Goal: Task Accomplishment & Management: Manage account settings

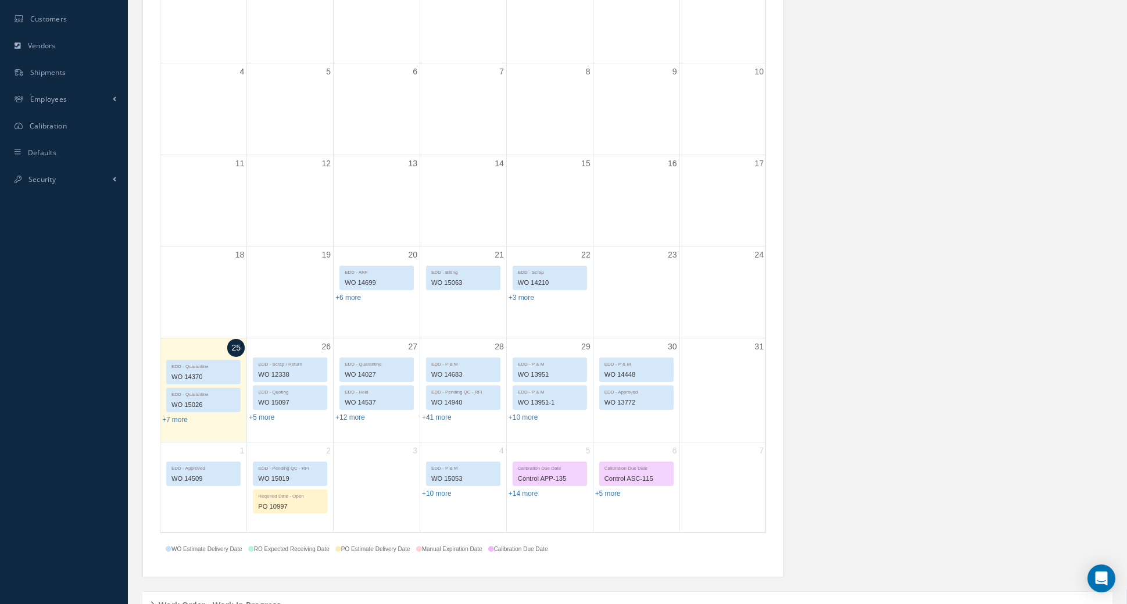
scroll to position [299, 0]
click at [342, 294] on link "+6 more" at bounding box center [348, 296] width 26 height 8
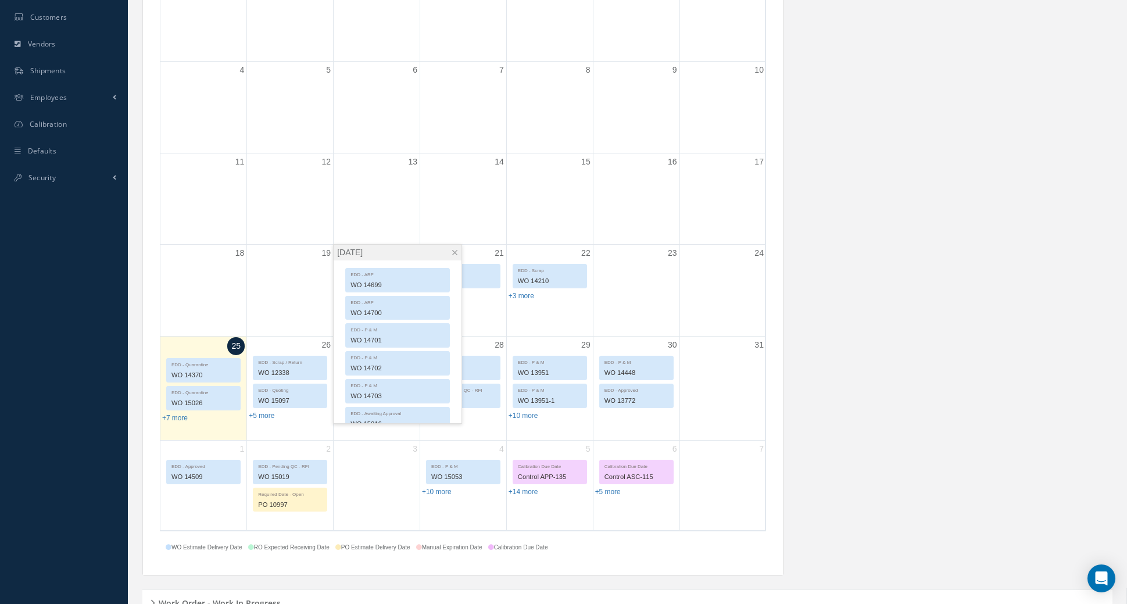
click at [457, 252] on span at bounding box center [454, 252] width 9 height 9
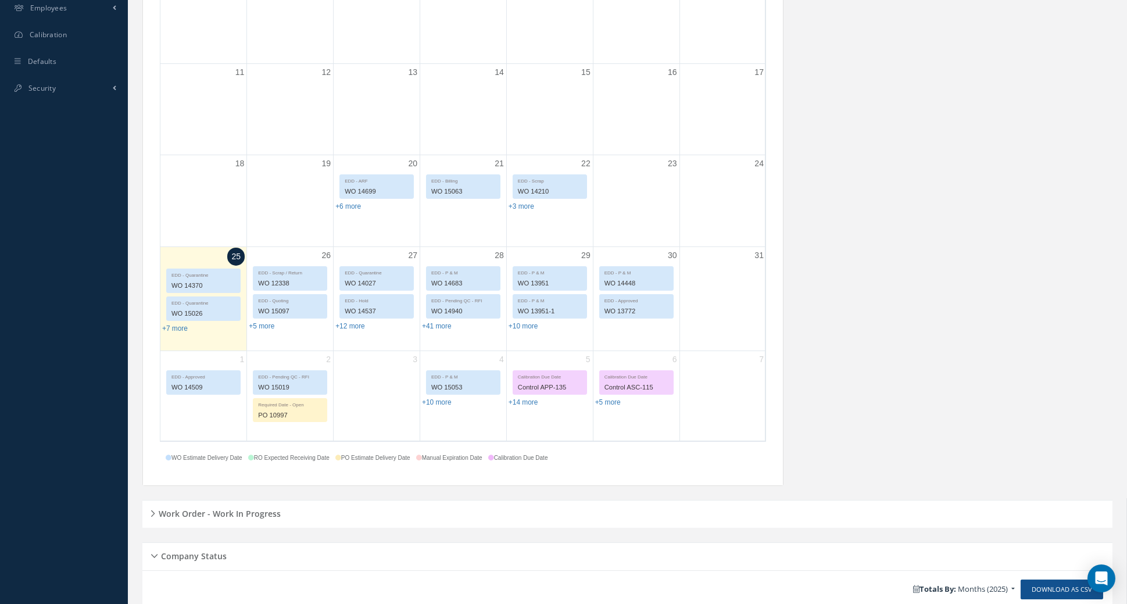
scroll to position [395, 0]
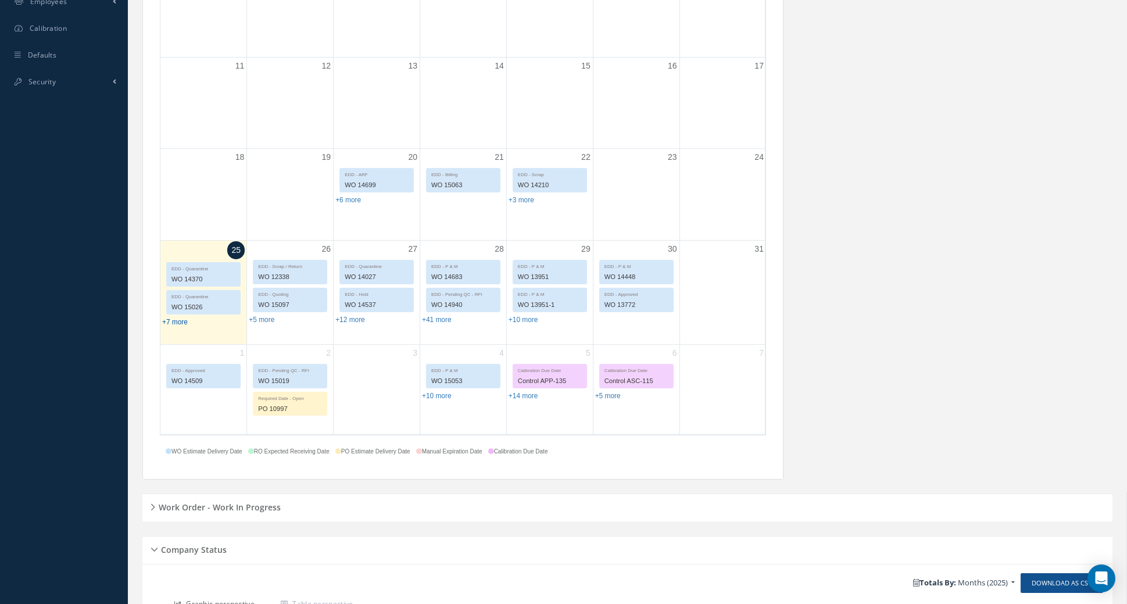
click at [169, 318] on link "+7 more" at bounding box center [175, 322] width 26 height 8
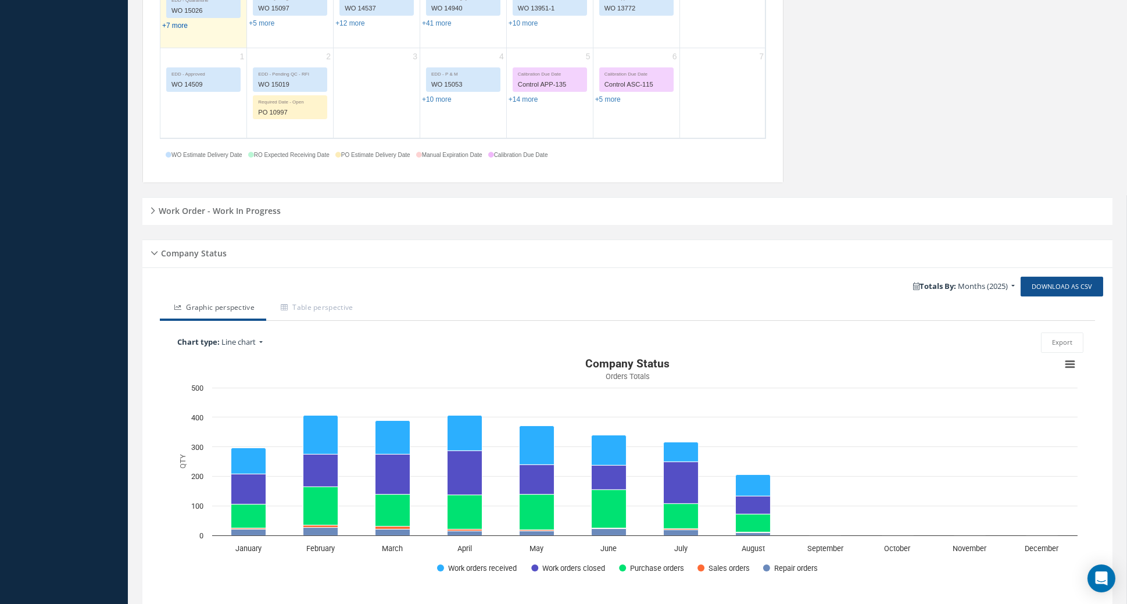
scroll to position [693, 0]
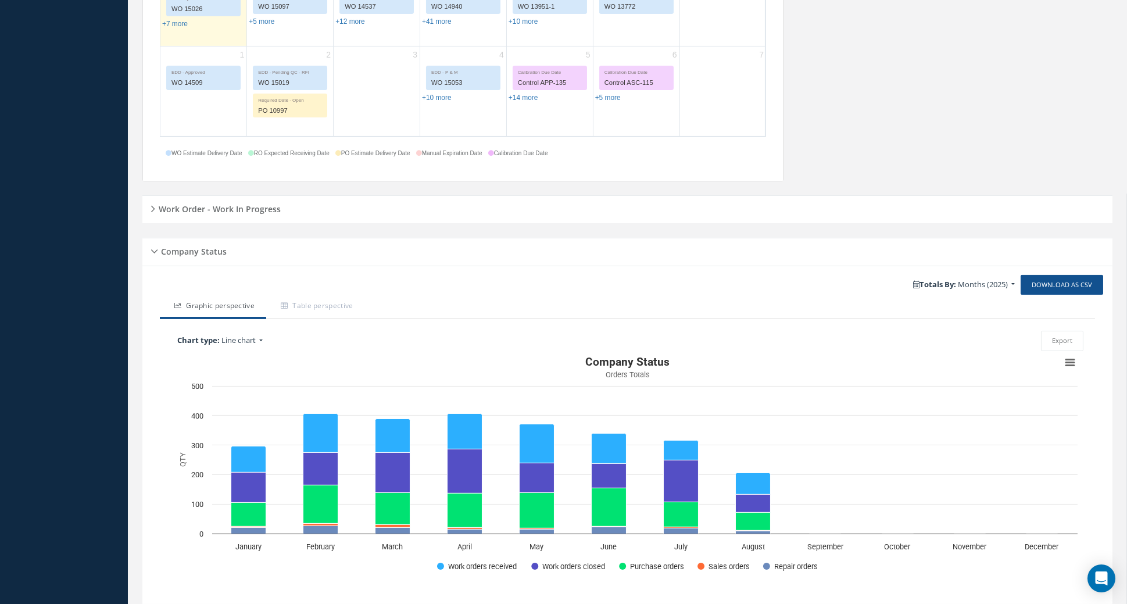
click at [158, 213] on div "Work Order - Work In Progress" at bounding box center [627, 210] width 970 height 18
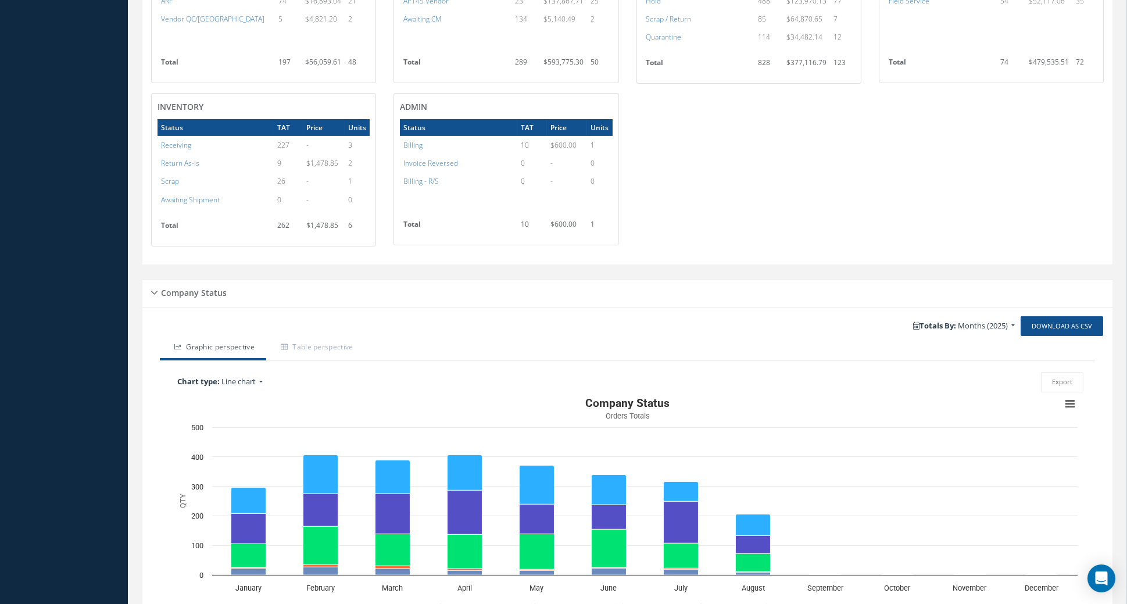
scroll to position [1086, 0]
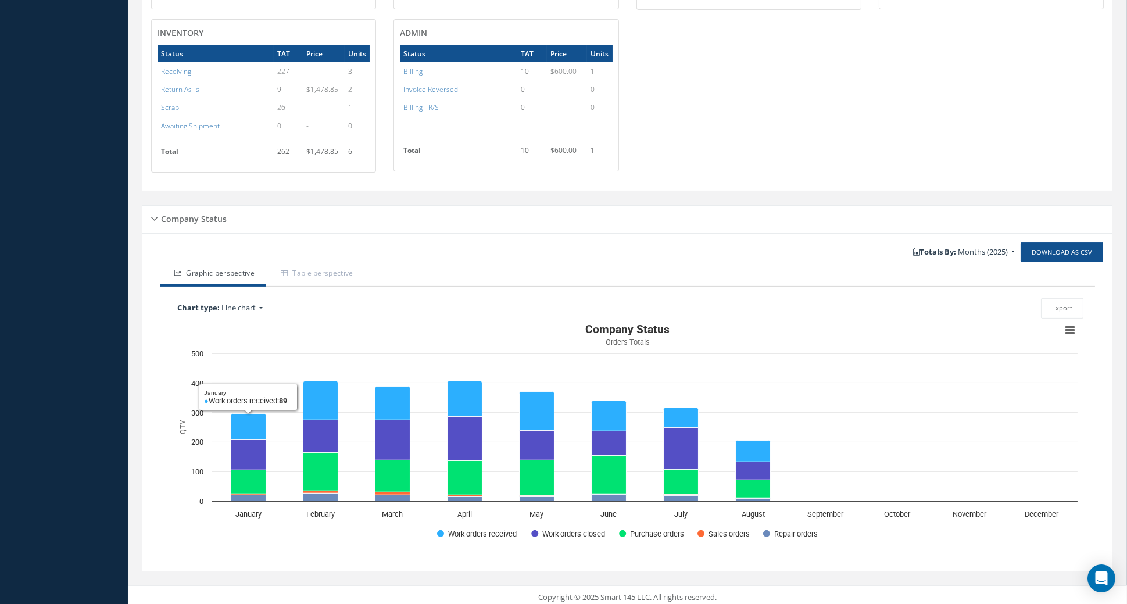
click at [253, 414] on icon "January, 89. Work orders received." at bounding box center [248, 426] width 35 height 26
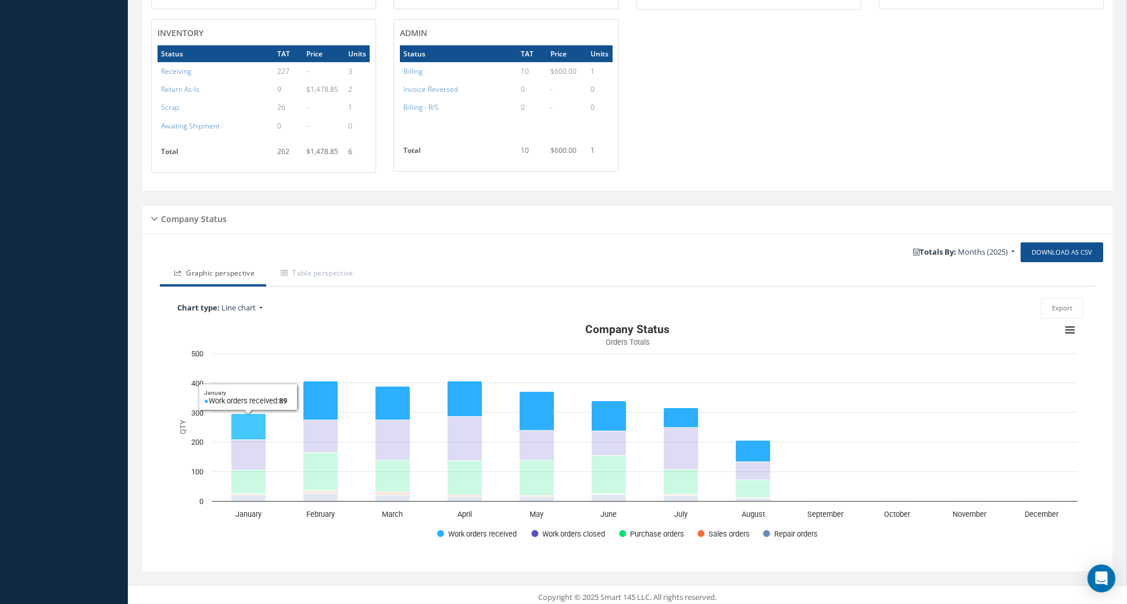
click at [253, 448] on icon "January, 103. Work orders closed." at bounding box center [248, 454] width 35 height 30
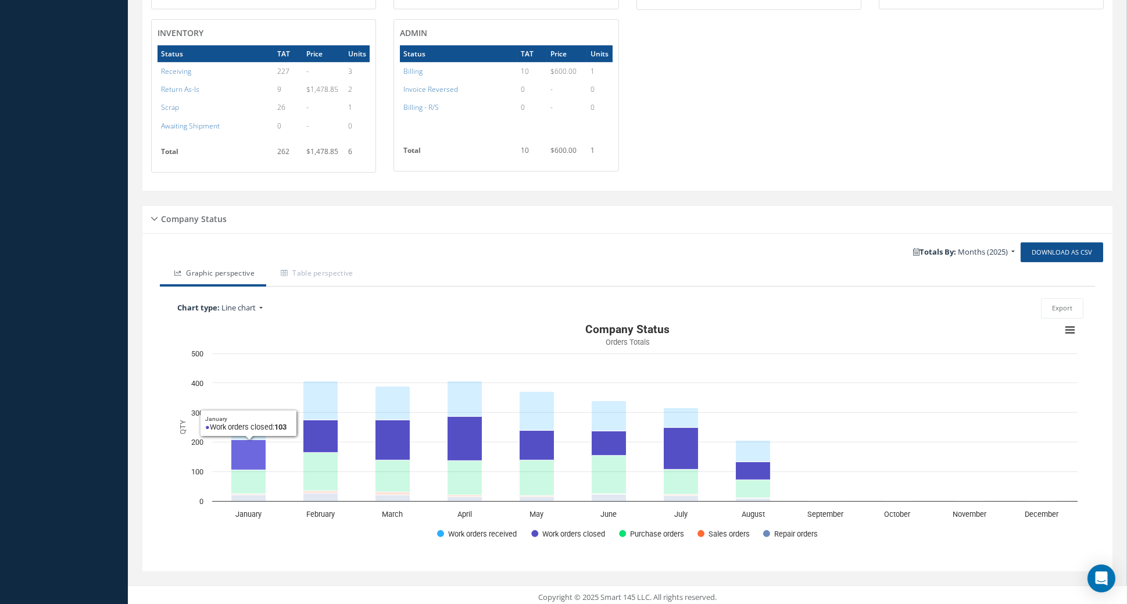
click at [250, 447] on icon "January, 103. Work orders closed." at bounding box center [248, 454] width 35 height 30
click at [320, 391] on icon "February, 132. Work orders received." at bounding box center [320, 400] width 35 height 39
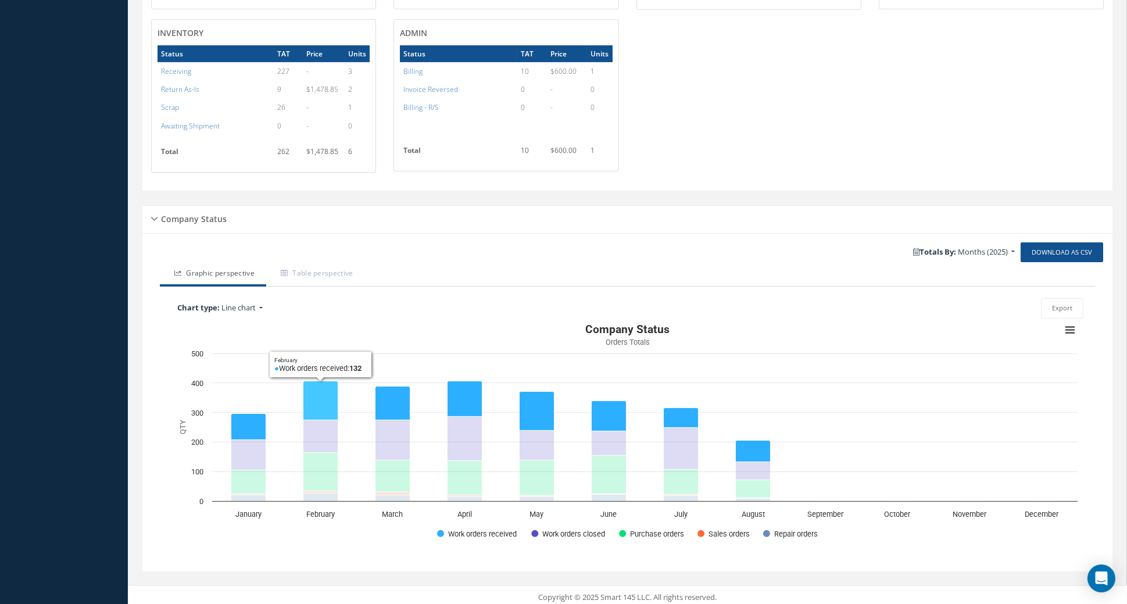
click at [325, 430] on icon "February, 110. Work orders closed." at bounding box center [320, 436] width 35 height 33
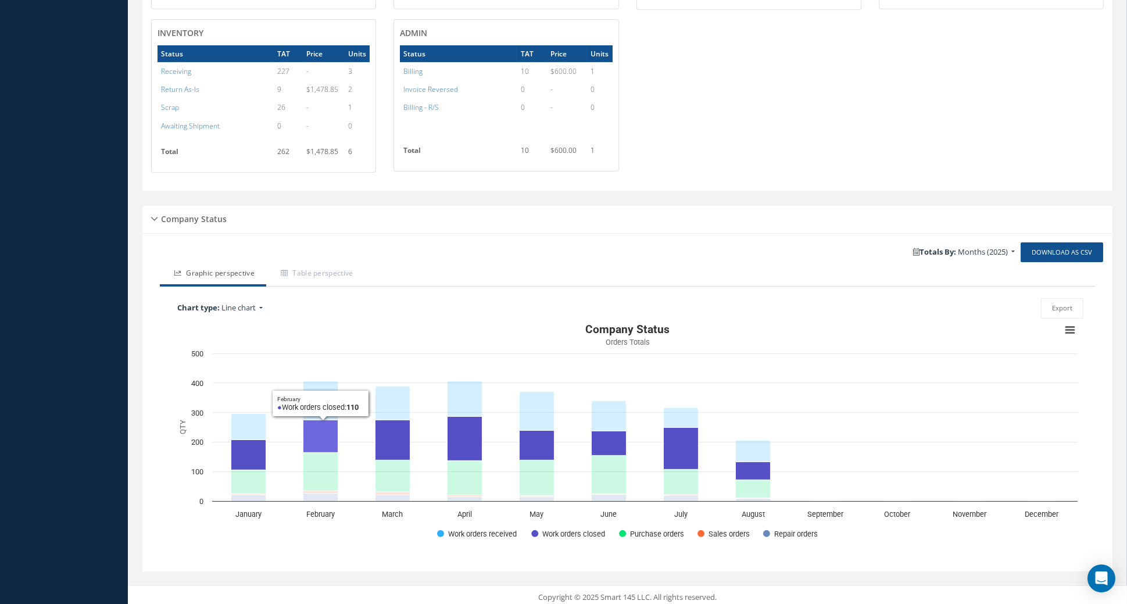
click at [394, 395] on icon "March, 114. Work orders received." at bounding box center [392, 403] width 35 height 34
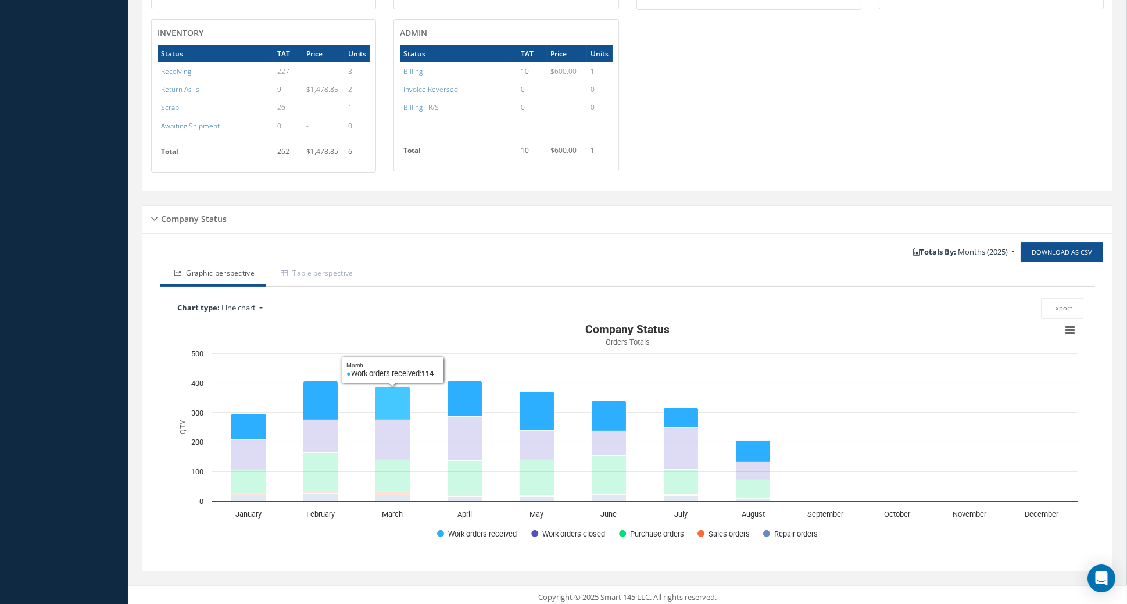
click at [398, 432] on icon "March, 136. Work orders closed." at bounding box center [392, 440] width 35 height 40
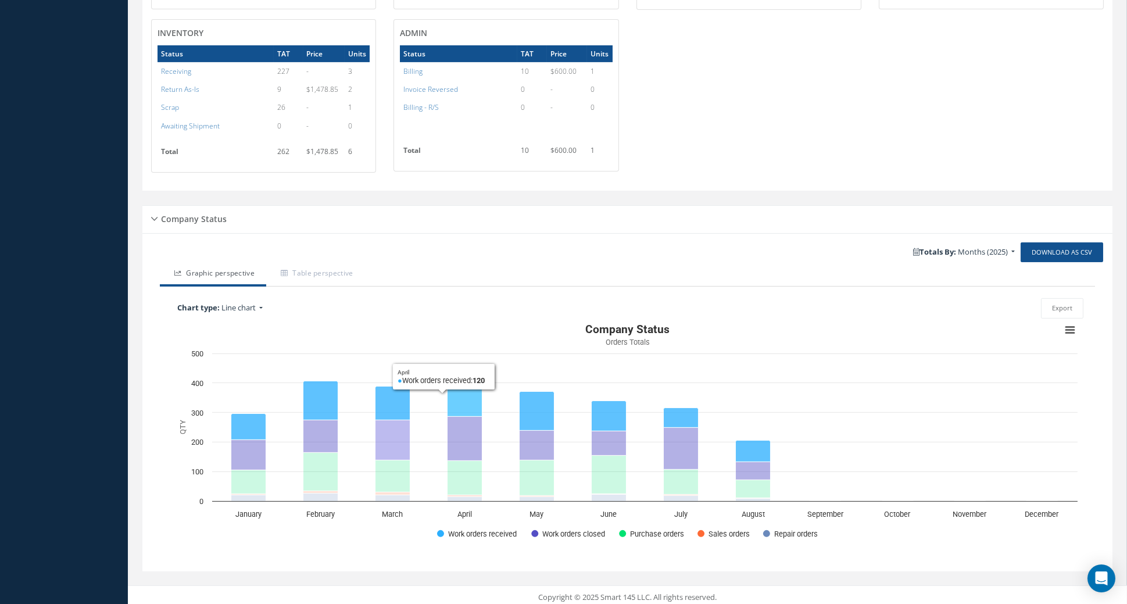
click at [461, 392] on icon "April, 120. Work orders received." at bounding box center [465, 398] width 35 height 35
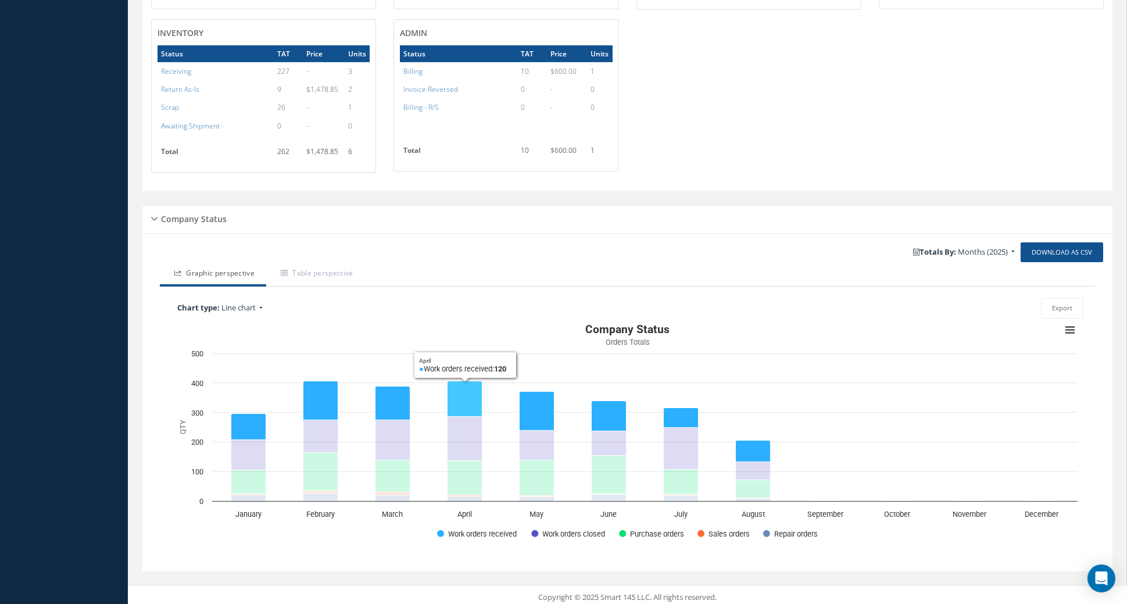
click at [466, 436] on icon "April, 149. Work orders closed." at bounding box center [465, 438] width 35 height 44
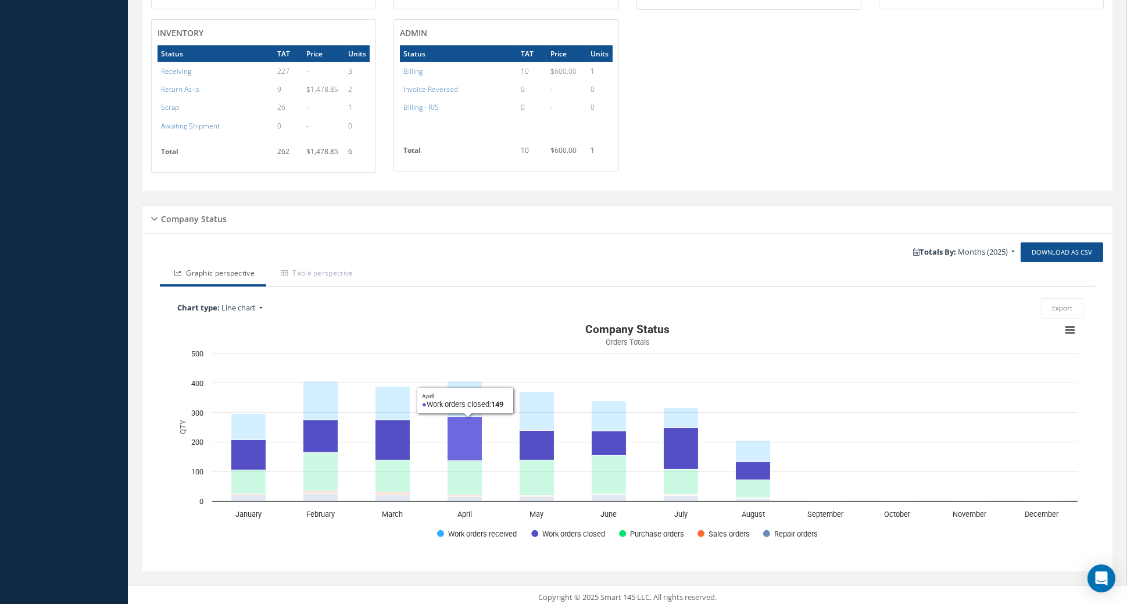
click at [538, 401] on icon "May, 132. Work orders received." at bounding box center [537, 410] width 35 height 39
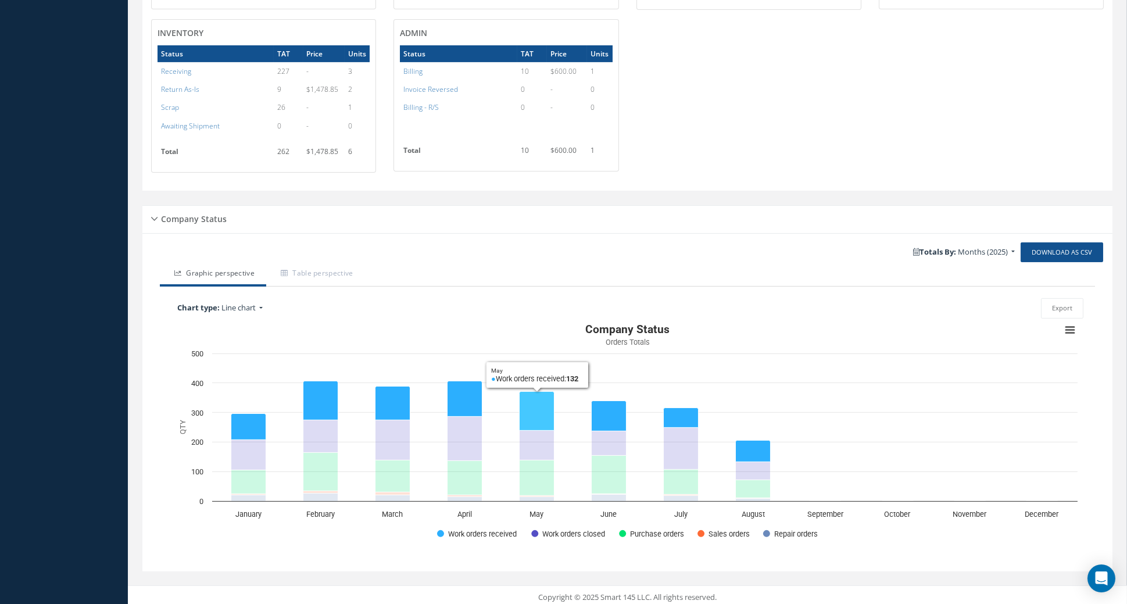
click at [541, 443] on icon "May, 101. Work orders closed." at bounding box center [537, 445] width 35 height 30
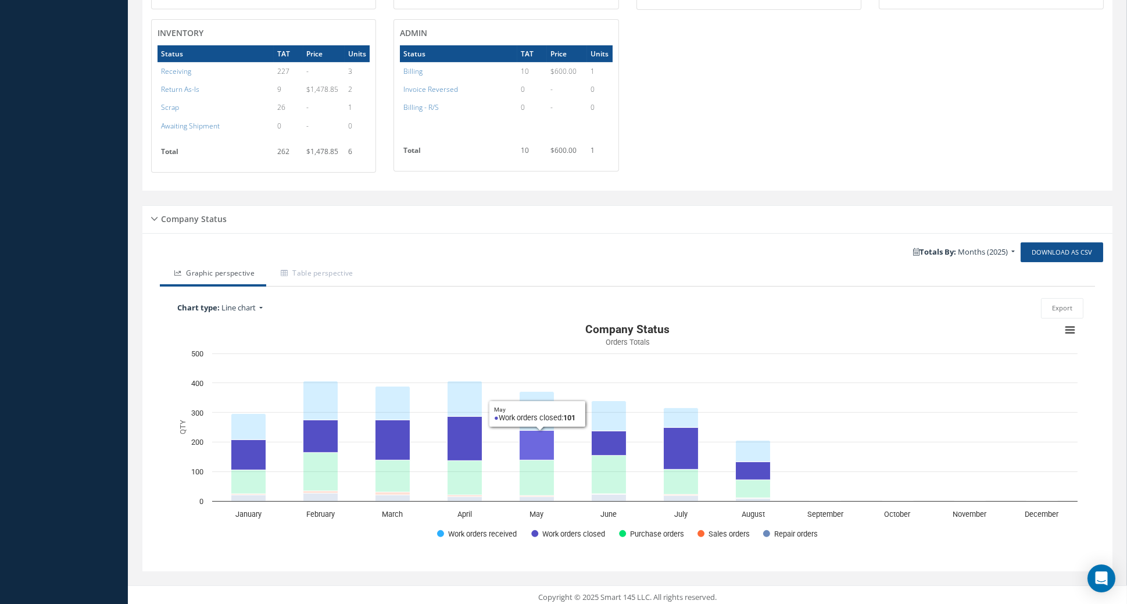
click at [608, 410] on icon "June, 101. Work orders received." at bounding box center [609, 415] width 35 height 30
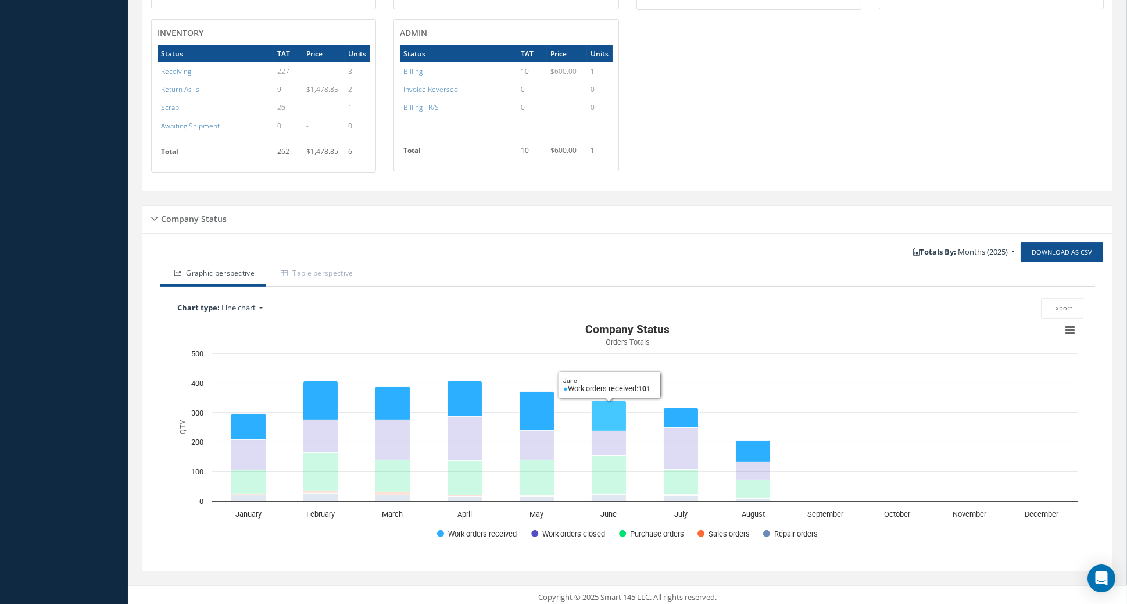
click at [614, 439] on icon "June, 84. Work orders closed." at bounding box center [609, 443] width 35 height 24
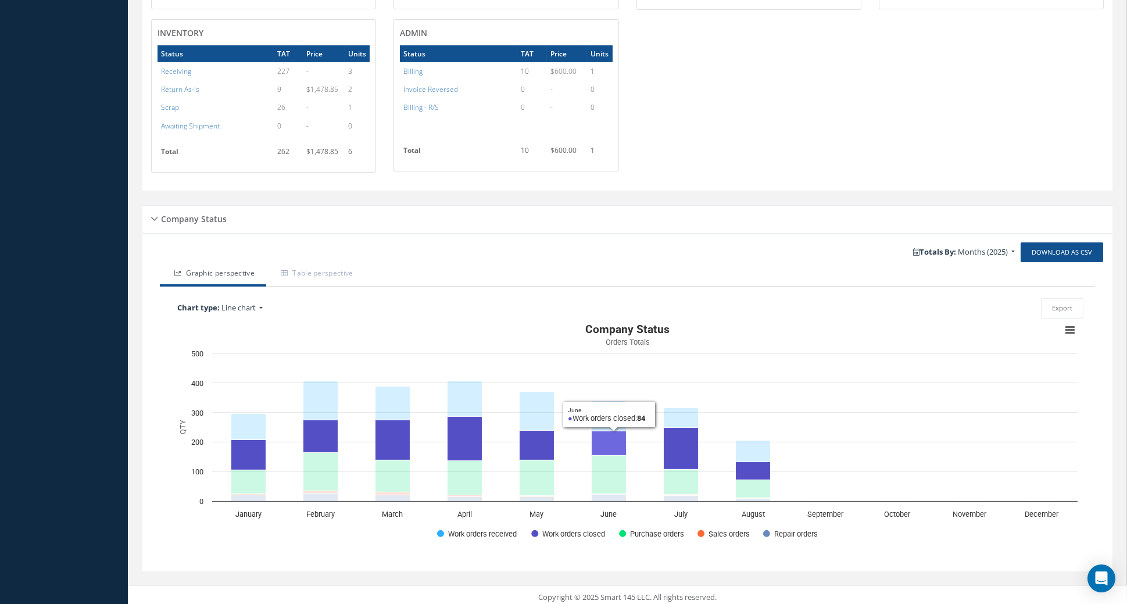
click at [683, 409] on icon "July, 65. Work orders received." at bounding box center [681, 417] width 35 height 20
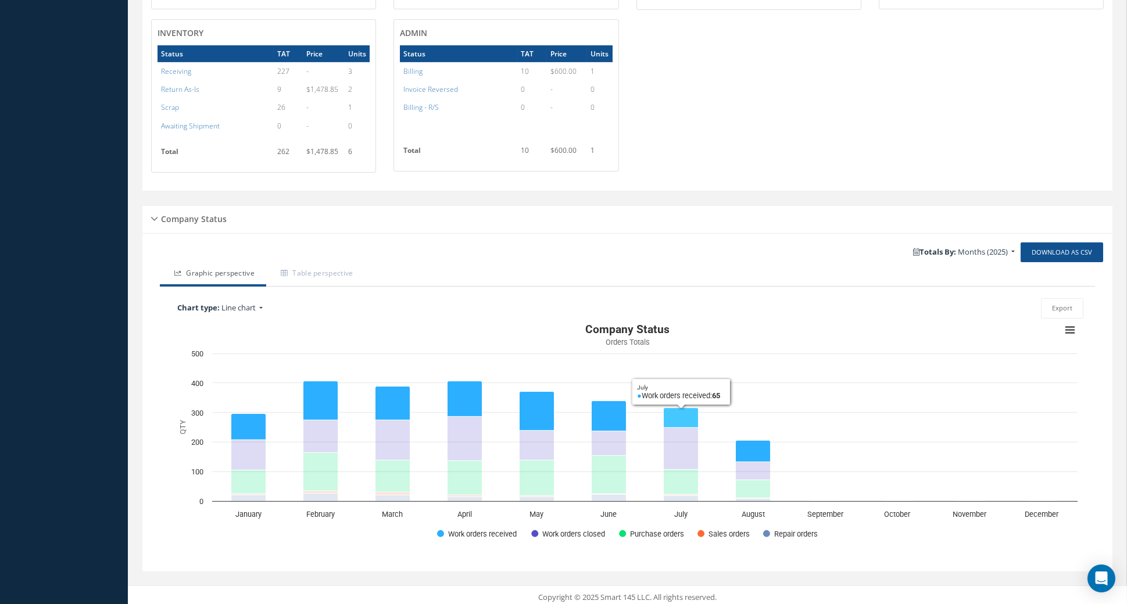
click at [685, 443] on icon "July, 143. Work orders closed." at bounding box center [681, 448] width 35 height 42
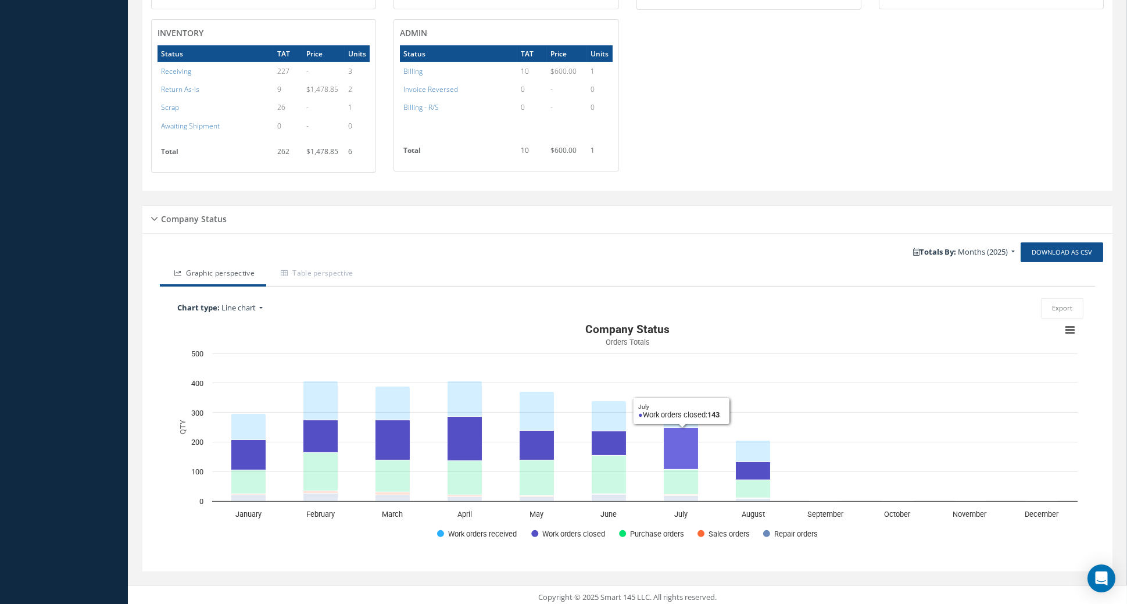
click at [753, 446] on icon "August, 72. Work orders received." at bounding box center [753, 451] width 35 height 22
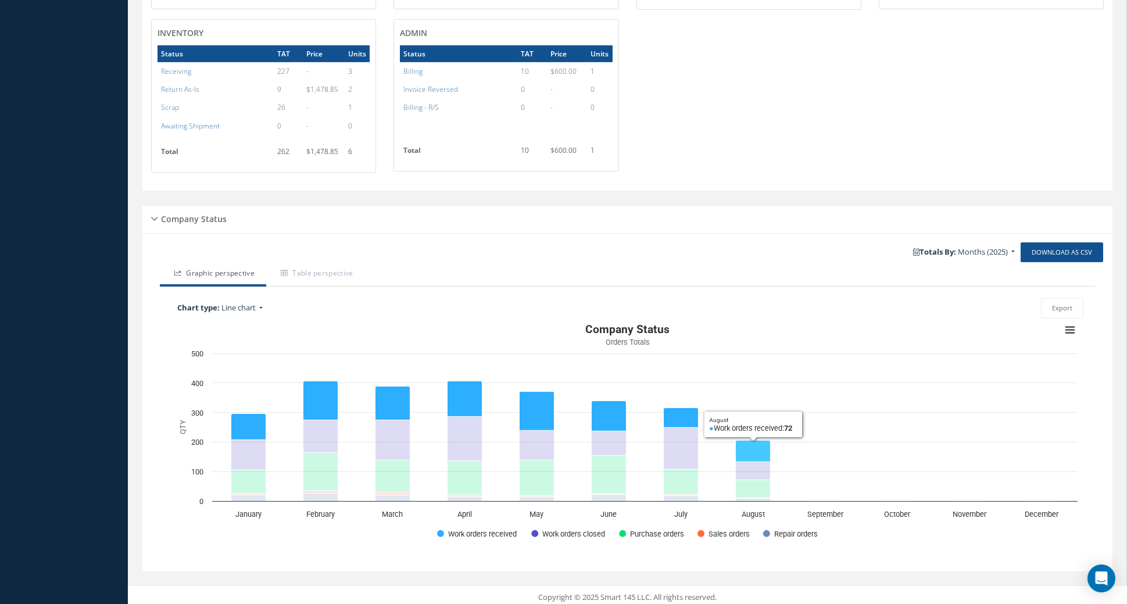
click at [683, 414] on icon "July, 65. Work orders received." at bounding box center [681, 417] width 35 height 20
click at [757, 448] on icon "August, 72. Work orders received." at bounding box center [753, 451] width 35 height 22
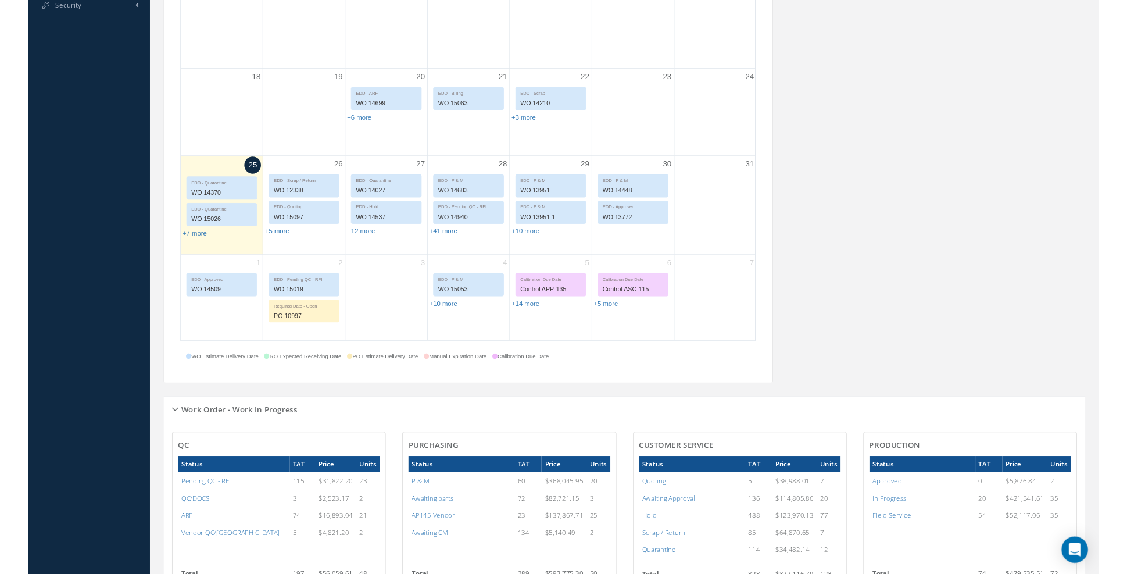
scroll to position [0, 0]
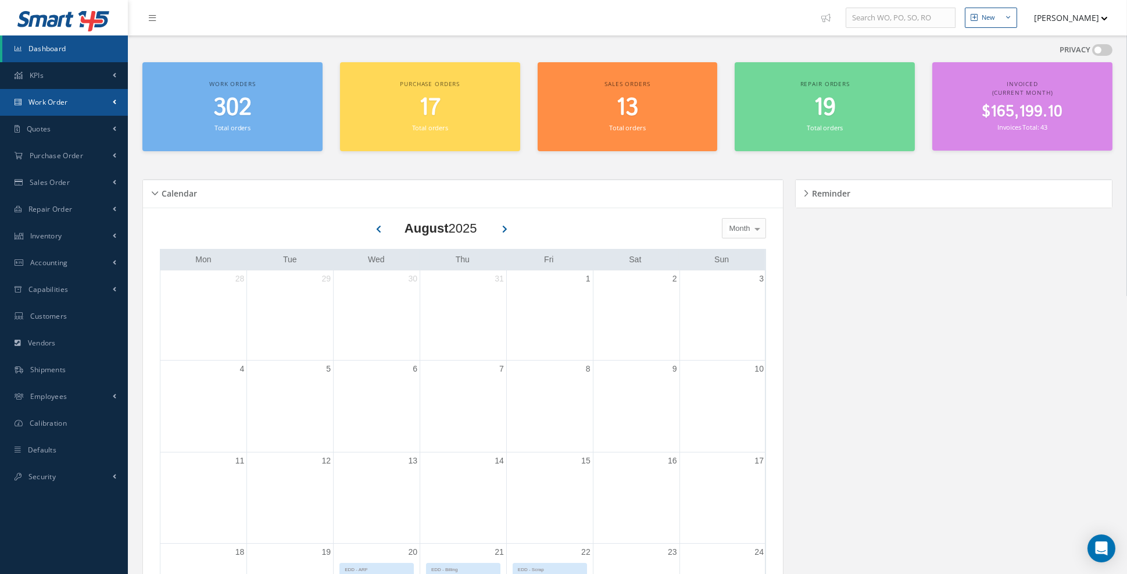
click at [113, 105] on span at bounding box center [114, 102] width 3 height 10
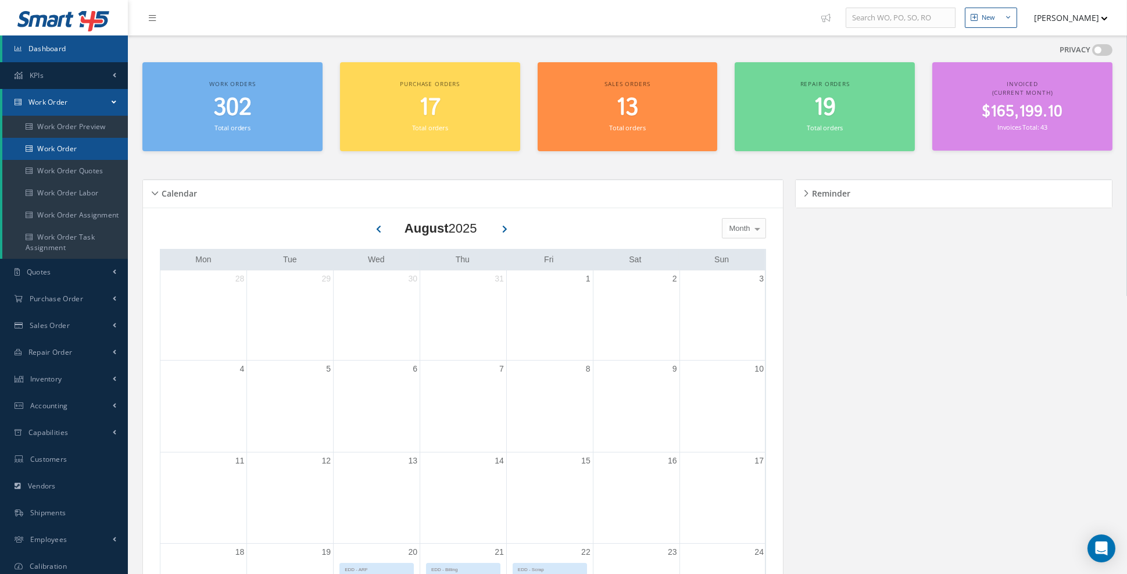
click at [65, 151] on link "Work Order" at bounding box center [65, 149] width 126 height 22
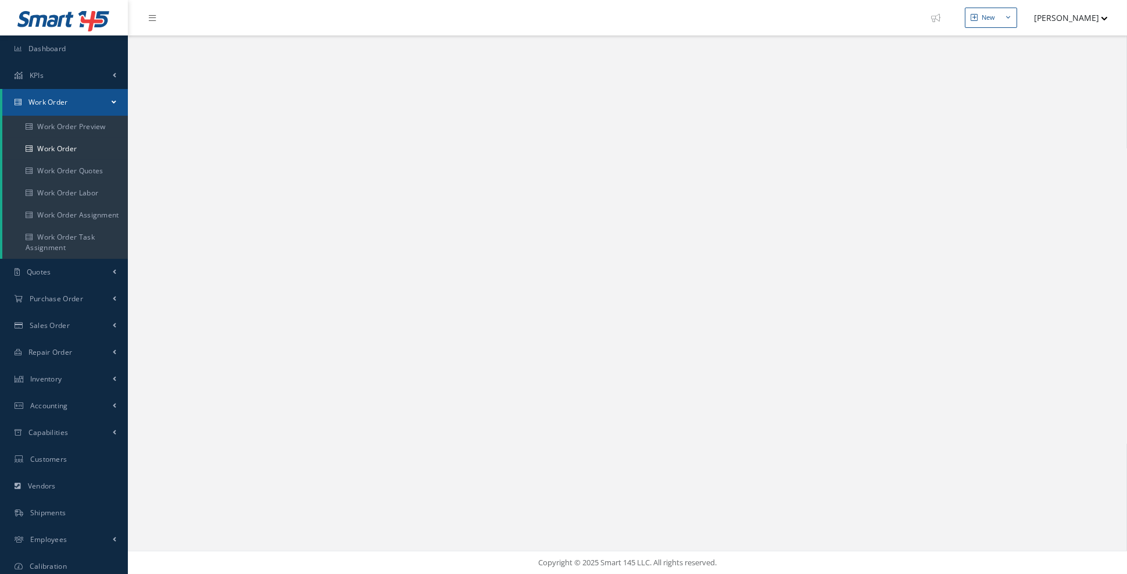
select select "25"
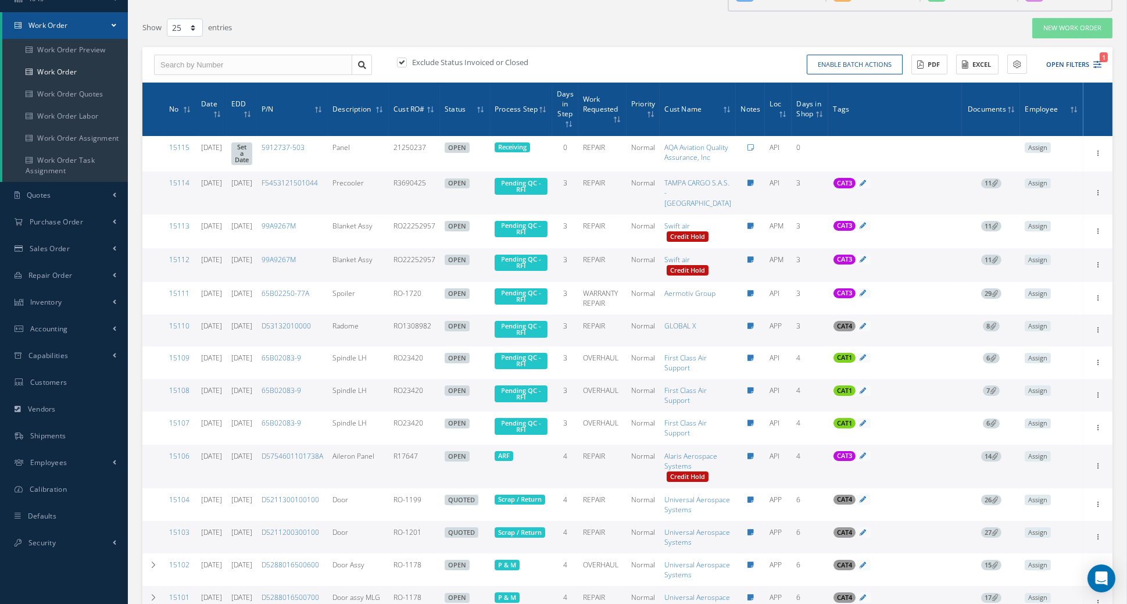
scroll to position [87, 0]
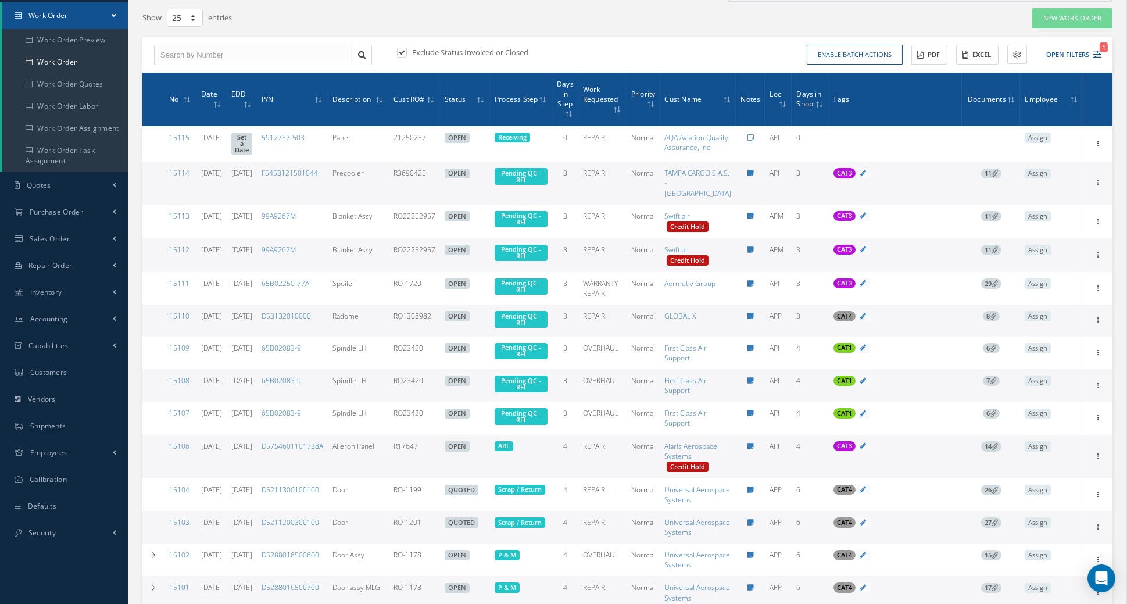
click at [257, 478] on td "09/22/2025" at bounding box center [242, 457] width 30 height 44
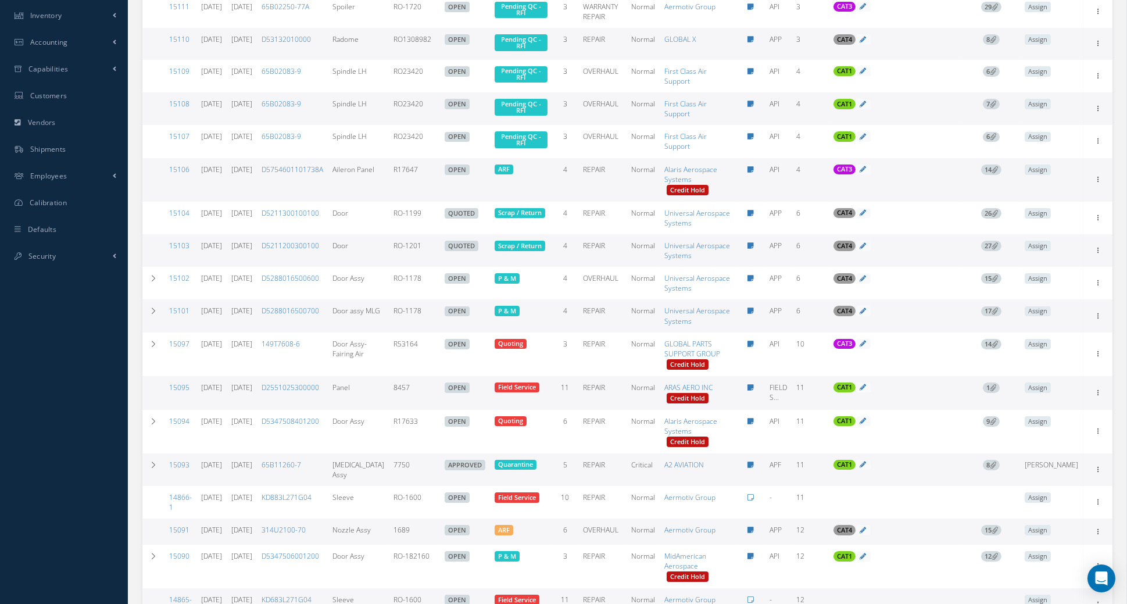
scroll to position [367, 0]
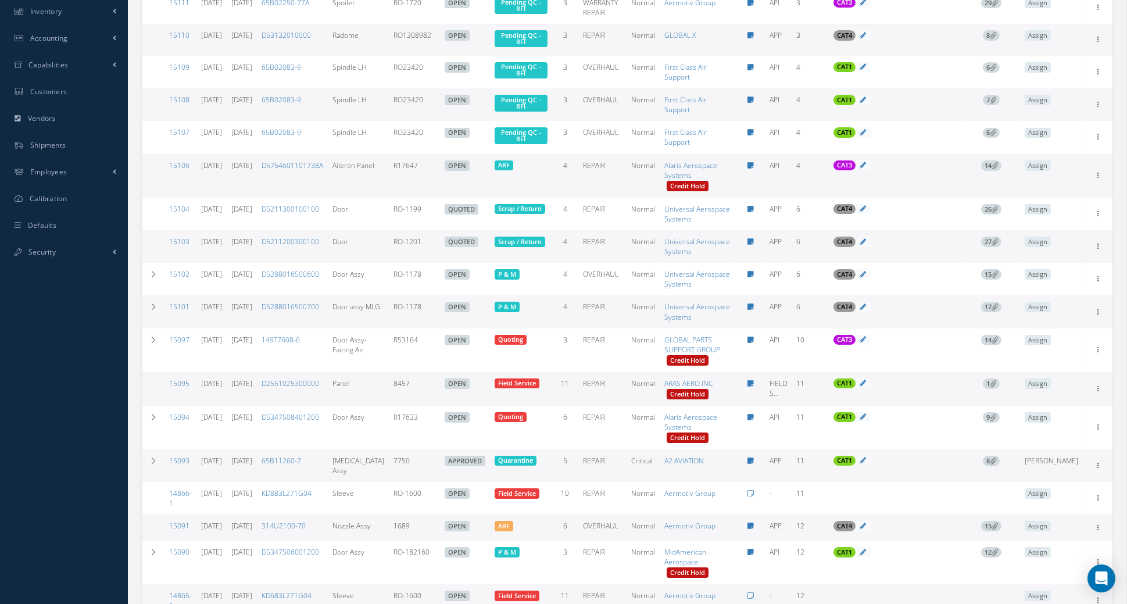
click at [992, 171] on span "14" at bounding box center [991, 165] width 20 height 10
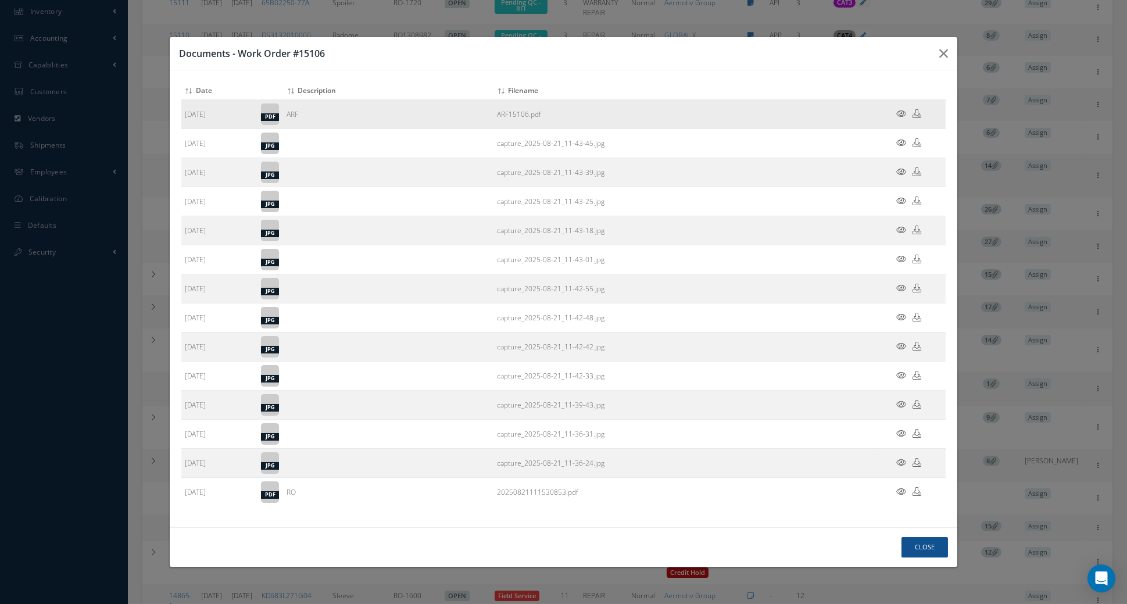
click at [899, 118] on icon at bounding box center [901, 113] width 10 height 9
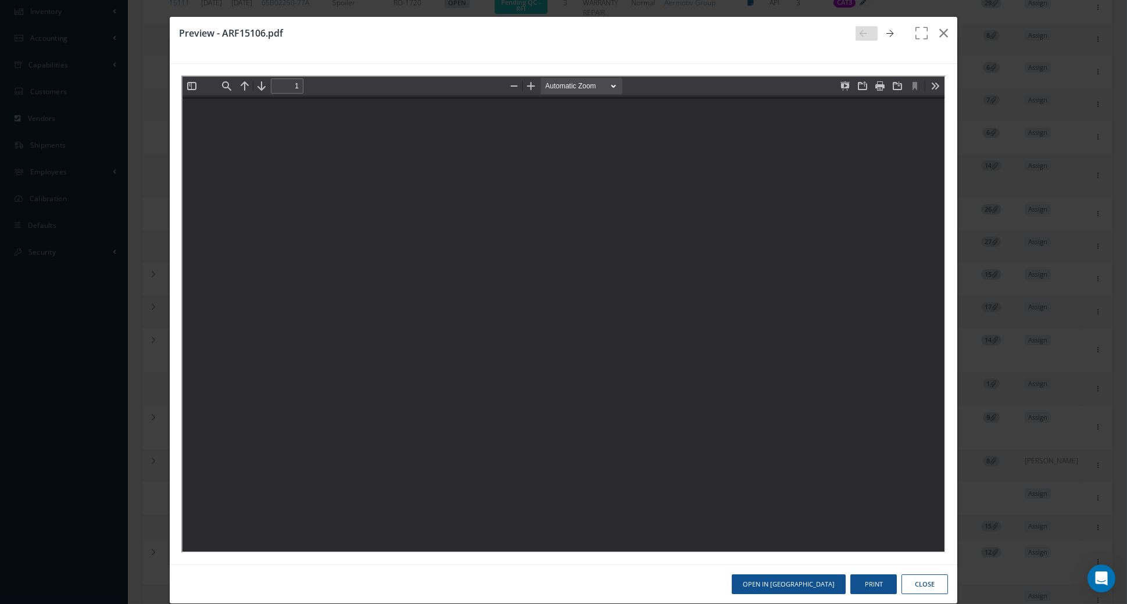
scroll to position [0, 0]
type input "0"
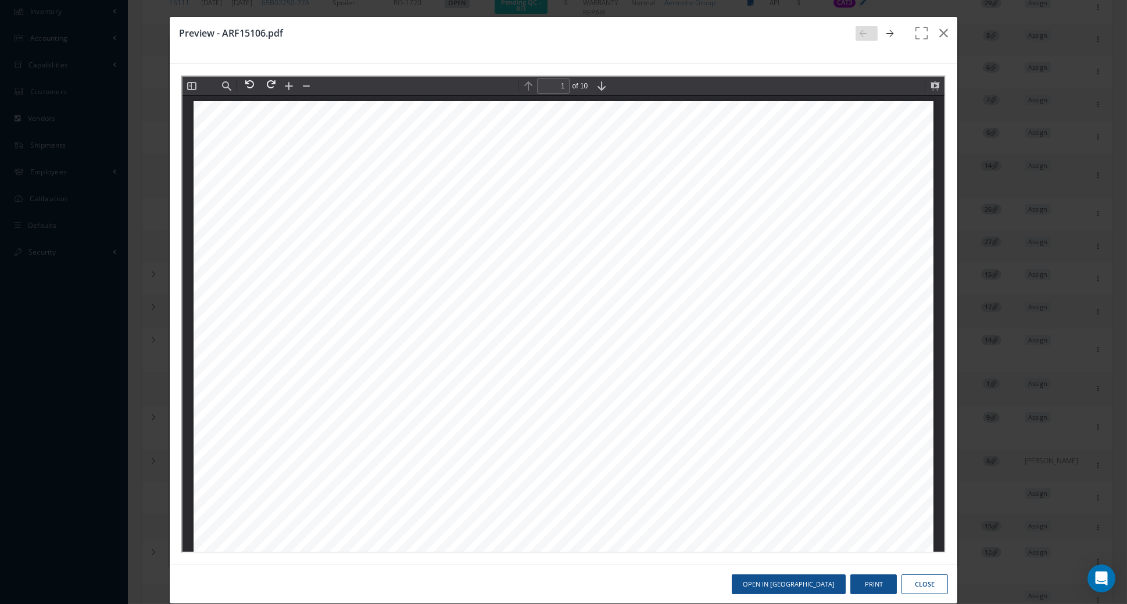
scroll to position [5, 0]
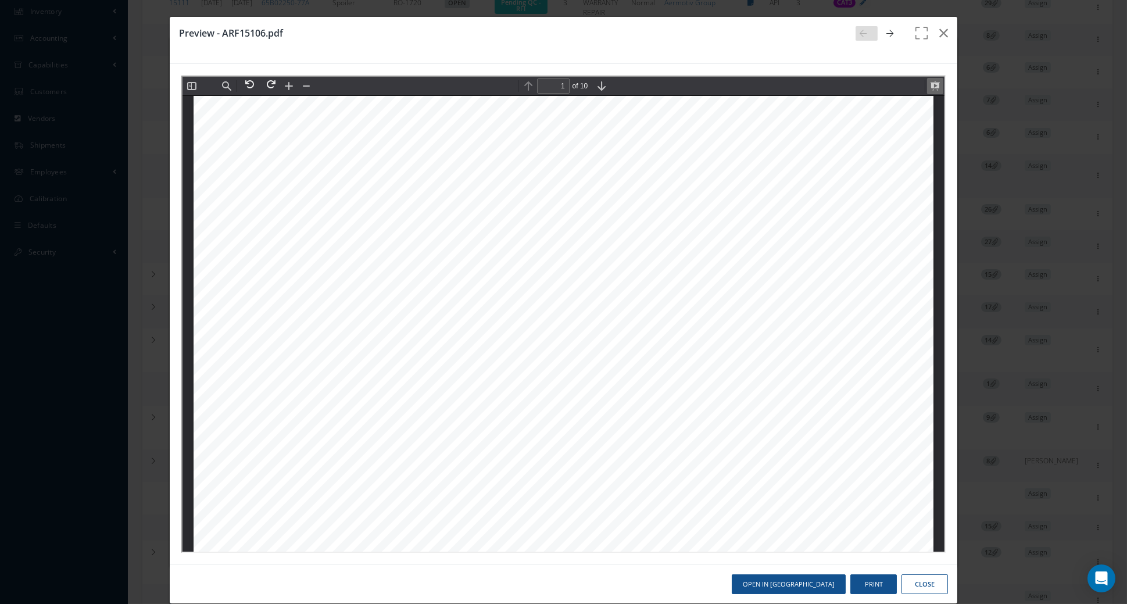
click at [934, 88] on button at bounding box center [933, 85] width 16 height 16
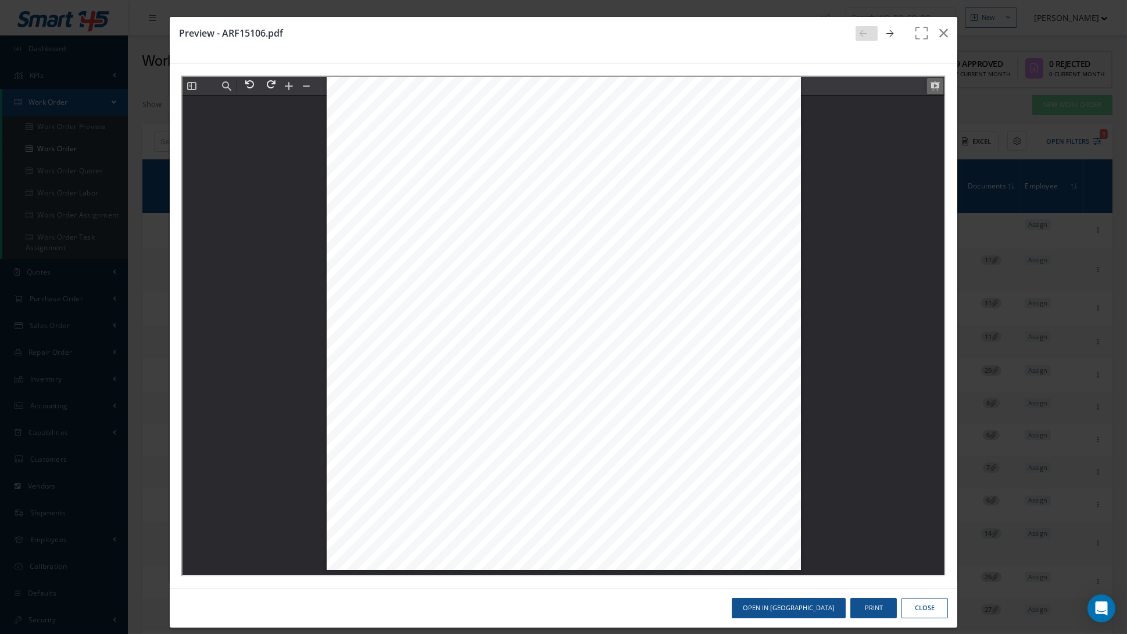
scroll to position [12320, 0]
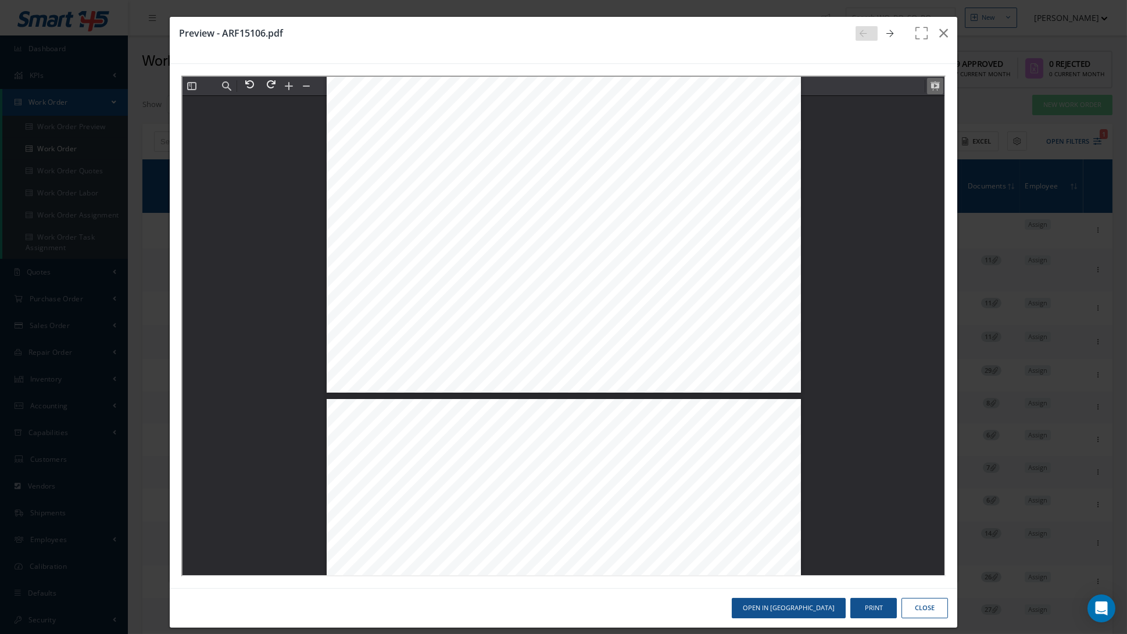
type input "2"
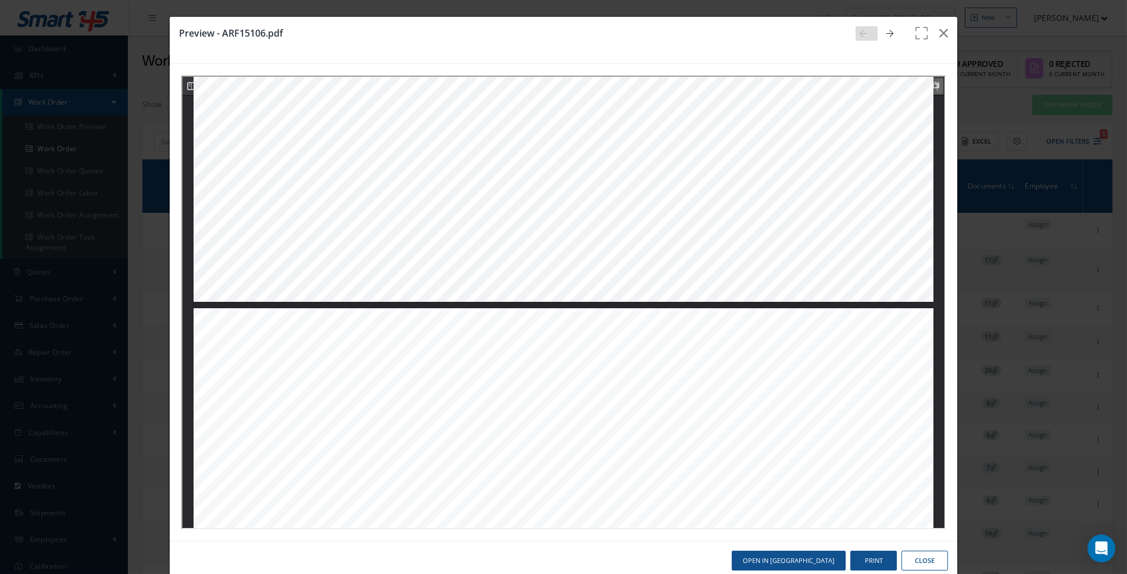
scroll to position [997, 0]
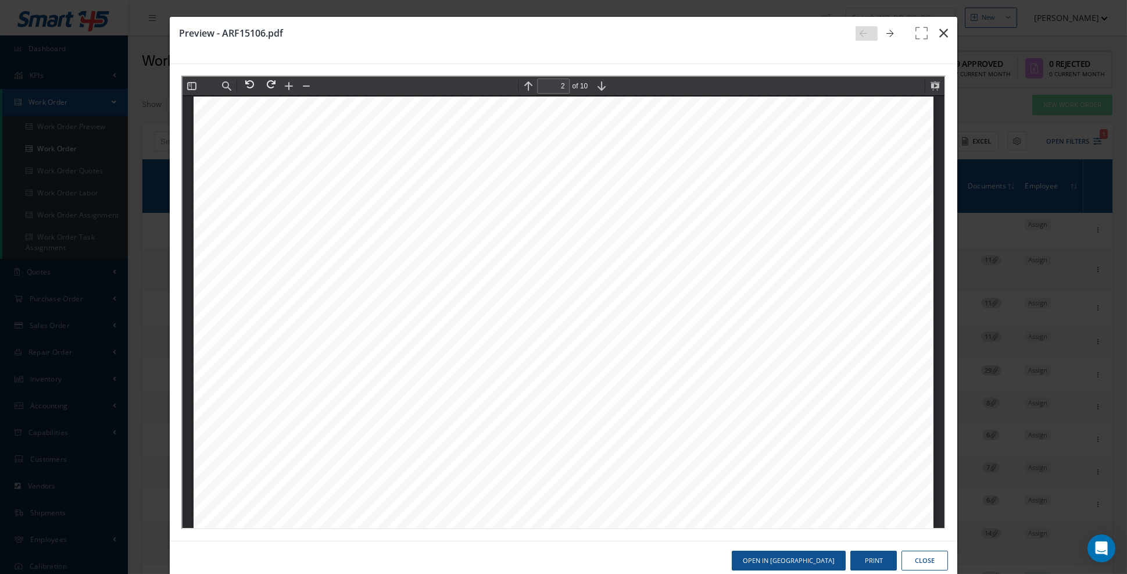
click at [943, 36] on icon "button" at bounding box center [943, 33] width 9 height 14
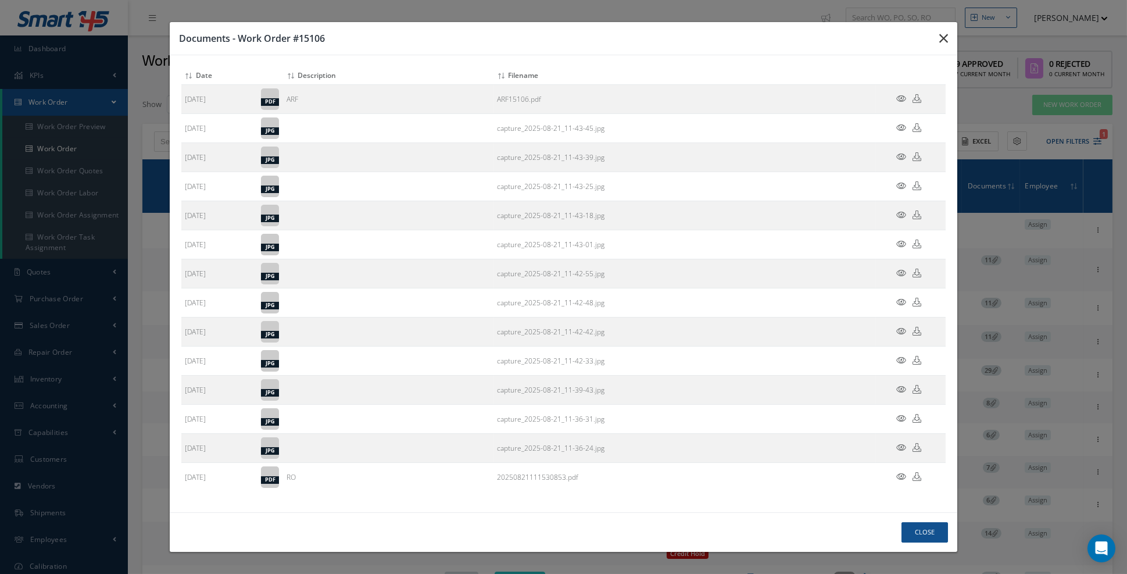
click at [0, 0] on icon "button" at bounding box center [0, 0] width 0 height 0
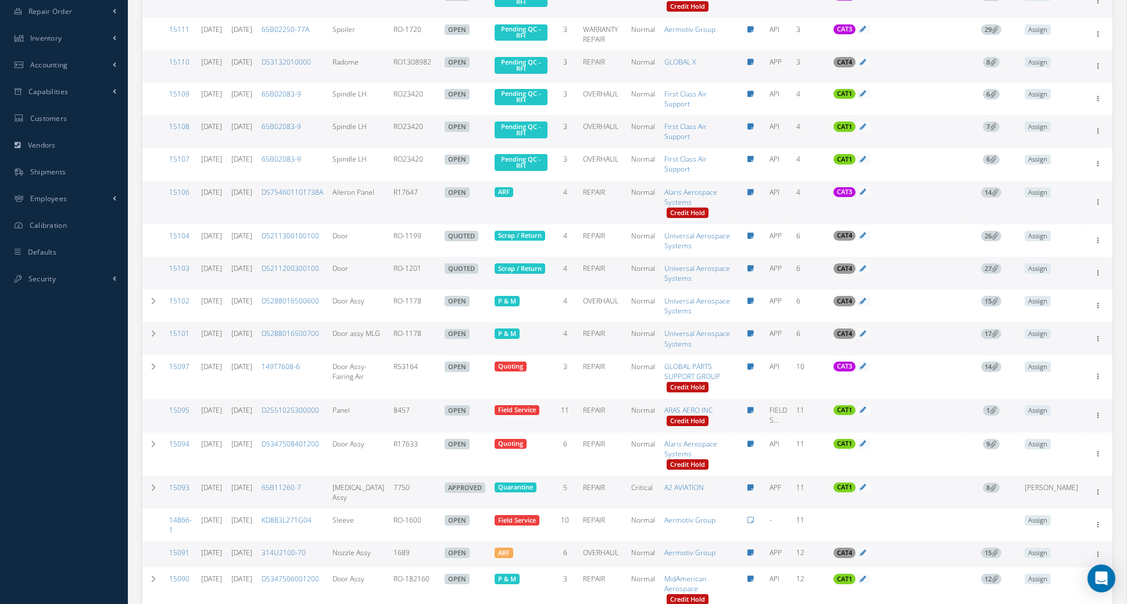
scroll to position [339, 0]
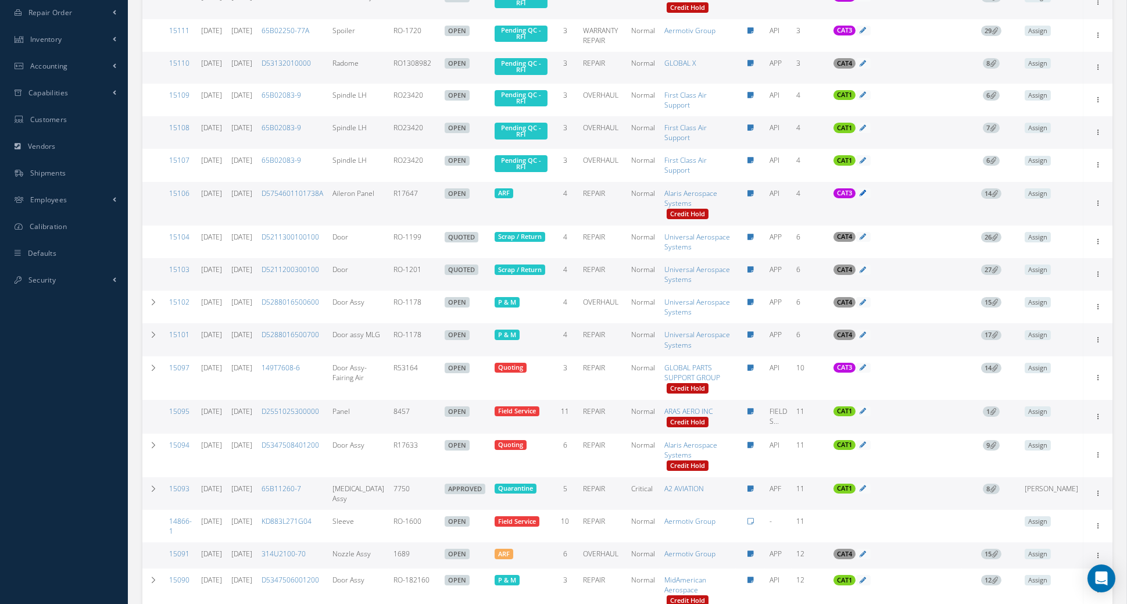
click at [864, 196] on icon at bounding box center [863, 192] width 6 height 6
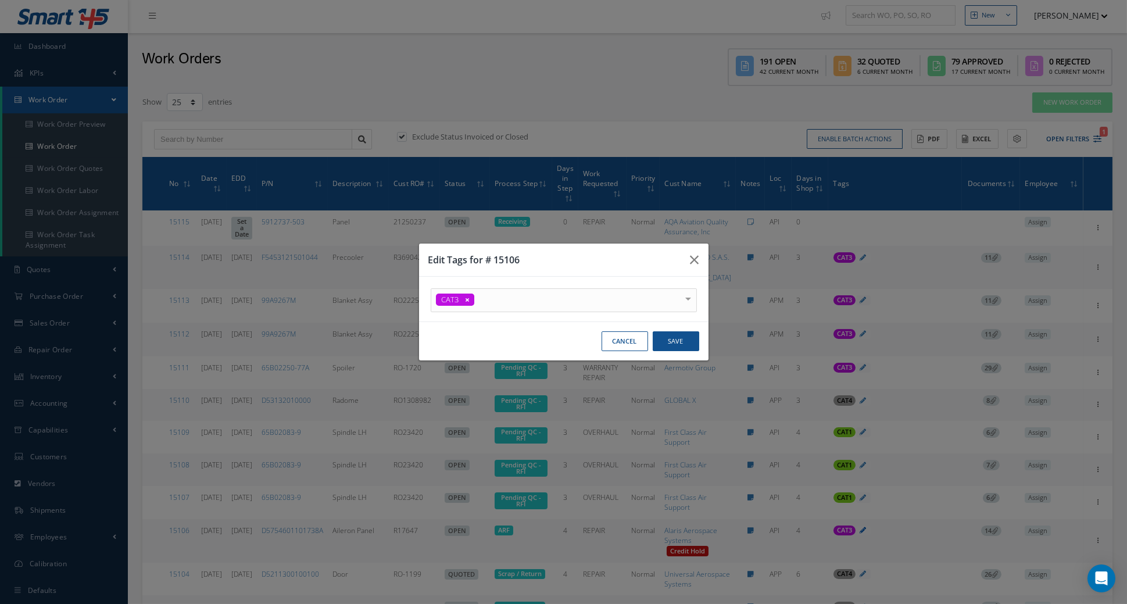
scroll to position [4, 0]
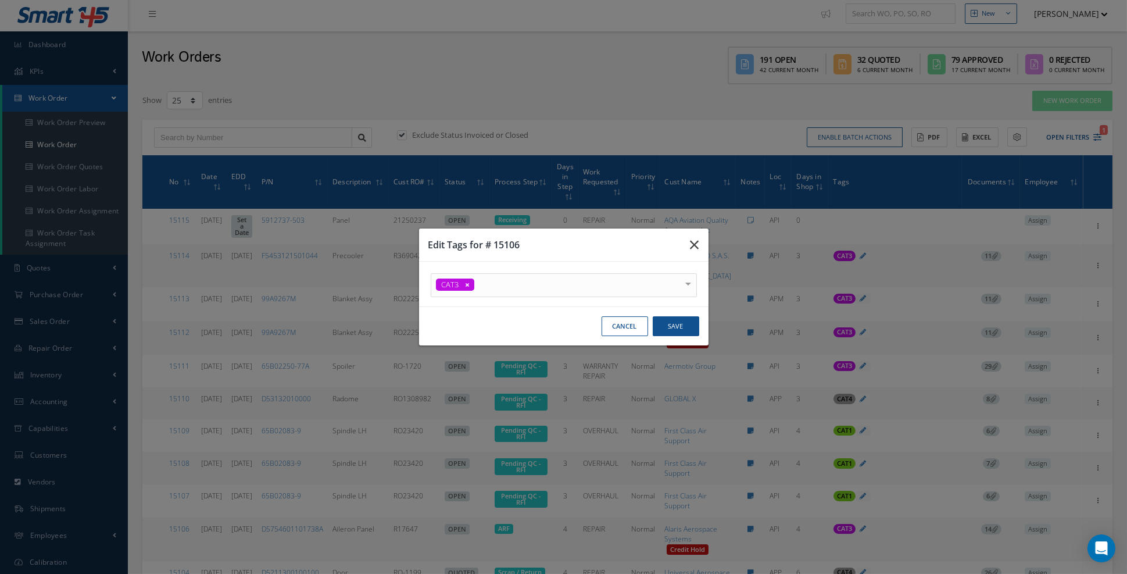
click at [0, 0] on icon "button" at bounding box center [0, 0] width 0 height 0
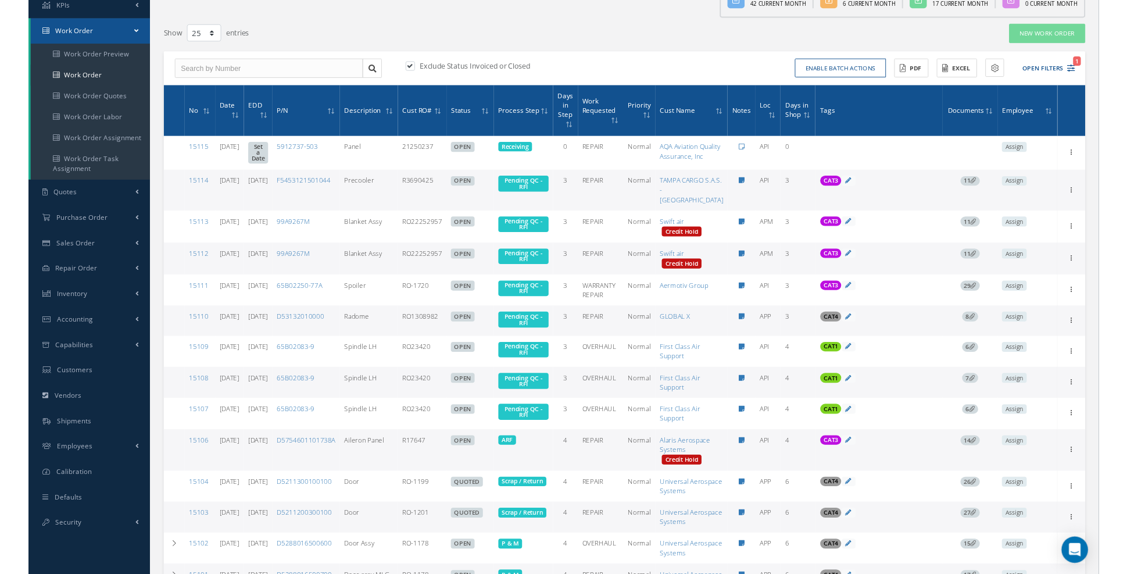
scroll to position [0, 0]
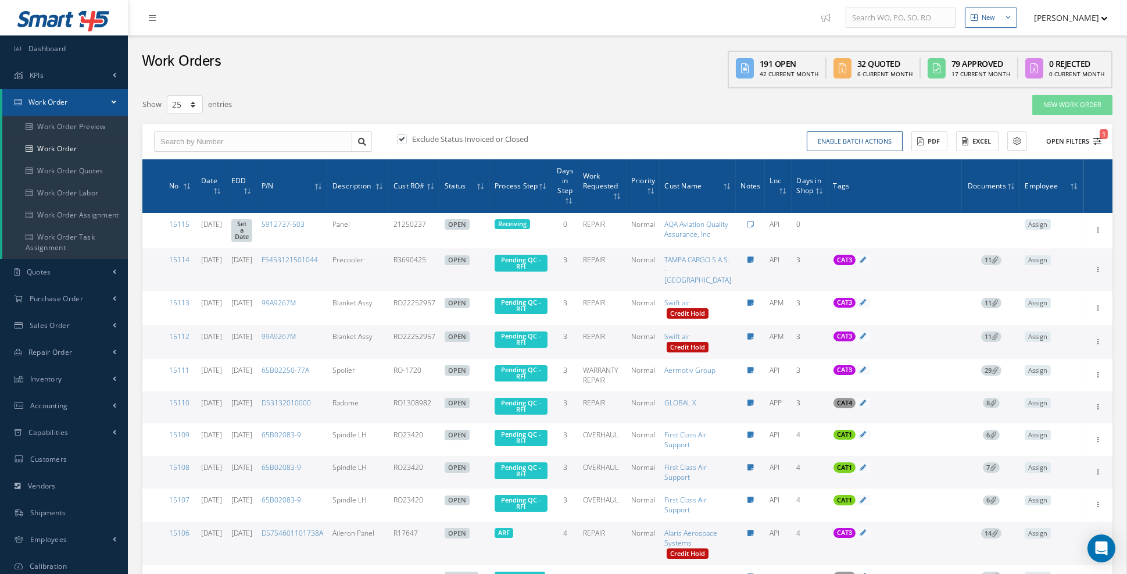
click at [1099, 146] on button "Open Filters 1" at bounding box center [1069, 141] width 66 height 19
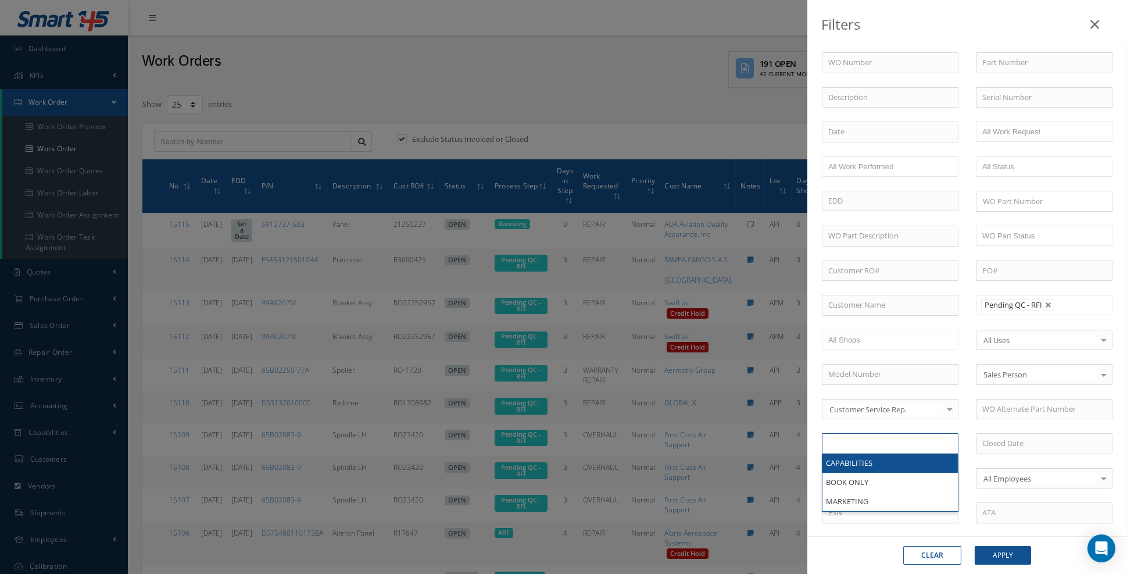
click at [1052, 553] on div "Clear Apply" at bounding box center [967, 555] width 320 height 38
type input "All Records"
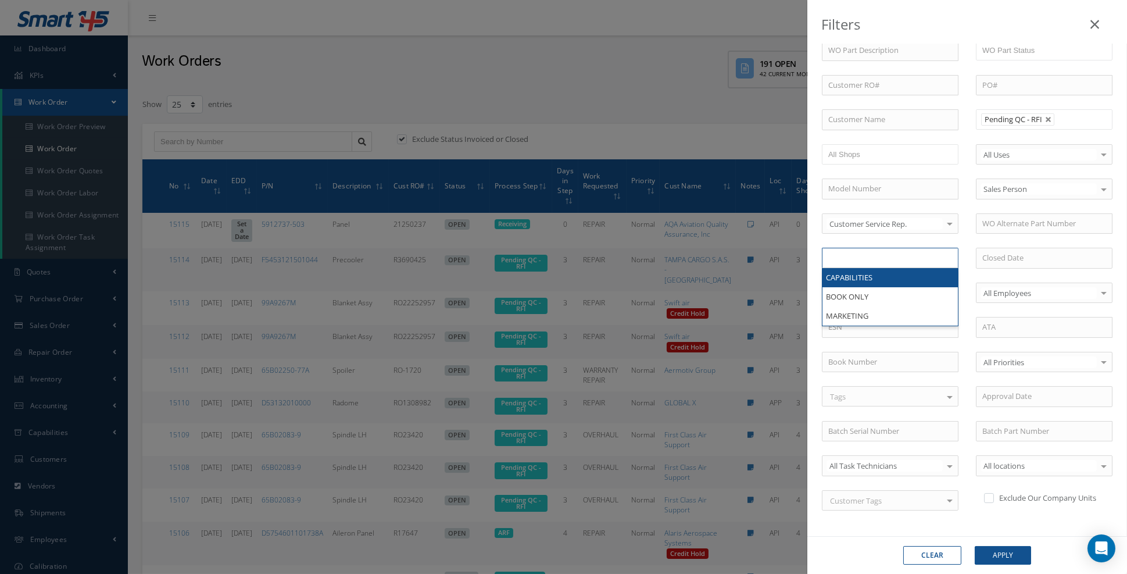
scroll to position [186, 0]
click at [936, 388] on div "Tags" at bounding box center [890, 395] width 137 height 20
type input "All Records"
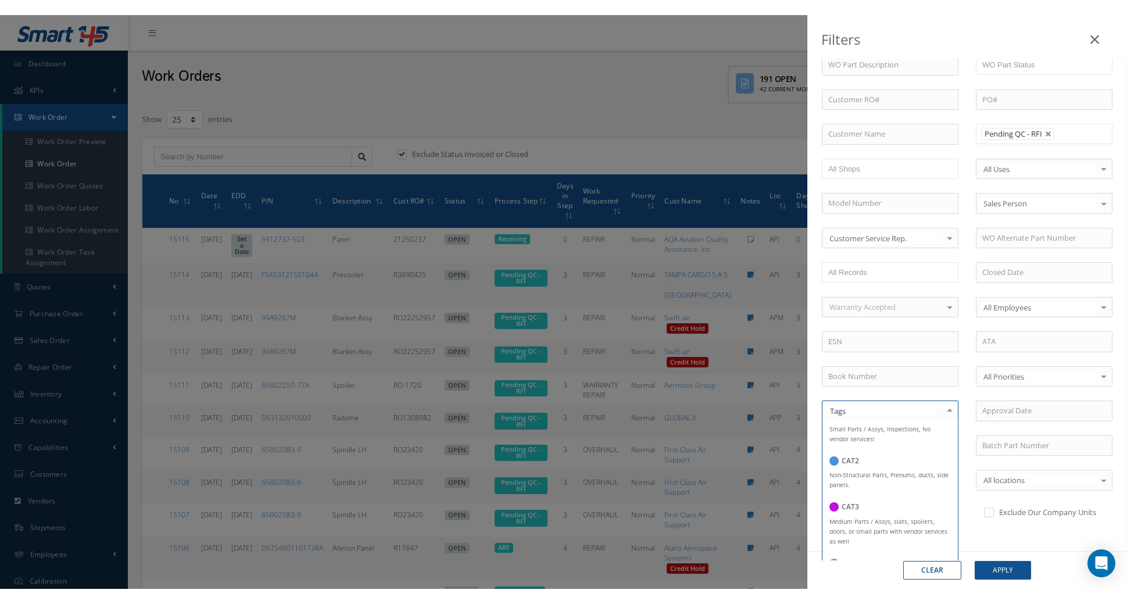
scroll to position [0, 0]
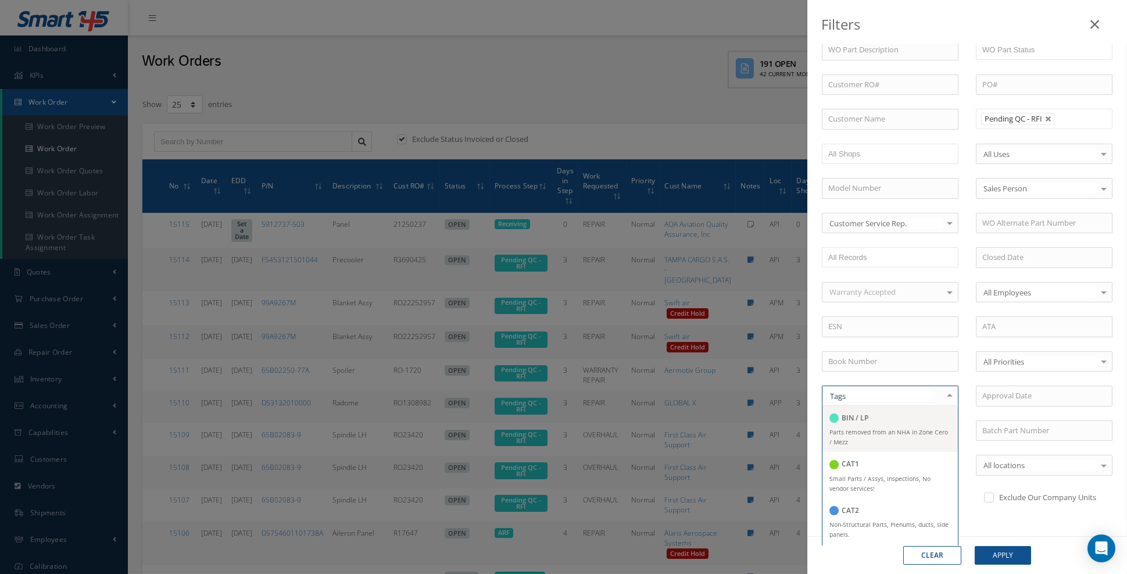
click at [878, 465] on div "CAT1" at bounding box center [889, 465] width 121 height 16
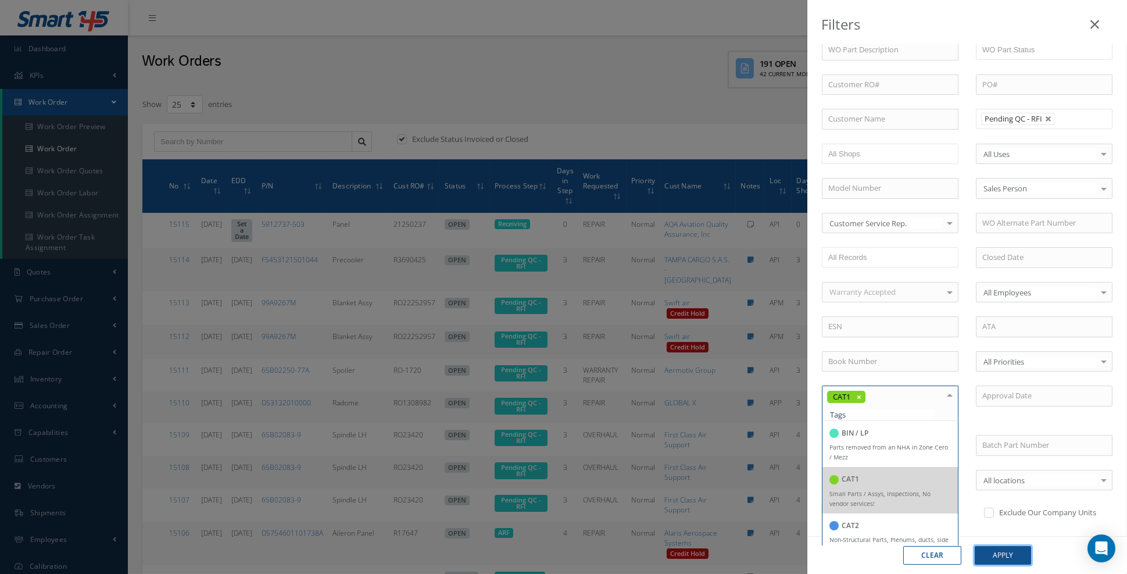
click at [1001, 557] on button "Apply" at bounding box center [1003, 555] width 56 height 19
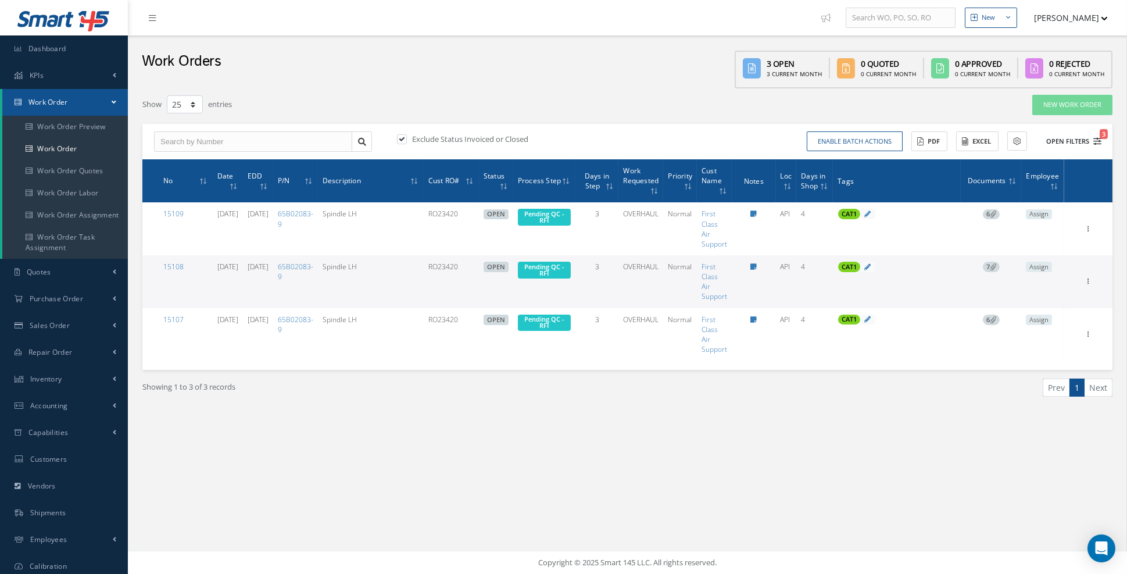
click at [1097, 145] on button "Open Filters 3" at bounding box center [1069, 141] width 66 height 19
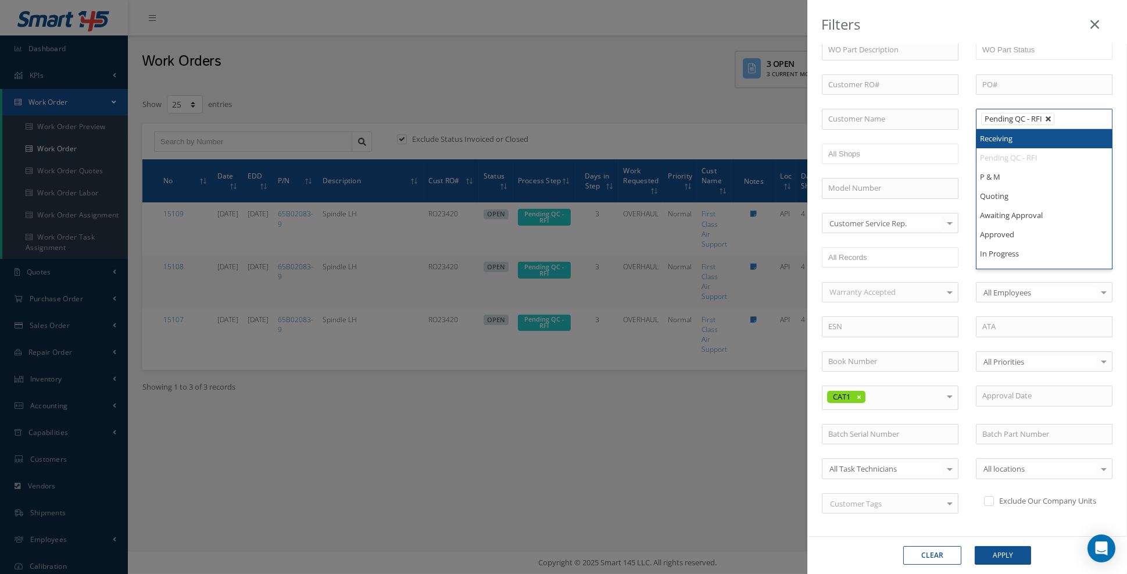
click at [1050, 116] on link at bounding box center [1048, 119] width 7 height 7
click at [1005, 550] on button "Apply" at bounding box center [1003, 555] width 56 height 19
type input "All Proccess Step"
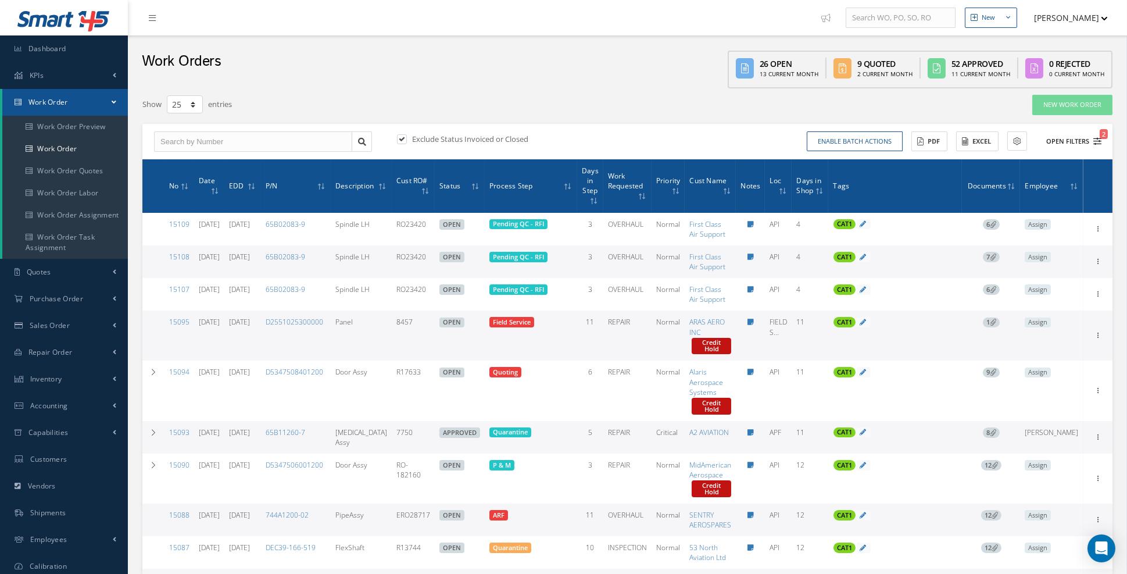
click at [1098, 139] on icon "2" at bounding box center [1097, 141] width 8 height 8
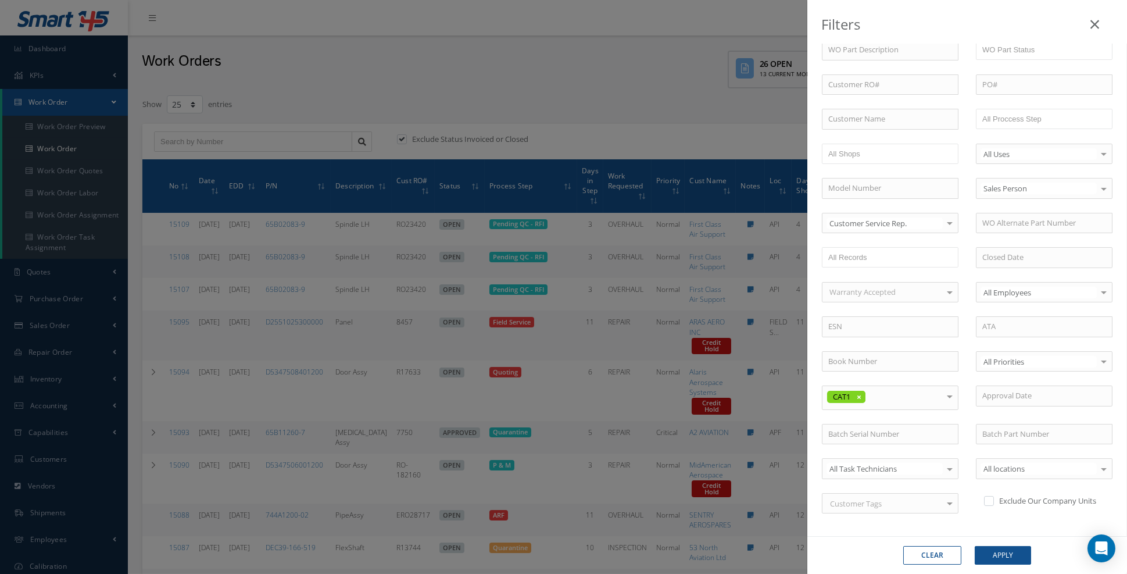
scroll to position [198, 0]
click at [949, 381] on div at bounding box center [950, 386] width 16 height 19
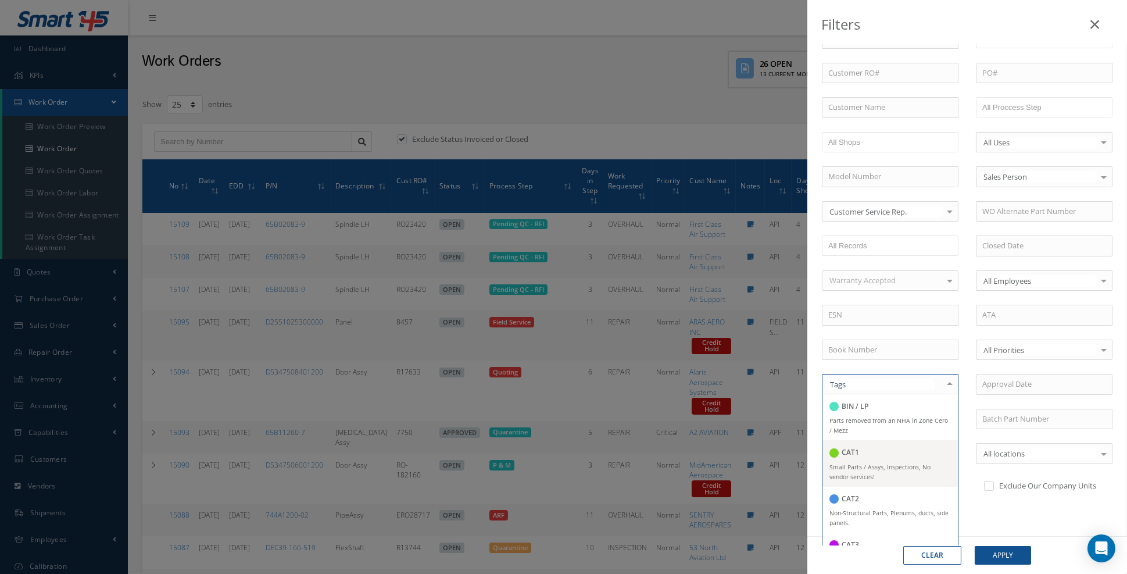
click at [874, 538] on div "CAT3" at bounding box center [889, 546] width 121 height 16
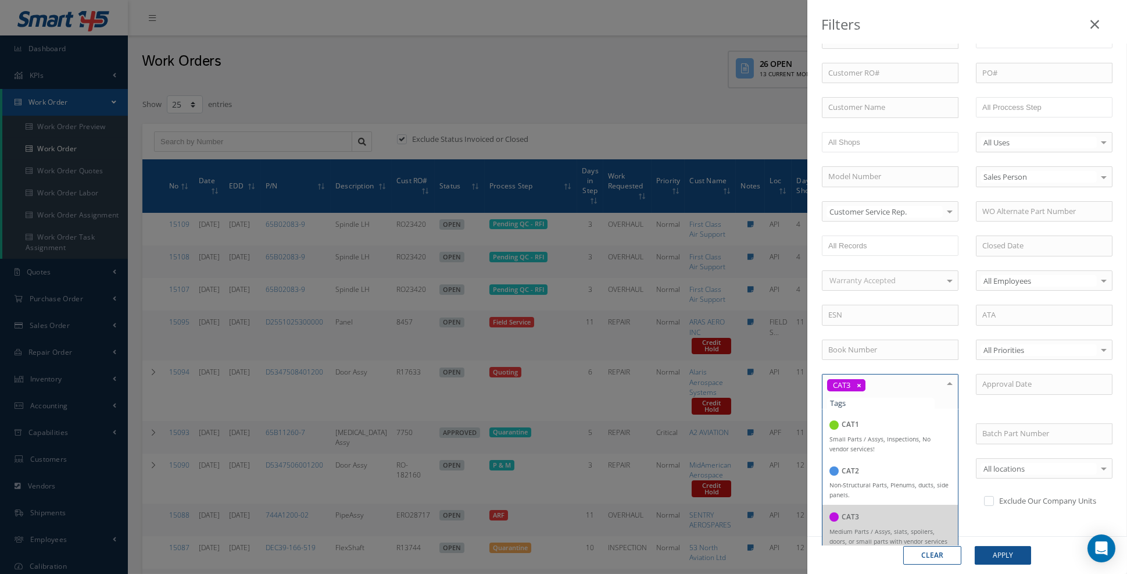
scroll to position [46, 0]
click at [897, 527] on small "Medium Parts / Assys, slats, spoilers, doors, or small parts with vendor servic…" at bounding box center [888, 538] width 118 height 28
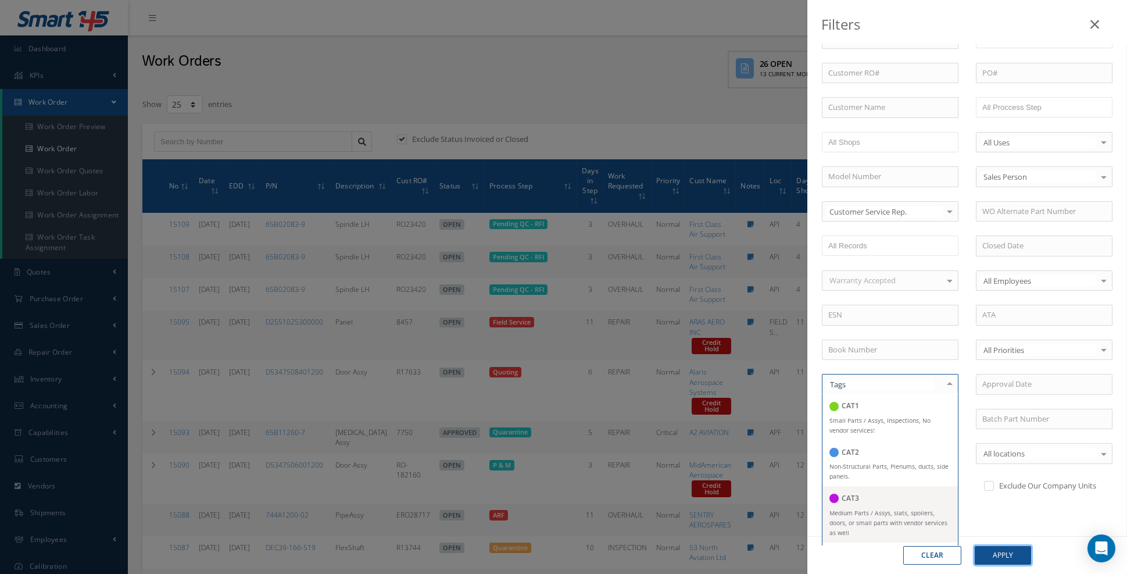
click at [1001, 557] on button "Apply" at bounding box center [1003, 555] width 56 height 19
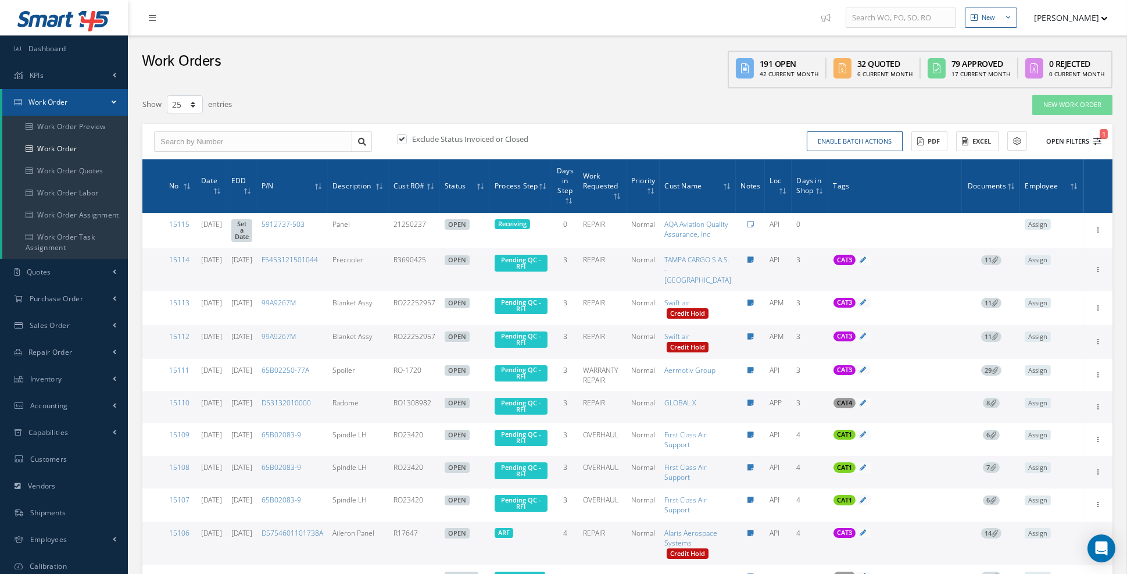
click at [1095, 145] on button "Open Filters 1" at bounding box center [1069, 141] width 66 height 19
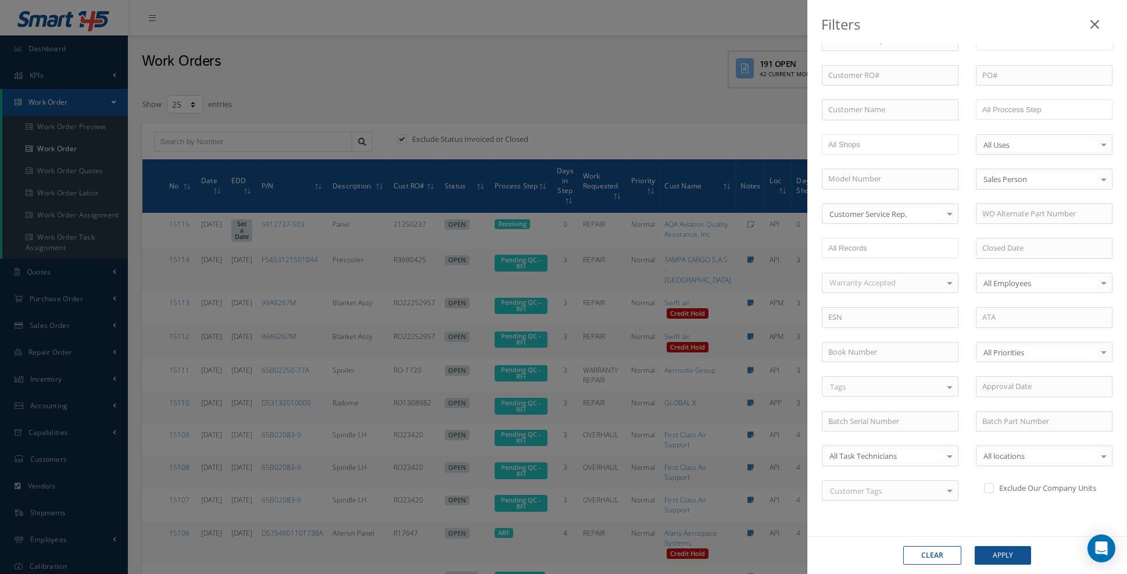
click at [945, 377] on div at bounding box center [950, 386] width 16 height 19
click at [848, 497] on h5 "CAT3" at bounding box center [850, 500] width 17 height 8
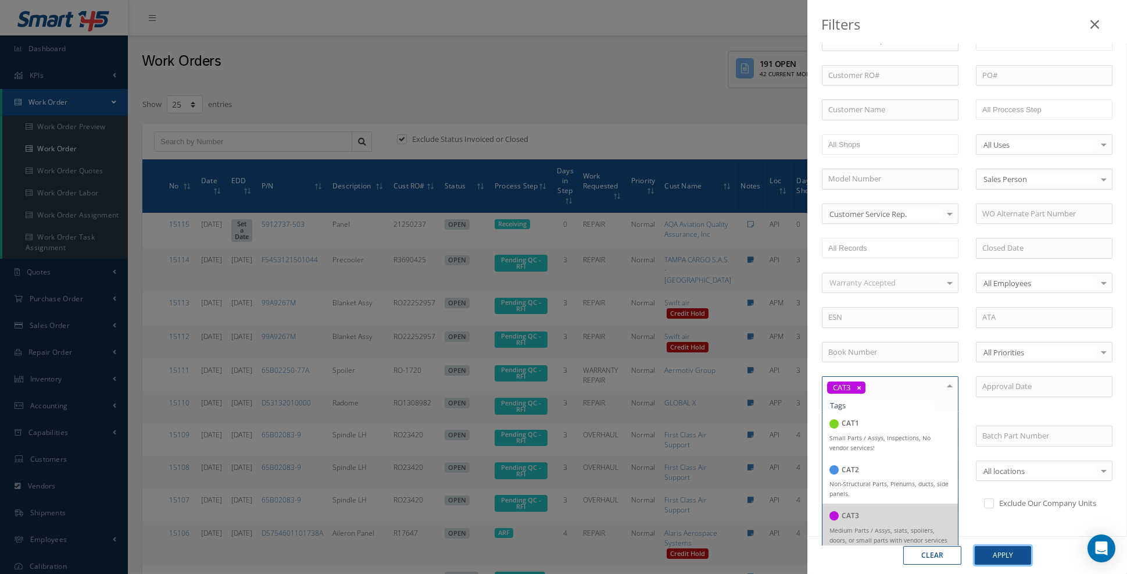
click at [1005, 556] on button "Apply" at bounding box center [1003, 555] width 56 height 19
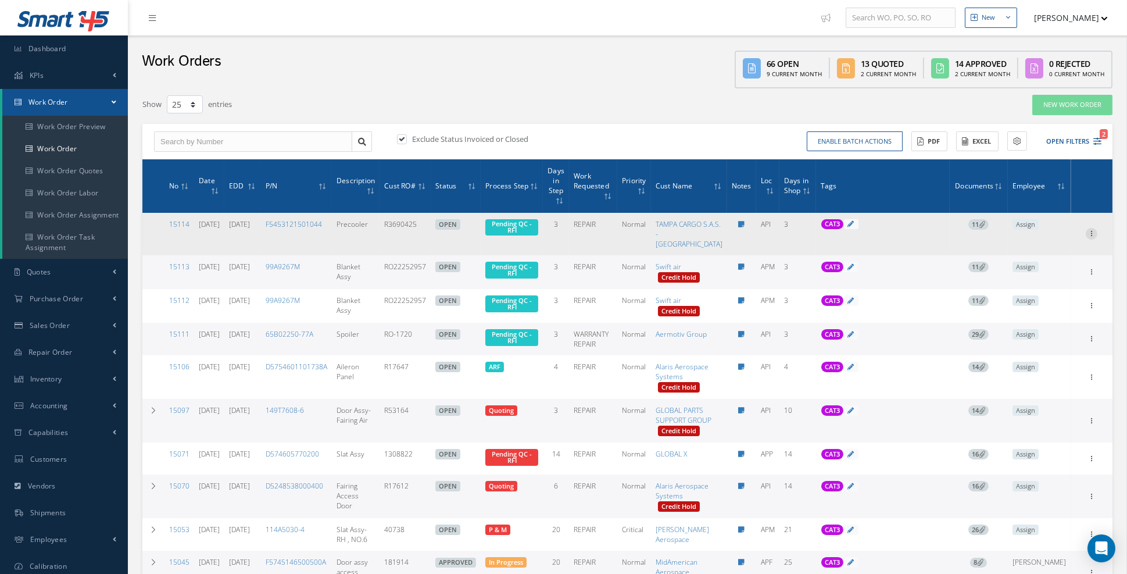
click at [1088, 237] on icon at bounding box center [1092, 232] width 12 height 9
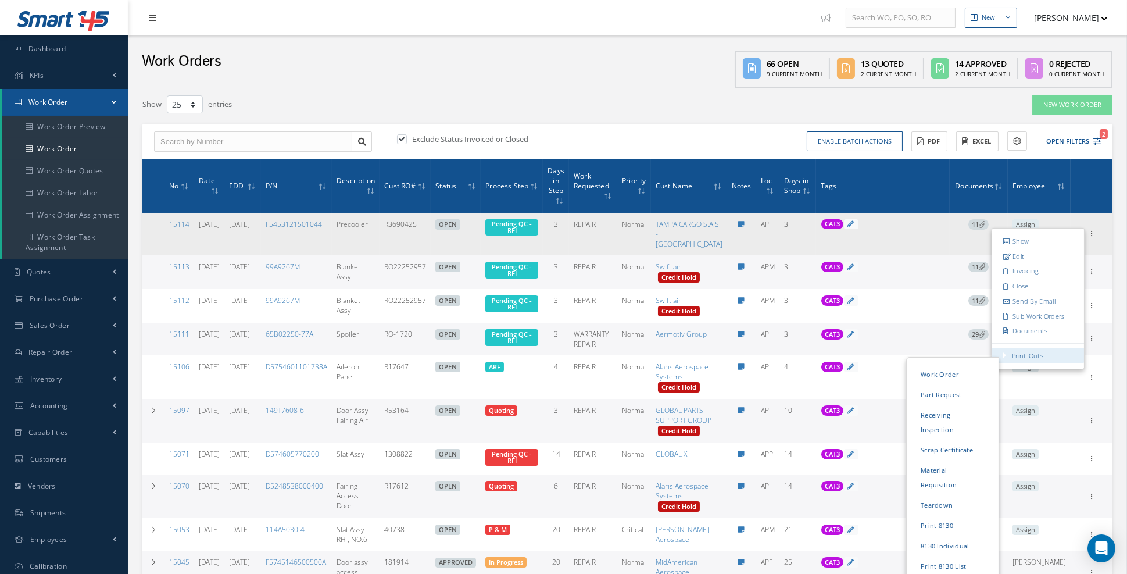
click at [1029, 360] on link "Print-Outs" at bounding box center [1027, 355] width 31 height 9
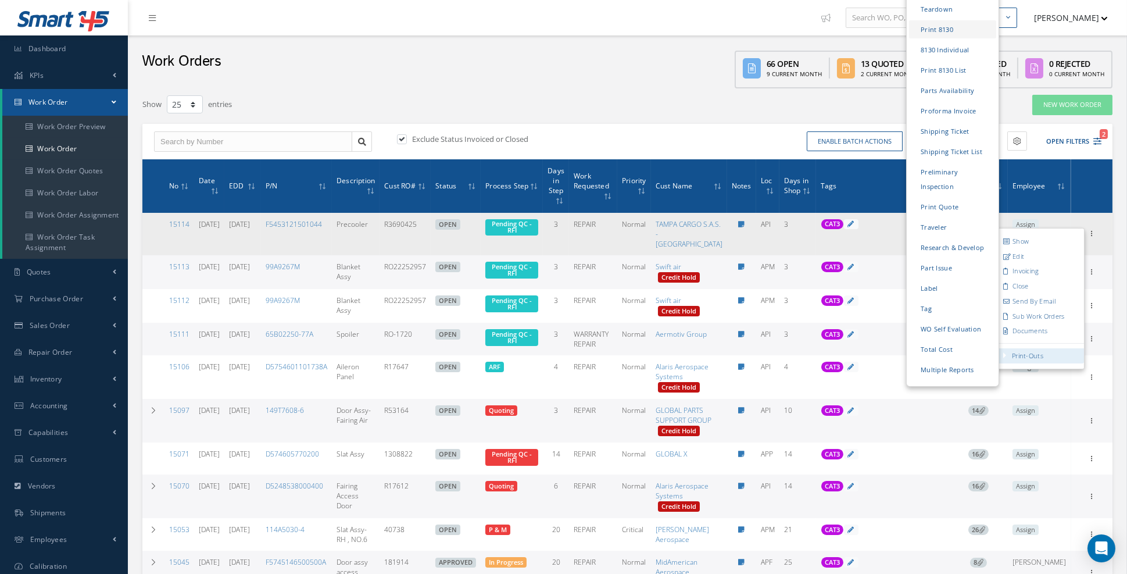
click at [941, 21] on link "Print 8130" at bounding box center [952, 30] width 87 height 18
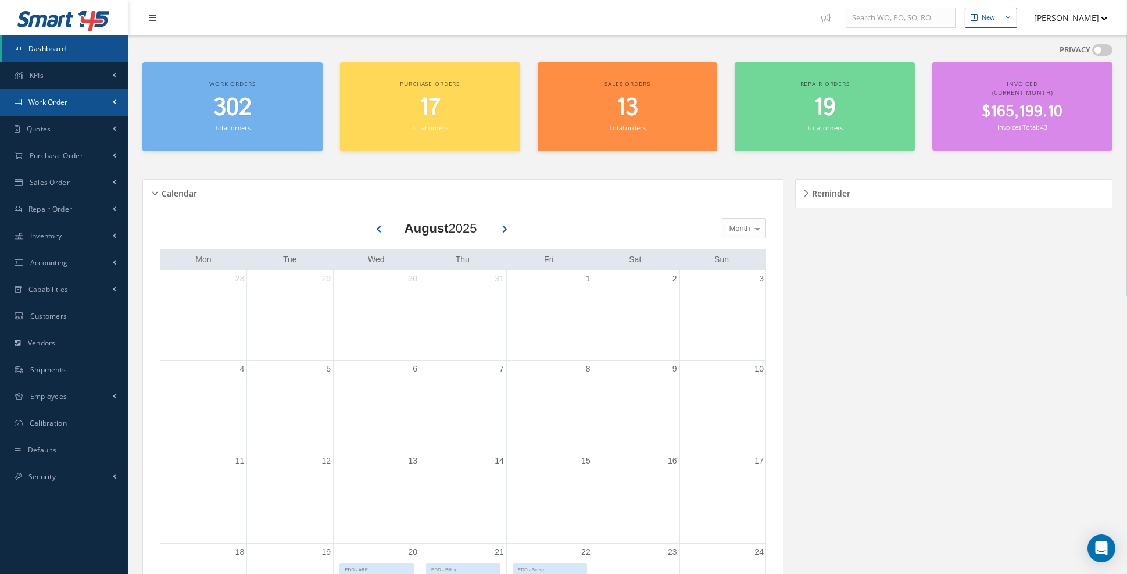
click at [114, 101] on span at bounding box center [114, 102] width 3 height 10
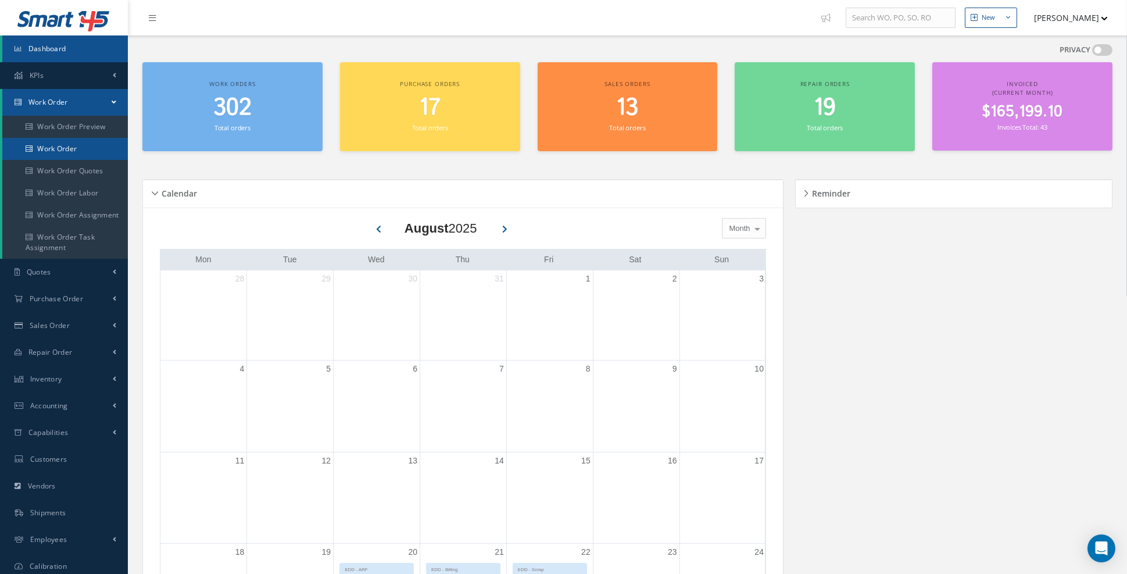
click at [71, 152] on link "Work Order" at bounding box center [65, 149] width 126 height 22
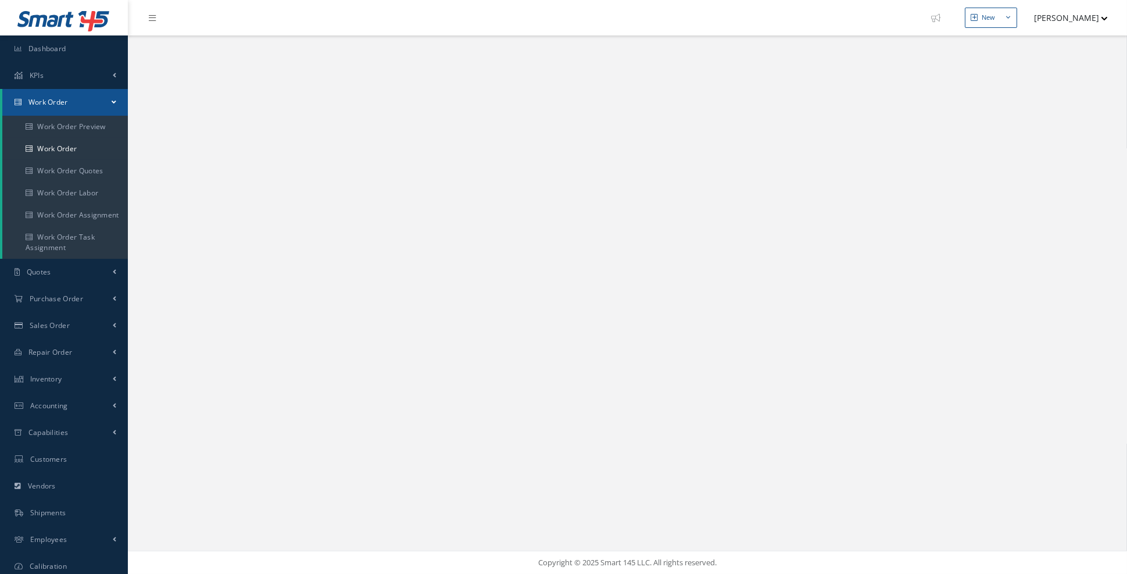
select select "25"
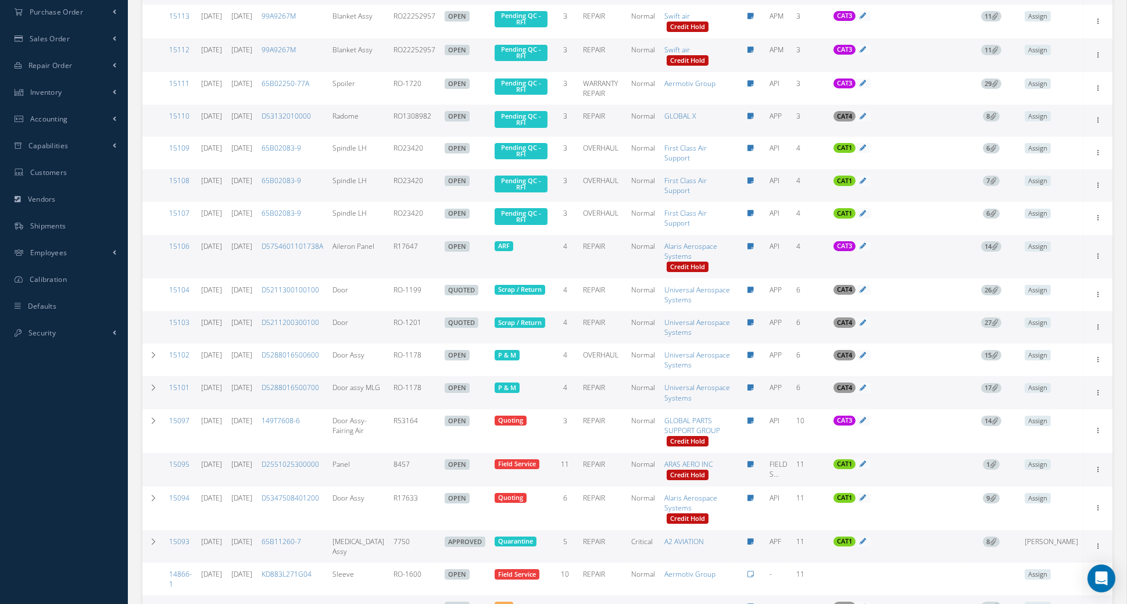
scroll to position [289, 0]
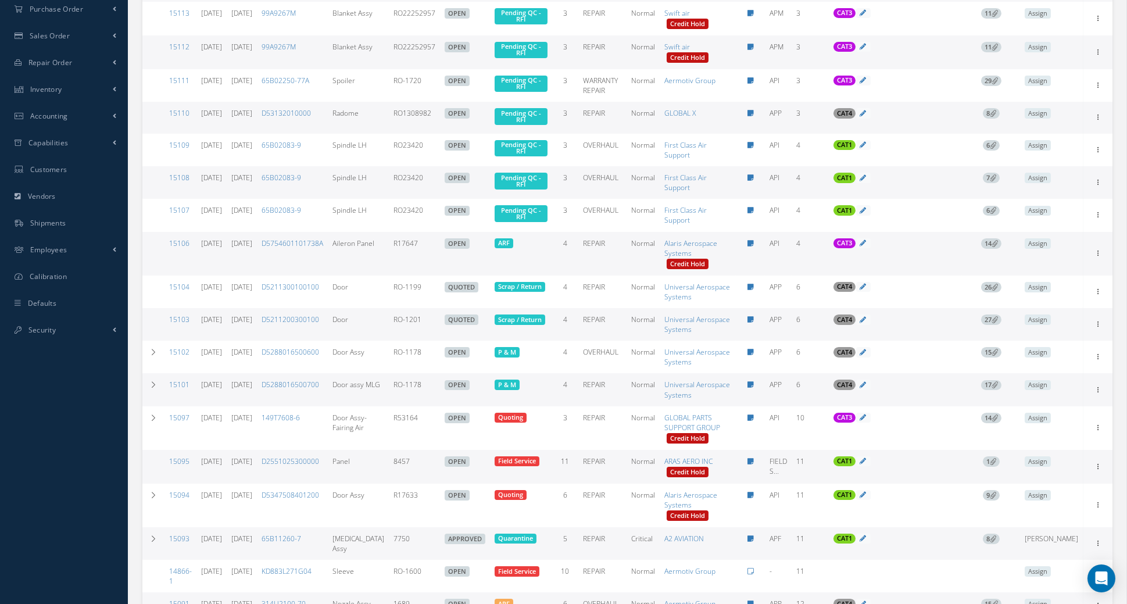
click at [993, 249] on span "14" at bounding box center [991, 243] width 20 height 10
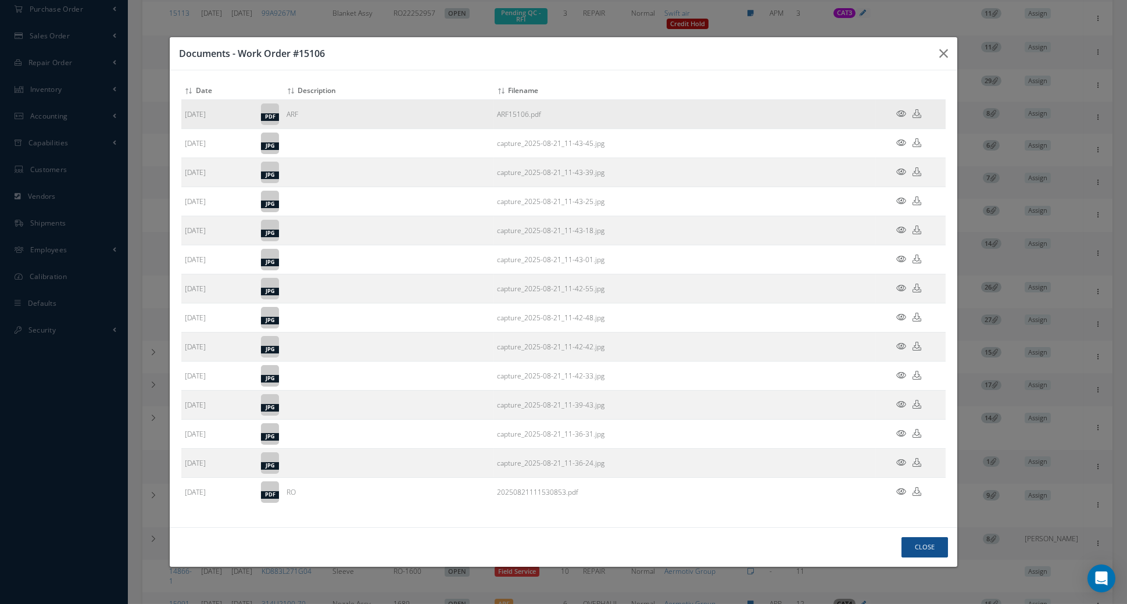
click at [900, 118] on icon at bounding box center [901, 113] width 10 height 9
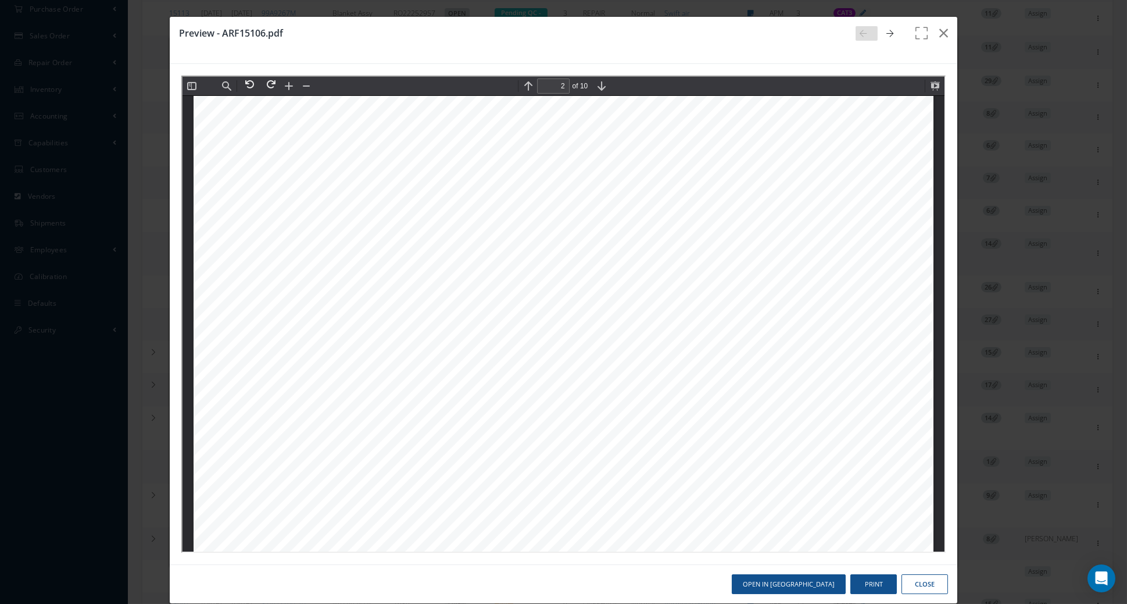
scroll to position [1110, 0]
click at [935, 88] on button at bounding box center [933, 85] width 16 height 16
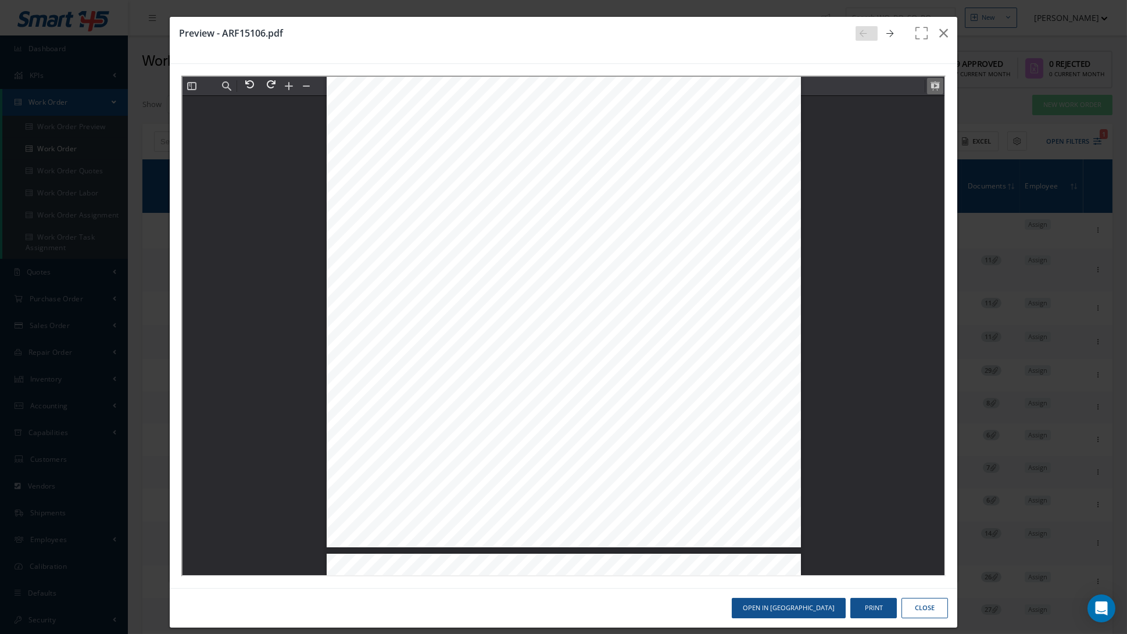
scroll to position [7037, 0]
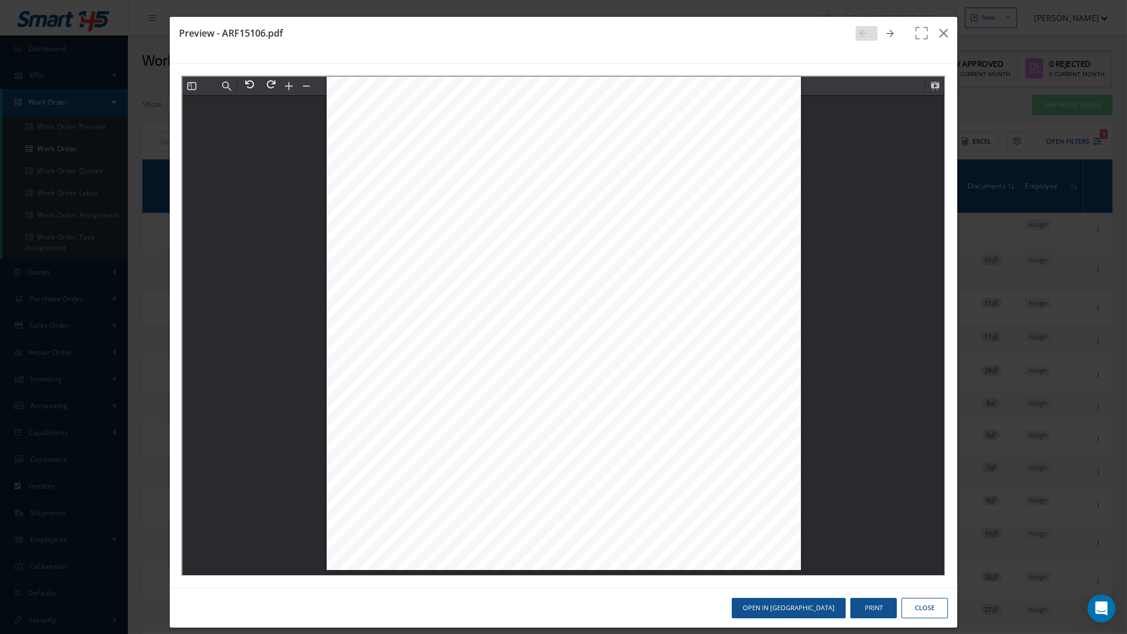
type input "5"
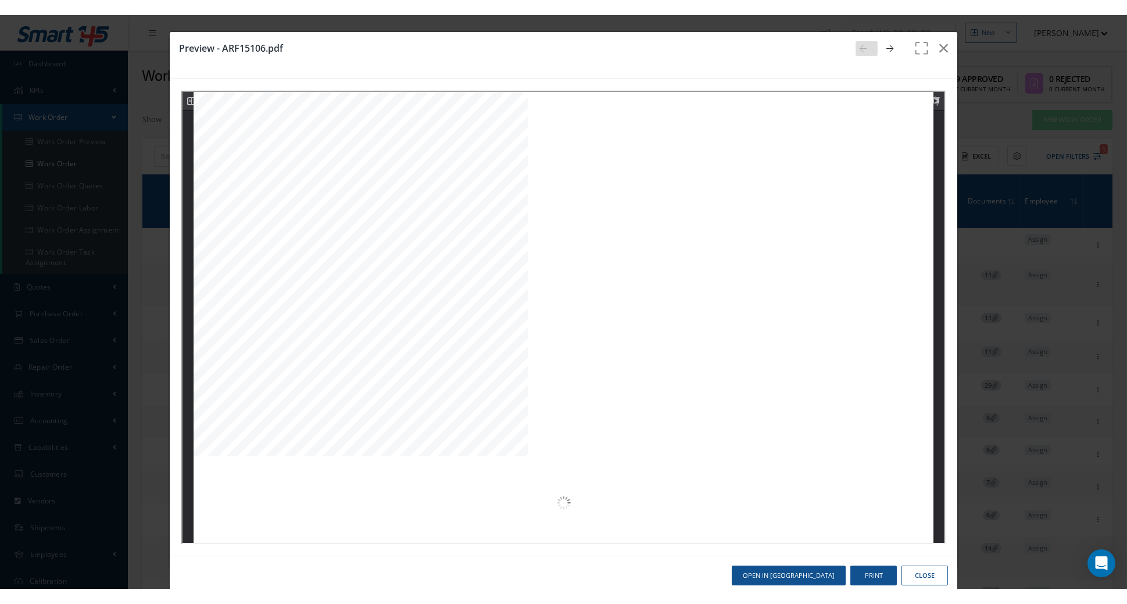
scroll to position [3974, 0]
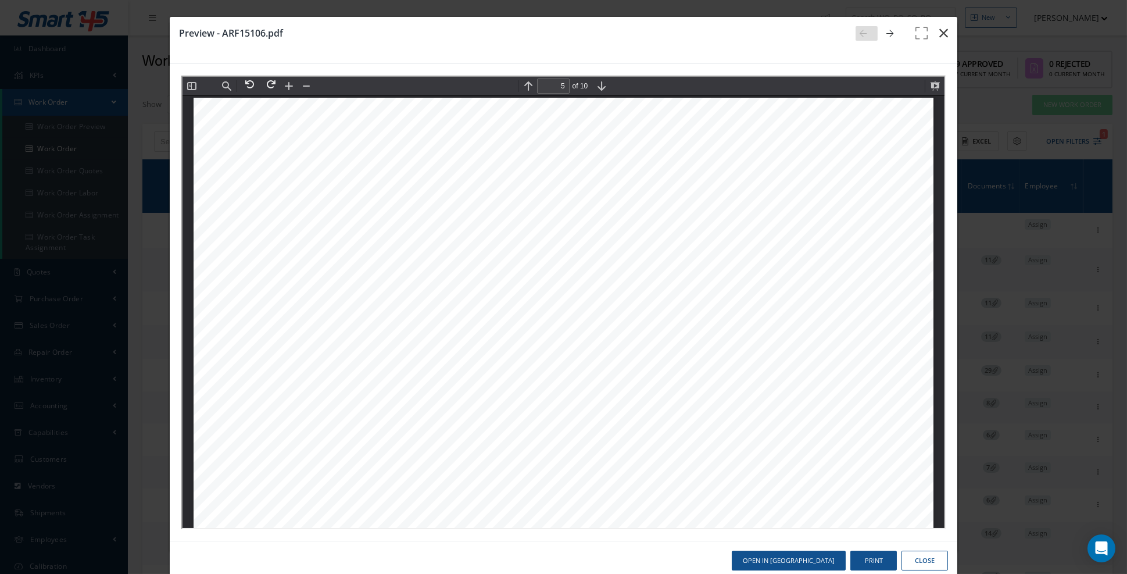
click at [946, 37] on icon "button" at bounding box center [943, 33] width 9 height 14
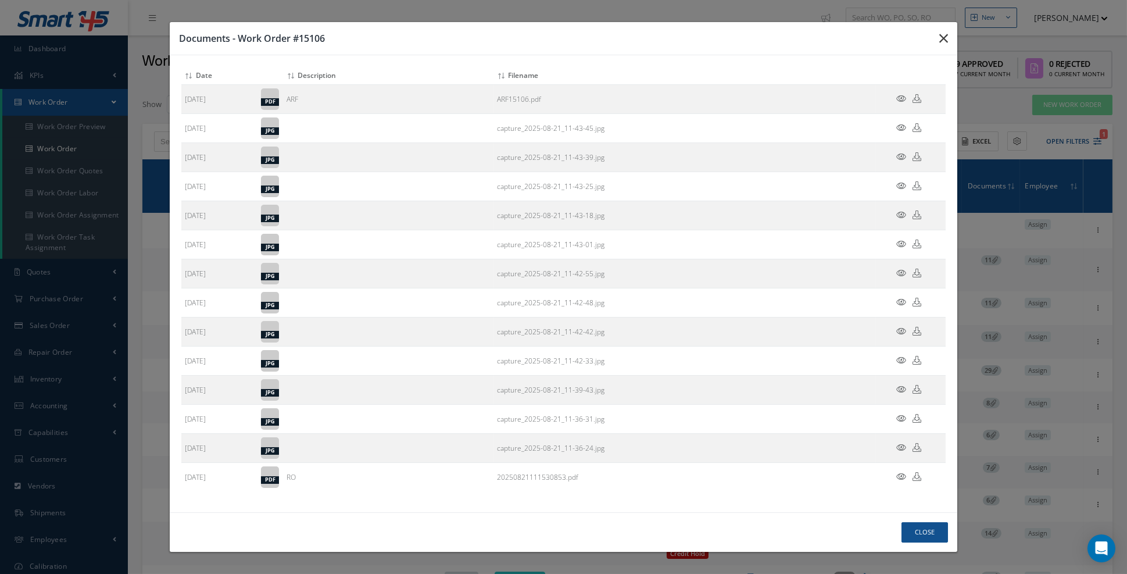
click at [0, 0] on icon "button" at bounding box center [0, 0] width 0 height 0
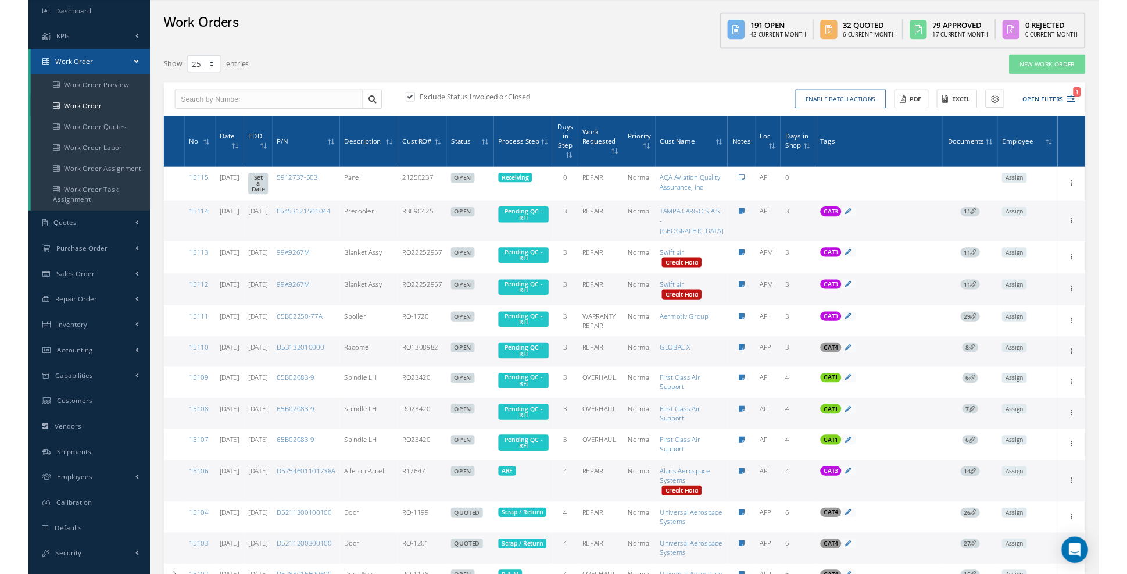
scroll to position [0, 0]
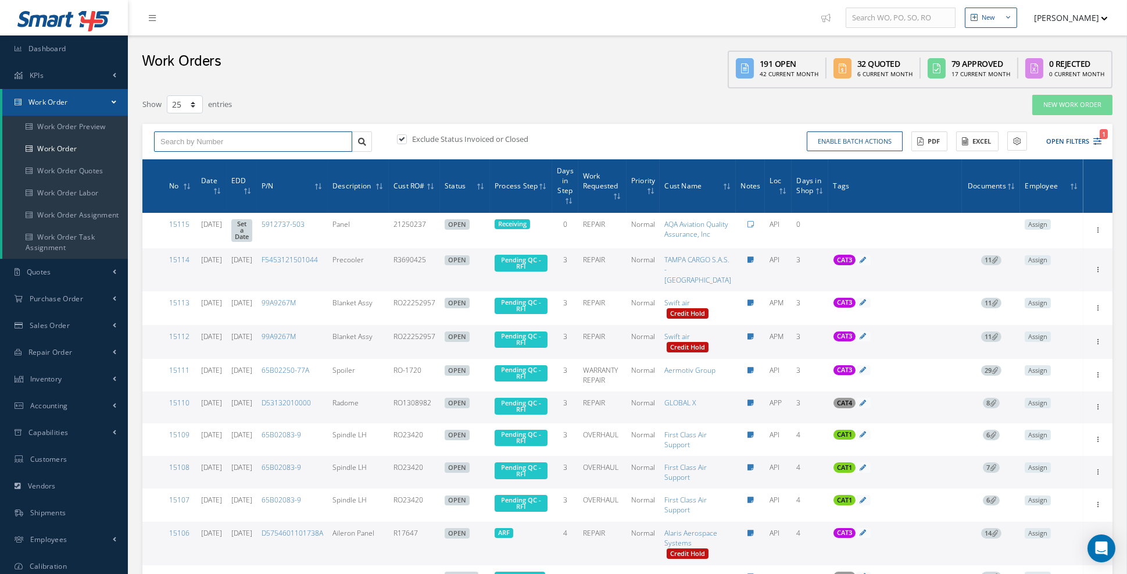
click at [245, 142] on input "text" at bounding box center [253, 141] width 198 height 21
type input "15096"
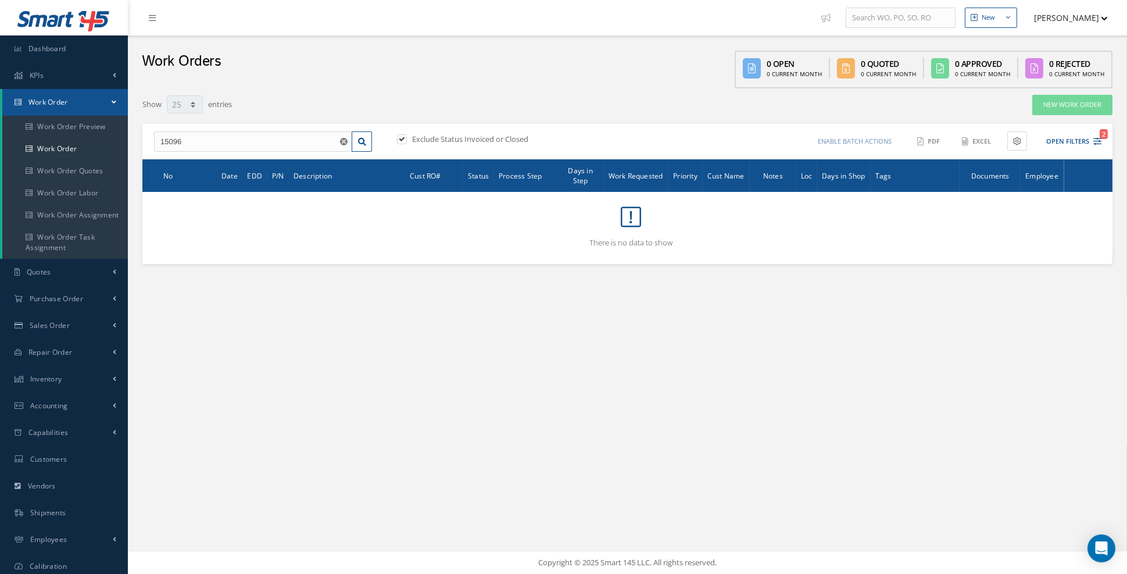
click at [425, 142] on label "Exclude Status Invoiced or Closed" at bounding box center [468, 139] width 119 height 10
click at [405, 142] on input "checkbox" at bounding box center [401, 140] width 8 height 8
checkbox input "false"
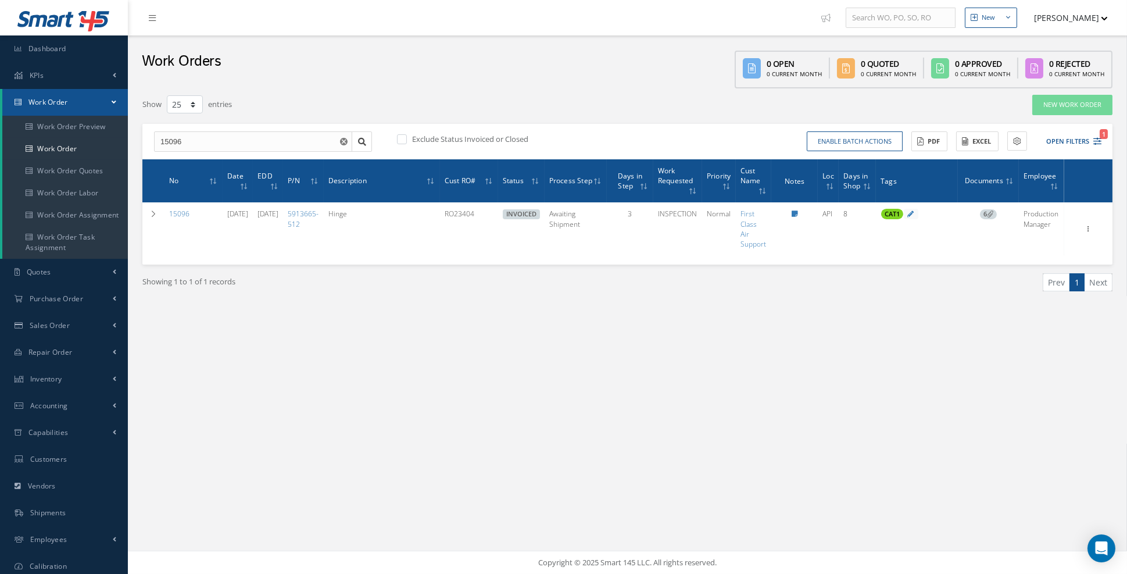
click at [343, 144] on button "button" at bounding box center [345, 141] width 15 height 21
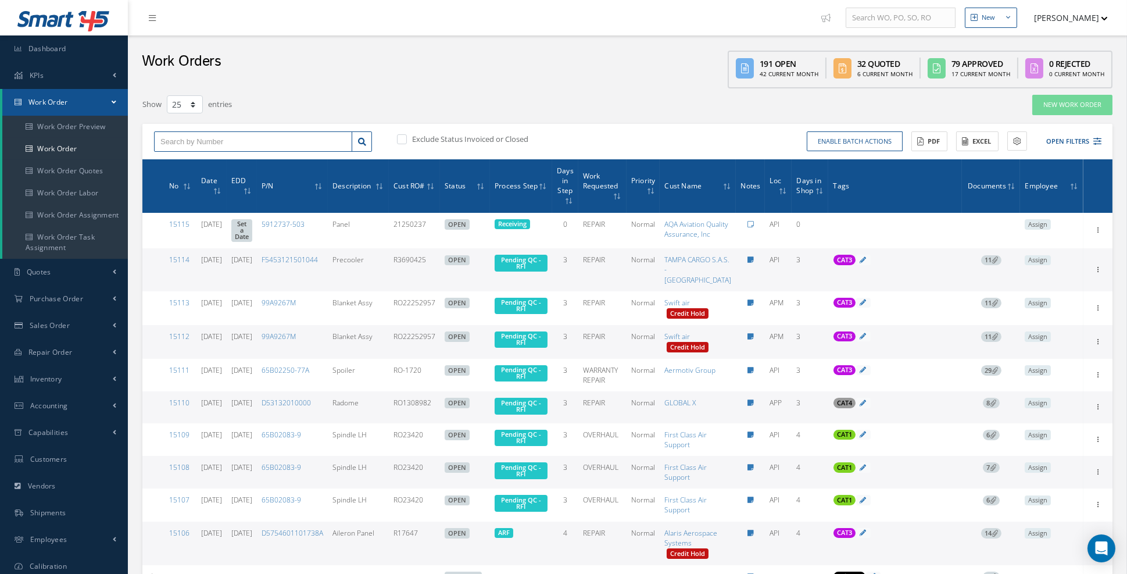
click at [303, 137] on input "text" at bounding box center [253, 141] width 198 height 21
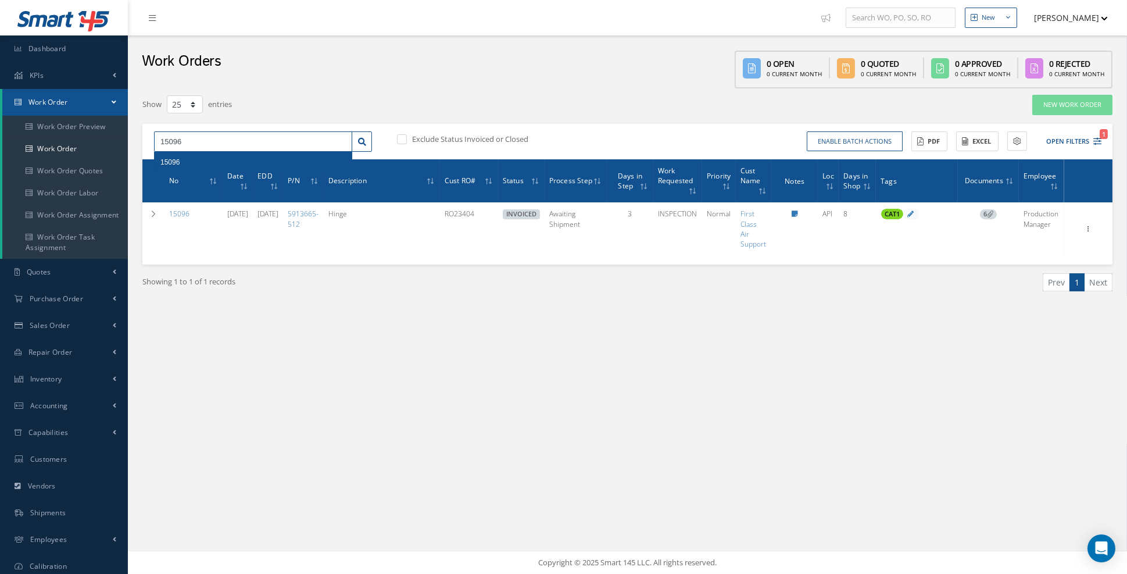
click at [313, 146] on input "15096" at bounding box center [253, 141] width 198 height 21
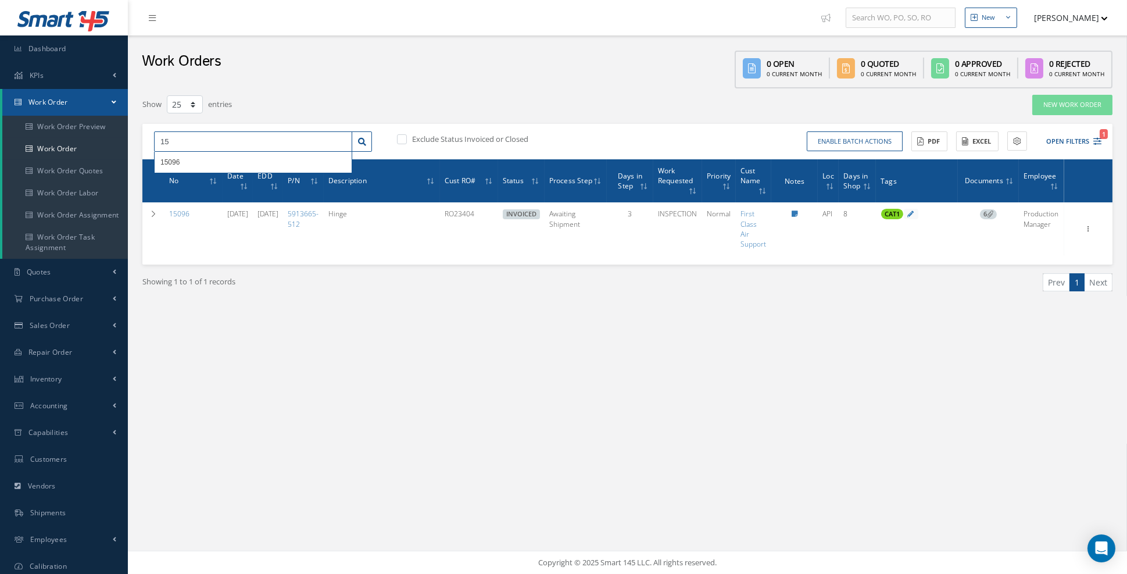
type input "1"
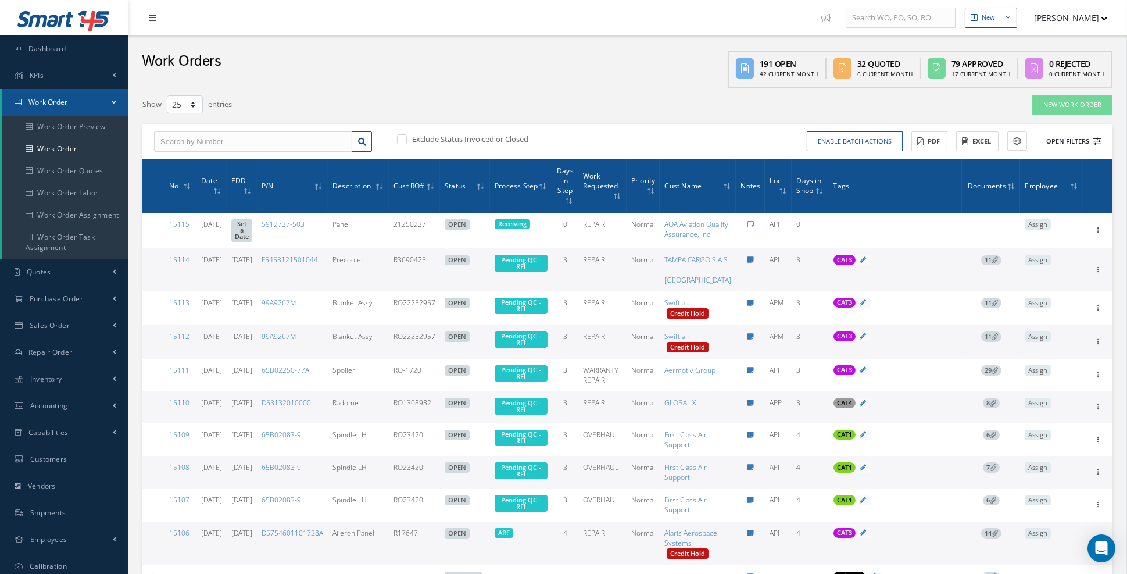
click at [1097, 138] on icon at bounding box center [1097, 141] width 8 height 8
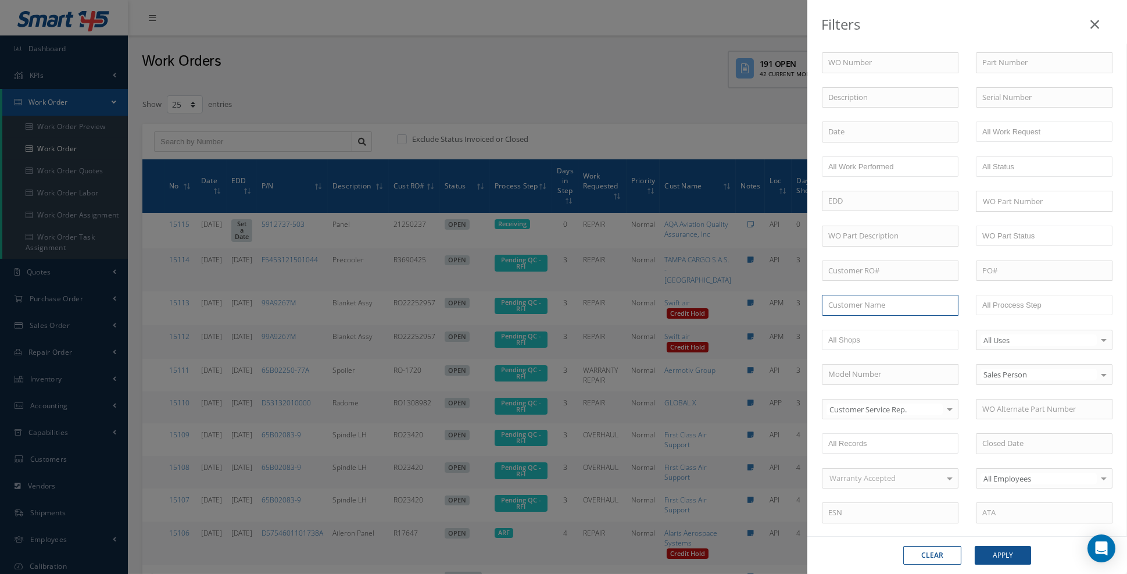
click at [899, 303] on input "text" at bounding box center [890, 305] width 137 height 21
click at [884, 320] on div "Swift air" at bounding box center [890, 326] width 124 height 12
type input "Swift air"
click at [995, 552] on button "Apply" at bounding box center [1003, 555] width 56 height 19
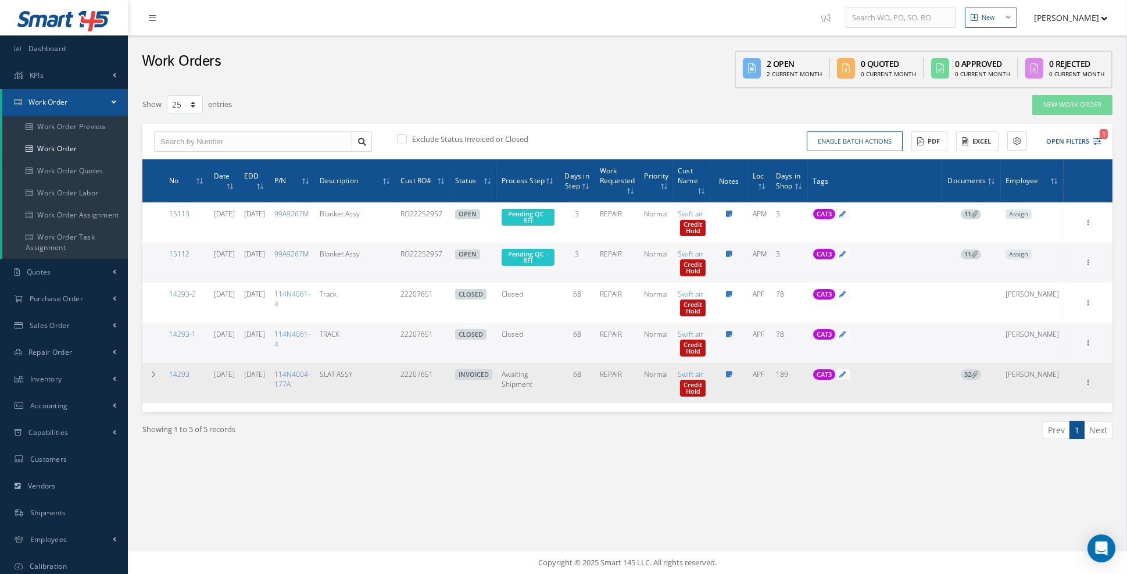
click at [978, 373] on icon at bounding box center [974, 374] width 6 height 6
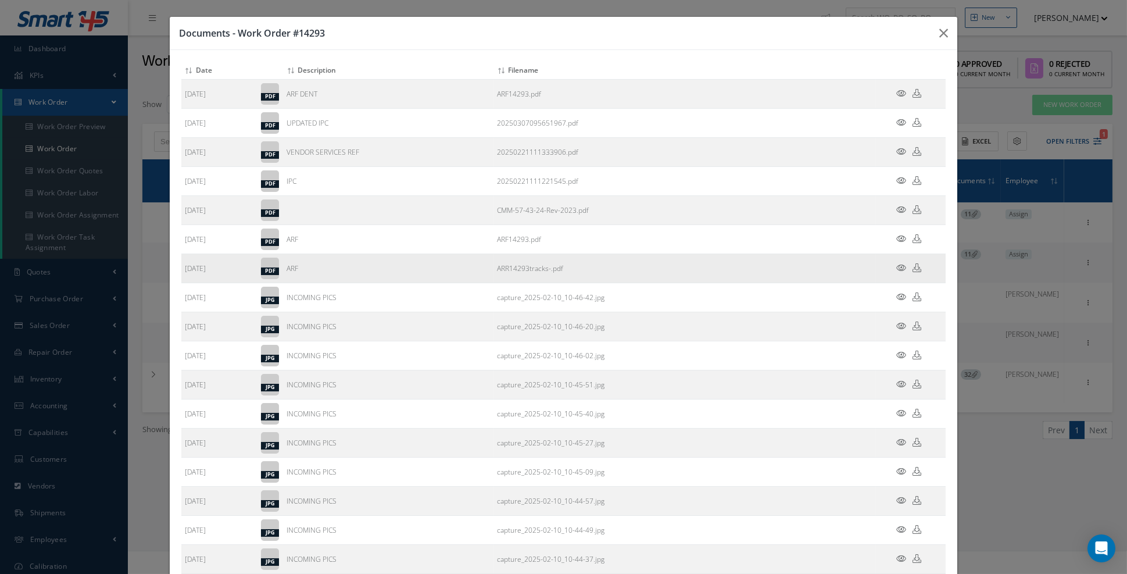
click at [901, 264] on icon at bounding box center [901, 267] width 10 height 9
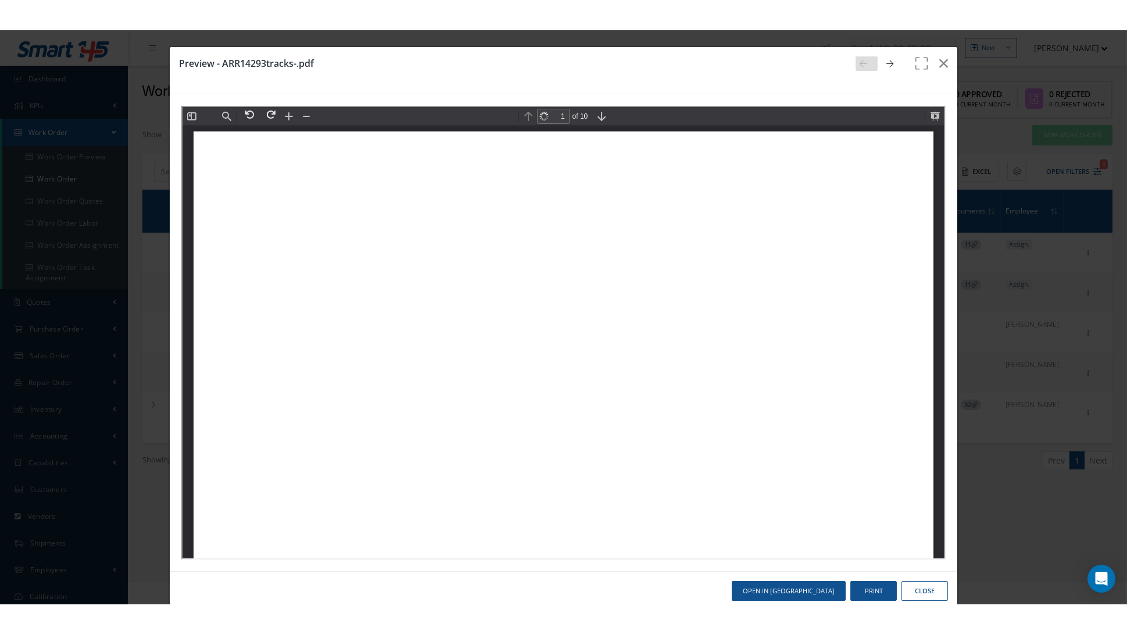
scroll to position [5, 0]
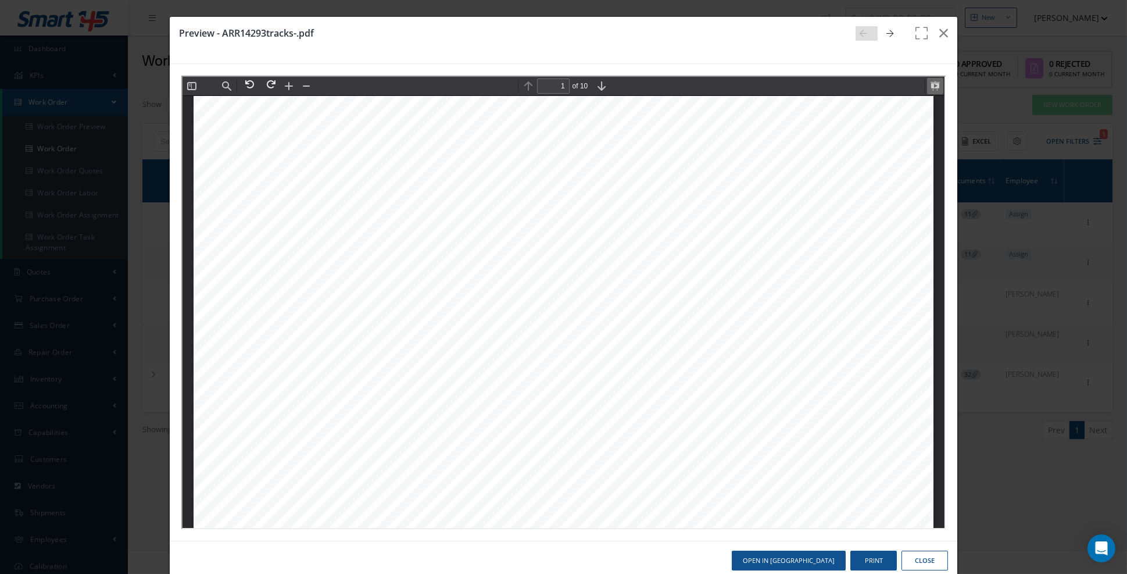
click at [932, 86] on button at bounding box center [933, 85] width 16 height 16
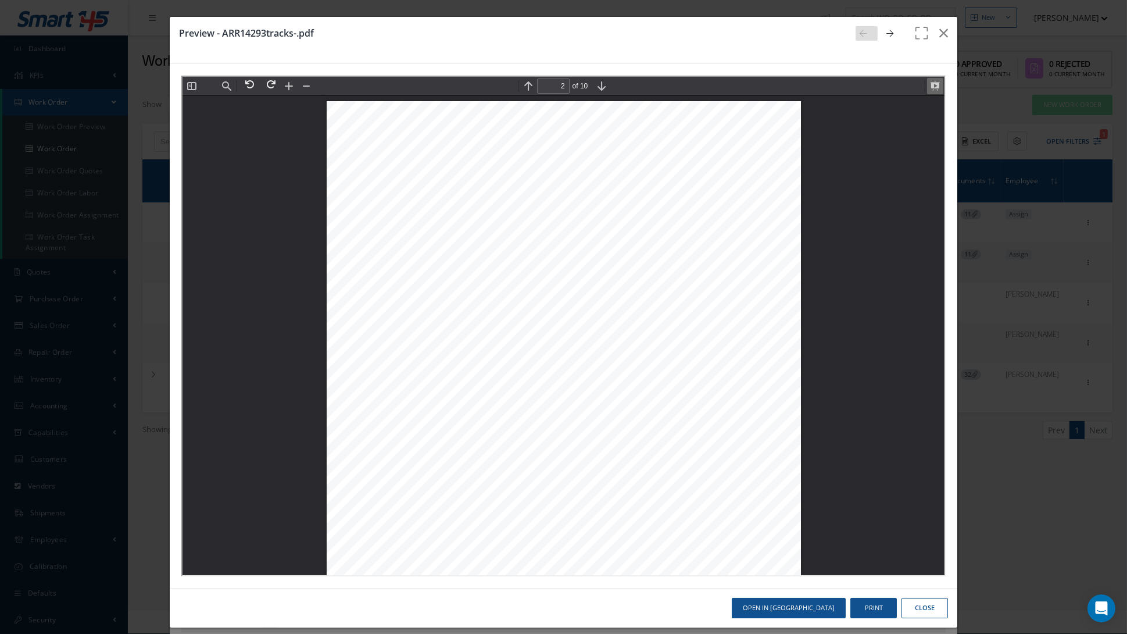
scroll to position [1760, 0]
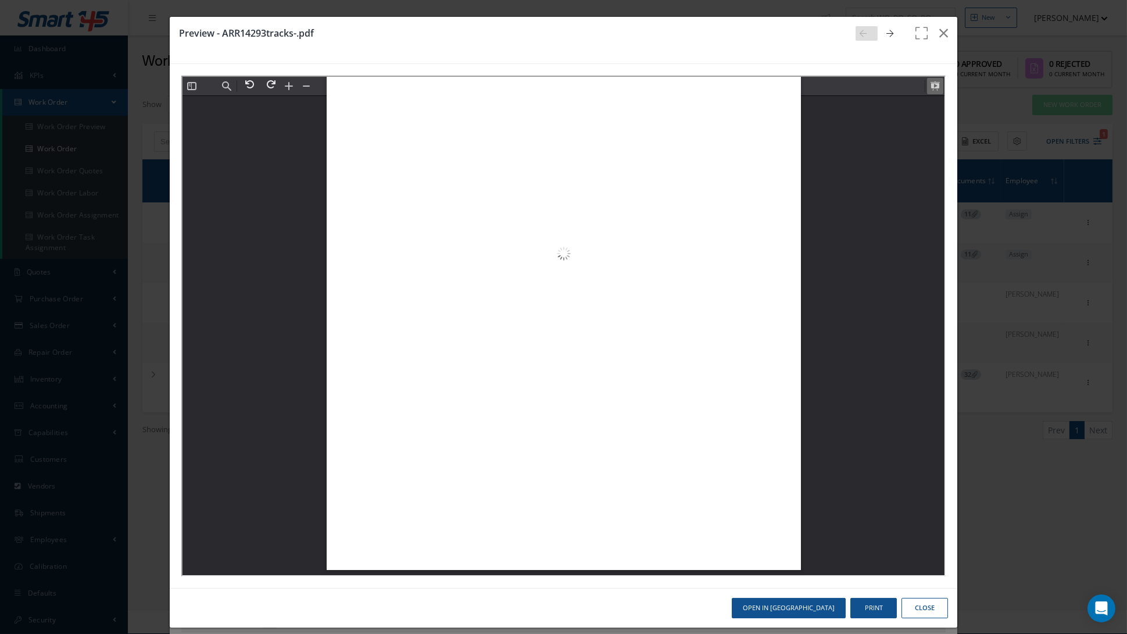
type input "4"
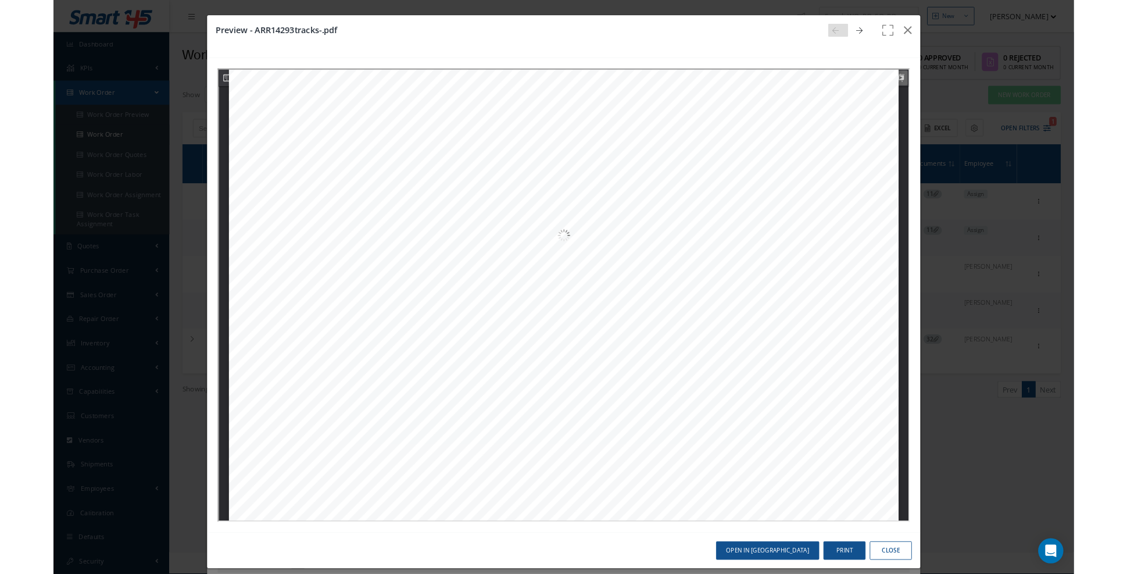
scroll to position [2982, 0]
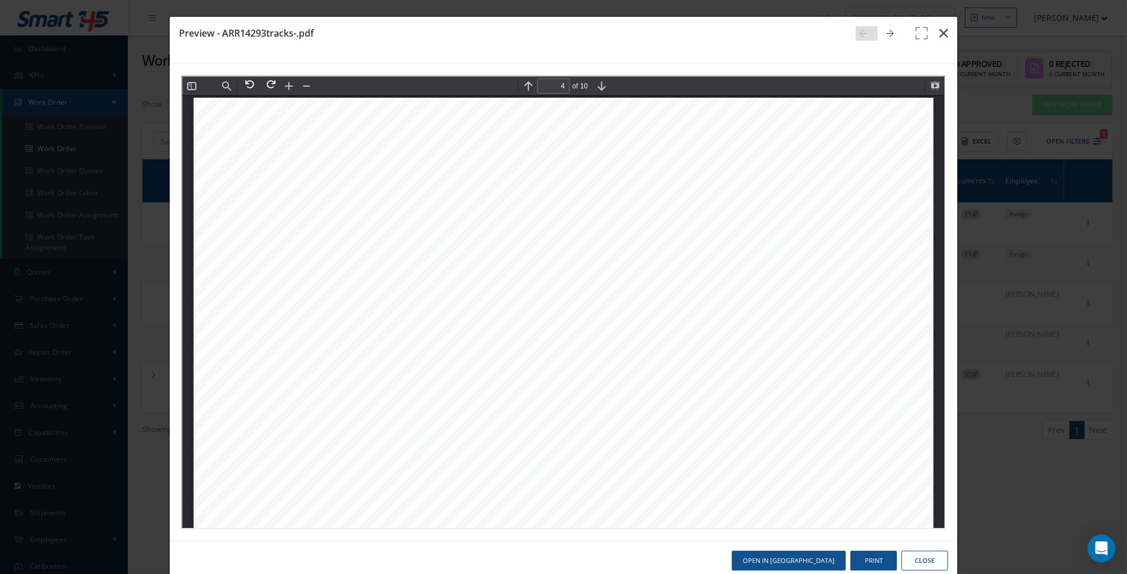
click at [940, 37] on icon "button" at bounding box center [943, 33] width 9 height 14
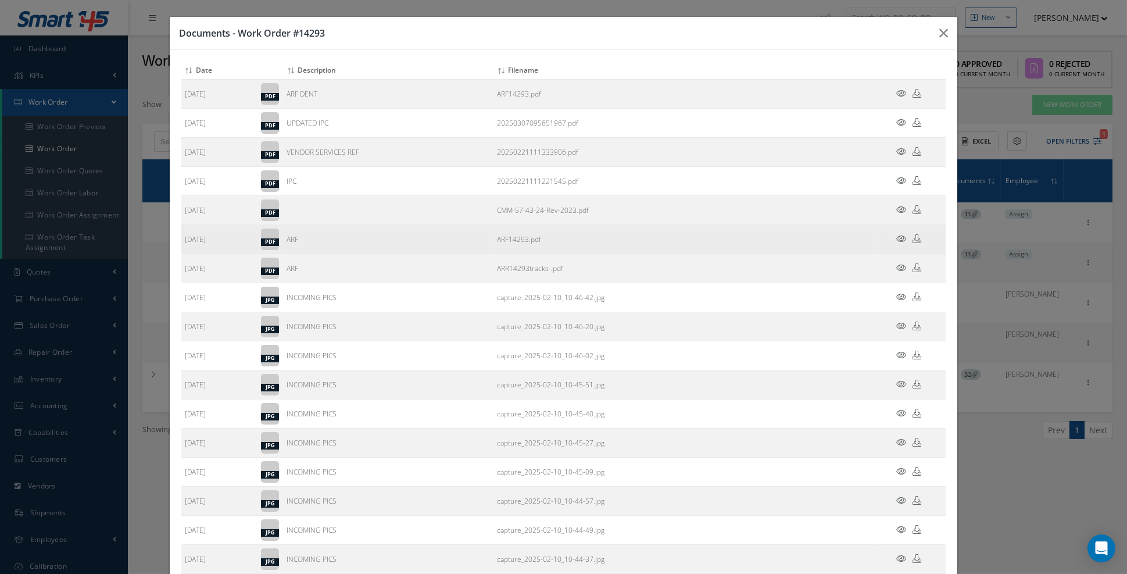
click at [903, 238] on icon at bounding box center [901, 238] width 10 height 9
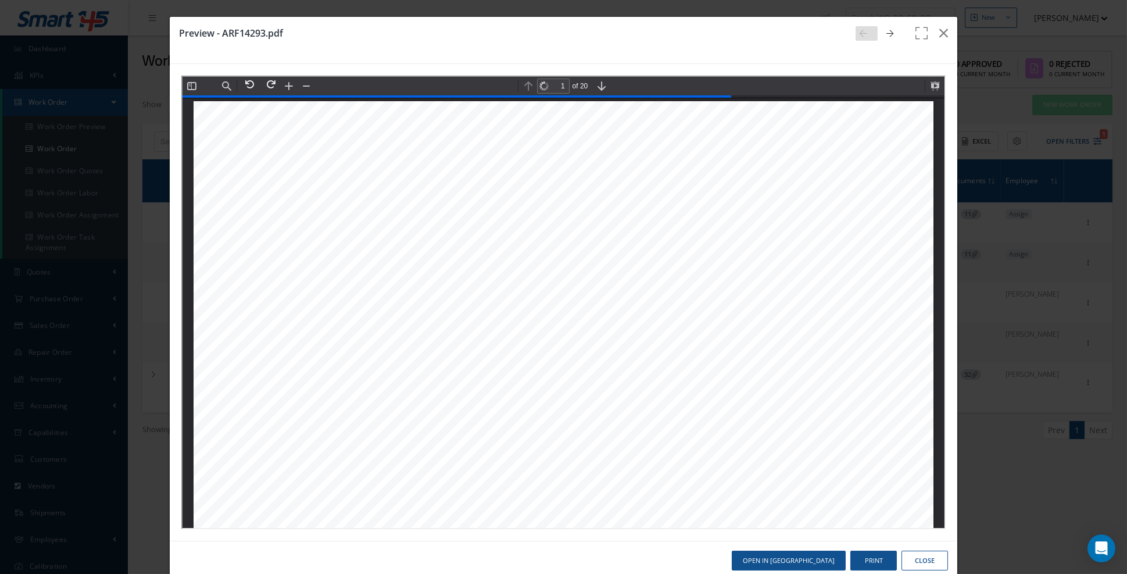
scroll to position [5, 0]
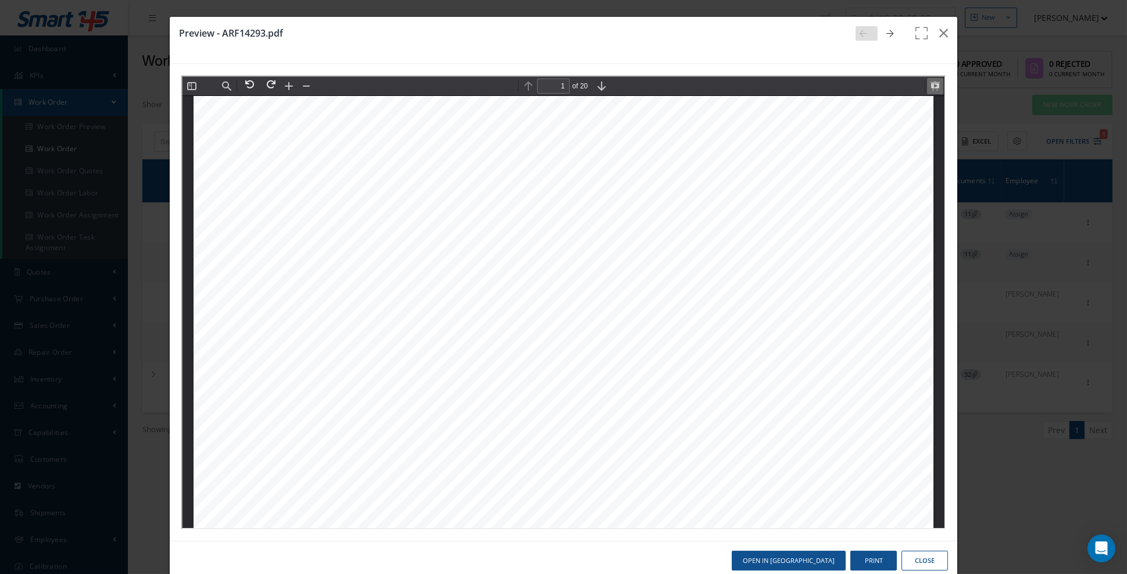
click at [935, 87] on button at bounding box center [933, 85] width 16 height 16
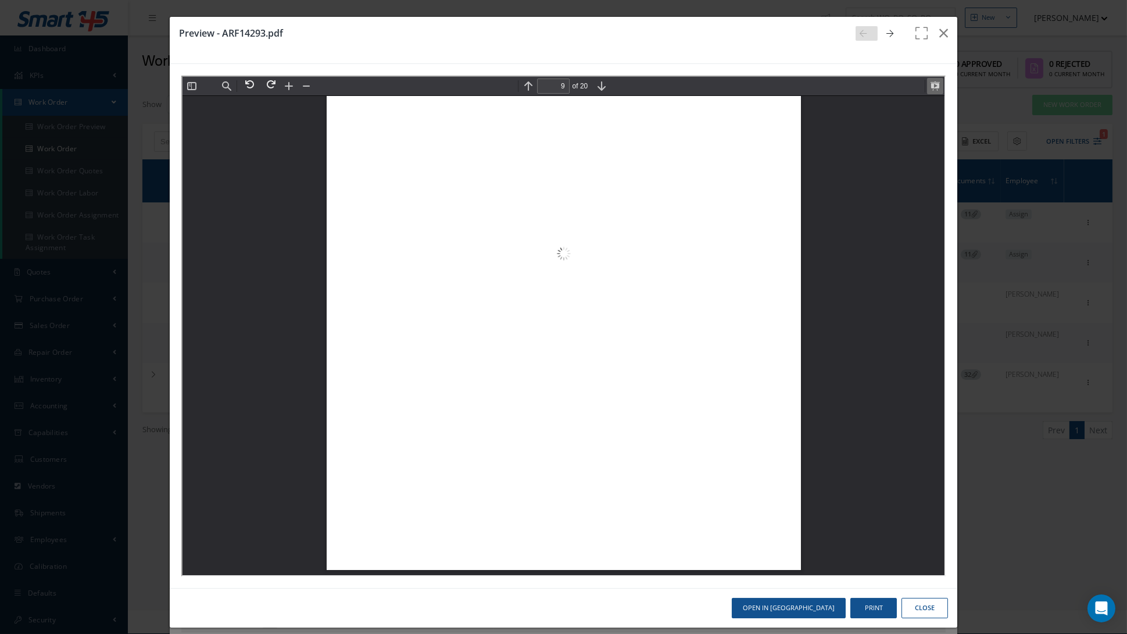
scroll to position [14079, 0]
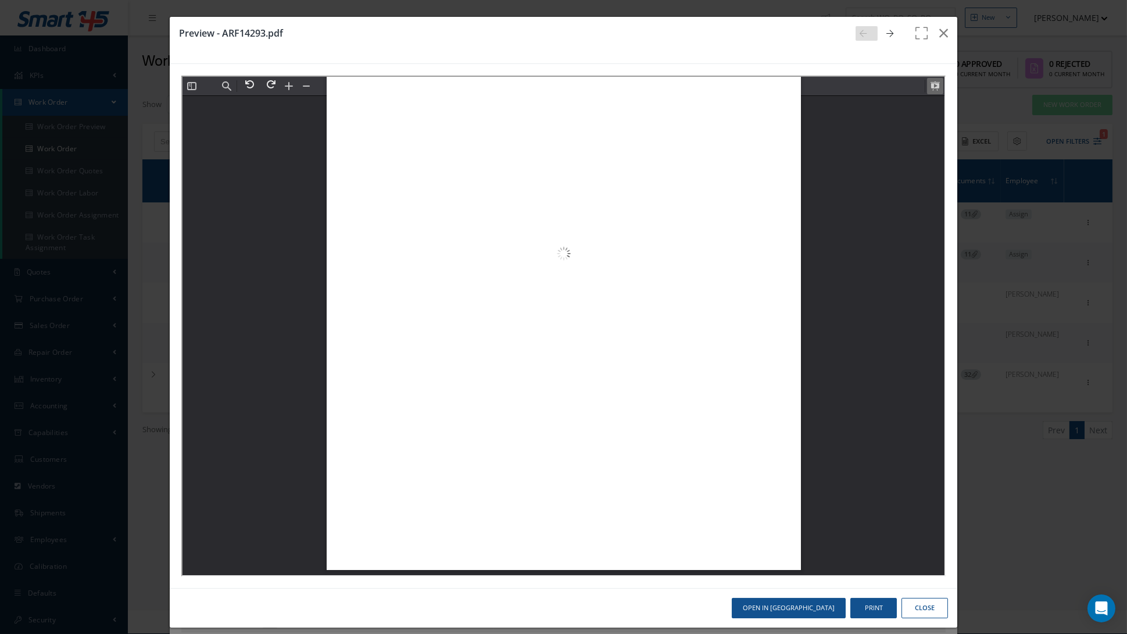
type input "8"
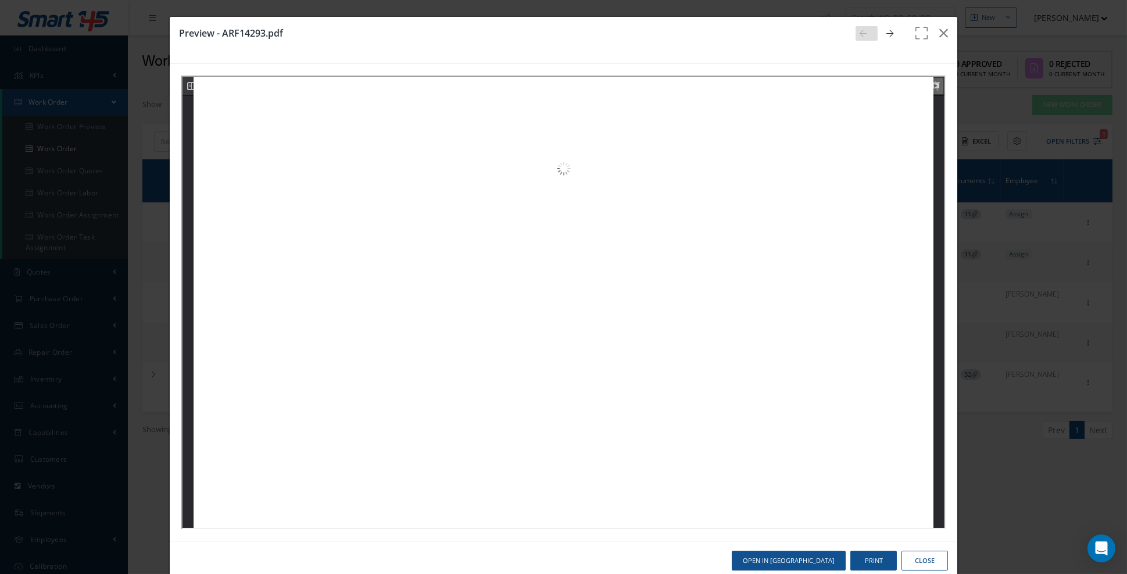
scroll to position [6951, 0]
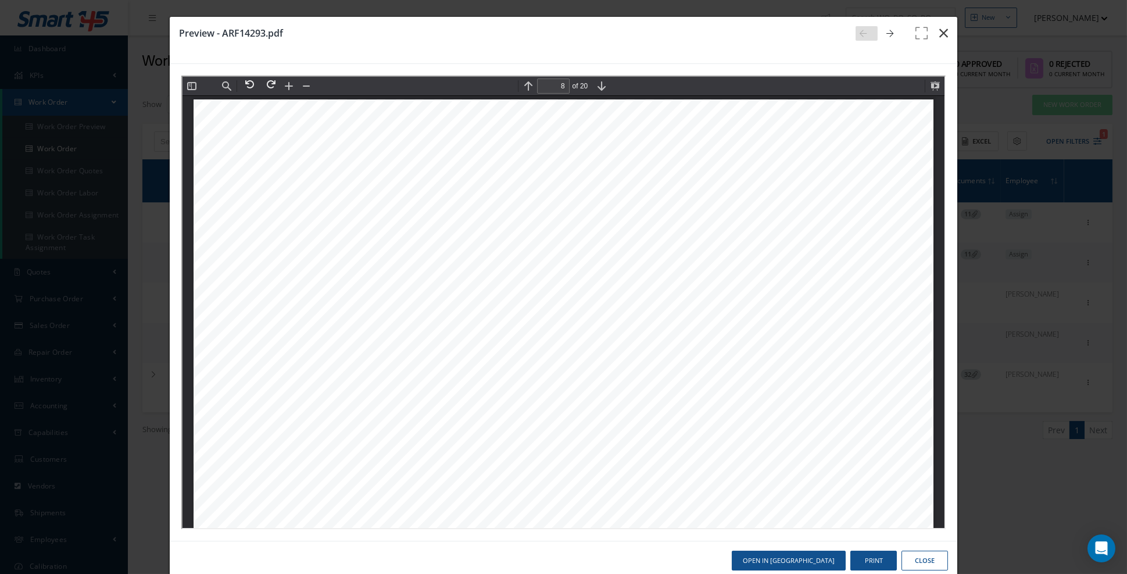
click at [947, 38] on icon "button" at bounding box center [943, 33] width 9 height 14
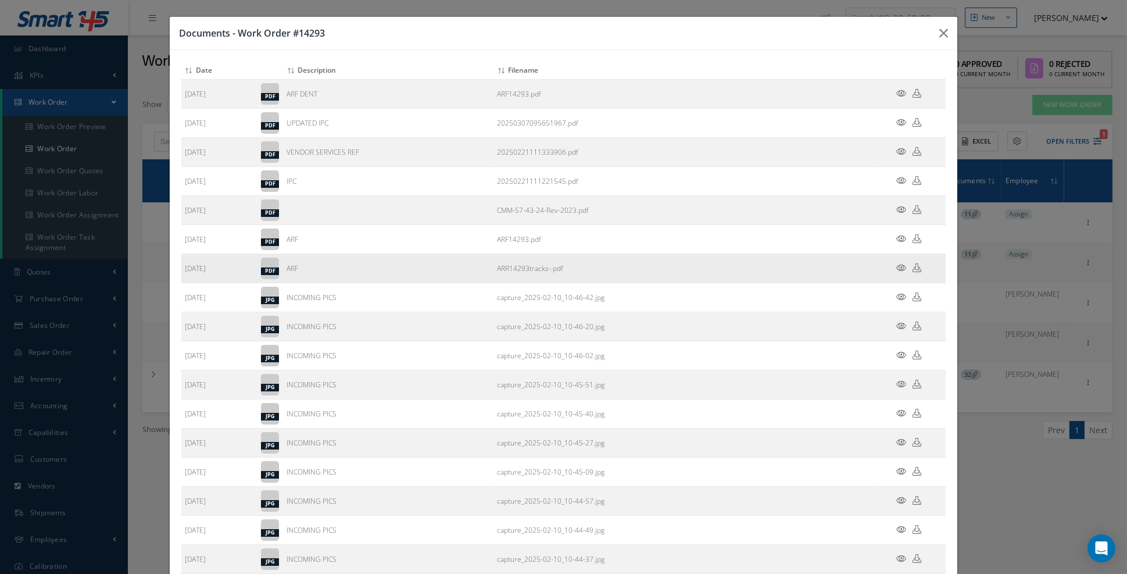
click at [903, 269] on icon at bounding box center [901, 267] width 10 height 9
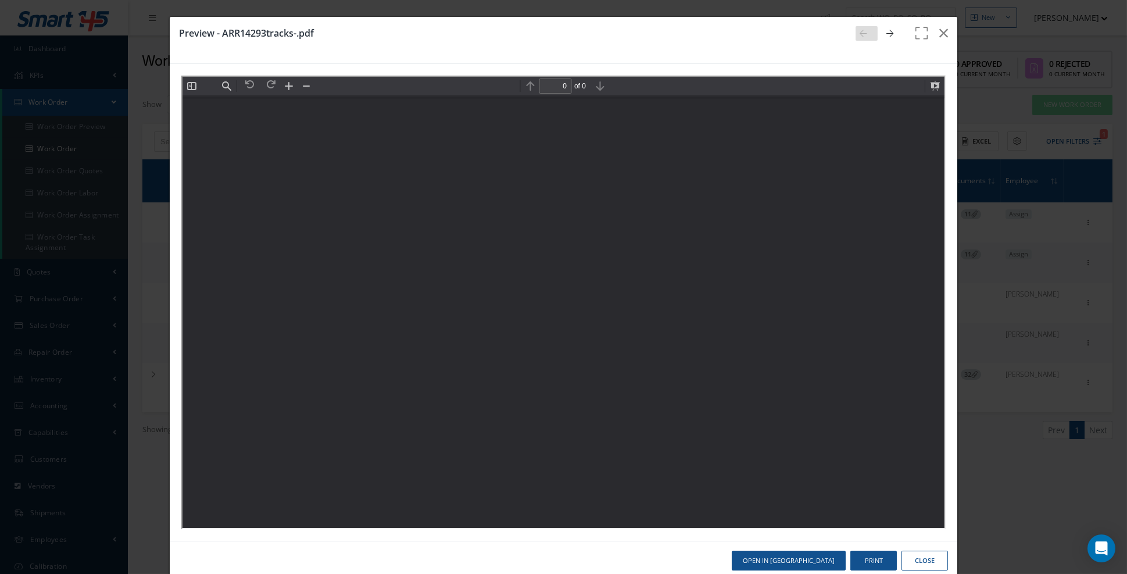
scroll to position [0, 0]
type input "4"
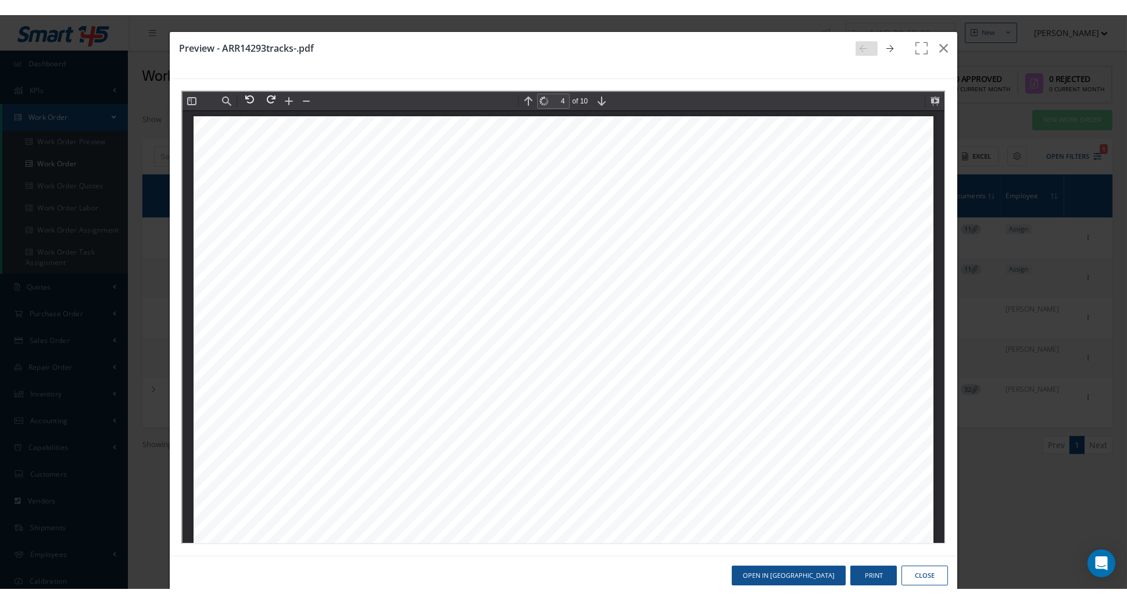
scroll to position [2982, 0]
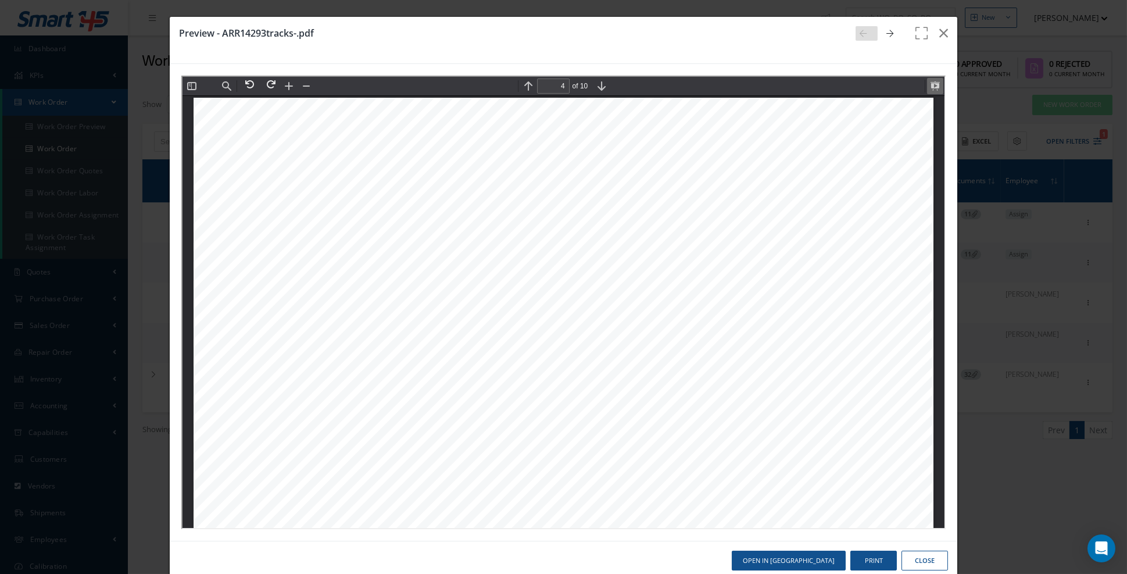
click at [935, 86] on button at bounding box center [933, 85] width 16 height 16
click at [943, 37] on icon "button" at bounding box center [943, 33] width 9 height 14
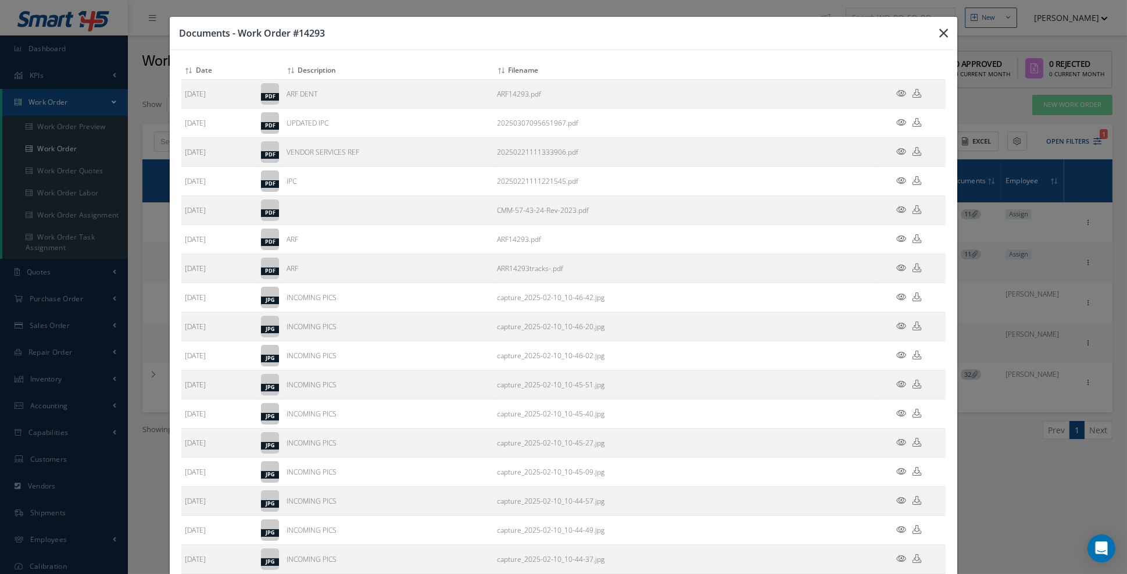
click at [0, 0] on icon "button" at bounding box center [0, 0] width 0 height 0
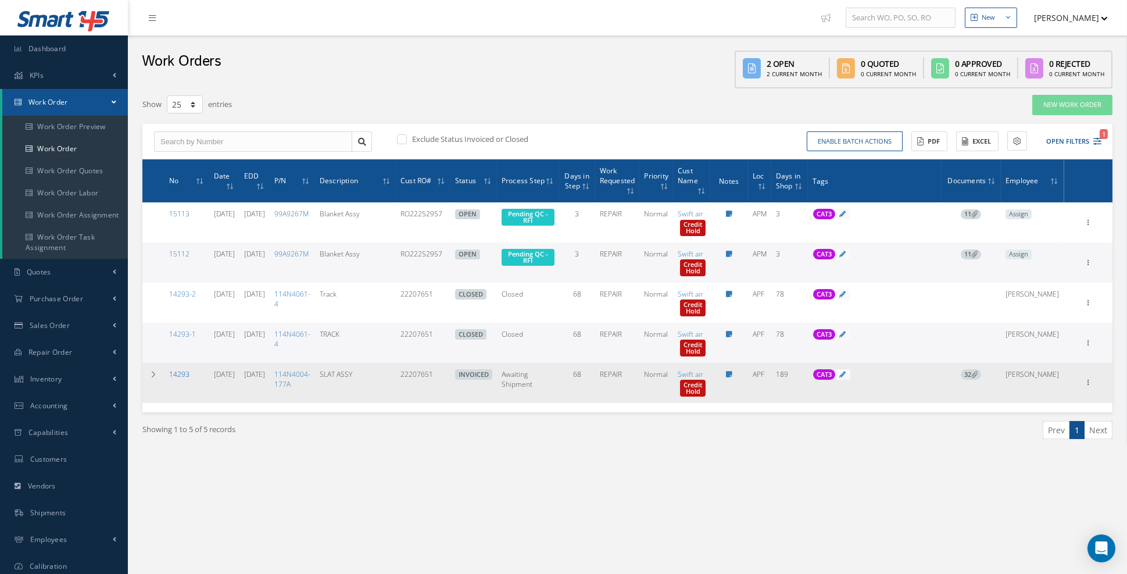
click at [180, 373] on link "14293" at bounding box center [179, 374] width 20 height 10
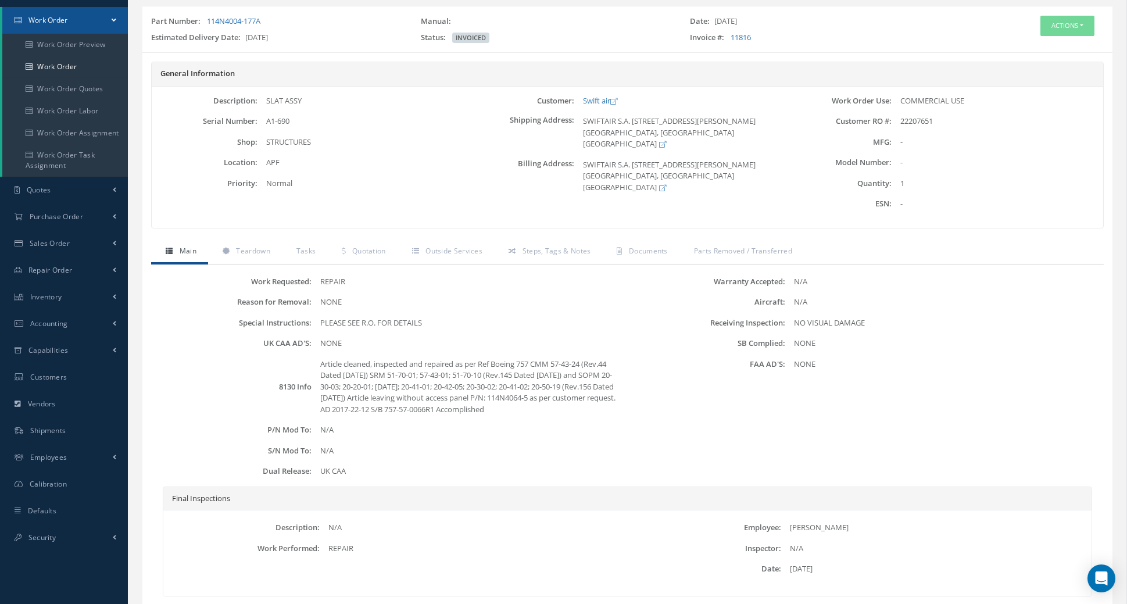
scroll to position [83, 0]
click at [548, 255] on span "Steps, Tags & Notes" at bounding box center [556, 250] width 69 height 10
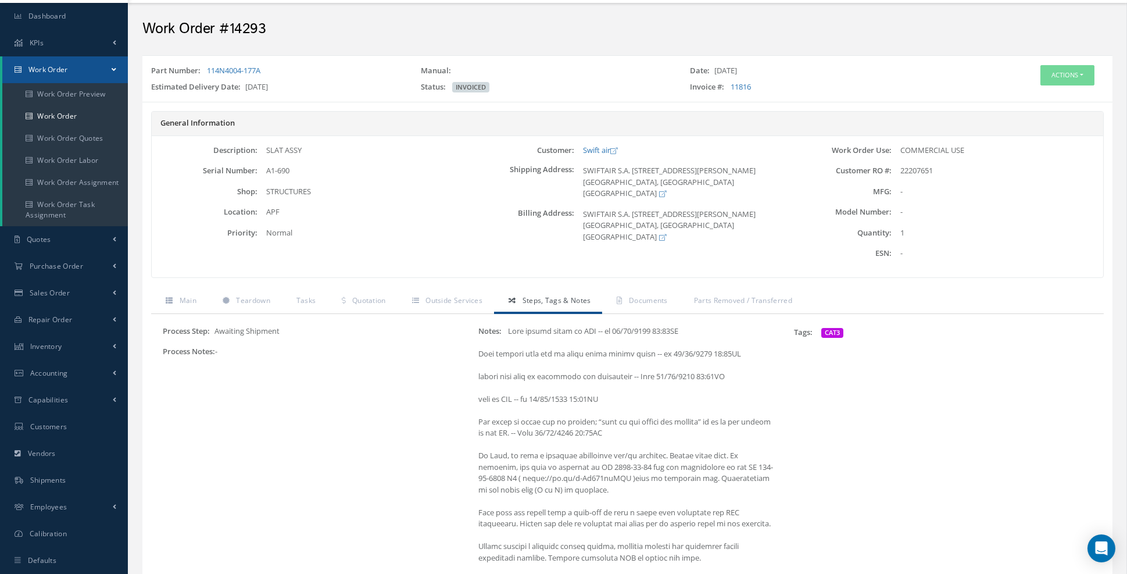
scroll to position [0, 0]
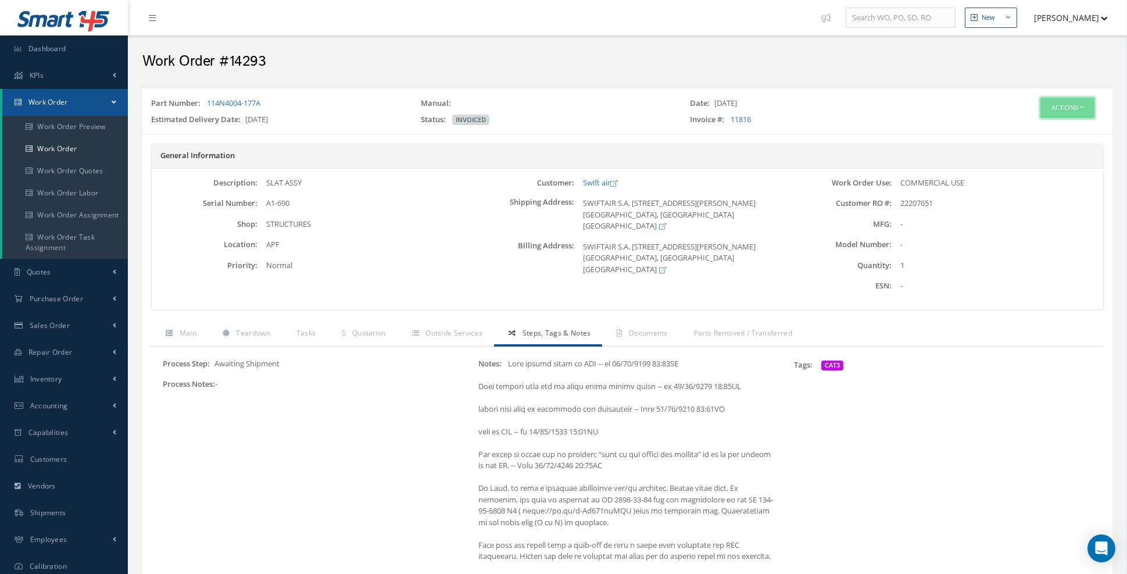
click at [1055, 116] on button "Actions" at bounding box center [1067, 108] width 54 height 20
click at [1044, 128] on link "Edit" at bounding box center [1049, 129] width 93 height 16
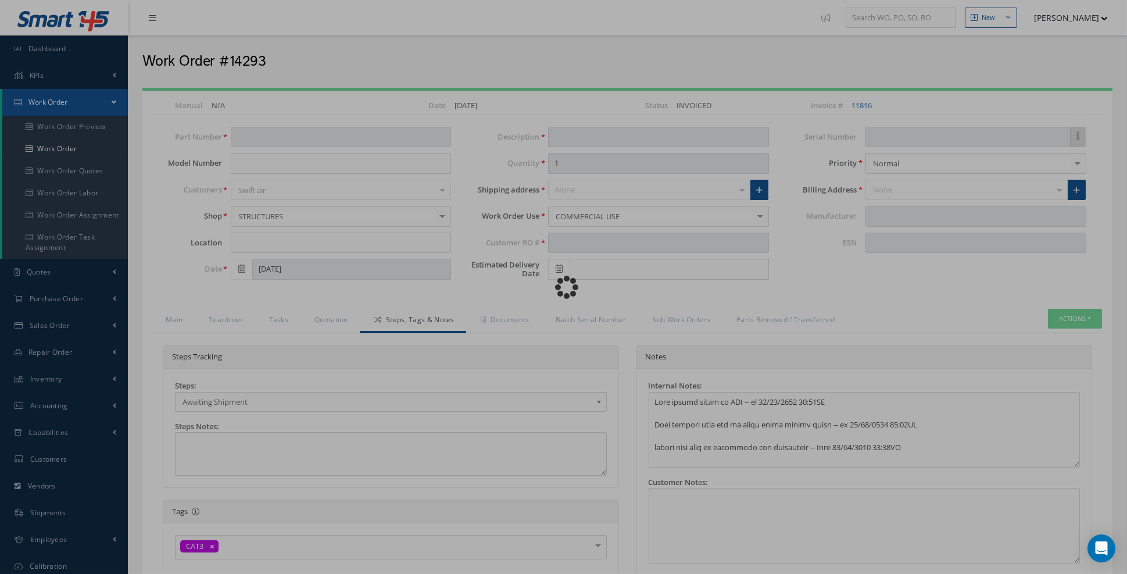
type input "114N4004-177A"
type input "APF"
type input "[DATE]"
type input "SLAT ASSY"
type input "22207651"
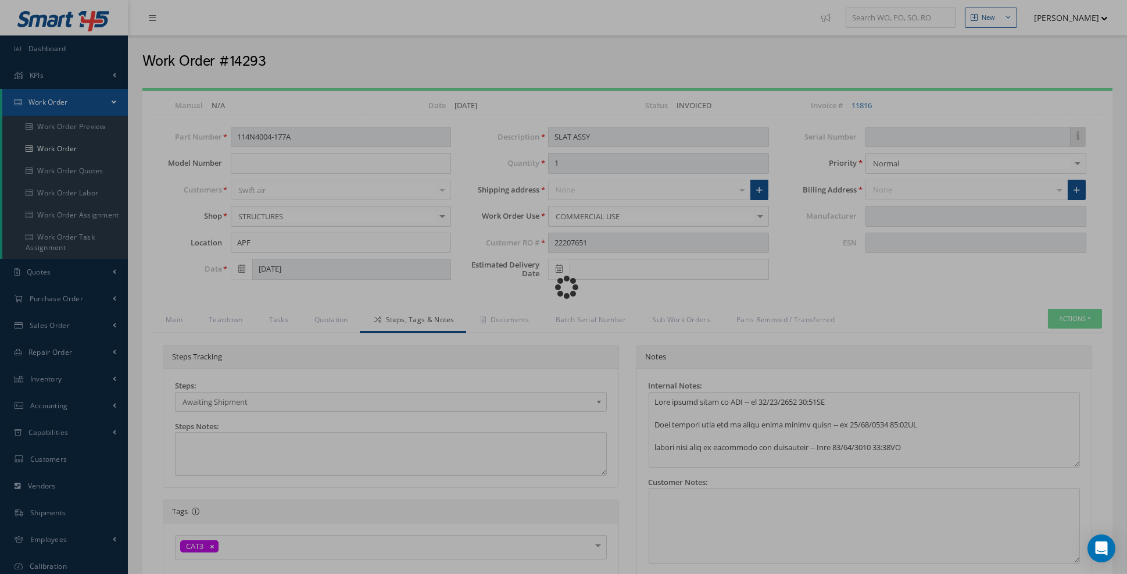
type input "[DATE]"
type input "A1-690"
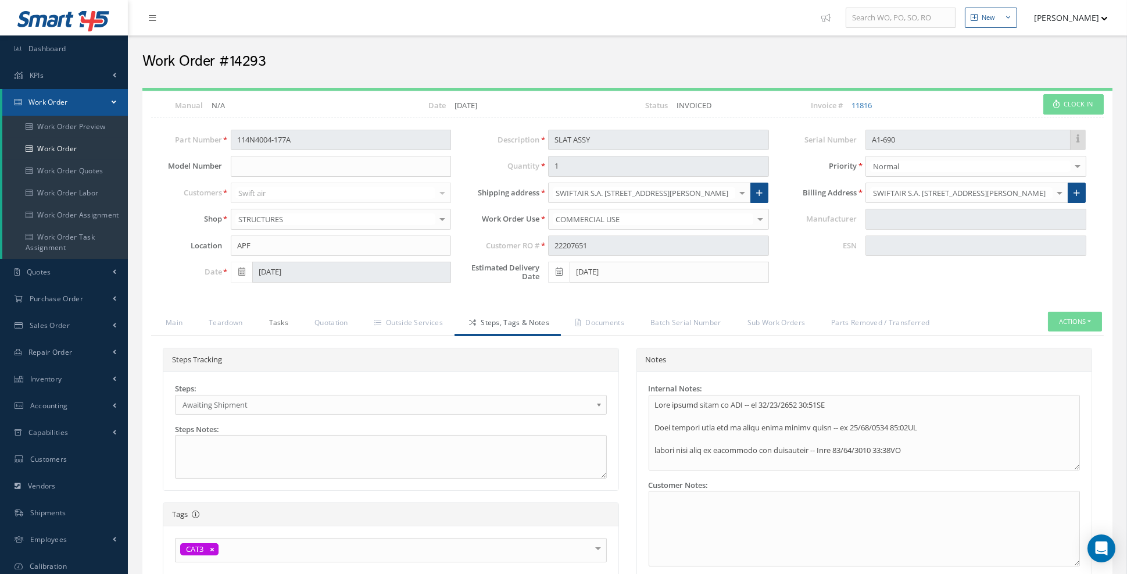
click at [284, 322] on link "Tasks" at bounding box center [278, 324] width 46 height 24
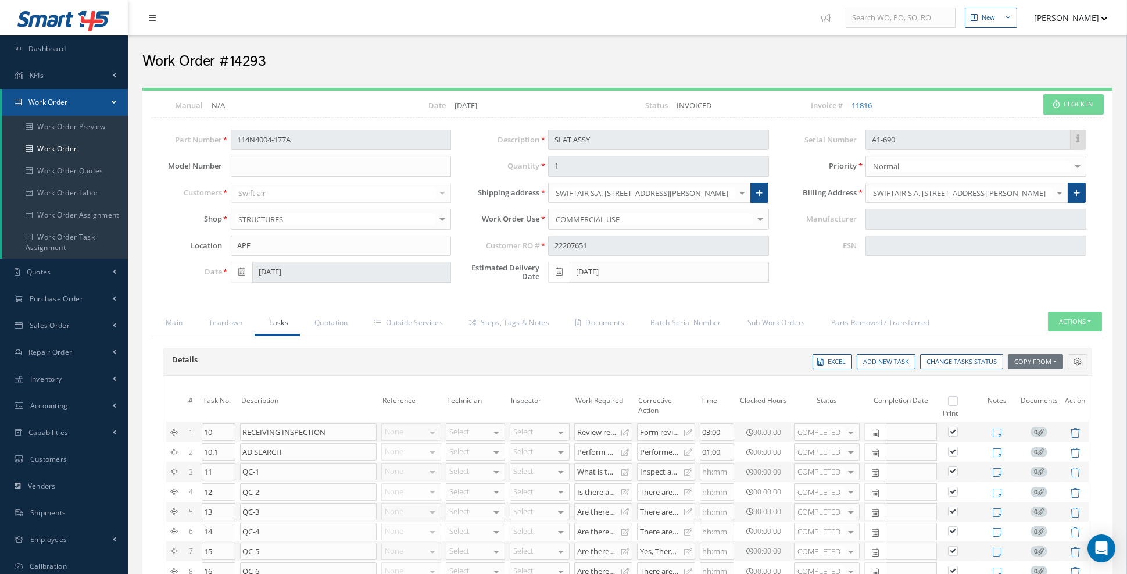
scroll to position [166, 0]
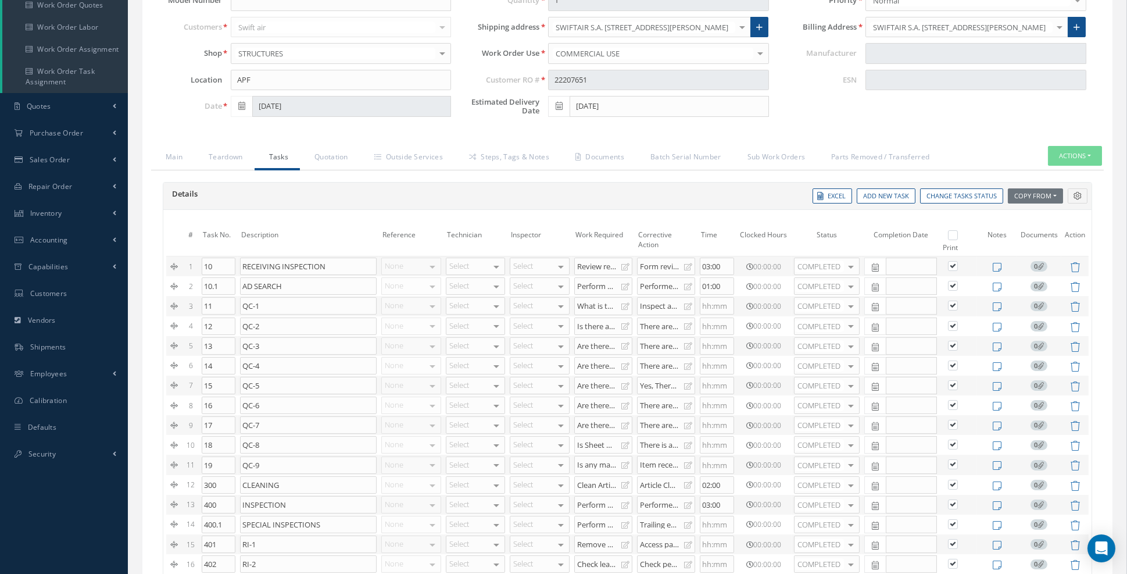
click at [650, 402] on div "There are vendor requirements: Perform repair on tracks 114N4061-4 (QTY 2) : 1)…" at bounding box center [662, 404] width 44 height 9
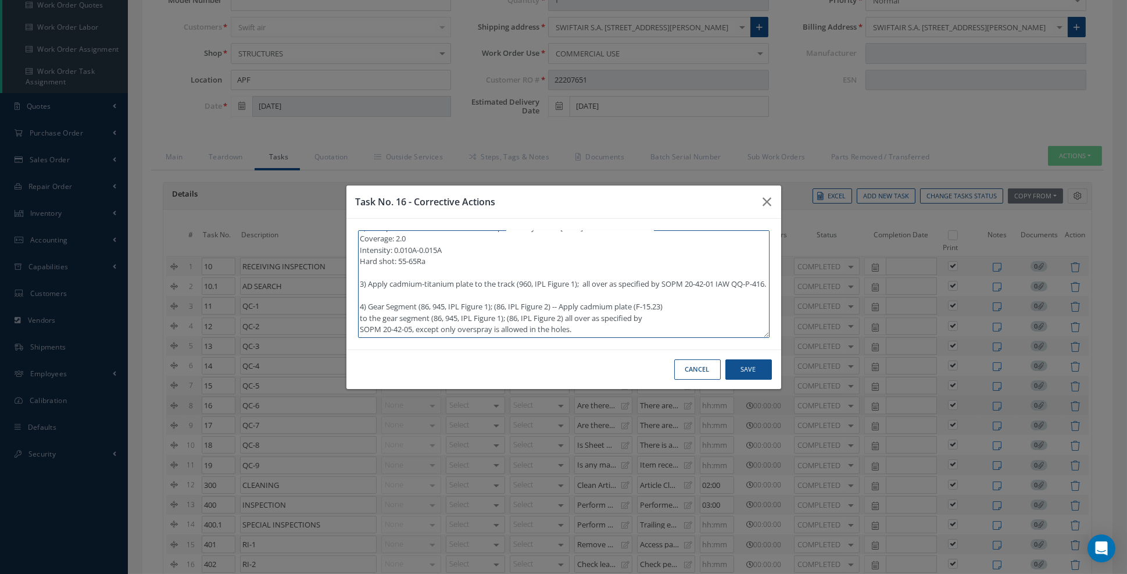
scroll to position [16, 0]
click at [0, 0] on icon "button" at bounding box center [0, 0] width 0 height 0
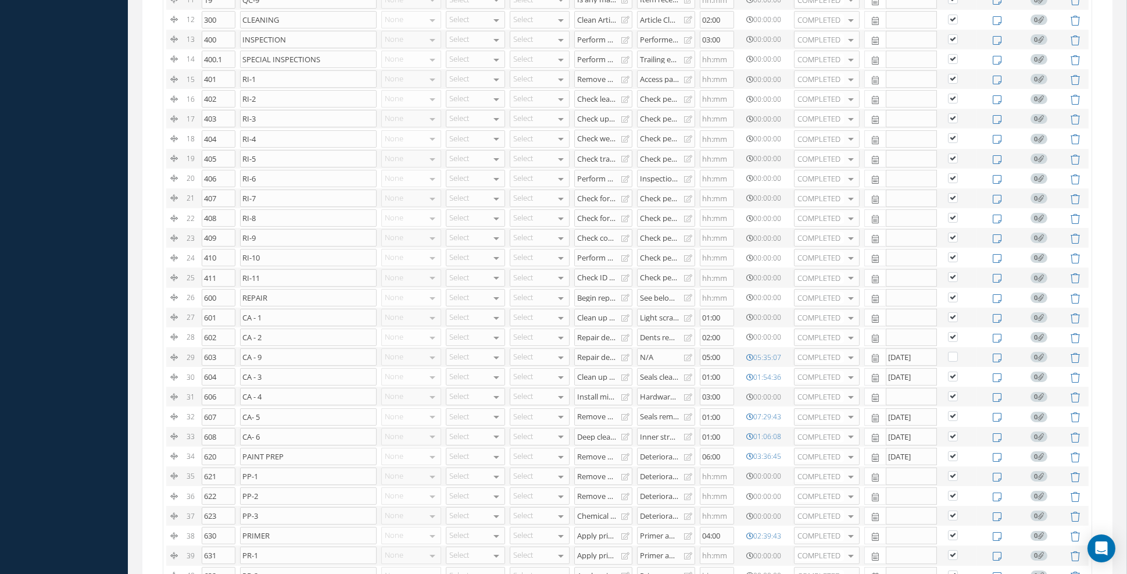
scroll to position [994, 0]
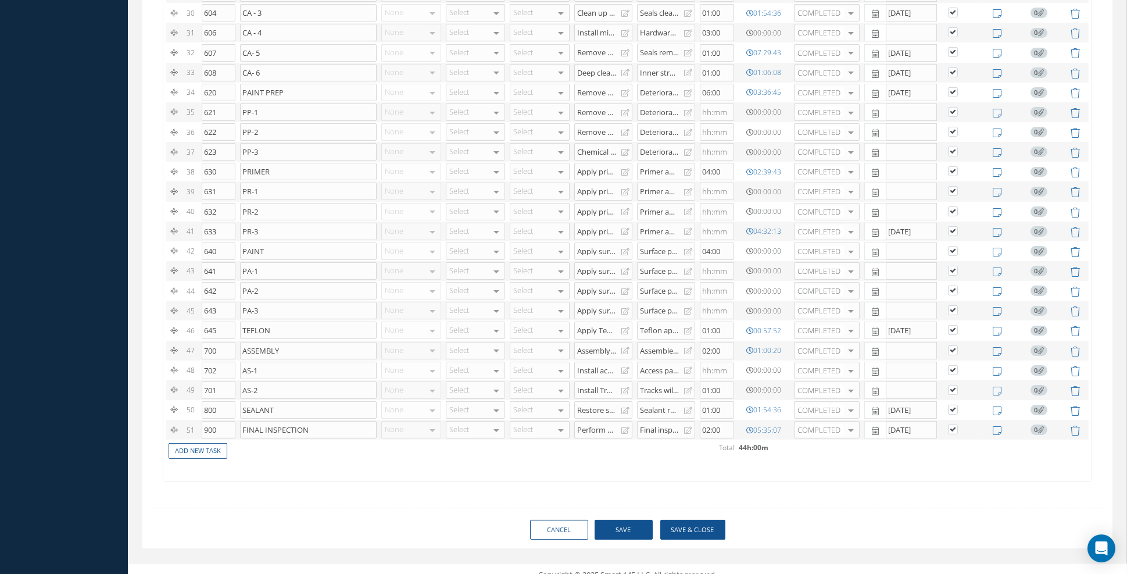
click at [691, 520] on button "Save & Close" at bounding box center [692, 530] width 65 height 20
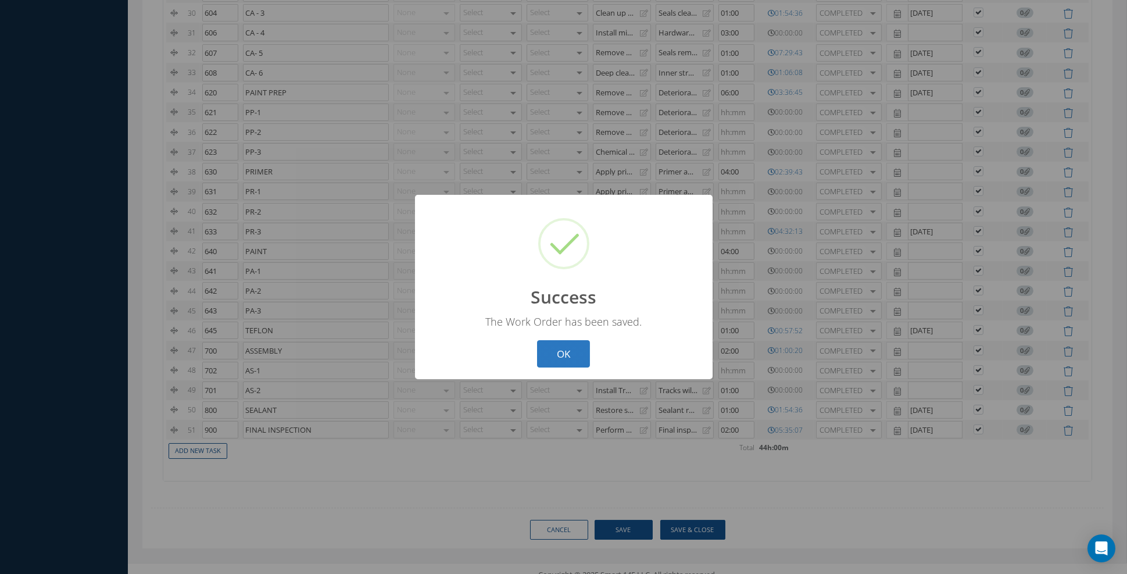
click at [545, 348] on button "OK" at bounding box center [563, 353] width 53 height 27
select select "25"
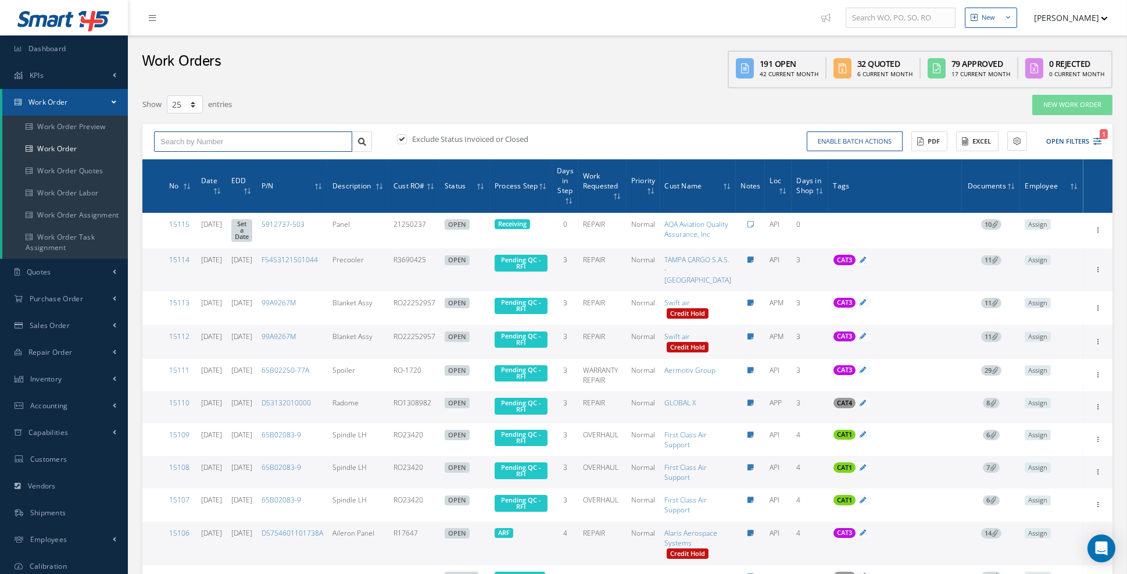
click at [234, 142] on input "text" at bounding box center [253, 141] width 198 height 21
type input "14293"
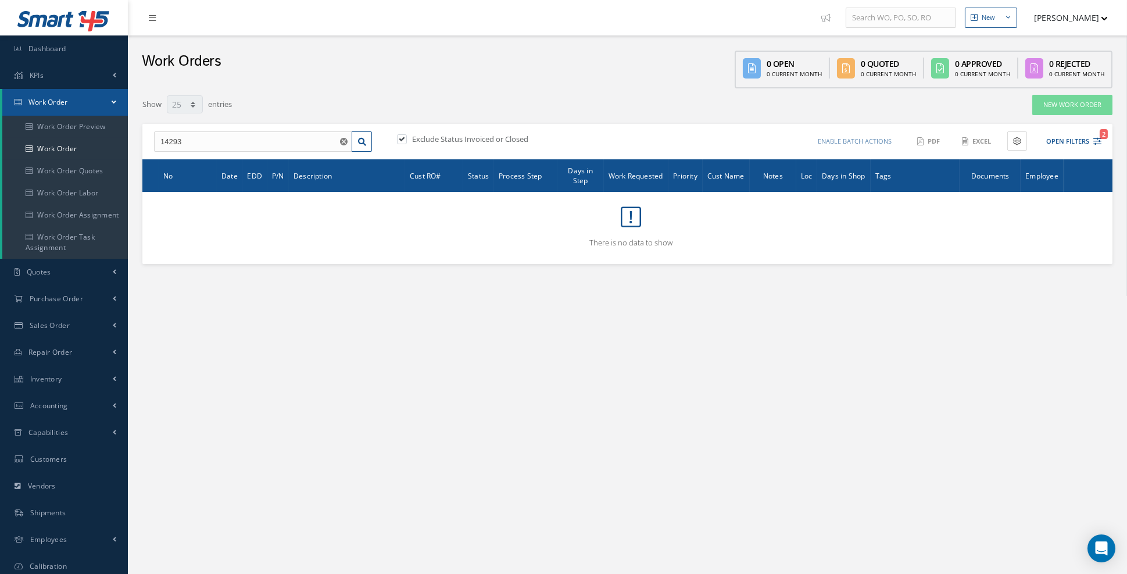
click at [483, 137] on label "Exclude Status Invoiced or Closed" at bounding box center [468, 139] width 119 height 10
click at [405, 137] on input "checkbox" at bounding box center [401, 140] width 8 height 8
checkbox input "false"
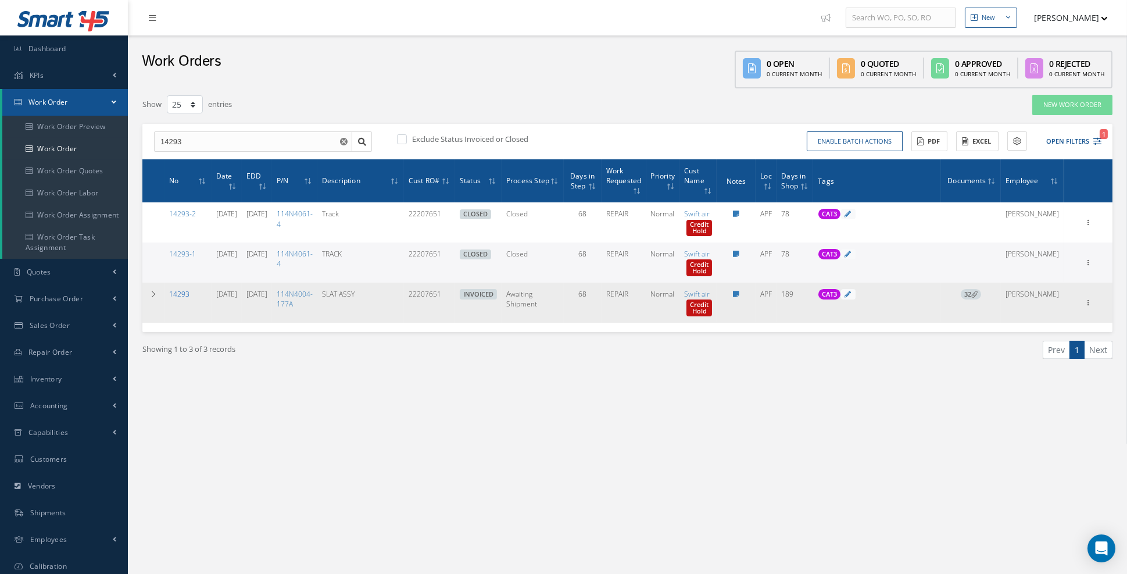
click at [181, 296] on link "14293" at bounding box center [179, 294] width 20 height 10
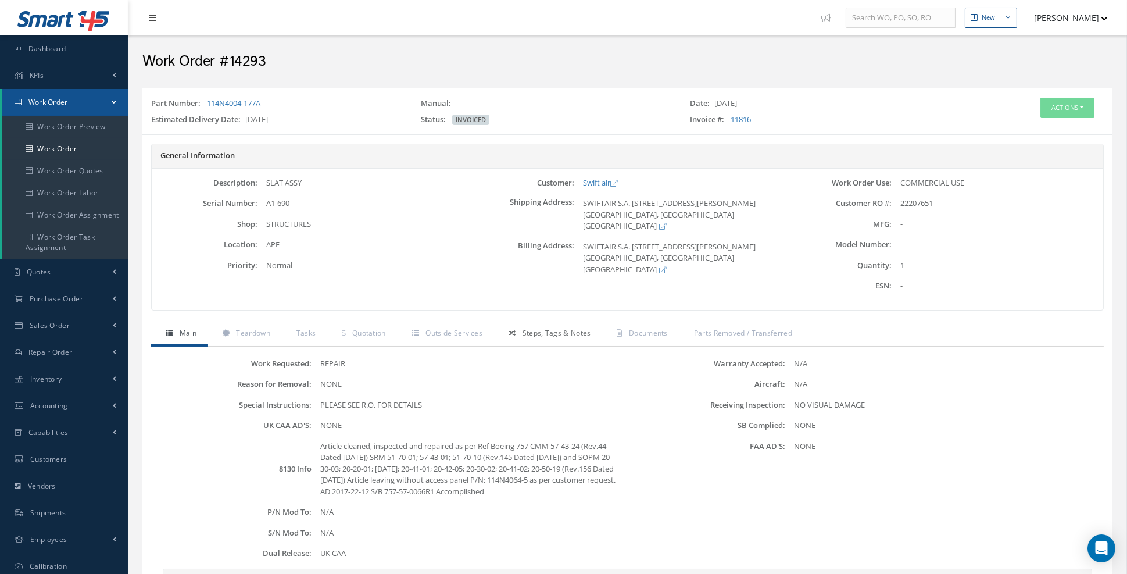
click at [554, 338] on span "Steps, Tags & Notes" at bounding box center [556, 333] width 69 height 10
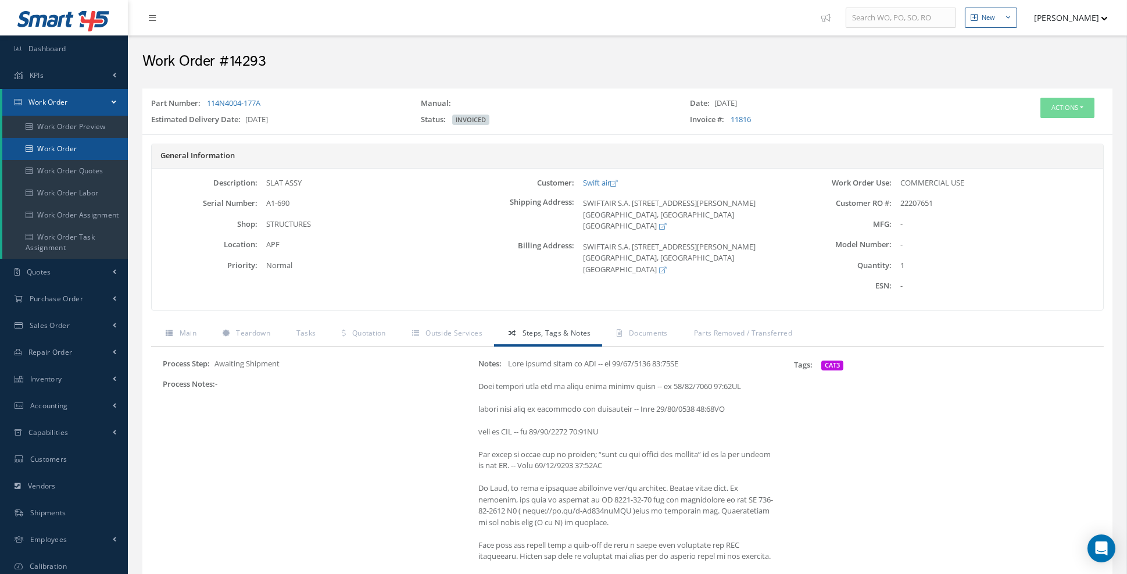
click at [60, 151] on link "Work Order" at bounding box center [65, 149] width 126 height 22
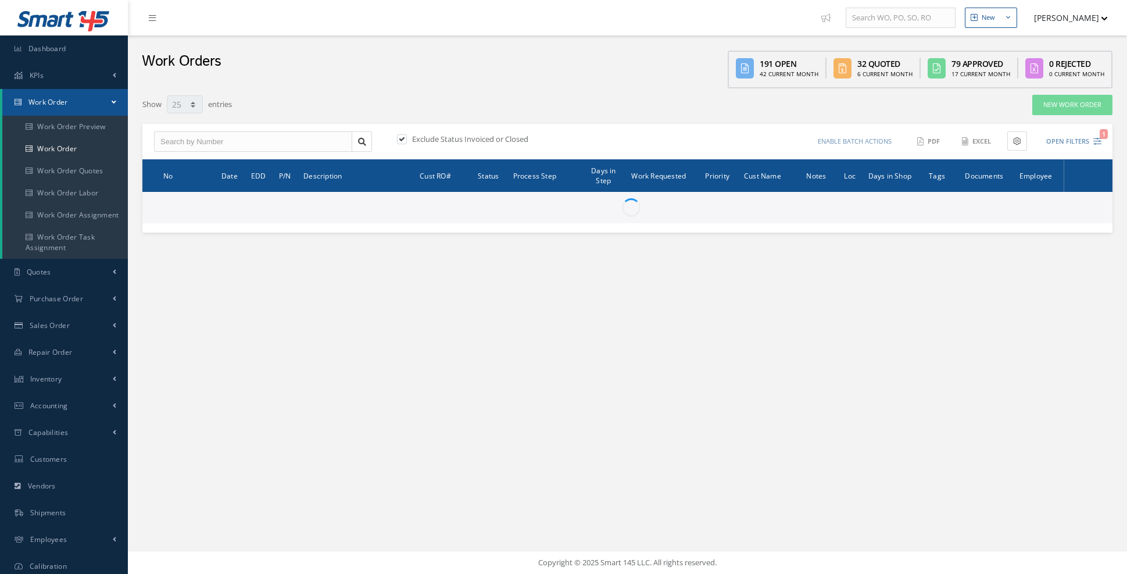
select select "25"
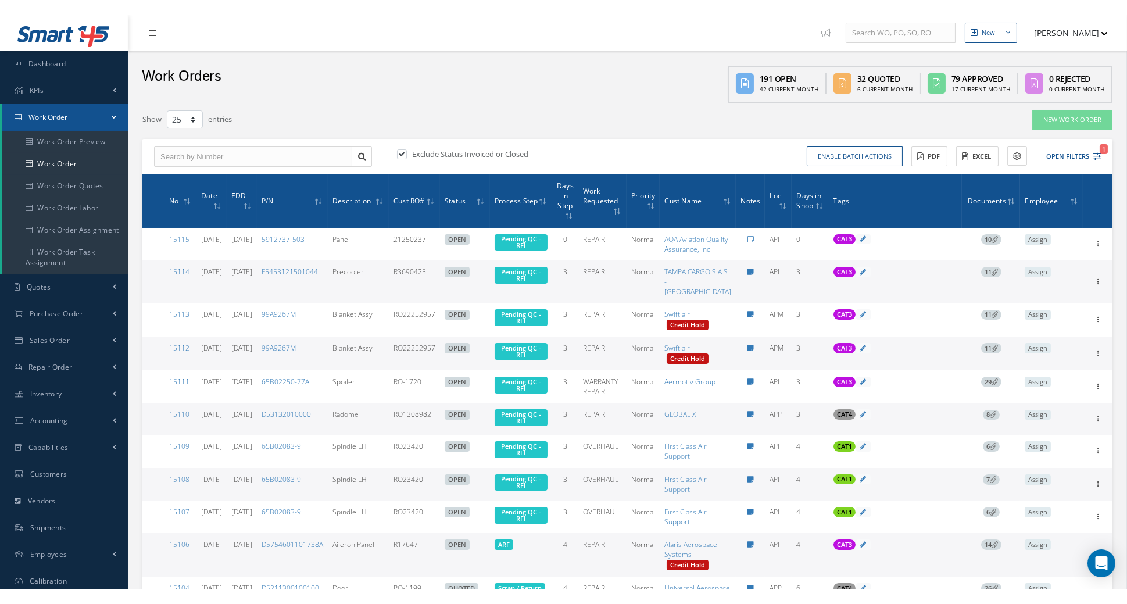
scroll to position [86, 0]
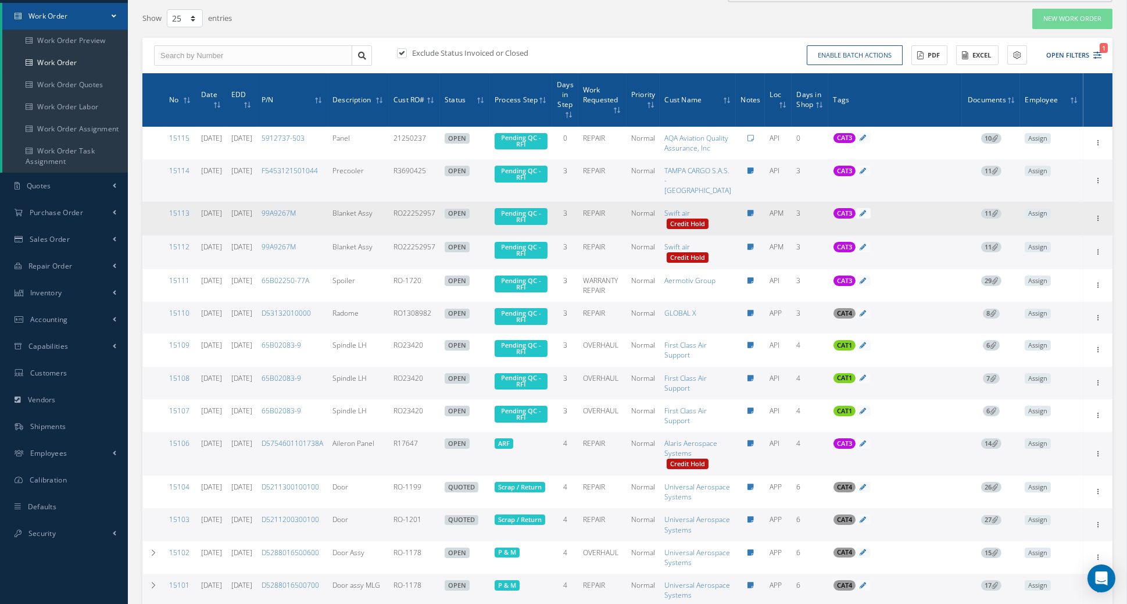
click at [252, 218] on link "[DATE]" at bounding box center [241, 213] width 21 height 10
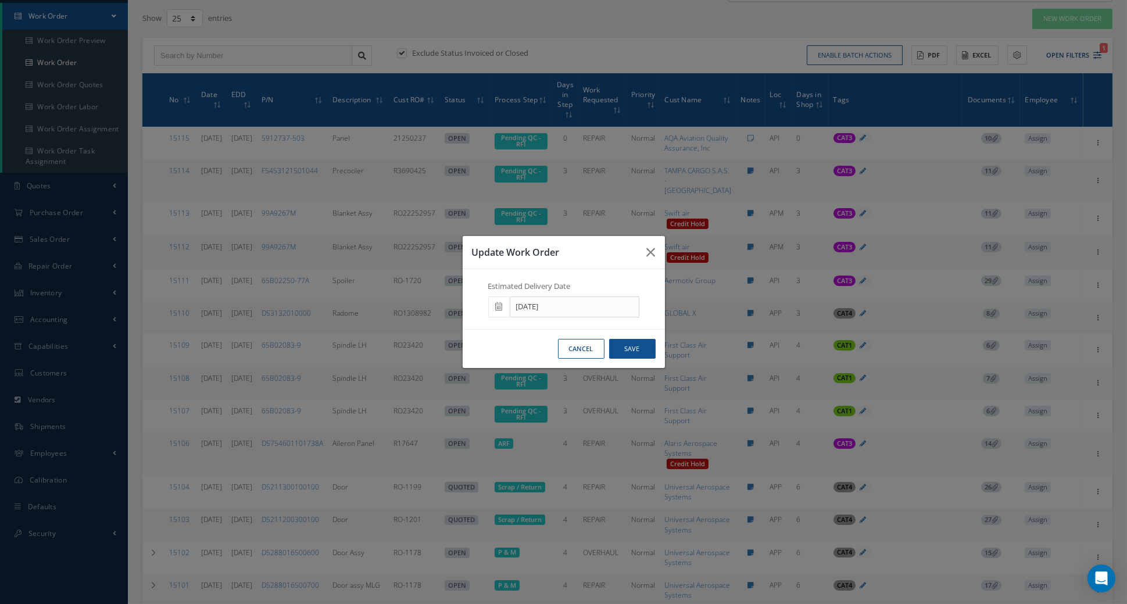
click at [498, 310] on icon at bounding box center [499, 306] width 7 height 8
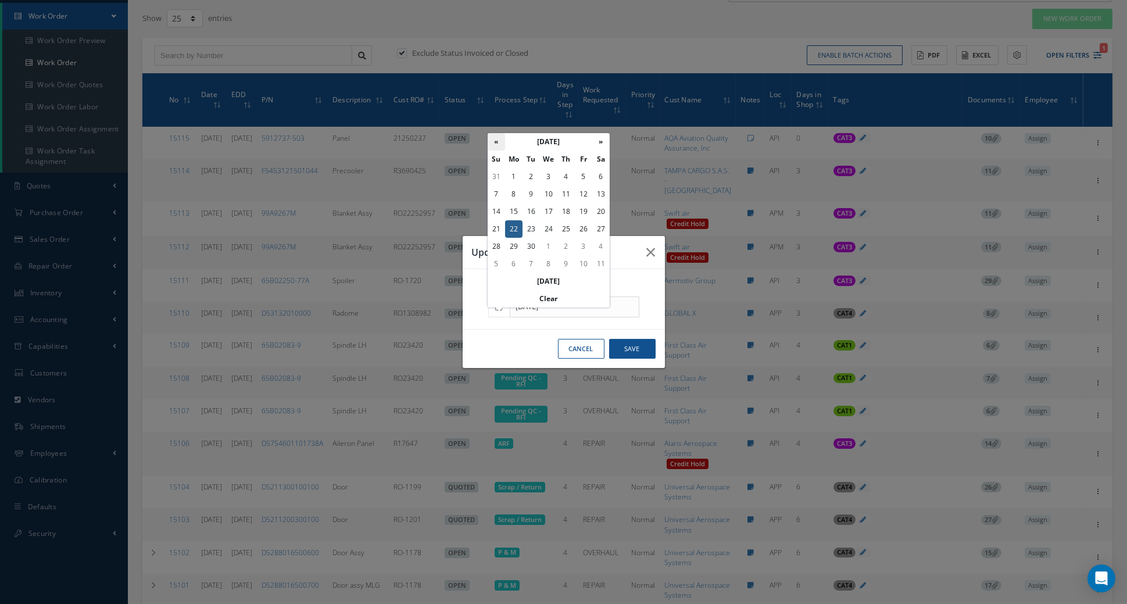
click at [496, 141] on th "«" at bounding box center [496, 141] width 17 height 17
click at [584, 248] on td "29" at bounding box center [583, 246] width 17 height 17
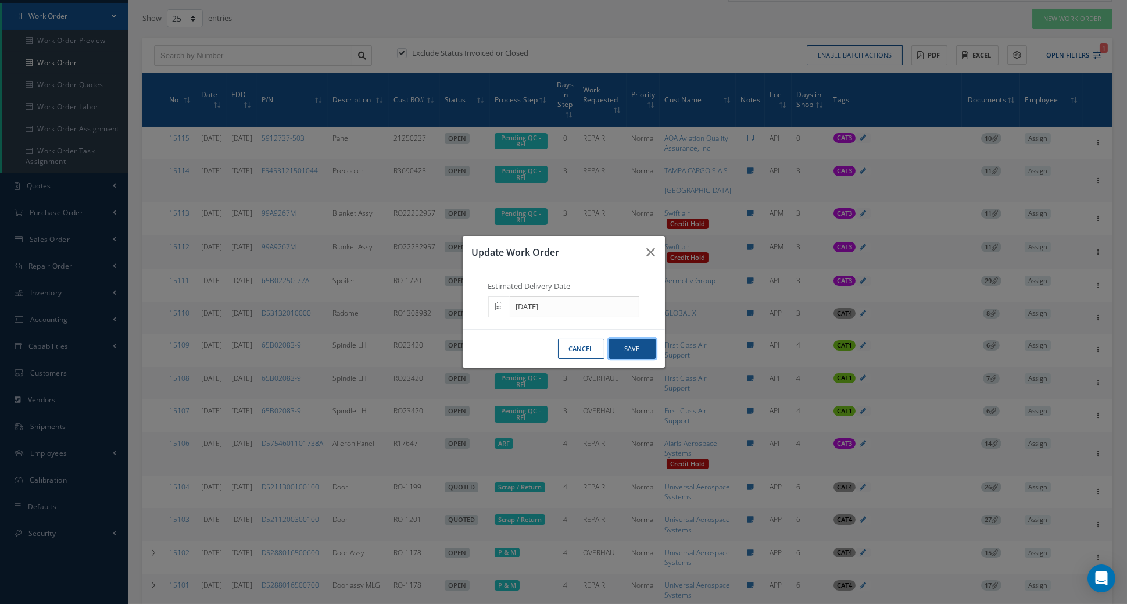
click at [637, 357] on button "Save" at bounding box center [632, 349] width 46 height 20
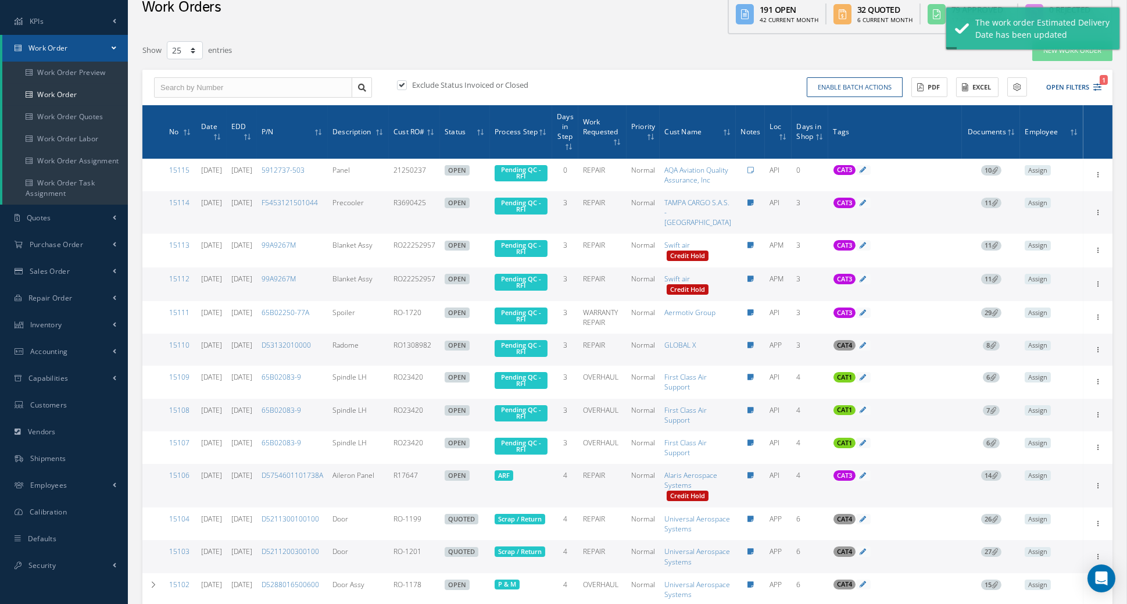
scroll to position [73, 0]
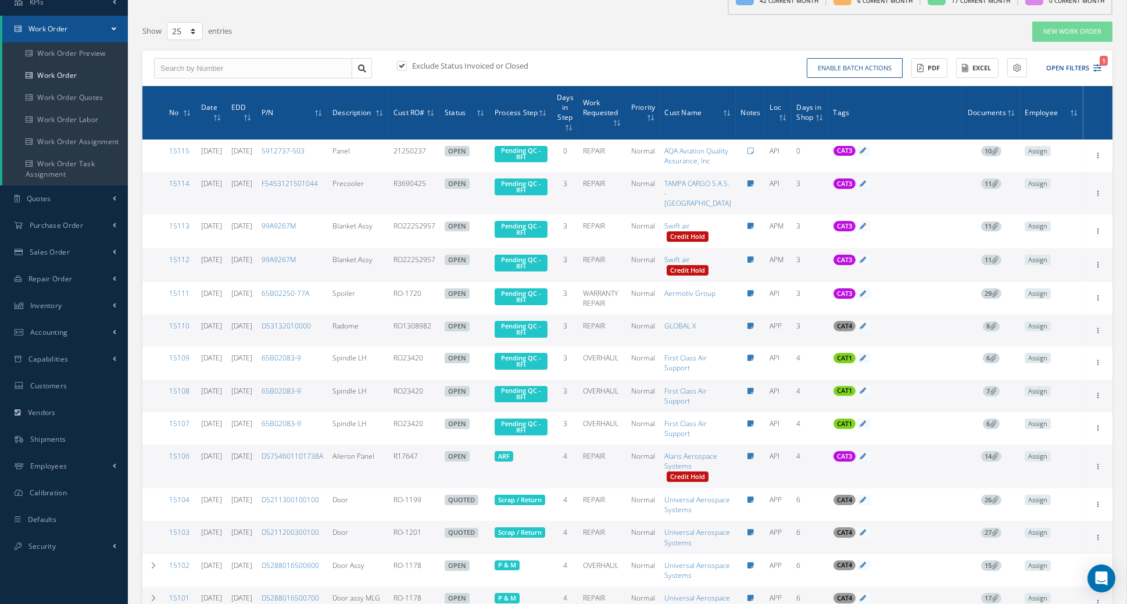
click at [252, 264] on link "[DATE]" at bounding box center [241, 260] width 21 height 10
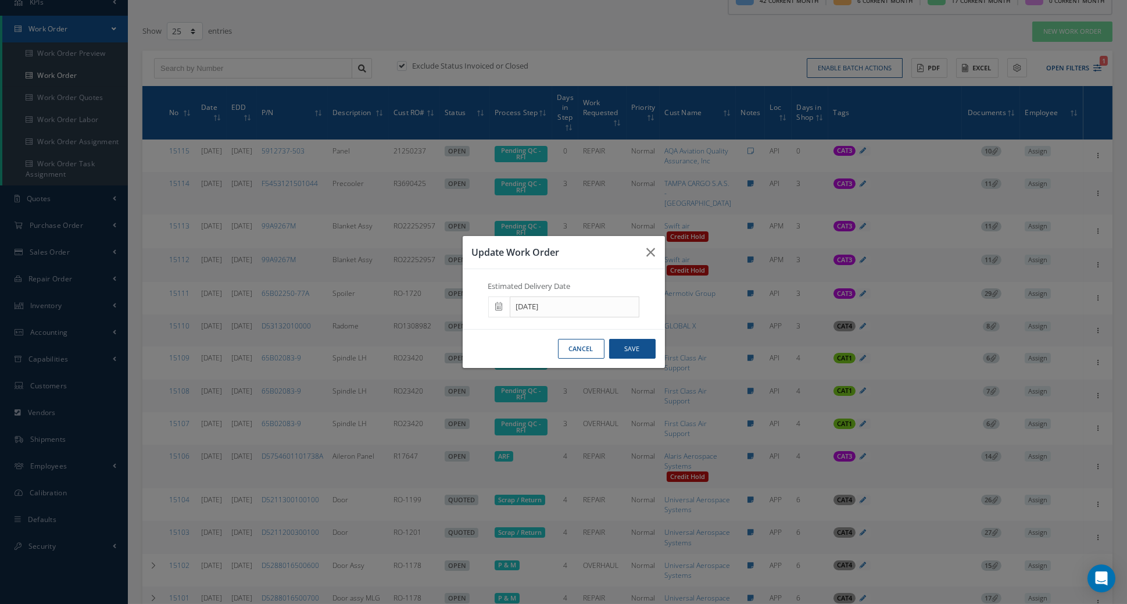
click at [498, 310] on icon at bounding box center [499, 306] width 7 height 8
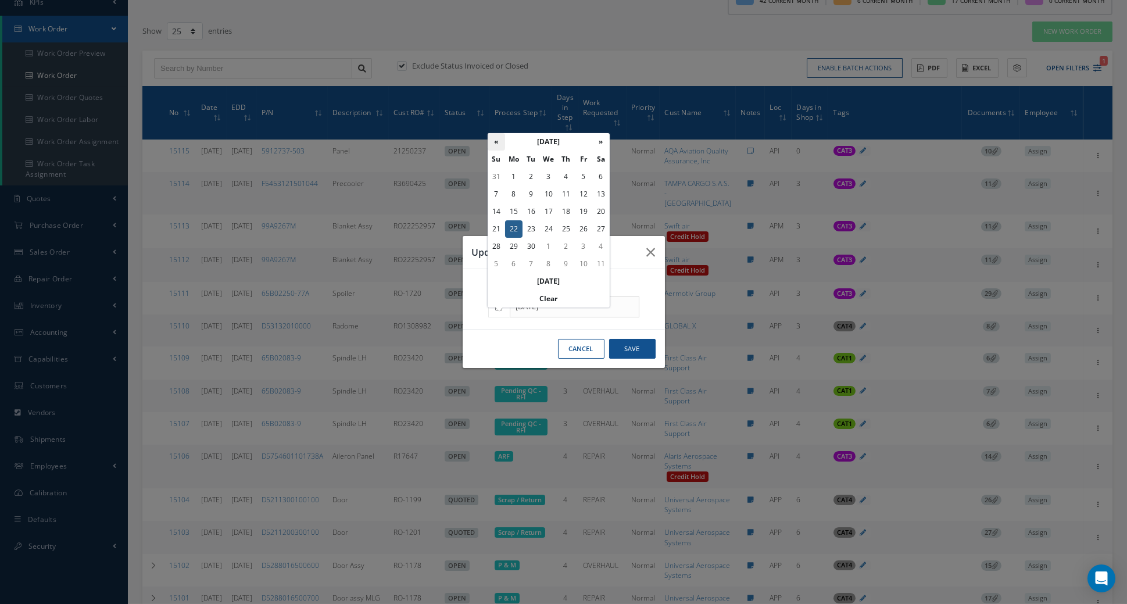
click at [496, 143] on th "«" at bounding box center [496, 141] width 17 height 17
click at [584, 247] on td "29" at bounding box center [583, 246] width 17 height 17
type input "[DATE]"
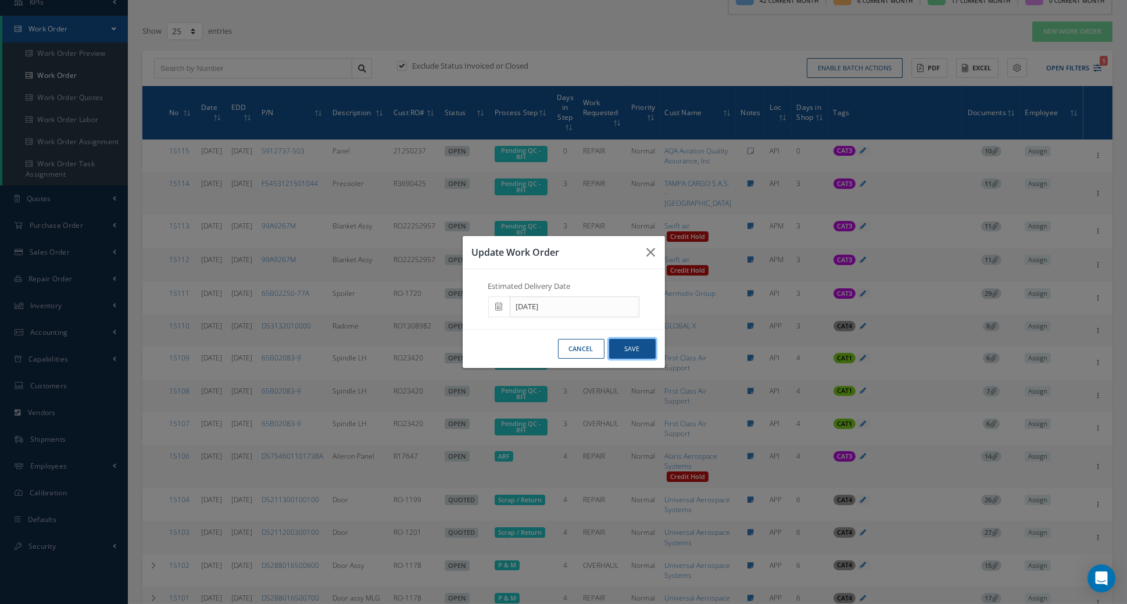
click at [631, 357] on button "Save" at bounding box center [632, 349] width 46 height 20
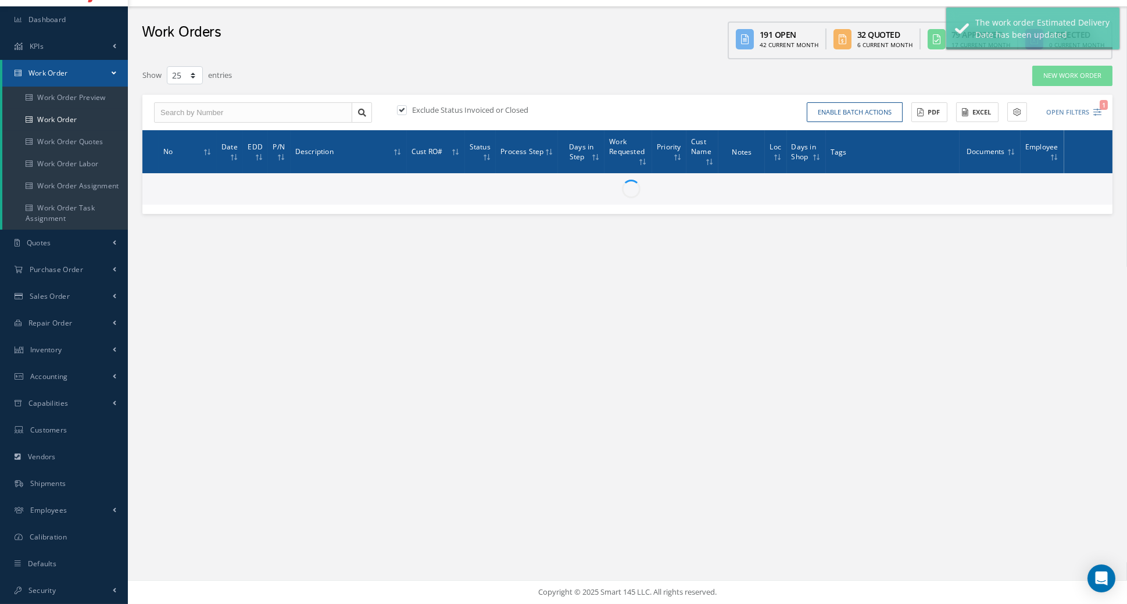
scroll to position [28, 0]
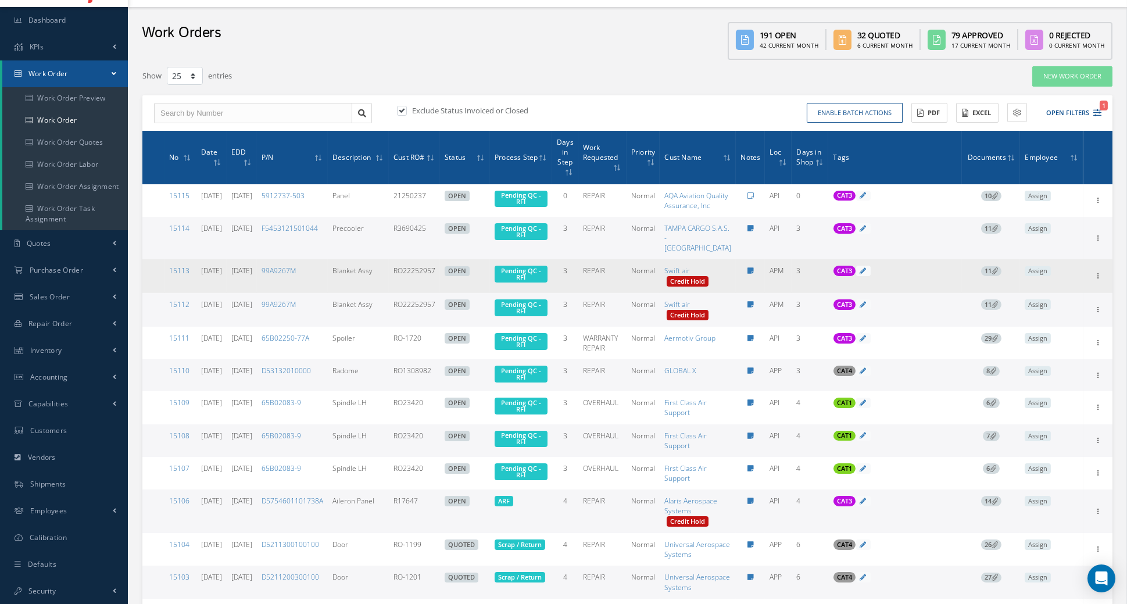
click at [191, 293] on td "15113" at bounding box center [180, 276] width 32 height 34
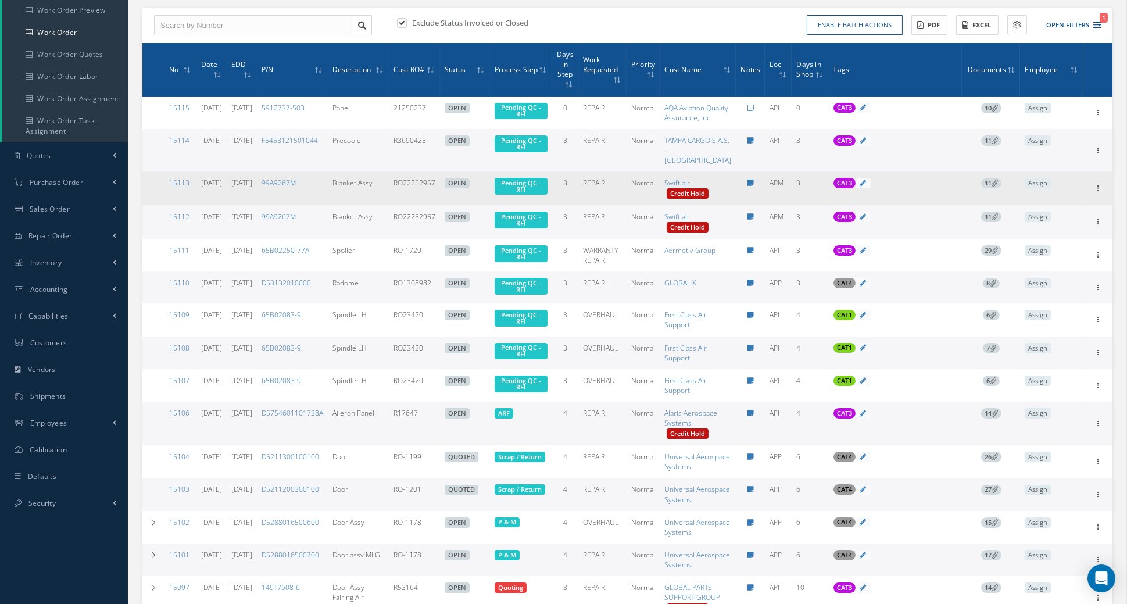
scroll to position [126, 0]
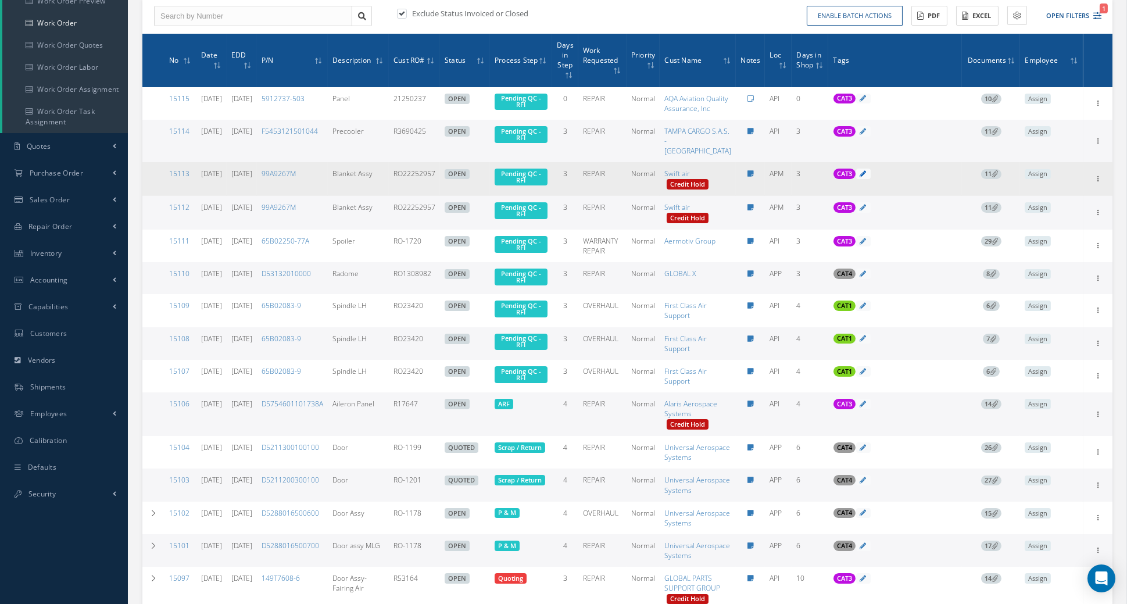
click at [864, 177] on icon at bounding box center [863, 173] width 6 height 6
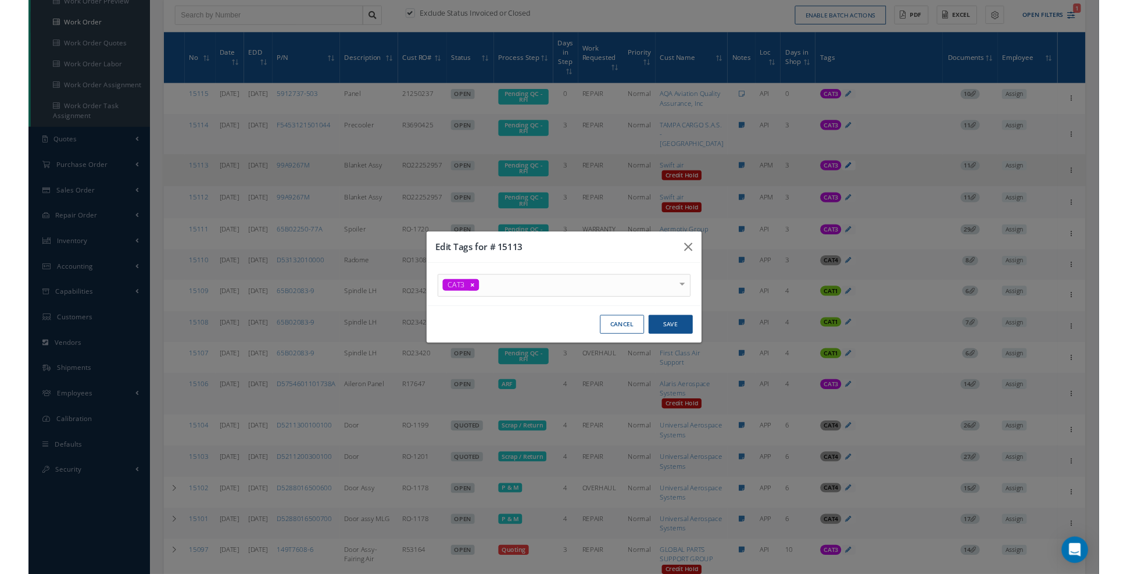
scroll to position [9, 0]
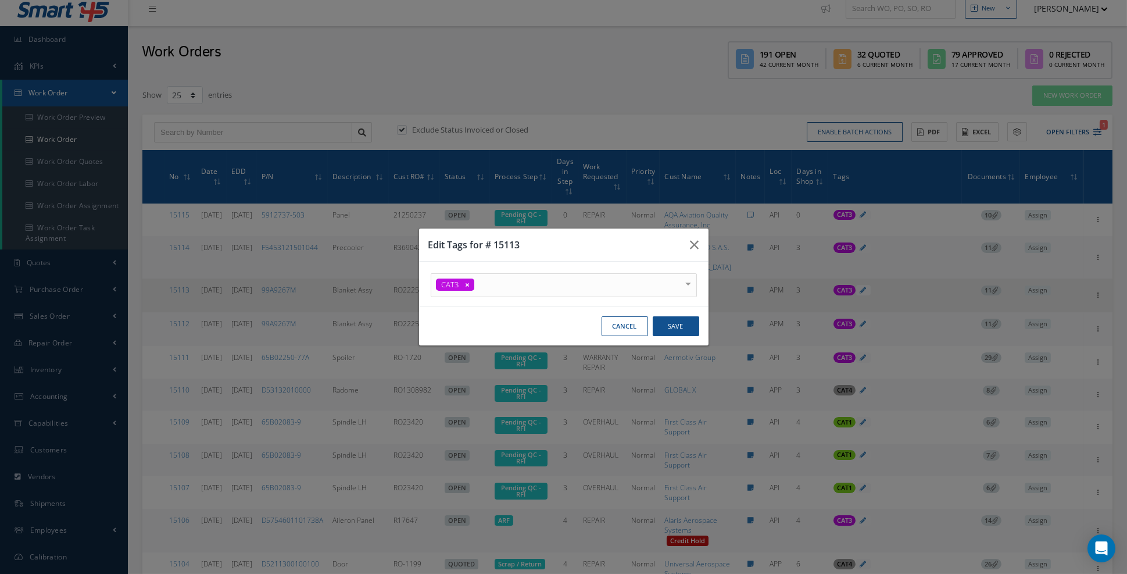
click at [0, 0] on div at bounding box center [0, 0] width 0 height 0
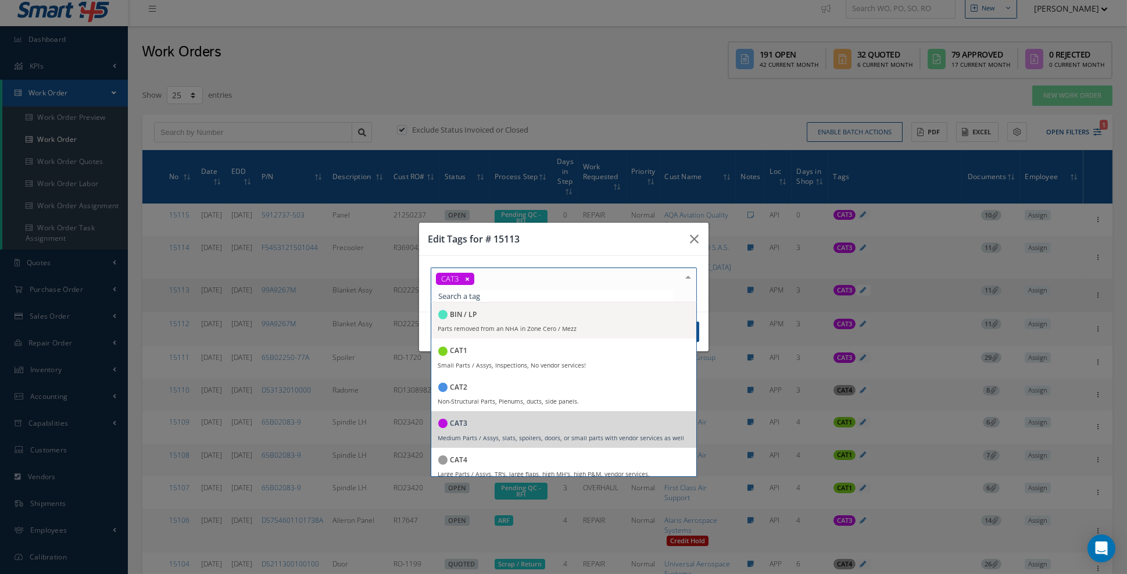
click at [538, 396] on div "CAT2" at bounding box center [563, 388] width 251 height 16
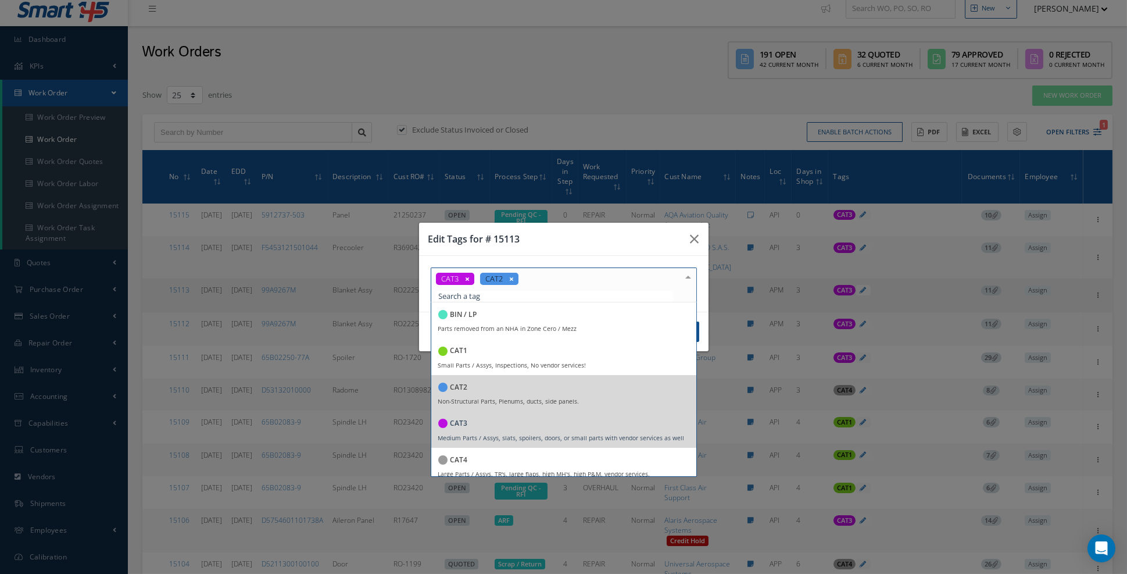
click at [467, 285] on icon at bounding box center [467, 279] width 13 height 12
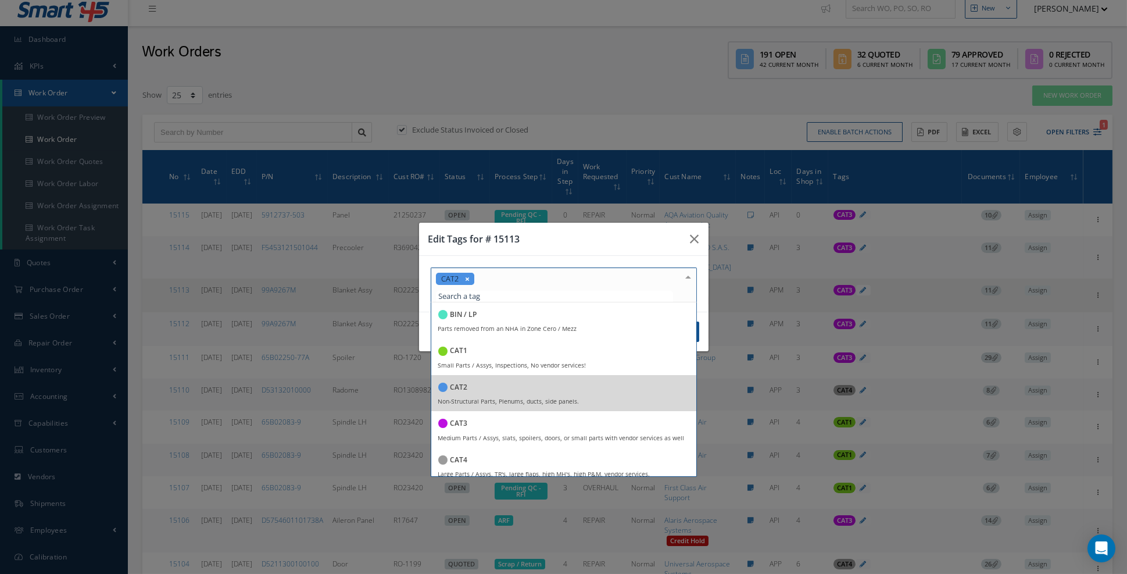
click at [0, 0] on h3 "Edit Tags for # 15113" at bounding box center [0, 0] width 0 height 0
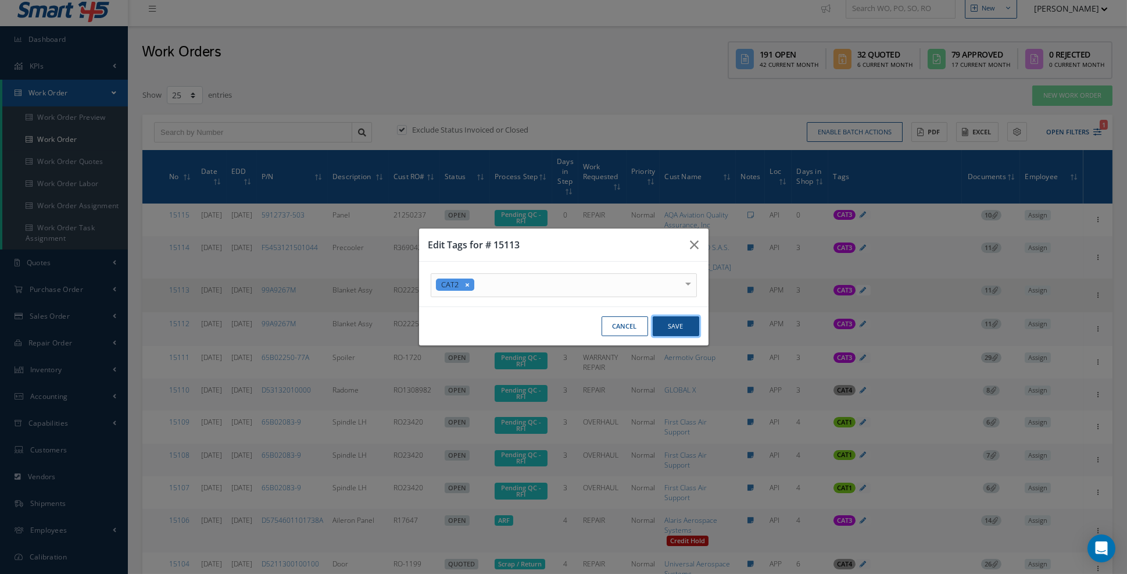
click at [0, 0] on button "Save" at bounding box center [0, 0] width 0 height 0
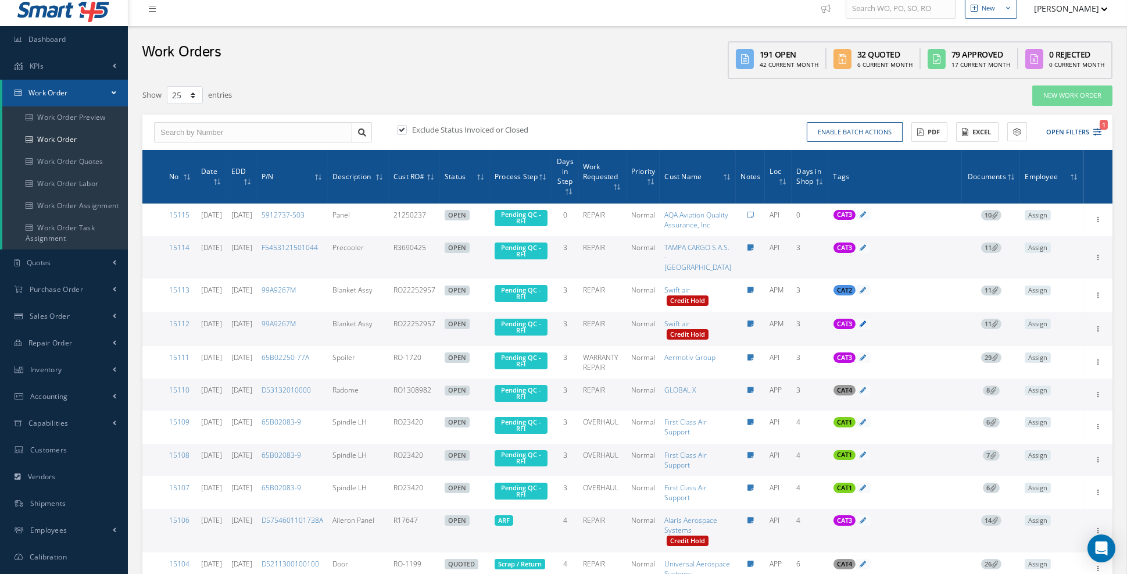
click at [865, 327] on icon at bounding box center [863, 323] width 6 height 6
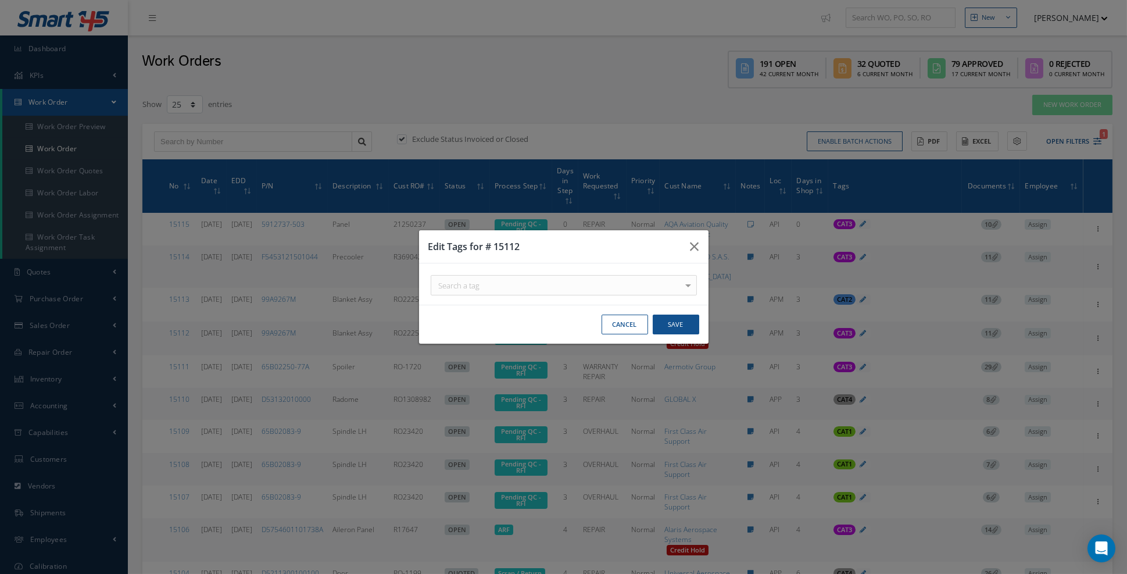
click at [0, 0] on div at bounding box center [0, 0] width 0 height 0
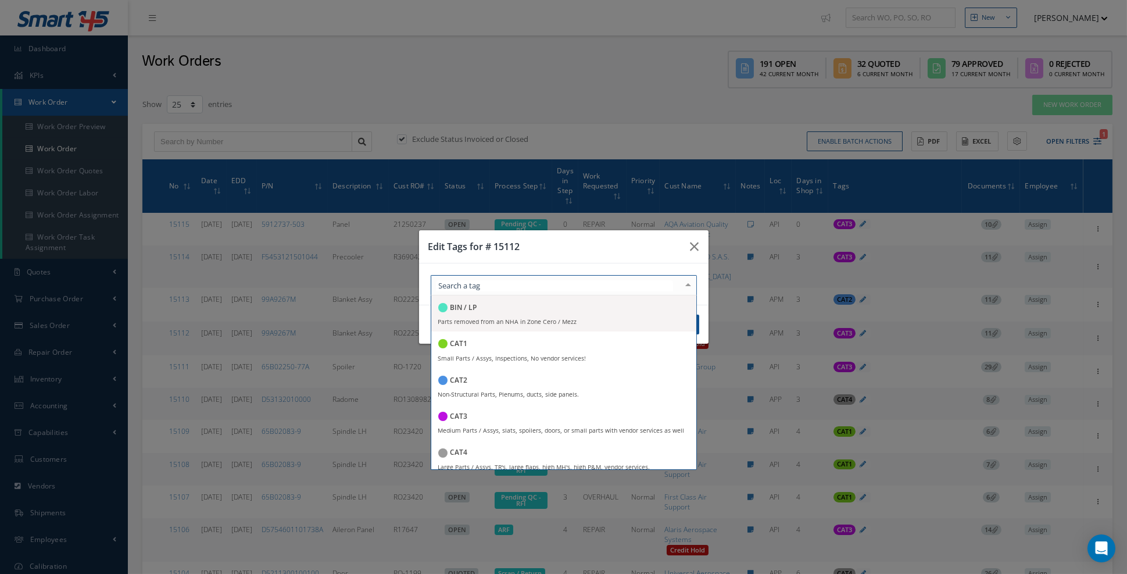
click at [486, 389] on div "CAT2" at bounding box center [563, 381] width 251 height 16
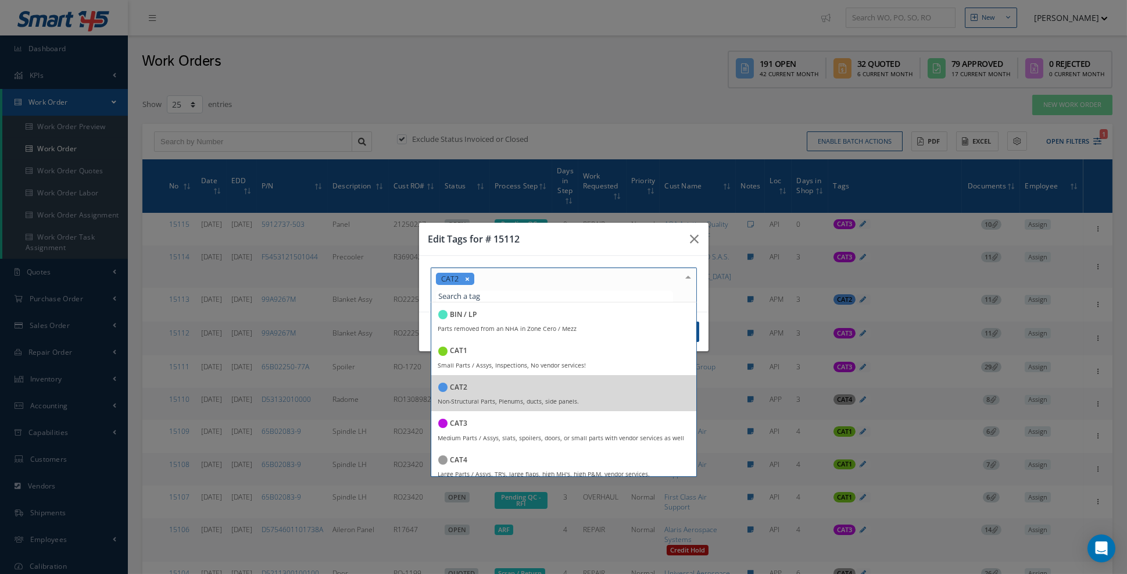
click at [0, 0] on h3 "Edit Tags for # 15112" at bounding box center [0, 0] width 0 height 0
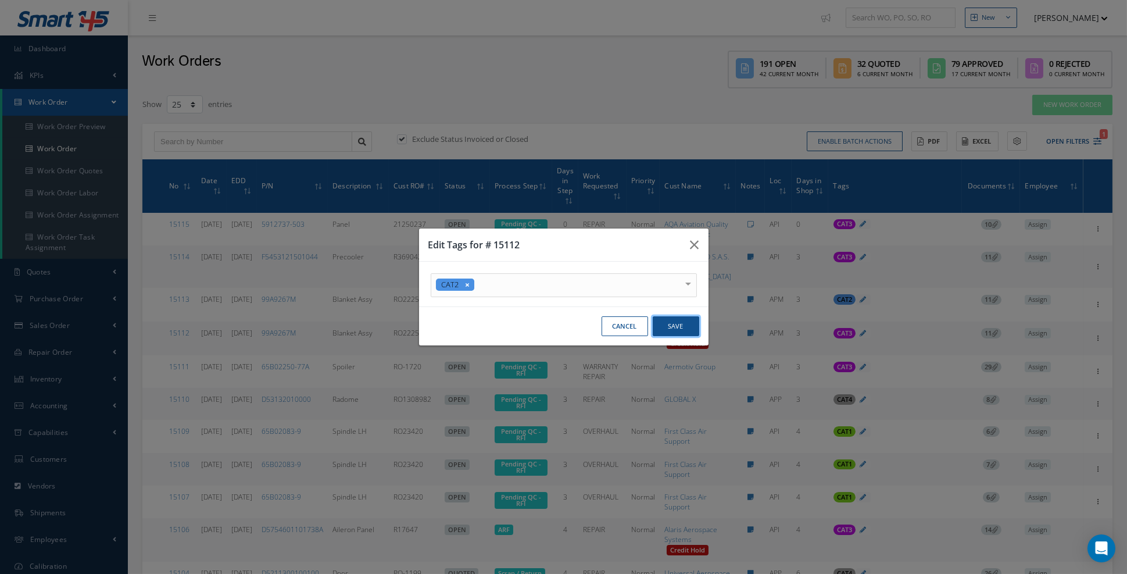
click at [0, 0] on button "Save" at bounding box center [0, 0] width 0 height 0
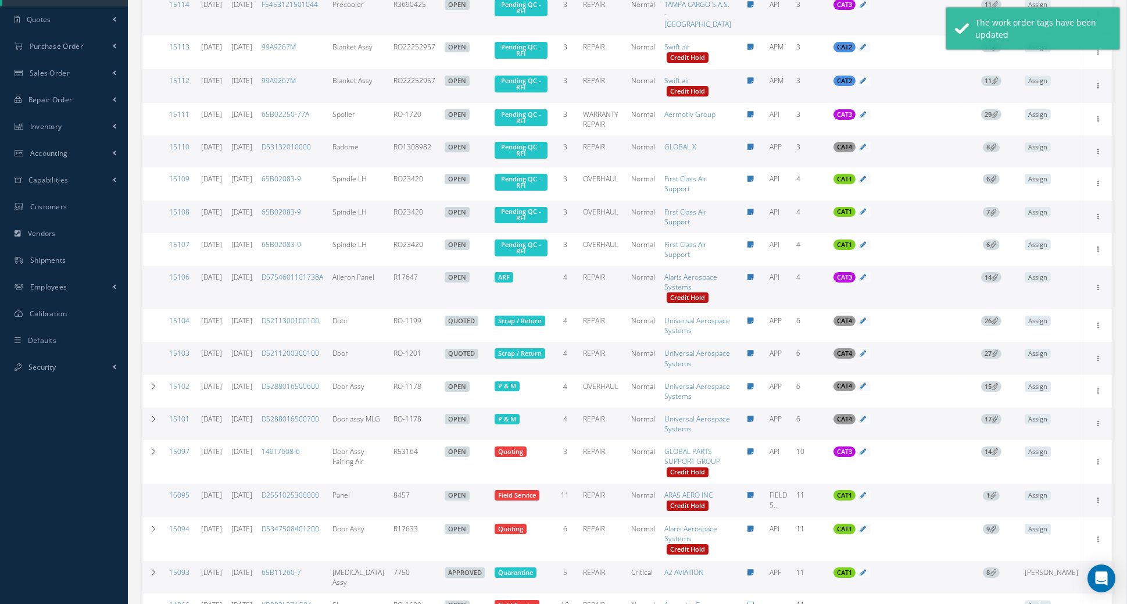
scroll to position [253, 0]
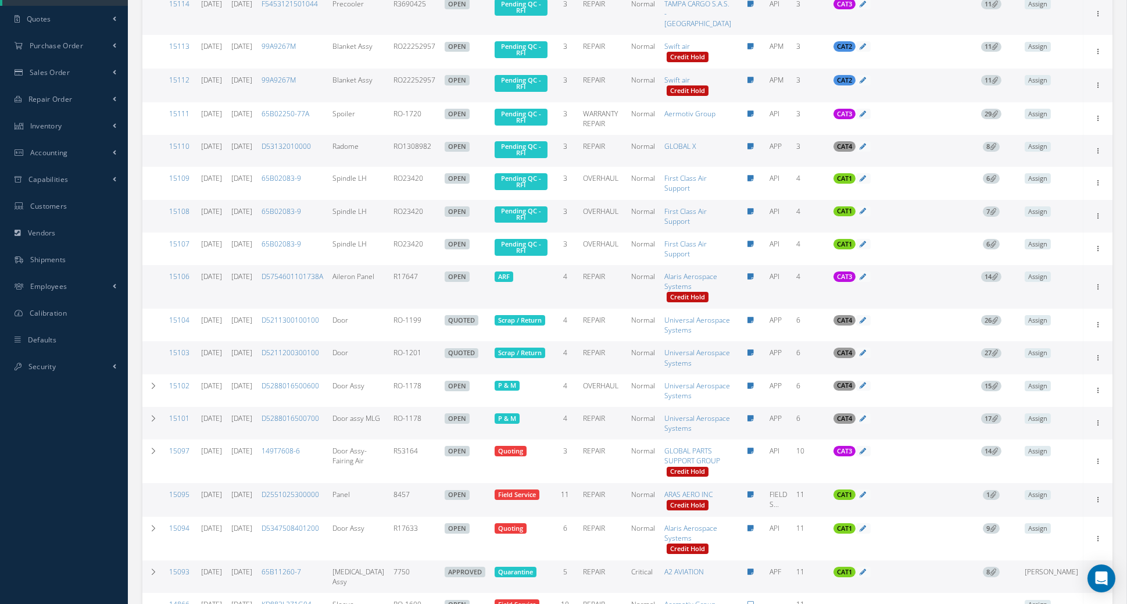
click at [996, 280] on icon at bounding box center [995, 276] width 6 height 6
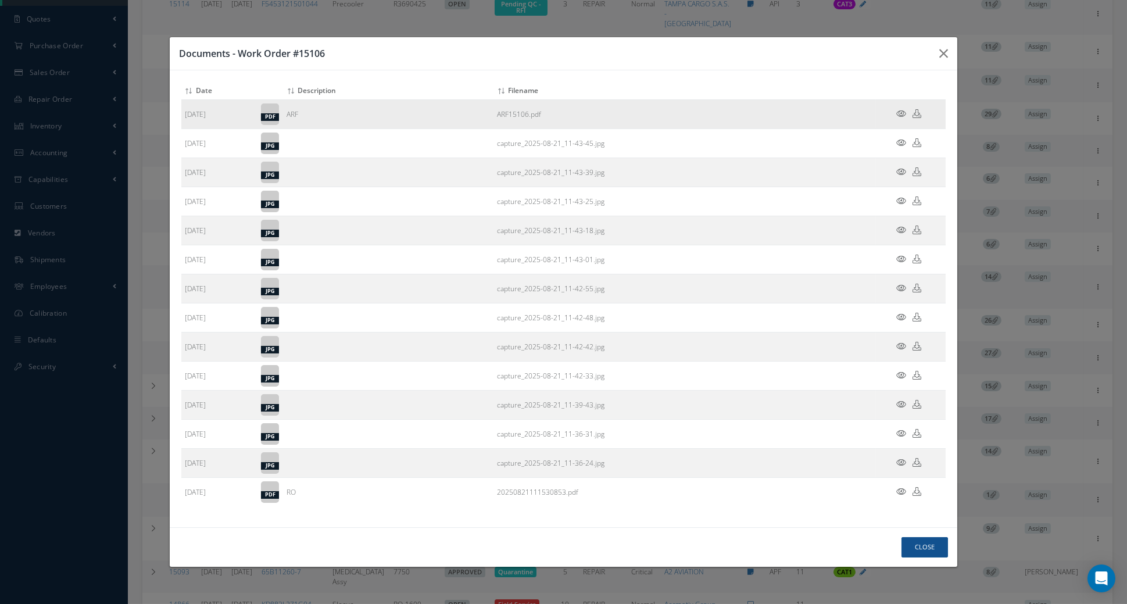
click at [904, 119] on link at bounding box center [901, 114] width 10 height 10
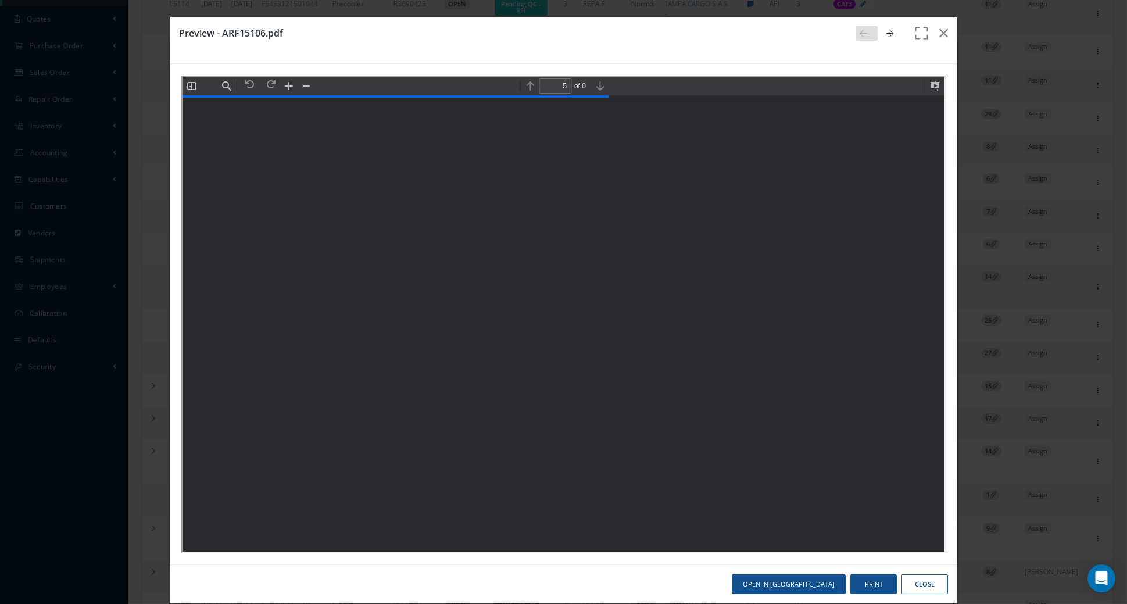
scroll to position [3974, 0]
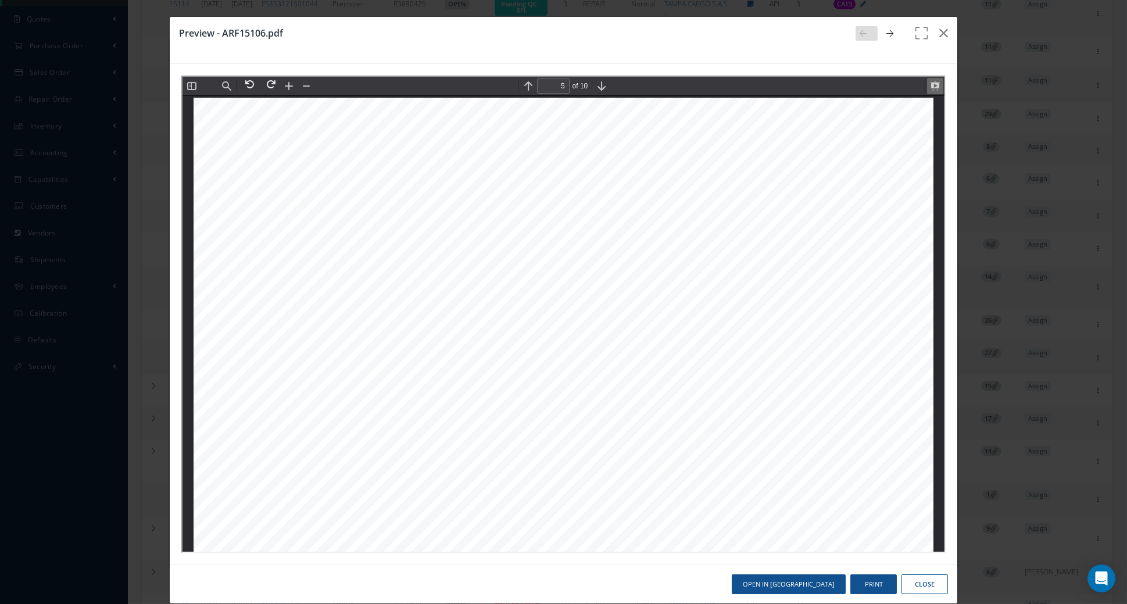
click at [937, 89] on button at bounding box center [933, 85] width 16 height 16
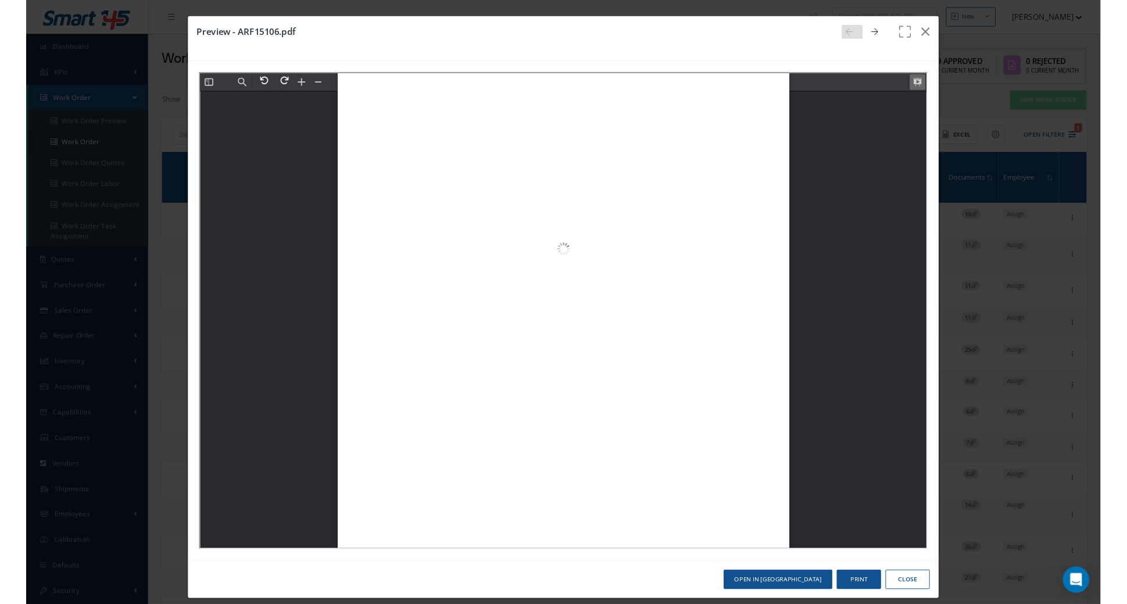
scroll to position [7039, 0]
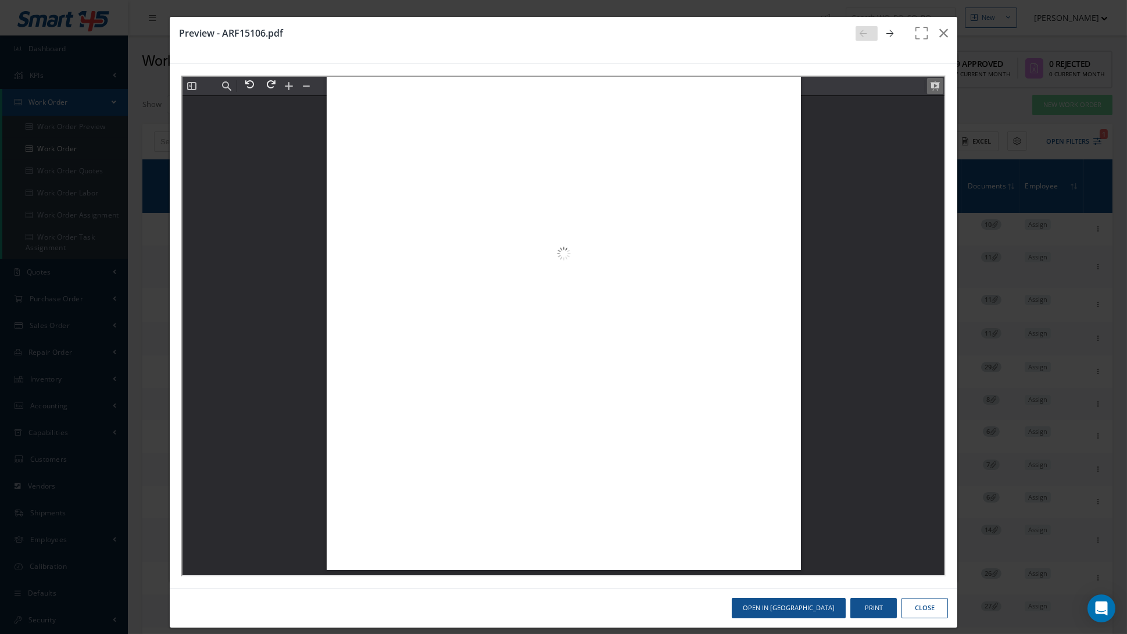
type input "4"
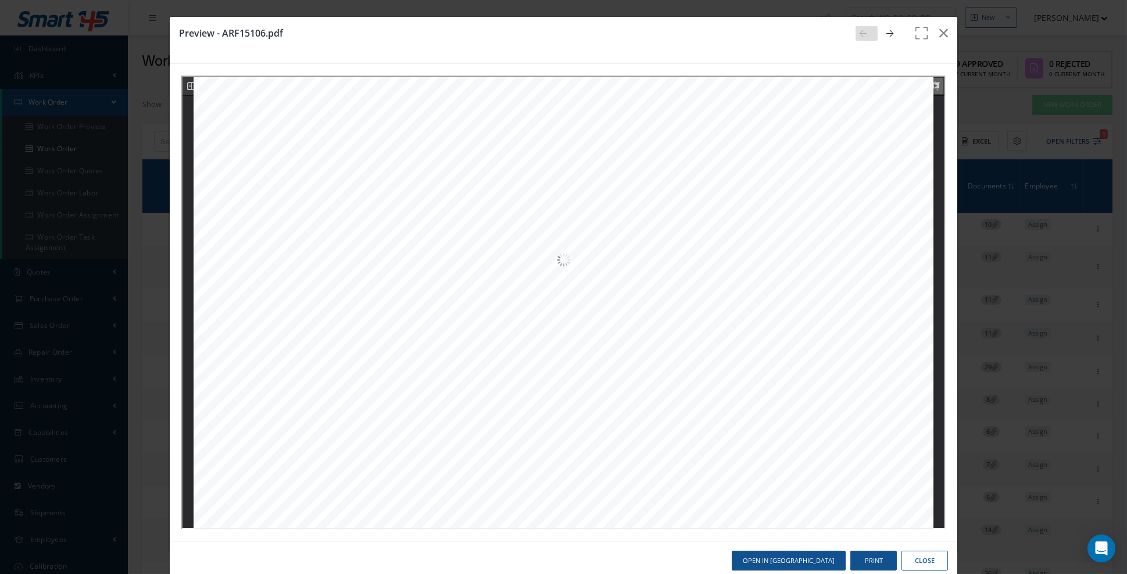
scroll to position [2982, 0]
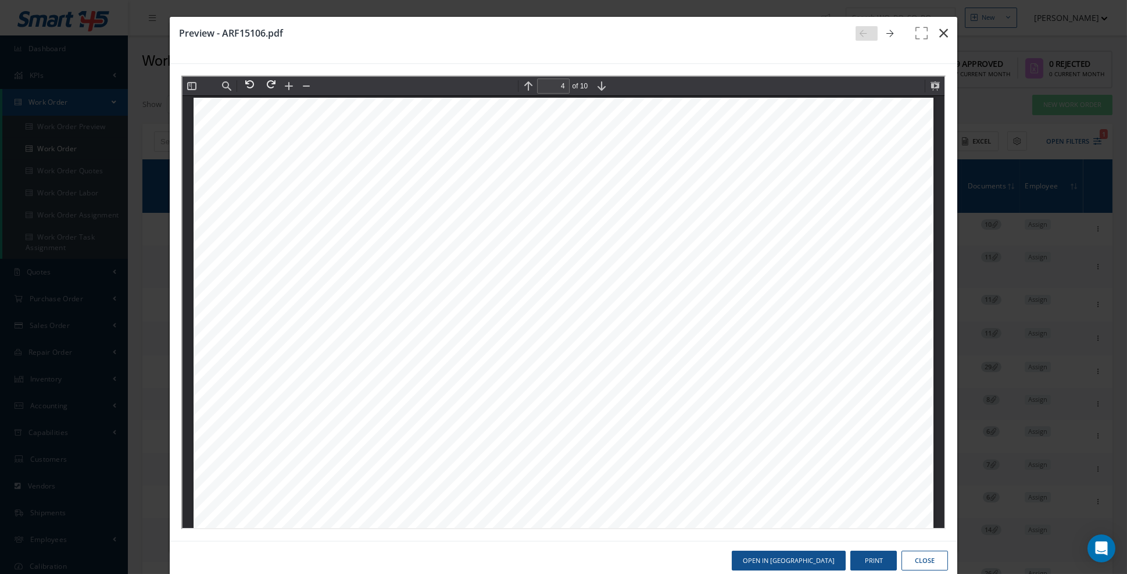
click at [941, 37] on icon "button" at bounding box center [943, 33] width 9 height 14
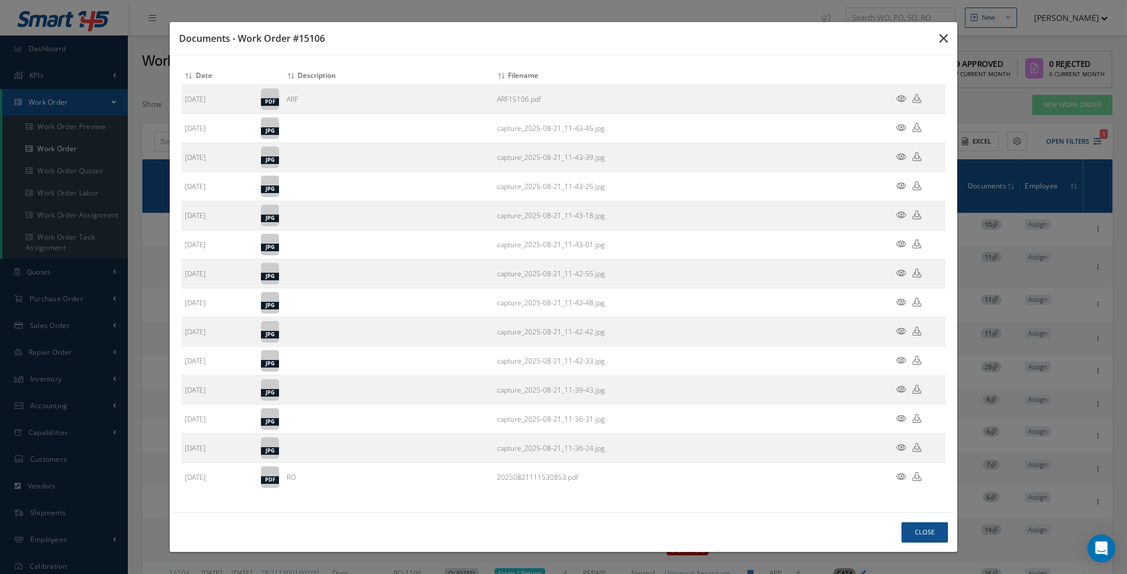
click at [0, 0] on icon "button" at bounding box center [0, 0] width 0 height 0
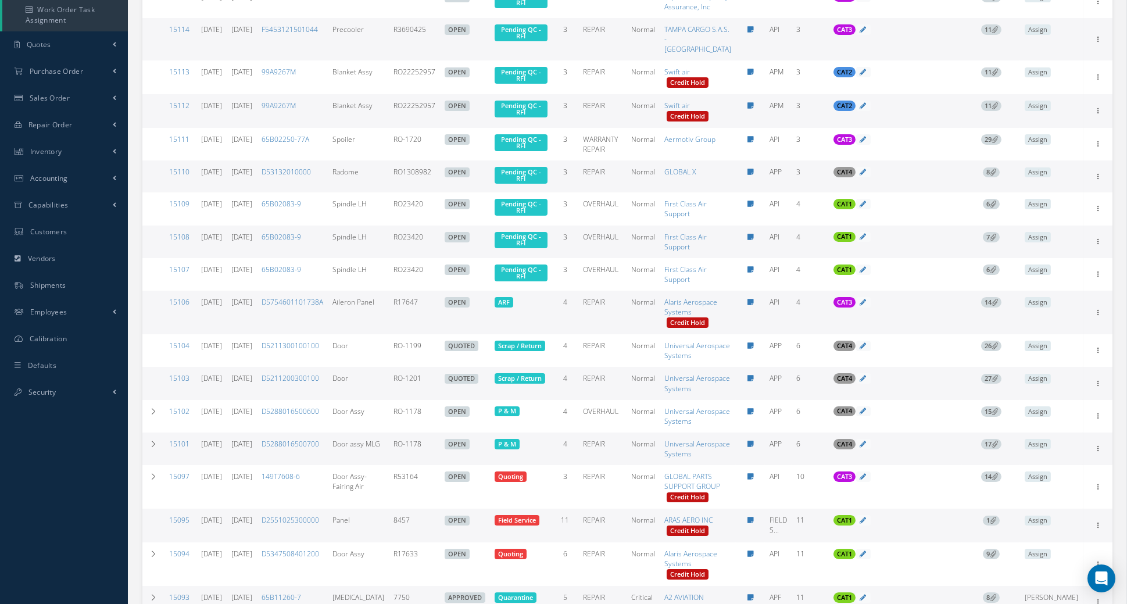
scroll to position [224, 0]
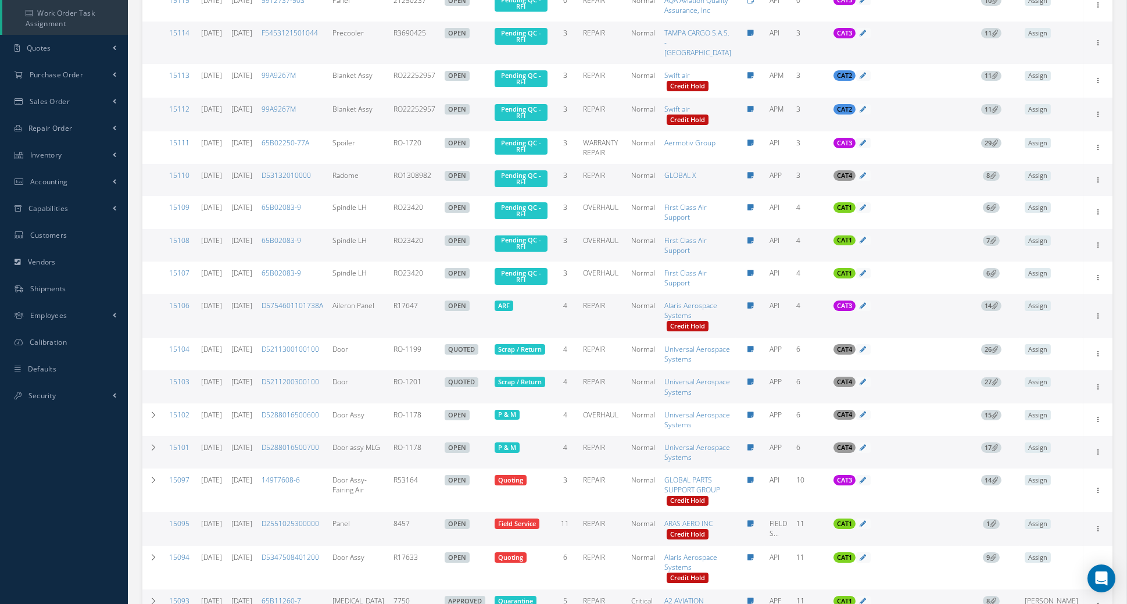
click at [994, 311] on span "14" at bounding box center [991, 305] width 20 height 10
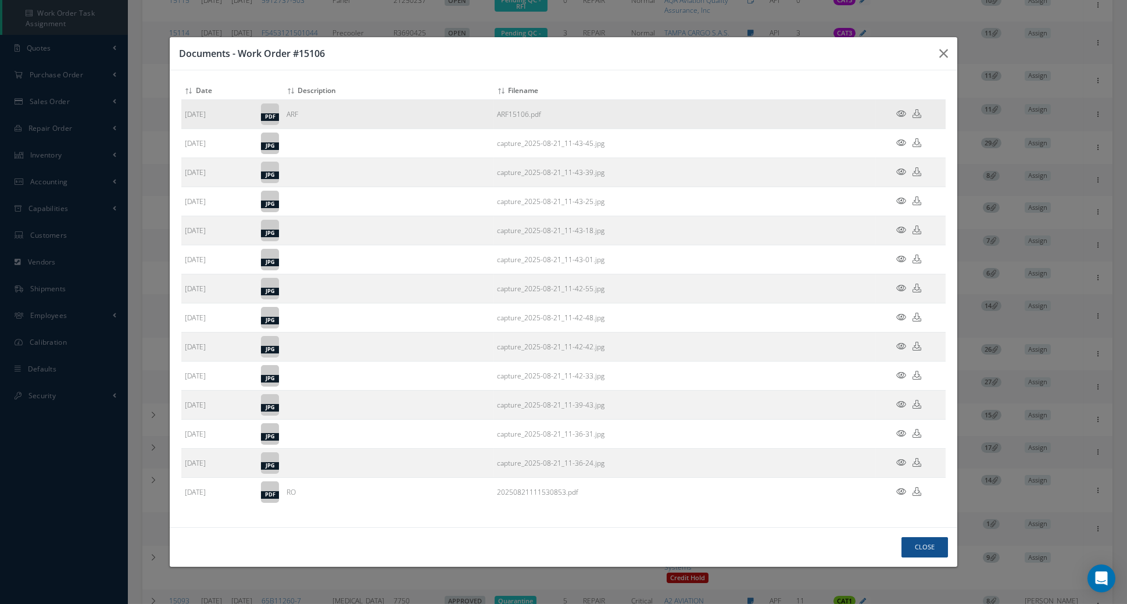
click at [904, 118] on icon at bounding box center [901, 113] width 10 height 9
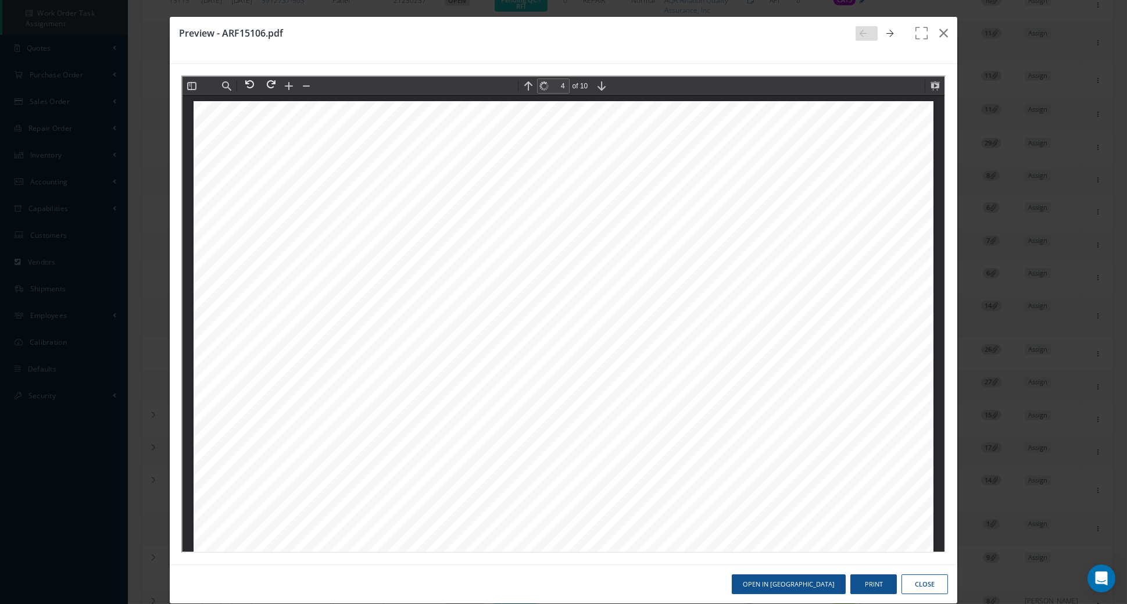
scroll to position [2982, 0]
click at [934, 89] on button at bounding box center [933, 85] width 16 height 16
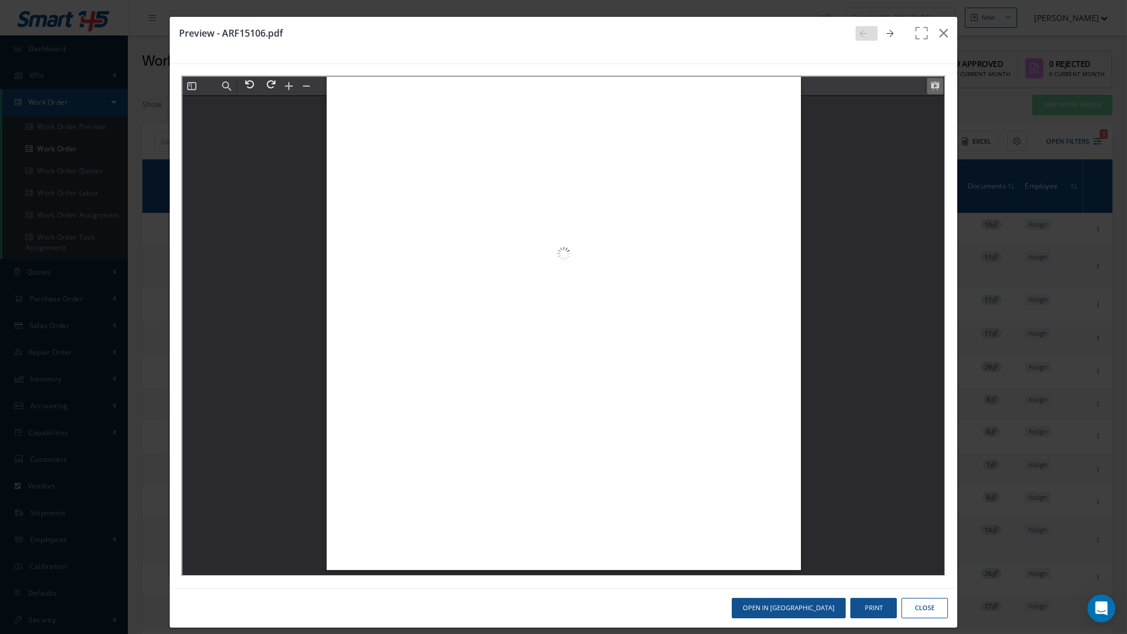
scroll to position [12320, 0]
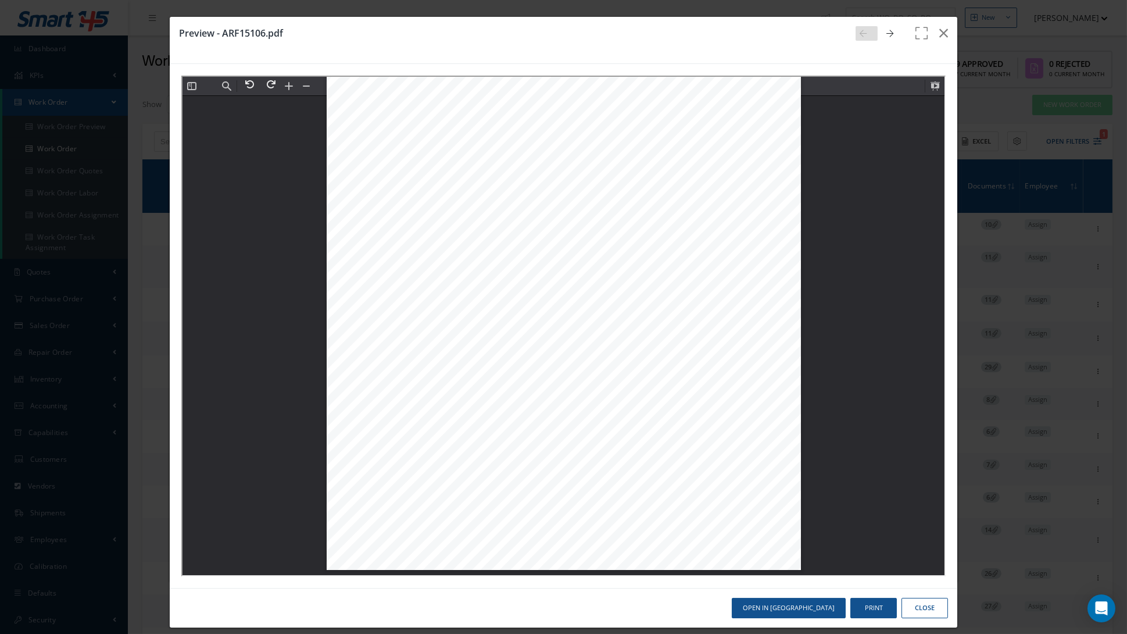
type input "6"
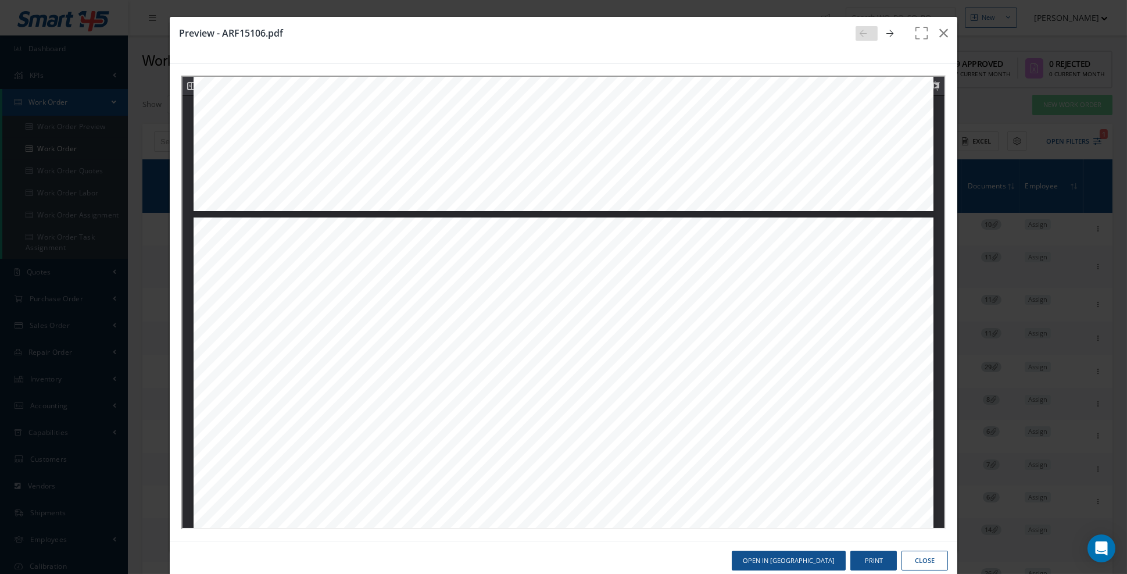
scroll to position [4966, 0]
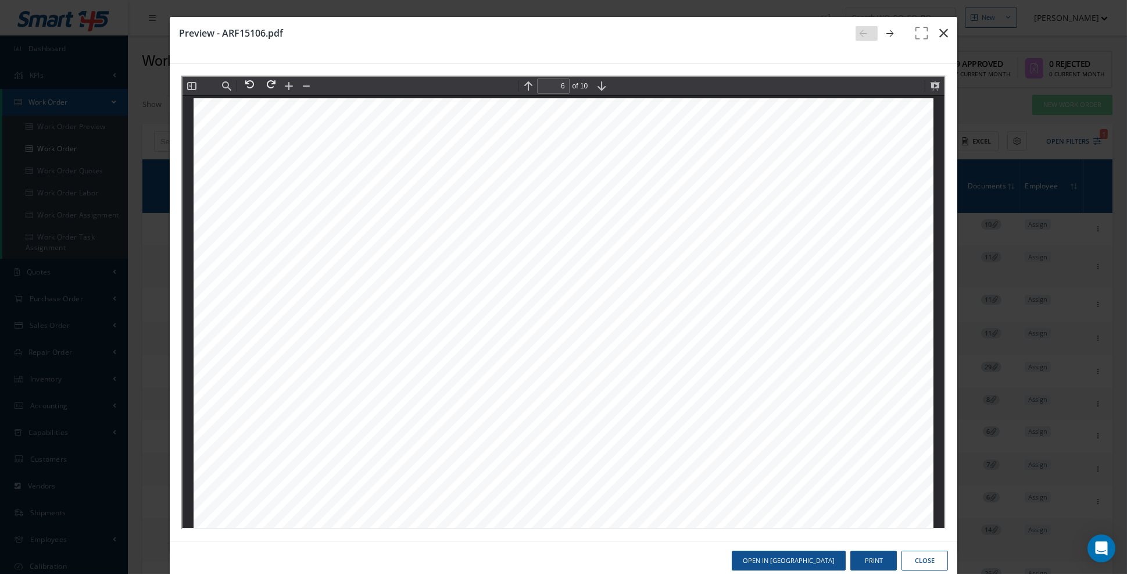
click at [942, 35] on icon "button" at bounding box center [943, 33] width 9 height 14
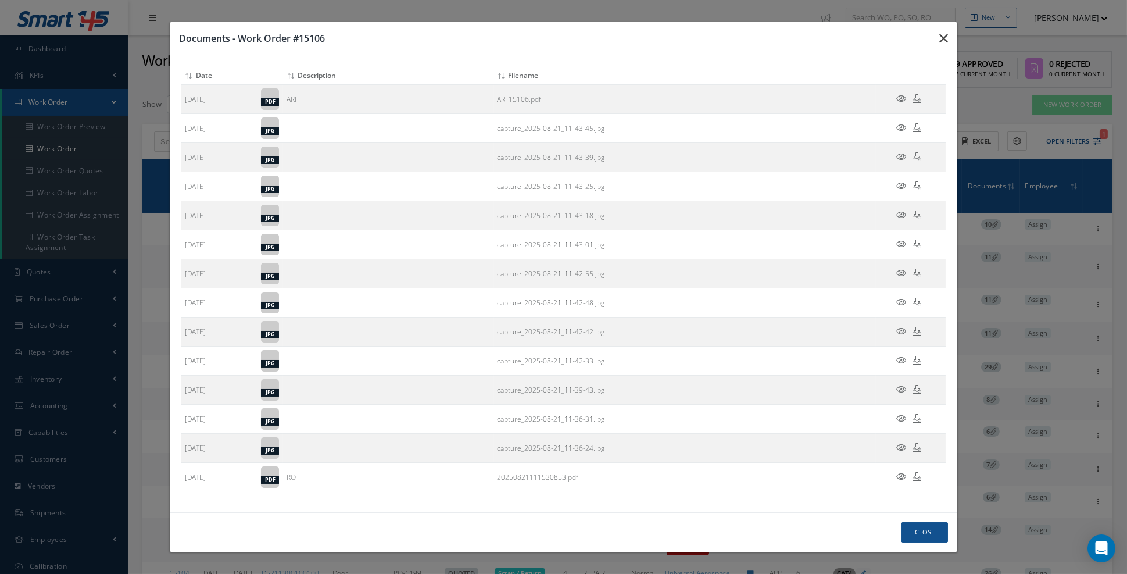
click at [0, 0] on icon "button" at bounding box center [0, 0] width 0 height 0
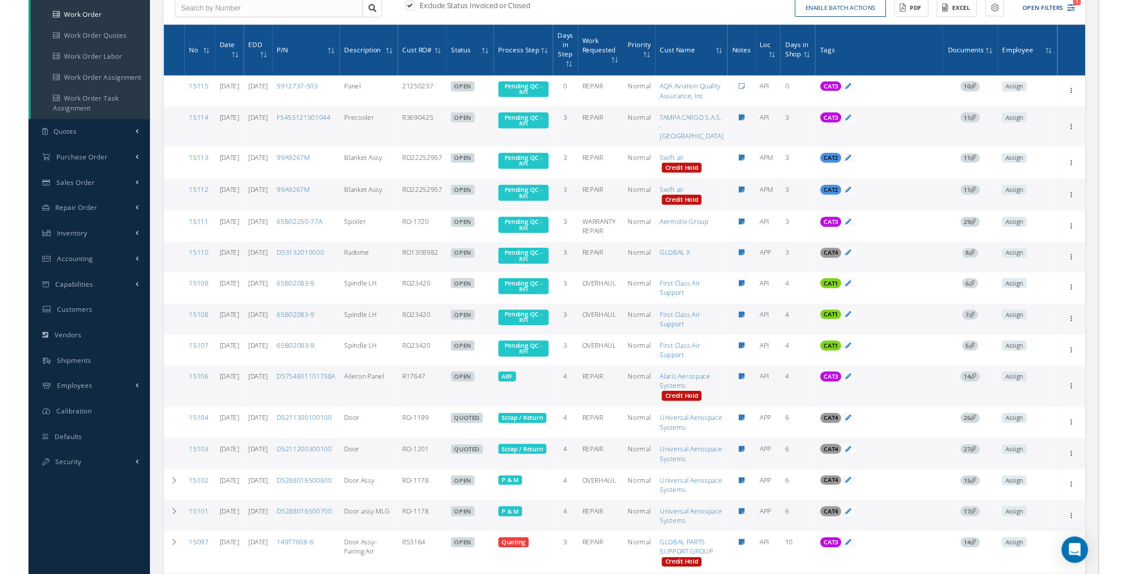
scroll to position [0, 0]
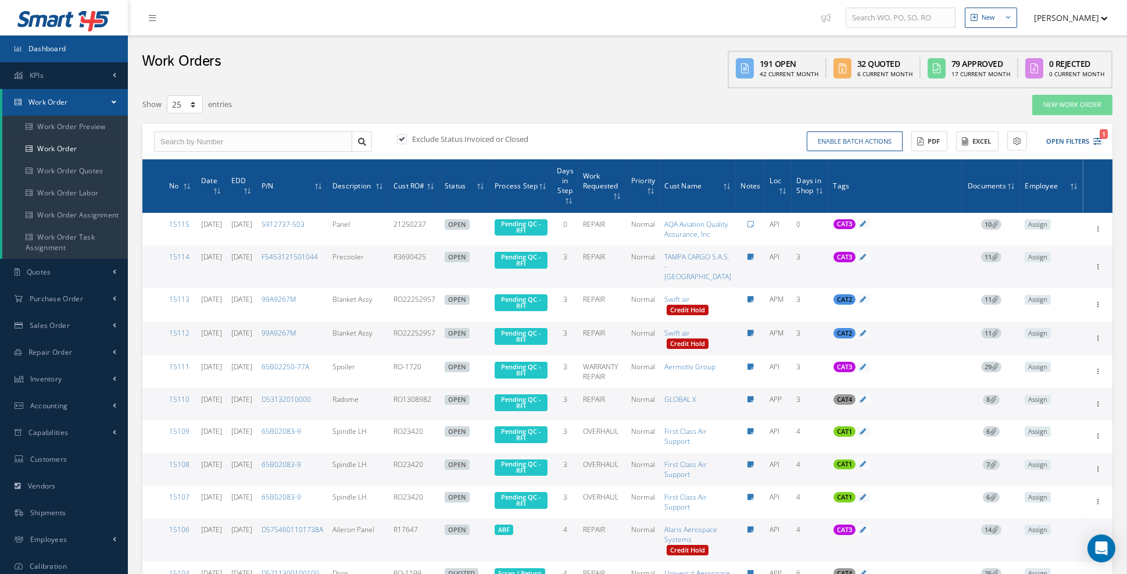
click at [45, 49] on span "Dashboard" at bounding box center [47, 49] width 38 height 10
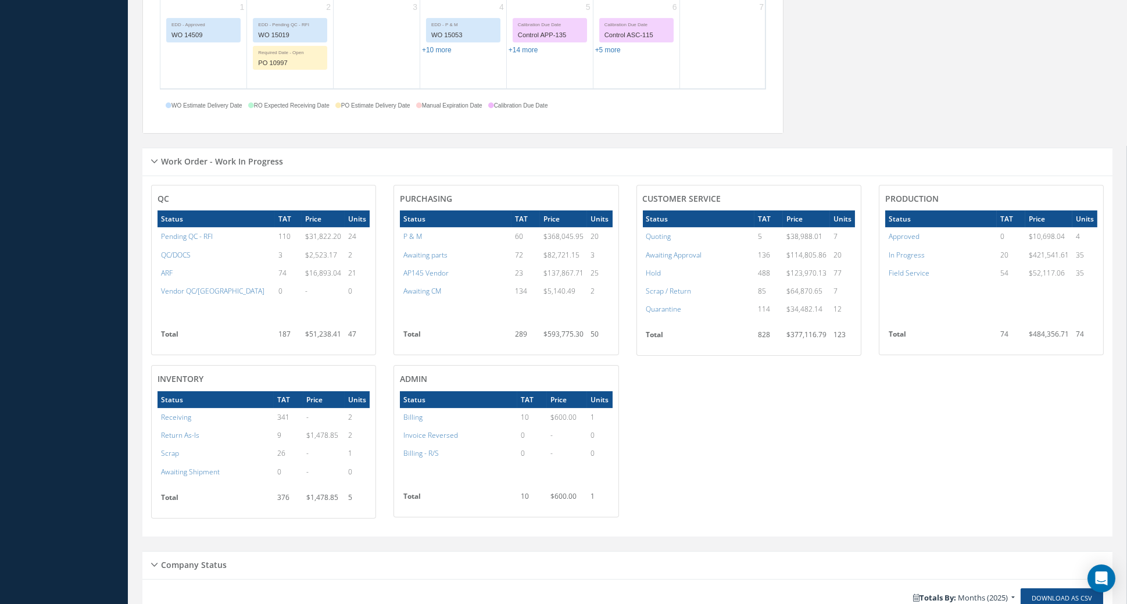
scroll to position [741, 0]
click at [913, 253] on a=7&excludeInternalCustomer=false&excludeInvoicedOrClosed=true&&filtersHidded"] "In Progress" at bounding box center [907, 254] width 36 height 10
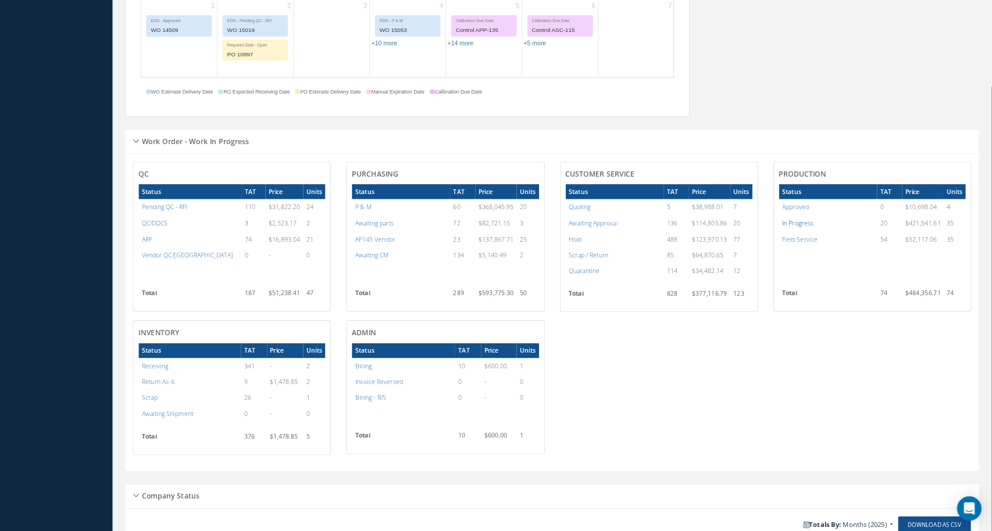
scroll to position [740, 0]
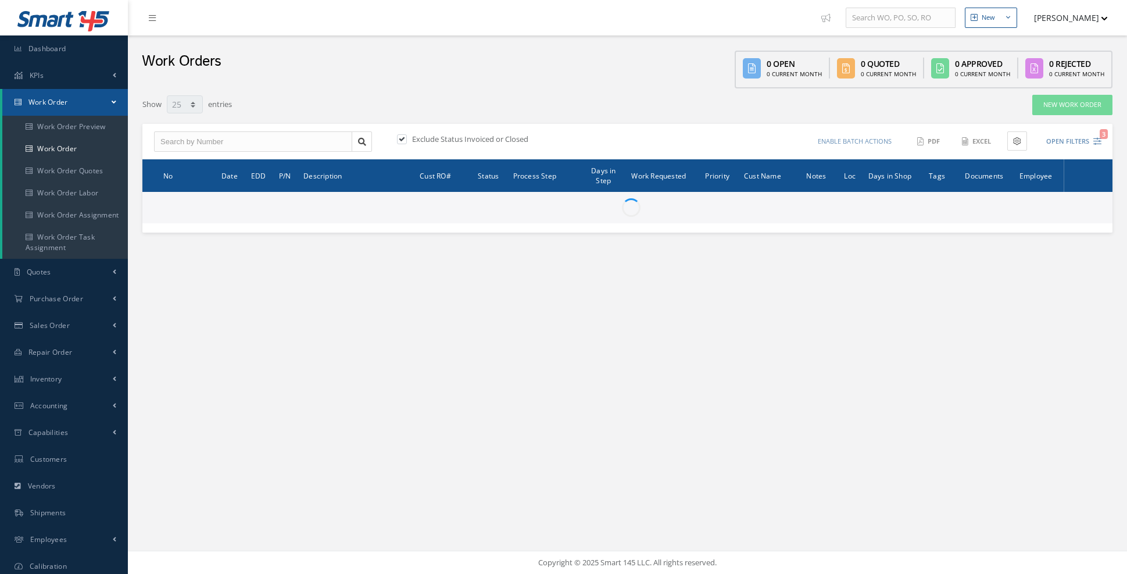
select select "25"
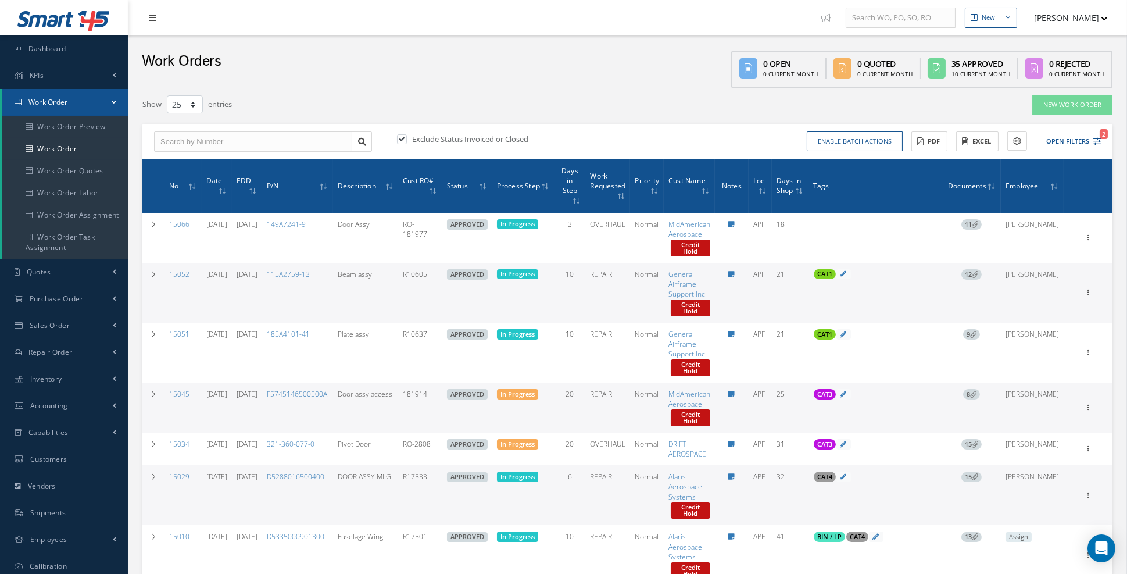
click at [256, 188] on icon at bounding box center [254, 191] width 3 height 7
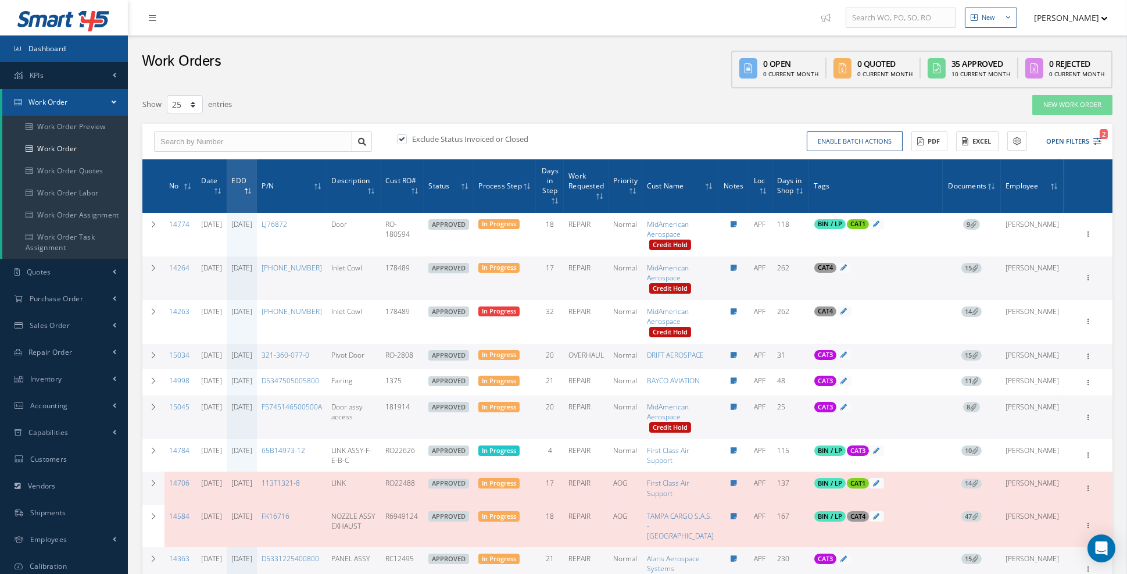
click at [60, 51] on span "Dashboard" at bounding box center [47, 49] width 38 height 10
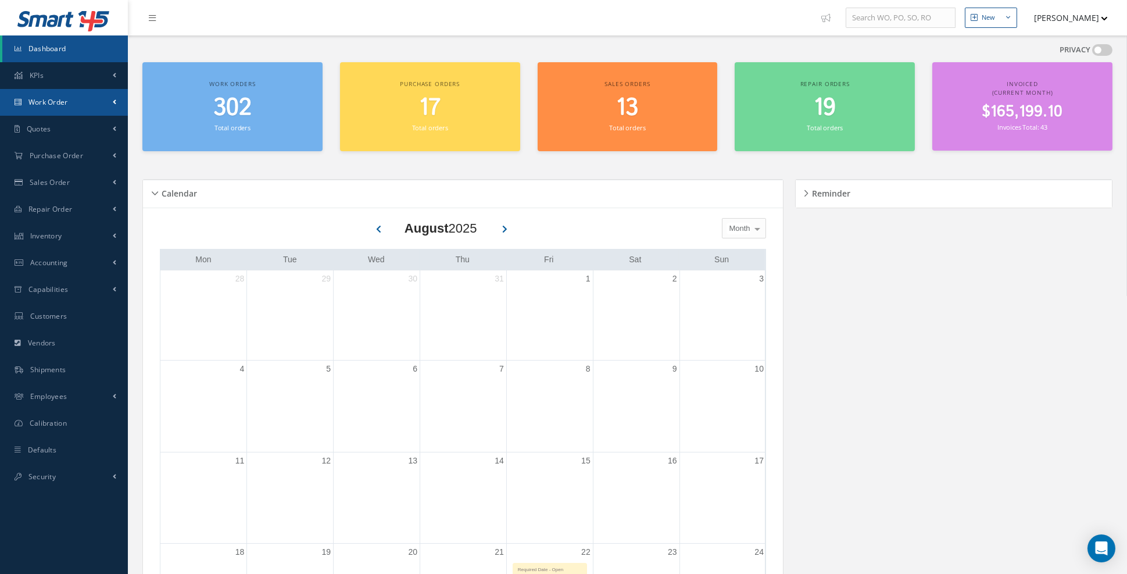
click at [110, 105] on link "Work Order" at bounding box center [64, 102] width 128 height 27
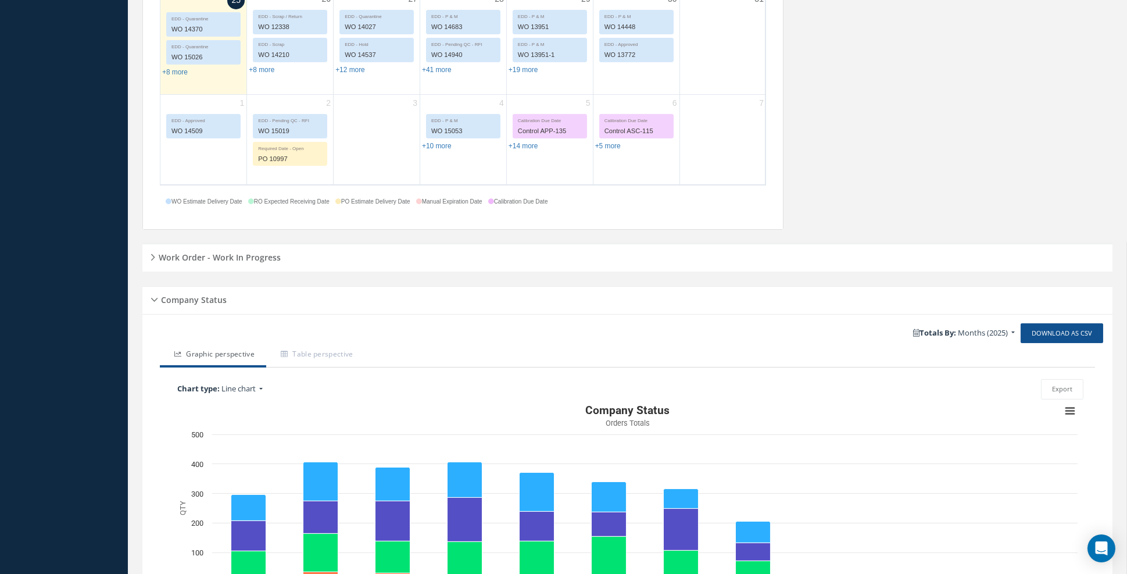
scroll to position [757, 0]
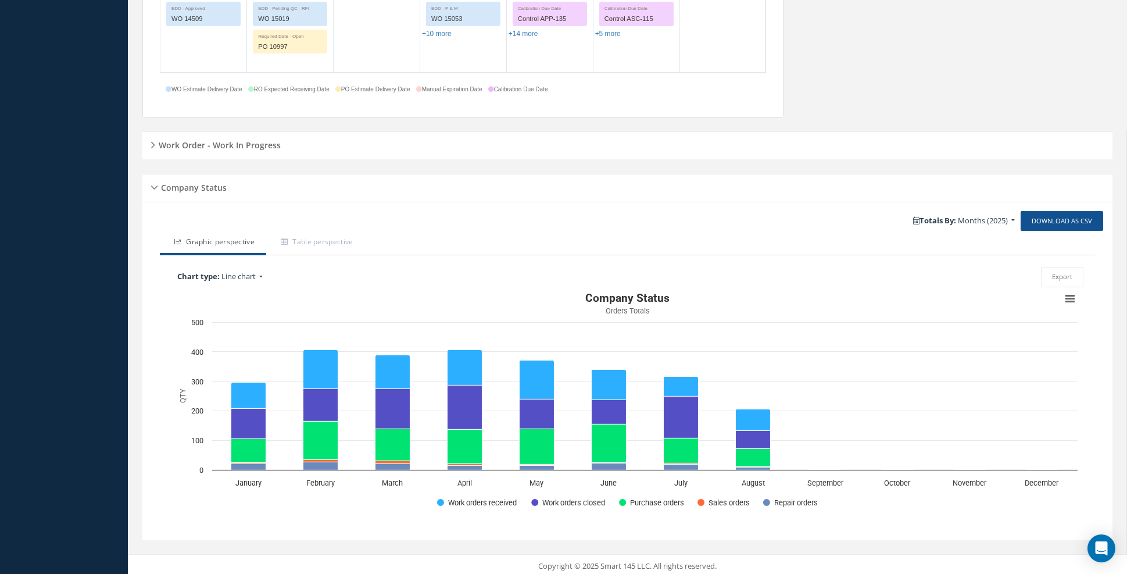
drag, startPoint x: 159, startPoint y: 144, endPoint x: 176, endPoint y: 147, distance: 17.2
click at [160, 144] on h5 "Work Order - Work In Progress" at bounding box center [218, 144] width 126 height 14
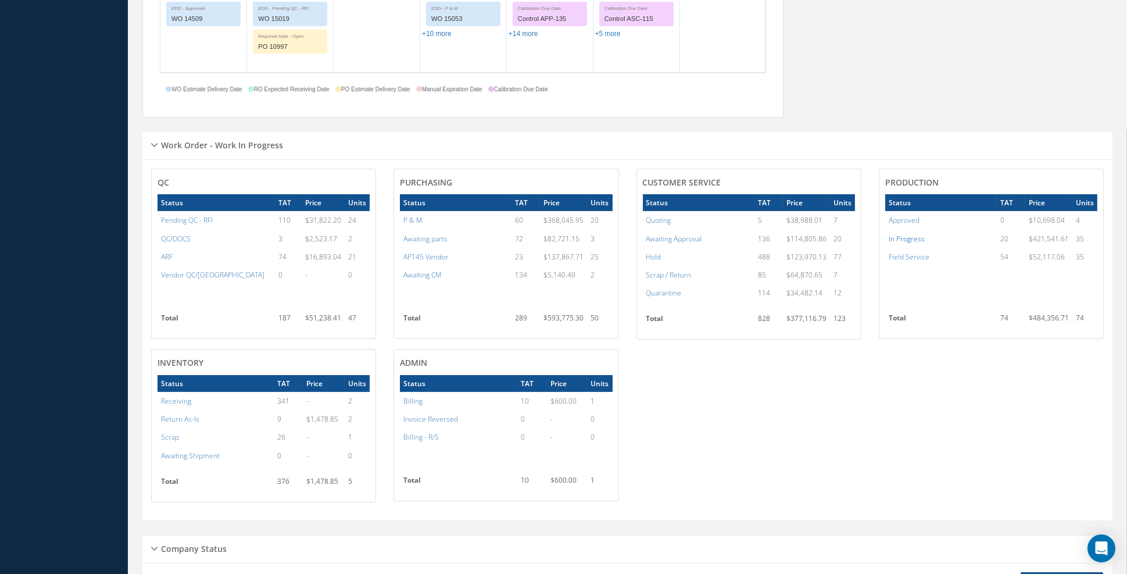
click at [910, 240] on a=7&excludeInternalCustomer=false&excludeInvoicedOrClosed=true&&filtersHidded"] "In Progress" at bounding box center [907, 239] width 36 height 10
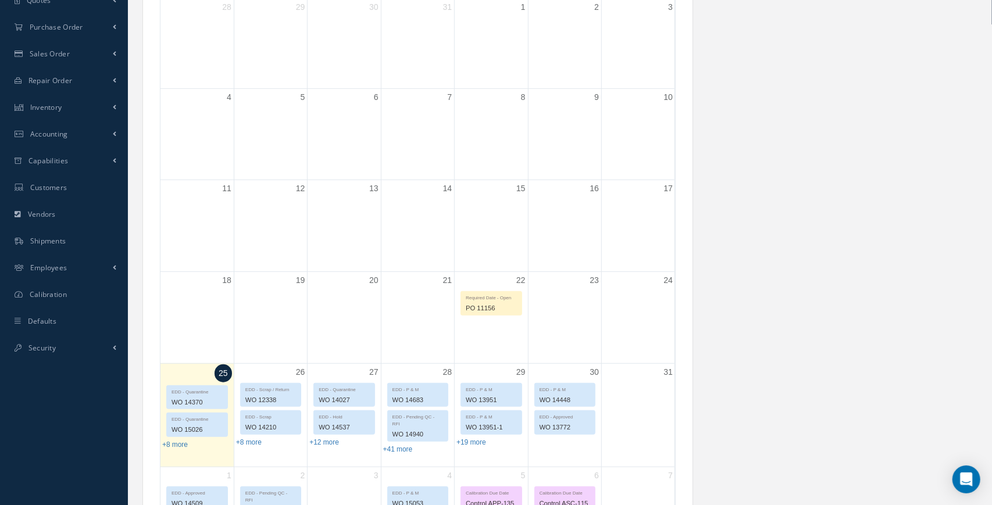
scroll to position [0, 0]
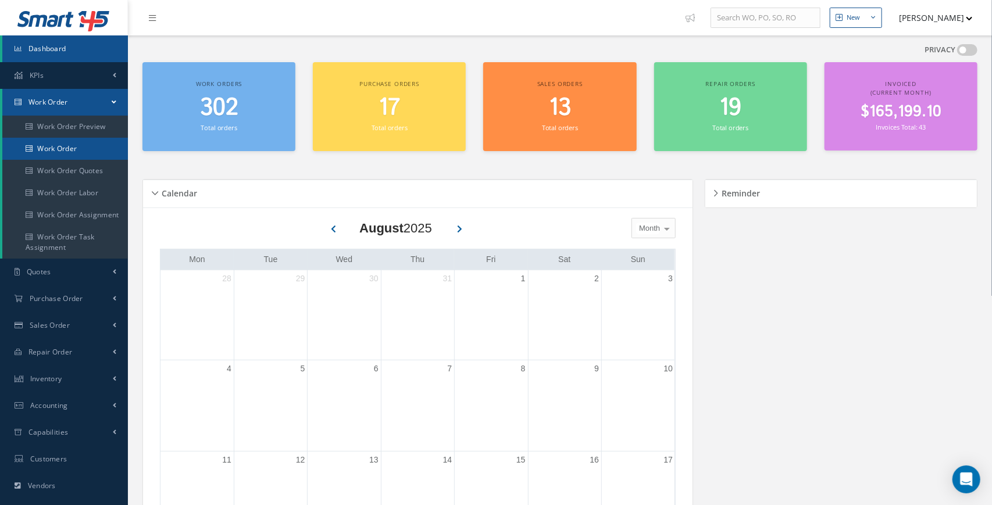
click at [62, 149] on link "Work Order" at bounding box center [65, 149] width 126 height 22
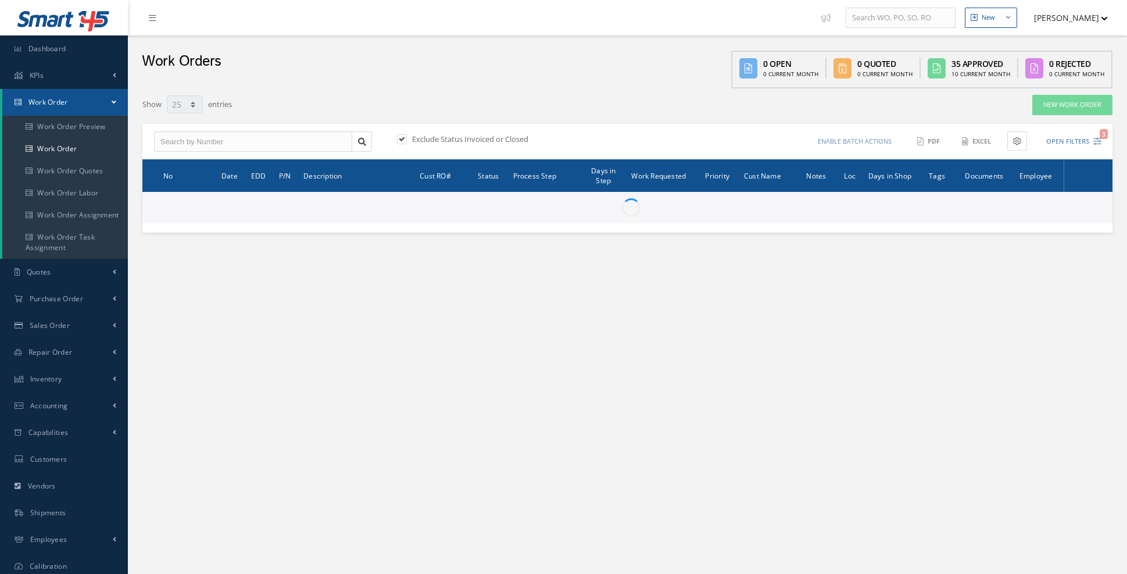
select select "25"
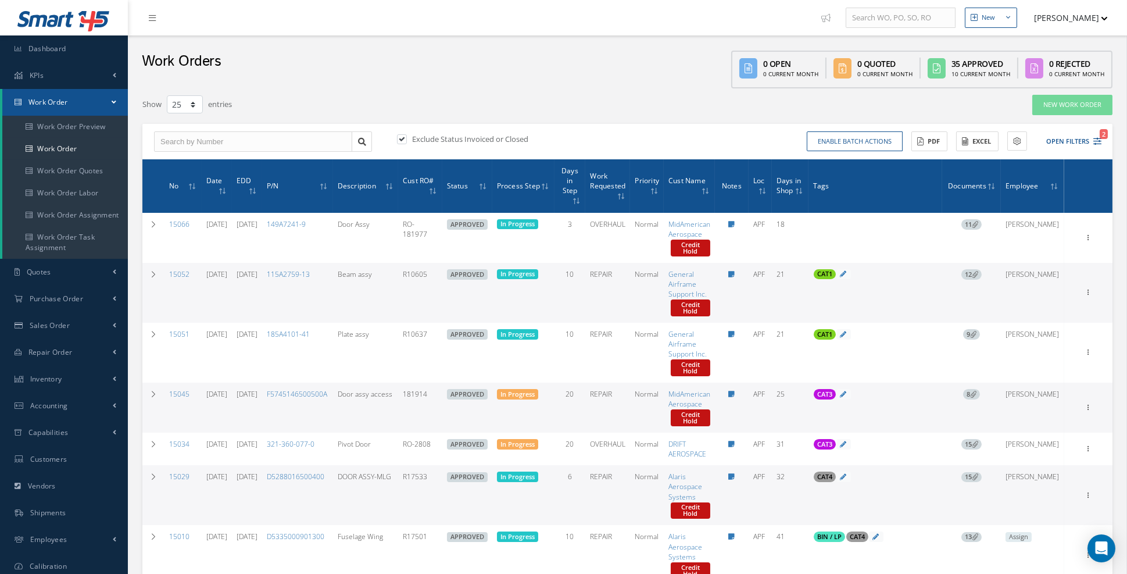
click at [256, 188] on icon at bounding box center [254, 191] width 3 height 7
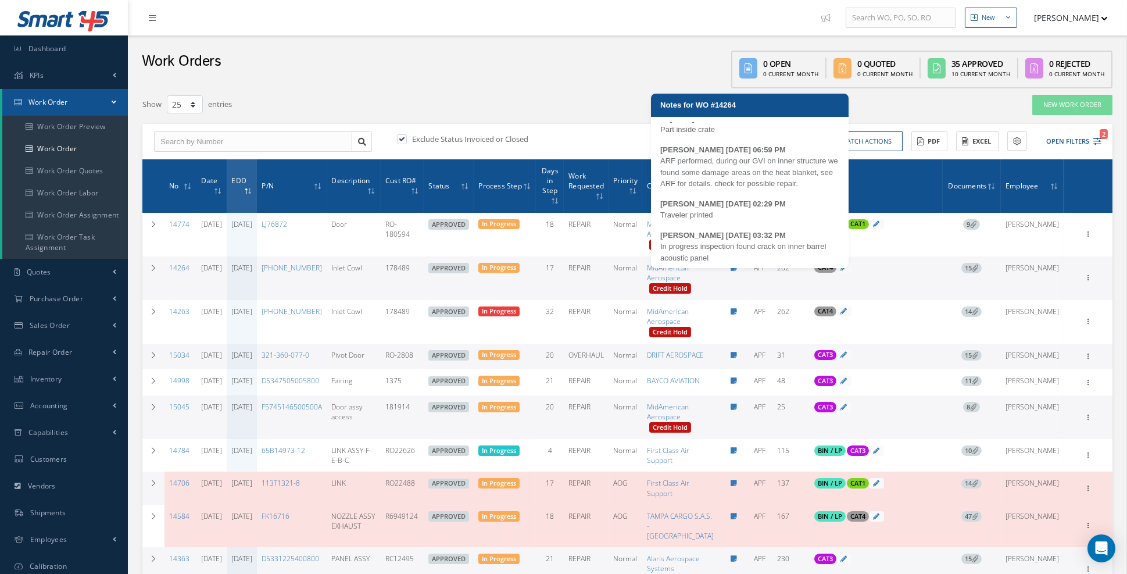
scroll to position [14, 0]
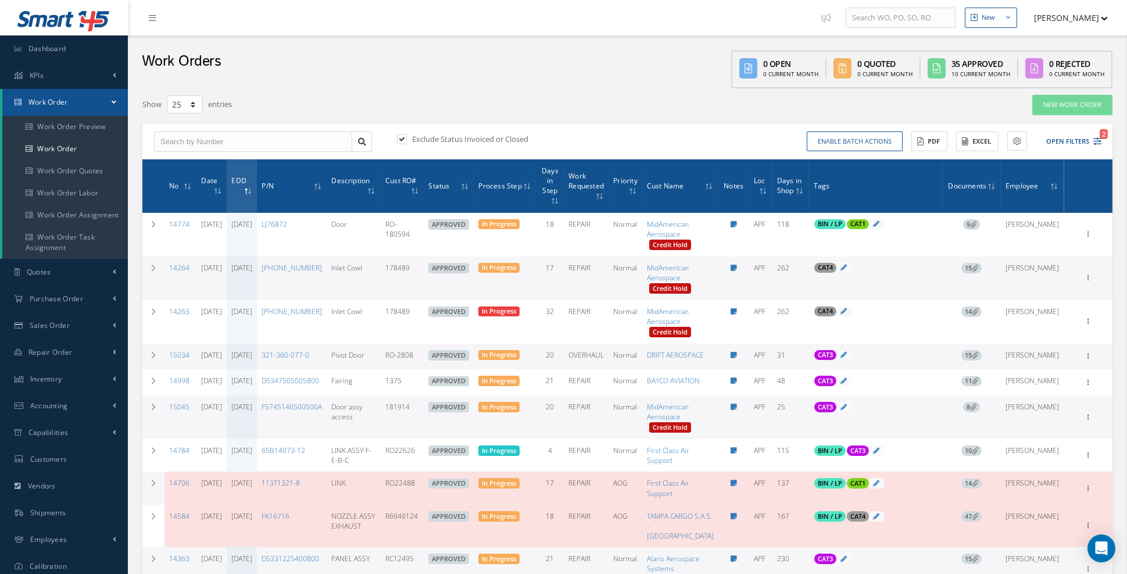
click at [252, 272] on link "[DATE]" at bounding box center [241, 268] width 21 height 10
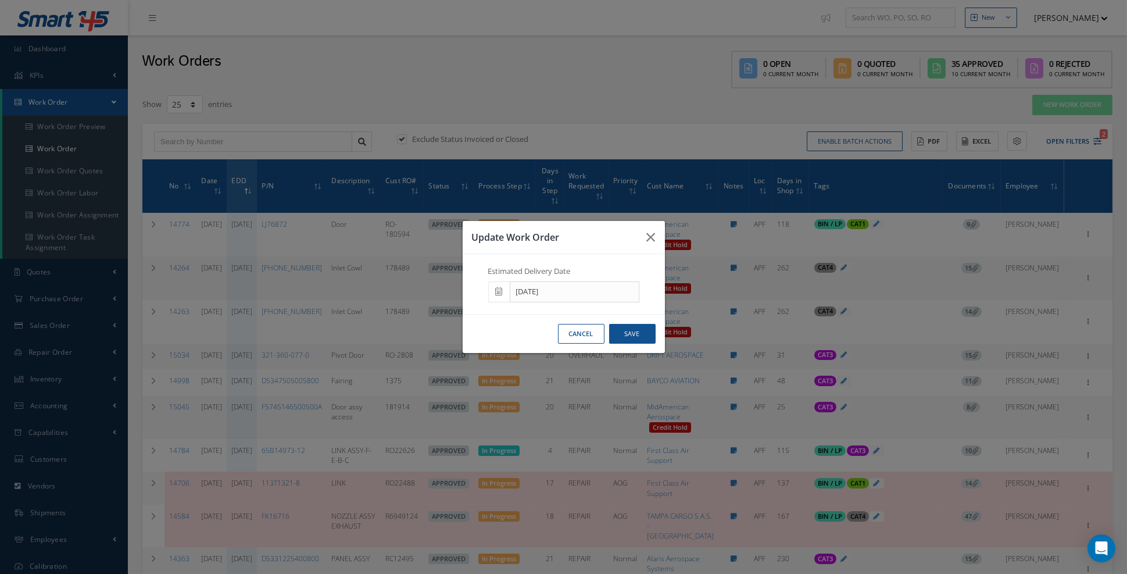
click at [500, 302] on span at bounding box center [499, 291] width 22 height 21
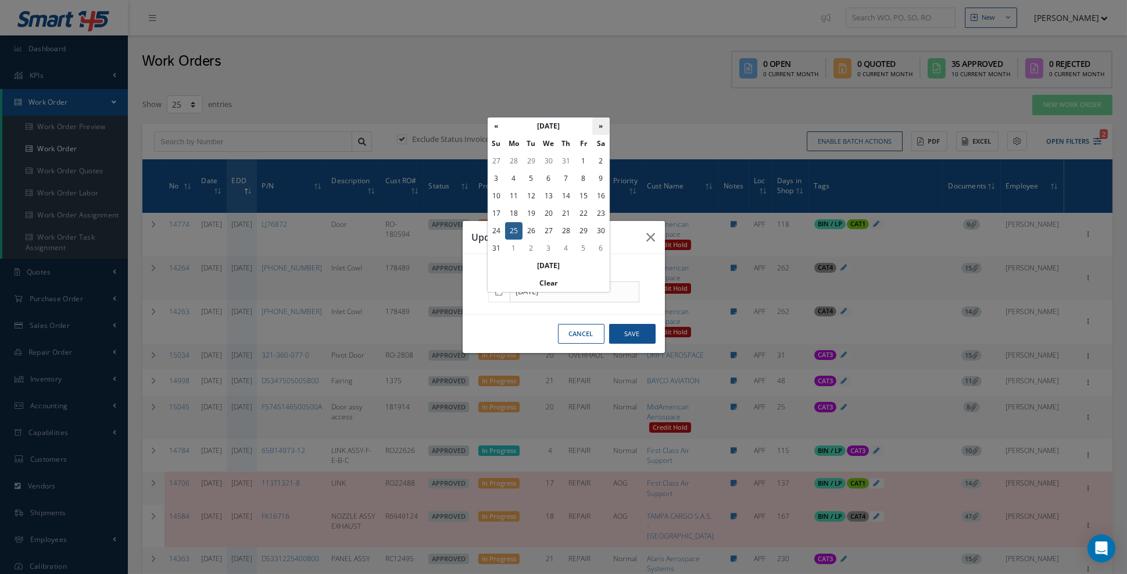
click at [606, 130] on th "»" at bounding box center [600, 125] width 17 height 17
click at [515, 197] on td "15" at bounding box center [513, 195] width 17 height 17
type input "09/15/2025"
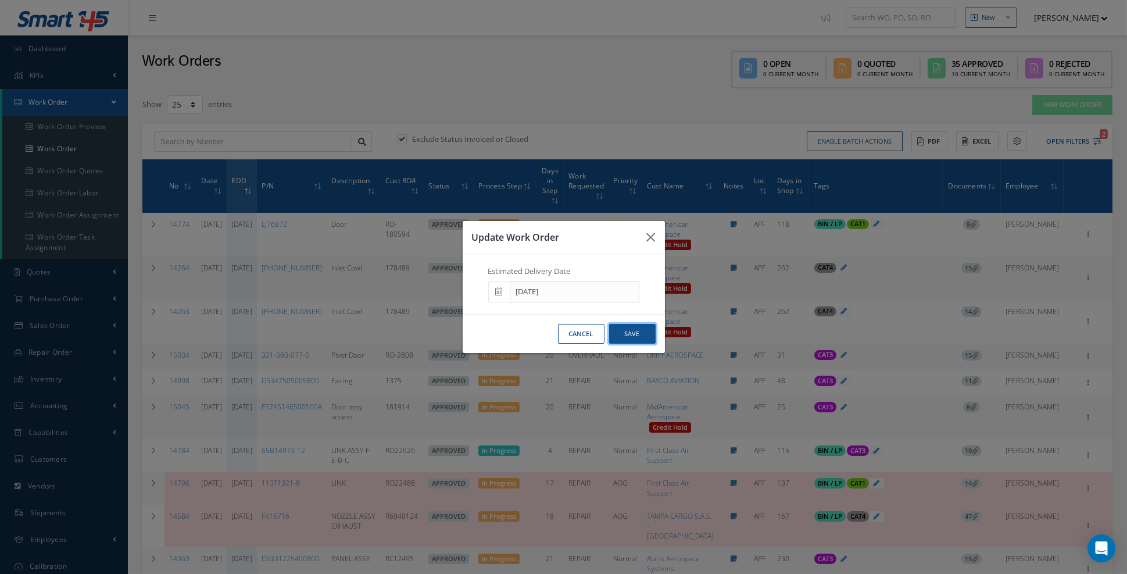
click at [634, 343] on button "Save" at bounding box center [632, 334] width 46 height 20
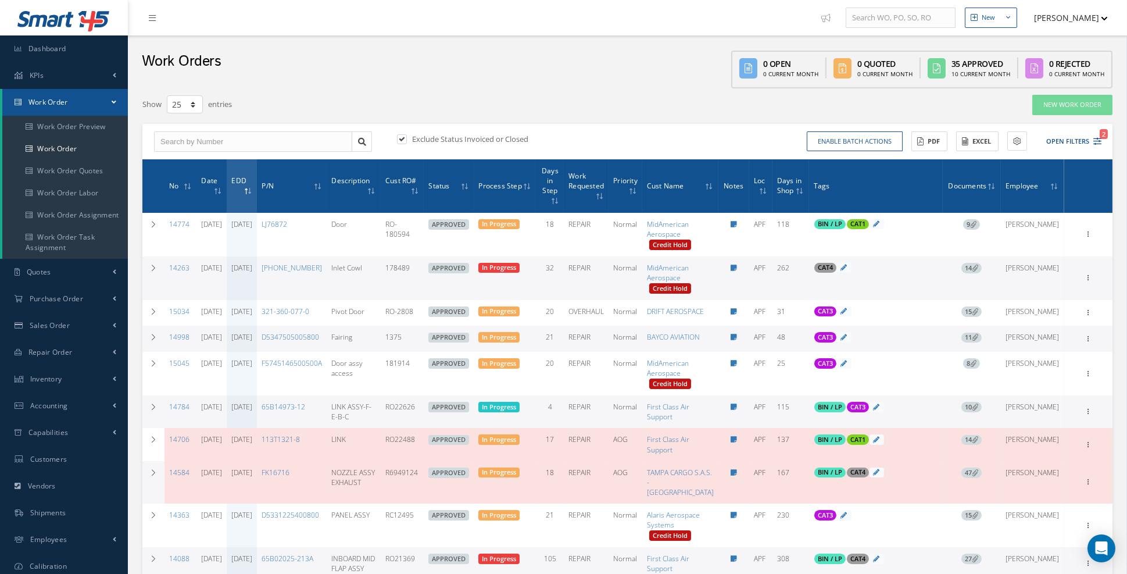
click at [901, 298] on td "Elapsed Time: 210d 38m Attached At: 01/27/2025 Attached By: Maria Villarreal CA…" at bounding box center [876, 278] width 134 height 44
click at [982, 343] on span "11" at bounding box center [971, 337] width 20 height 10
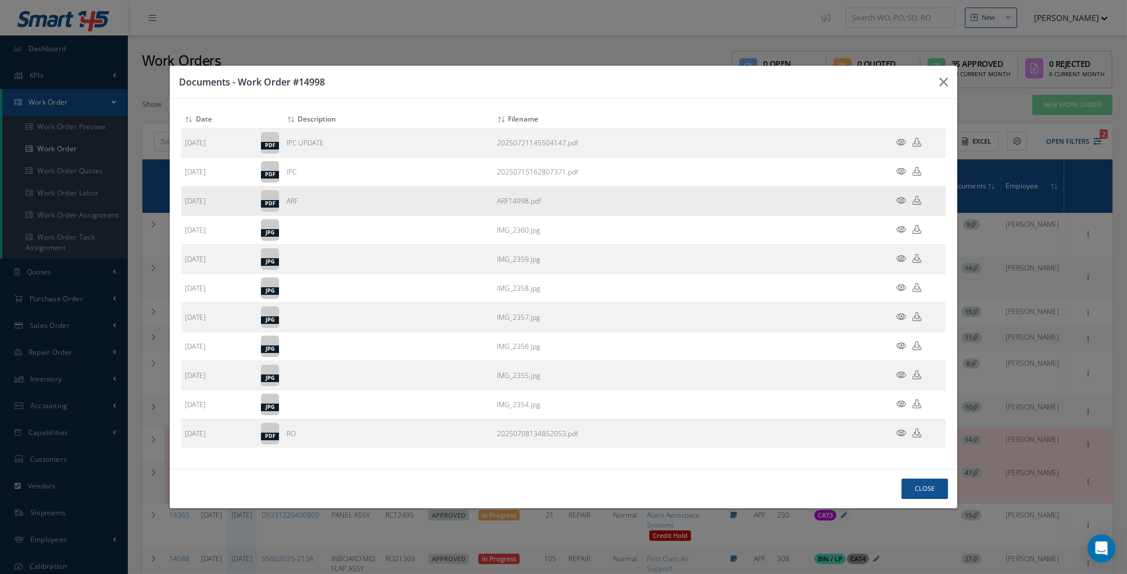
click at [904, 205] on icon at bounding box center [901, 200] width 10 height 9
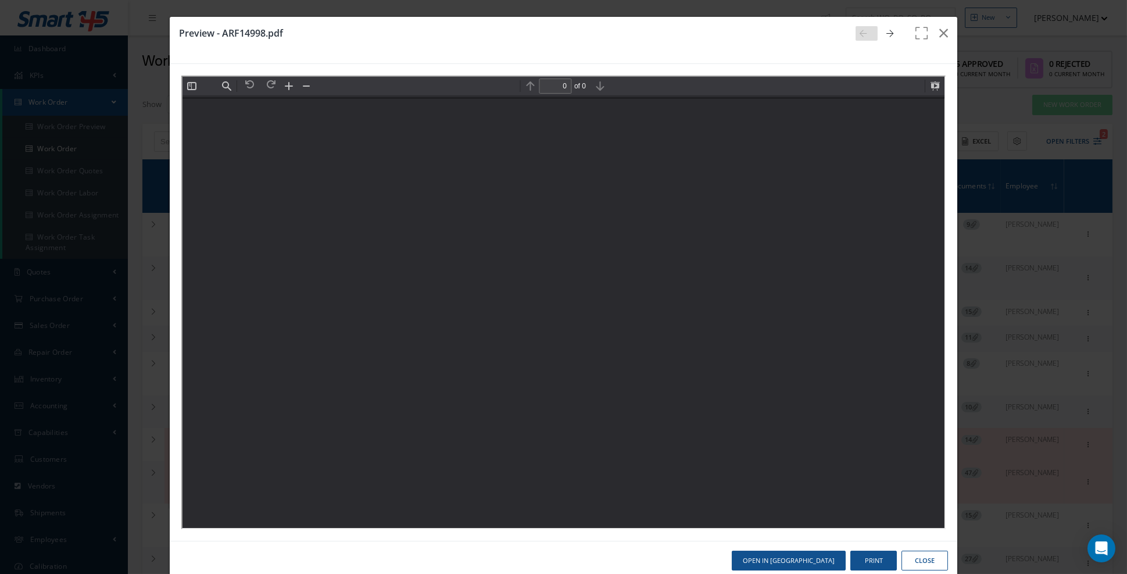
scroll to position [0, 0]
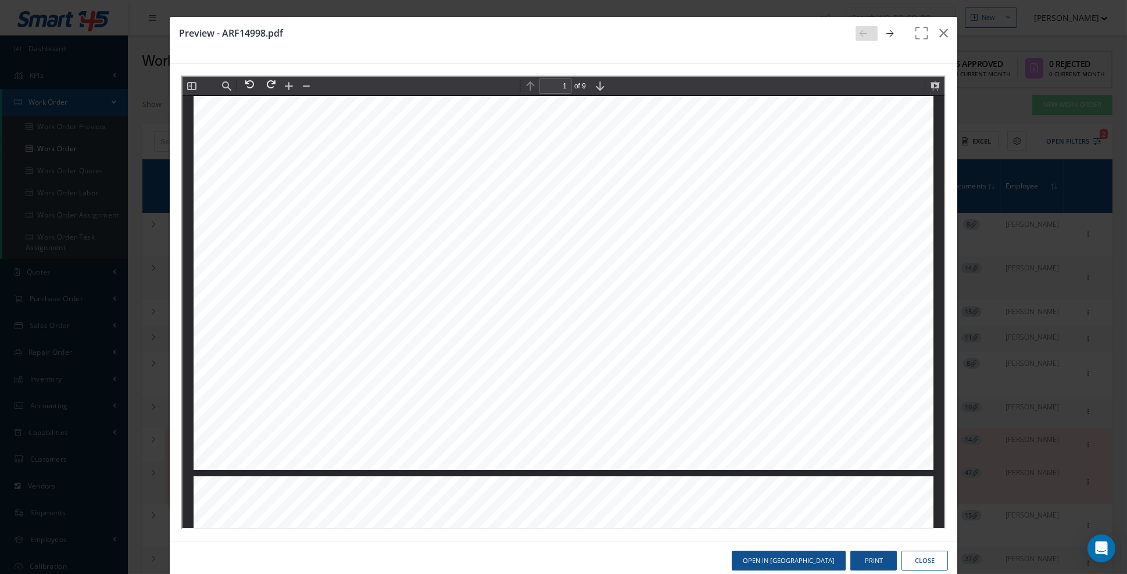
type input "2"
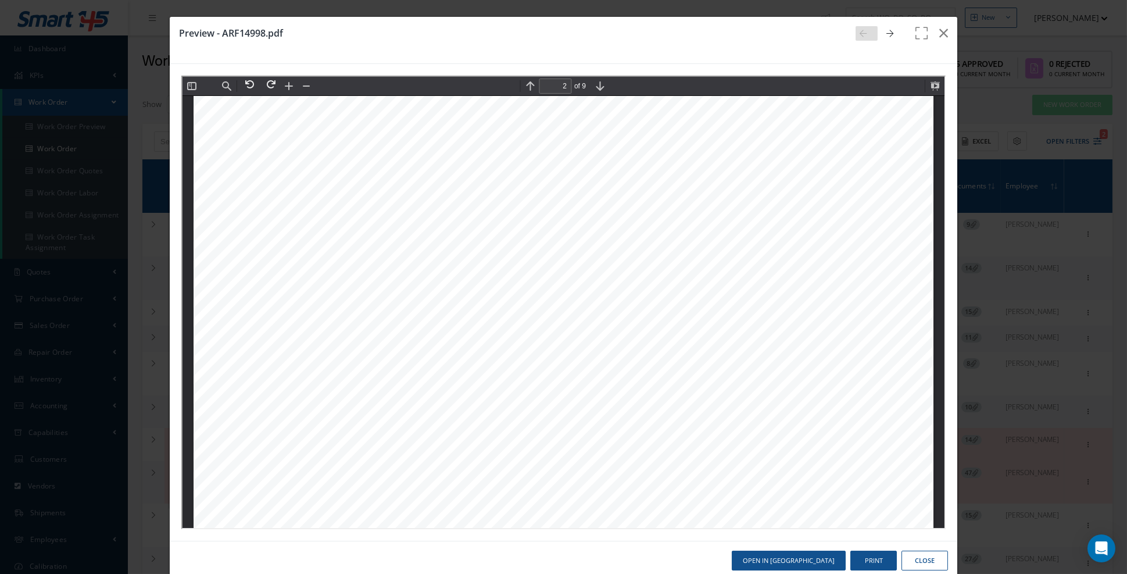
scroll to position [1265, 0]
click at [942, 34] on icon "button" at bounding box center [943, 33] width 9 height 14
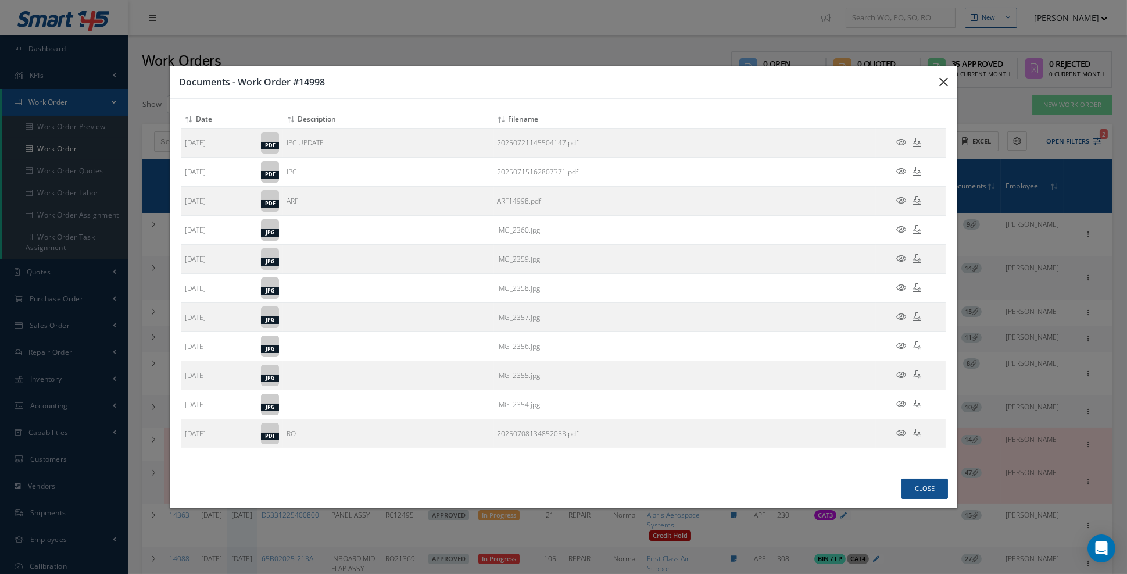
click at [0, 0] on icon "button" at bounding box center [0, 0] width 0 height 0
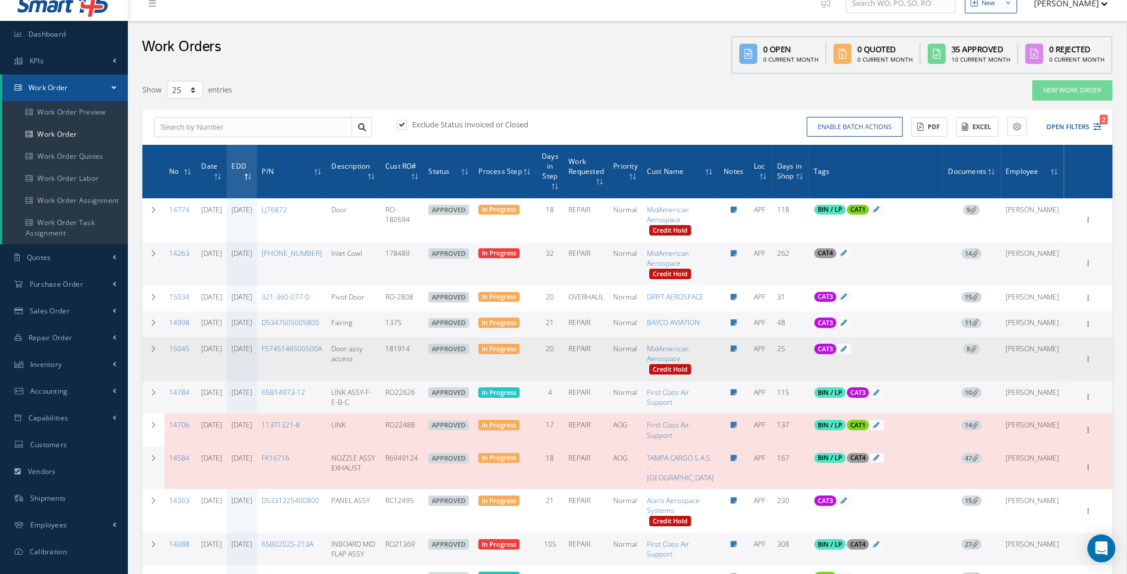
scroll to position [16, 0]
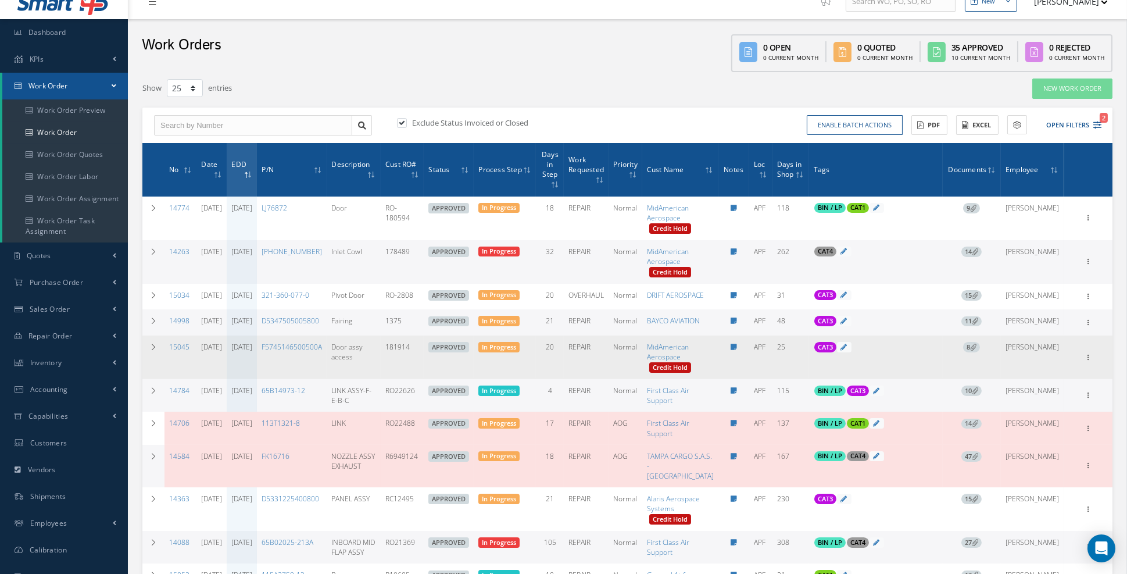
click at [976, 350] on icon at bounding box center [973, 346] width 6 height 6
click at [0, 0] on div "Documents - Work Order #14998 Attach File(s) Click inside this area or drag and…" at bounding box center [0, 0] width 0 height 0
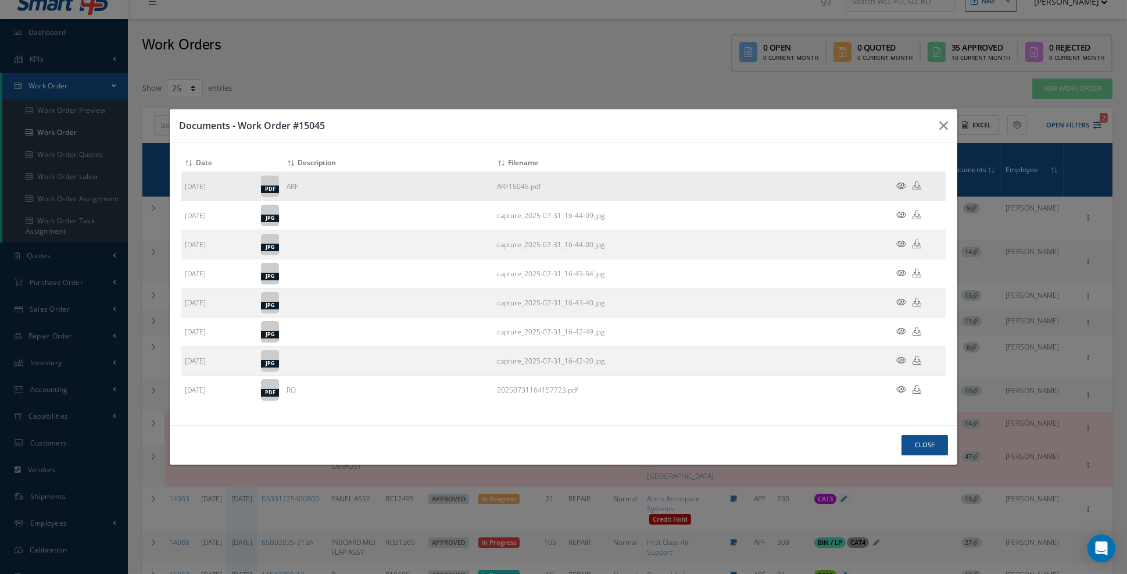
click at [899, 190] on icon at bounding box center [901, 185] width 10 height 9
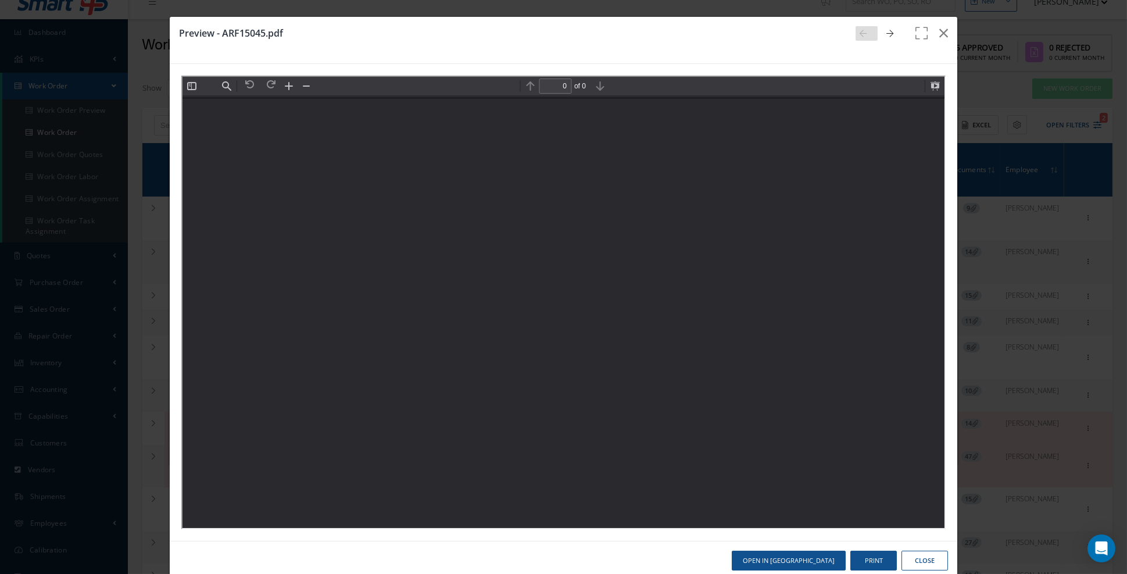
scroll to position [0, 0]
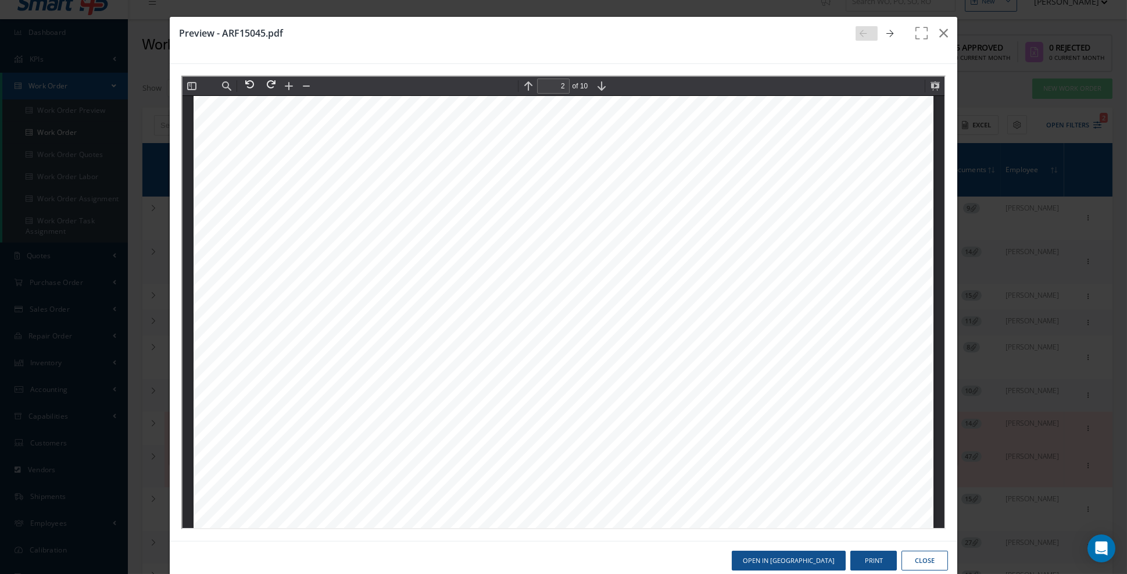
type input "3"
click at [942, 34] on icon "button" at bounding box center [943, 33] width 9 height 14
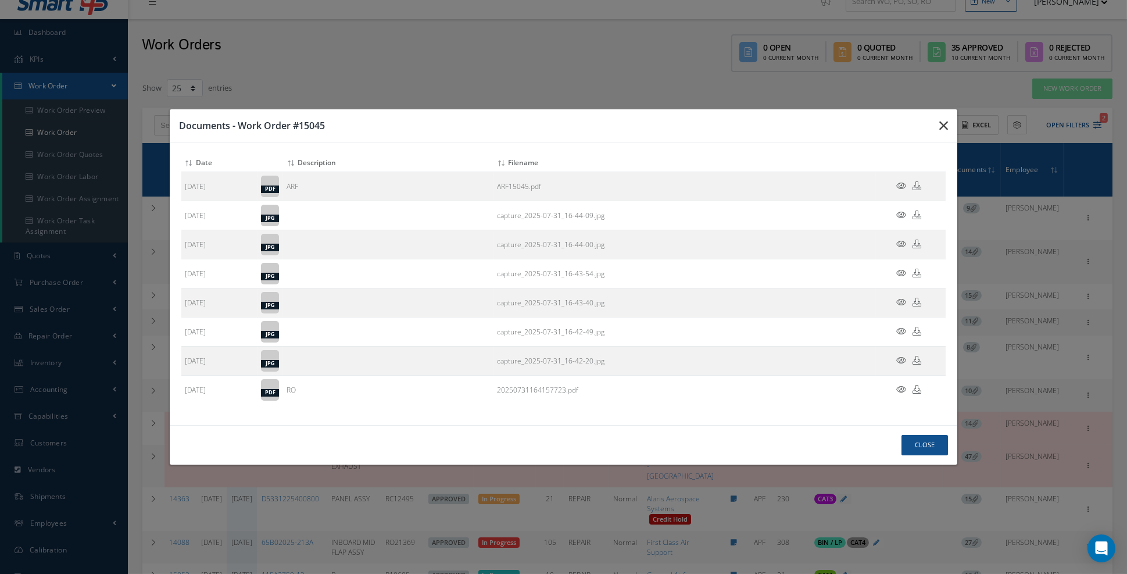
click at [0, 0] on icon "button" at bounding box center [0, 0] width 0 height 0
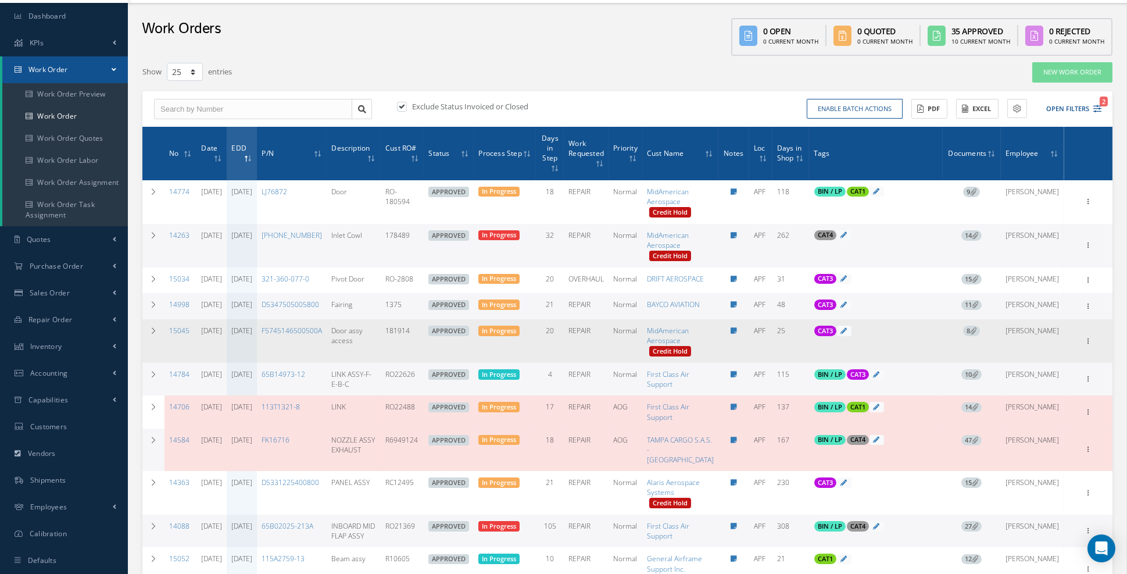
scroll to position [48, 0]
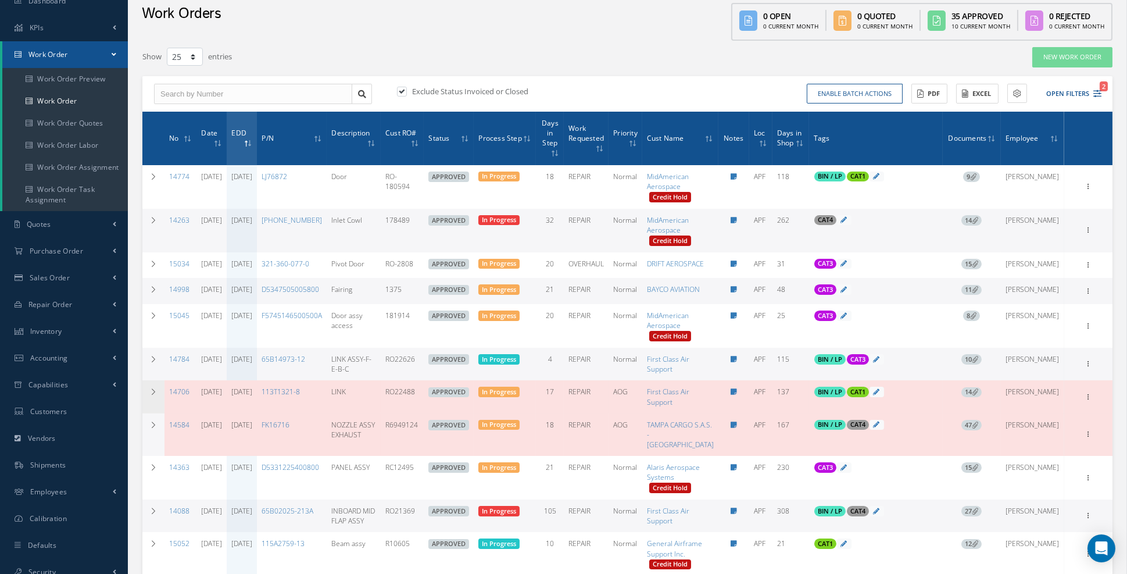
click at [323, 413] on td "113T1321-8" at bounding box center [292, 396] width 70 height 33
click at [982, 398] on span "14" at bounding box center [971, 392] width 20 height 10
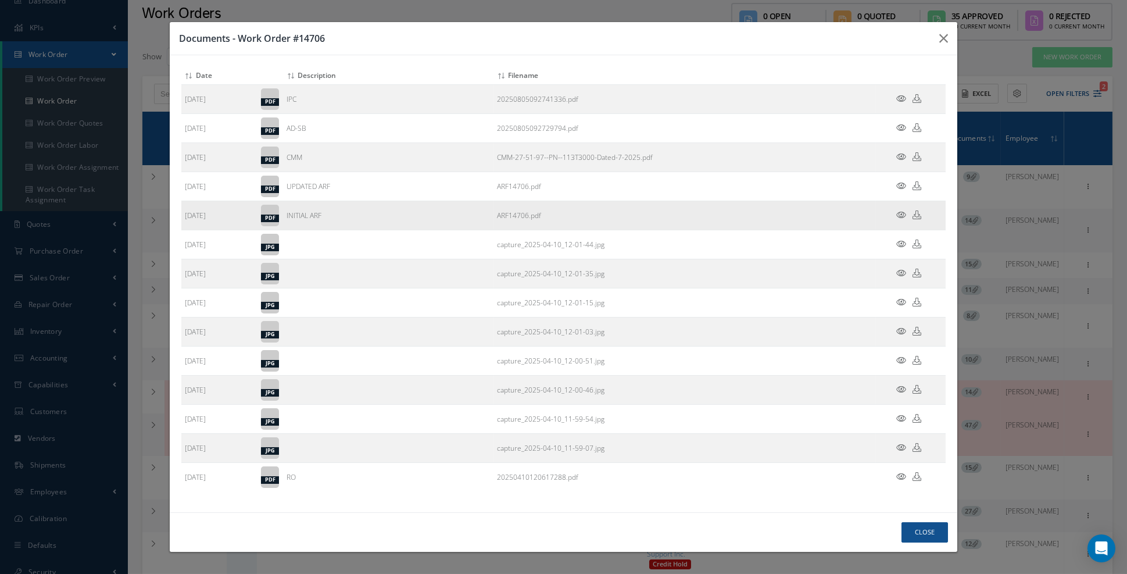
click at [901, 219] on icon at bounding box center [901, 214] width 10 height 9
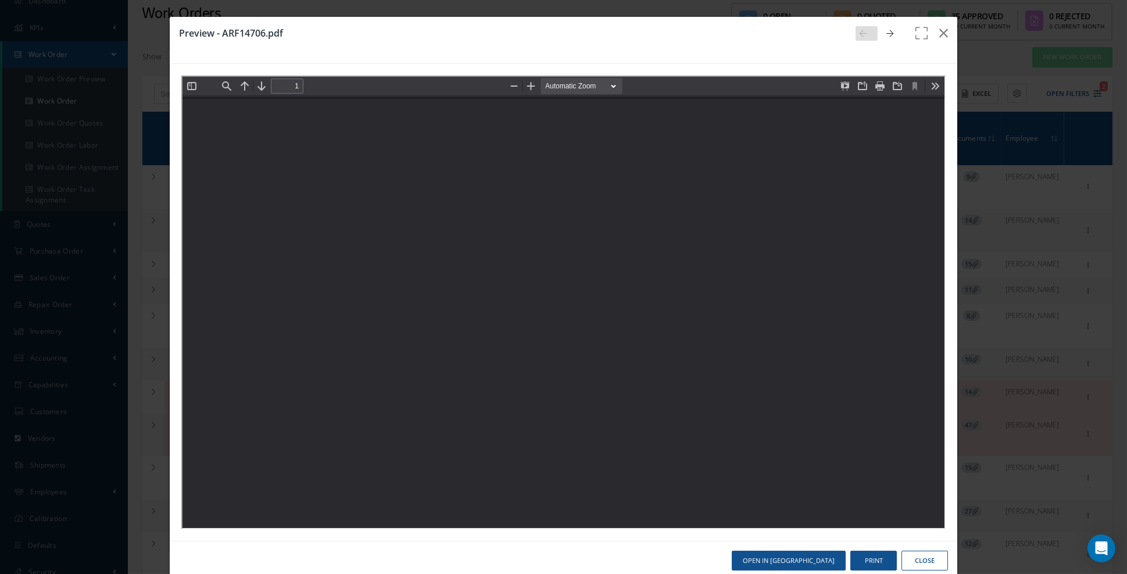
type input "0"
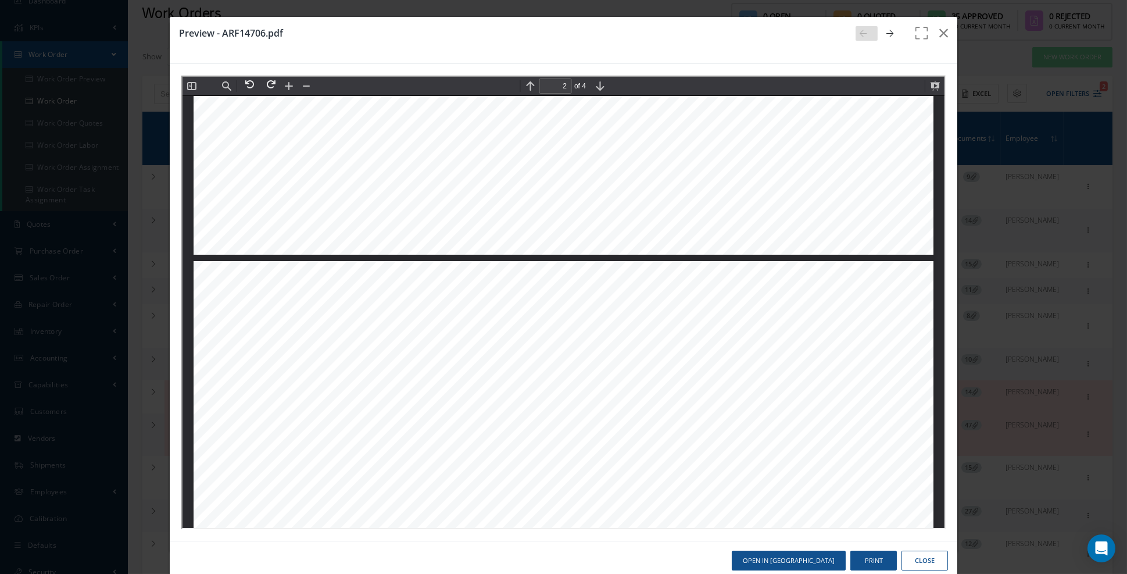
type input "3"
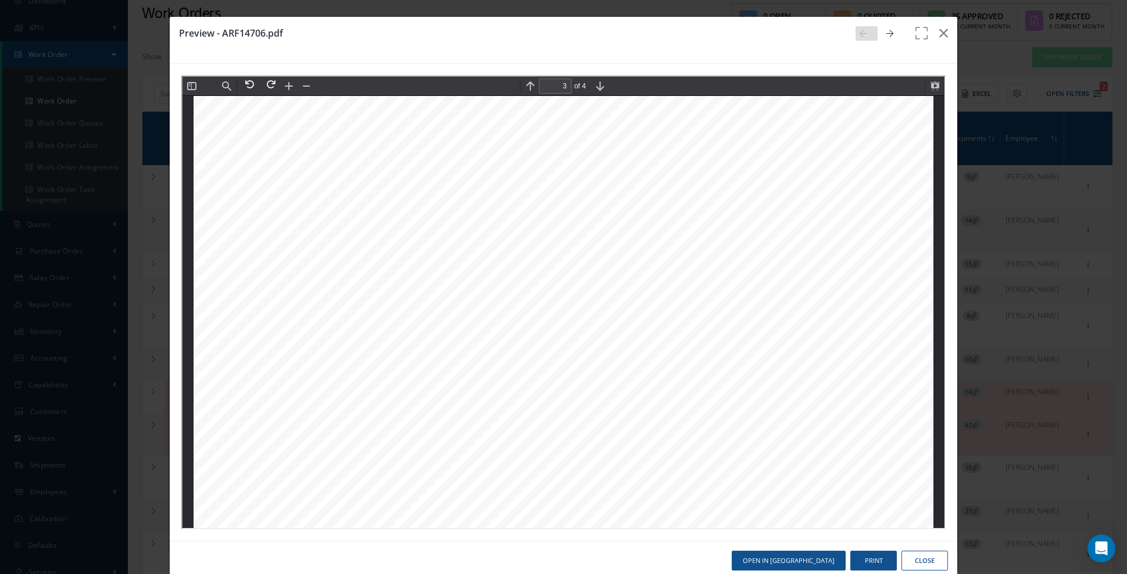
scroll to position [2367, 0]
click at [944, 35] on icon "button" at bounding box center [943, 33] width 9 height 14
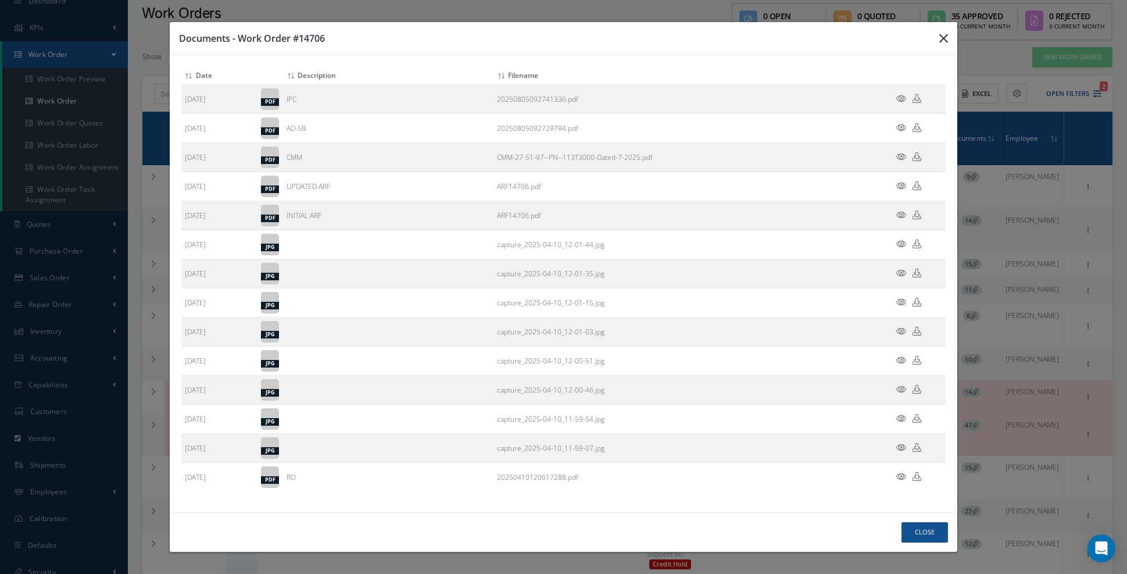
click at [0, 0] on icon "button" at bounding box center [0, 0] width 0 height 0
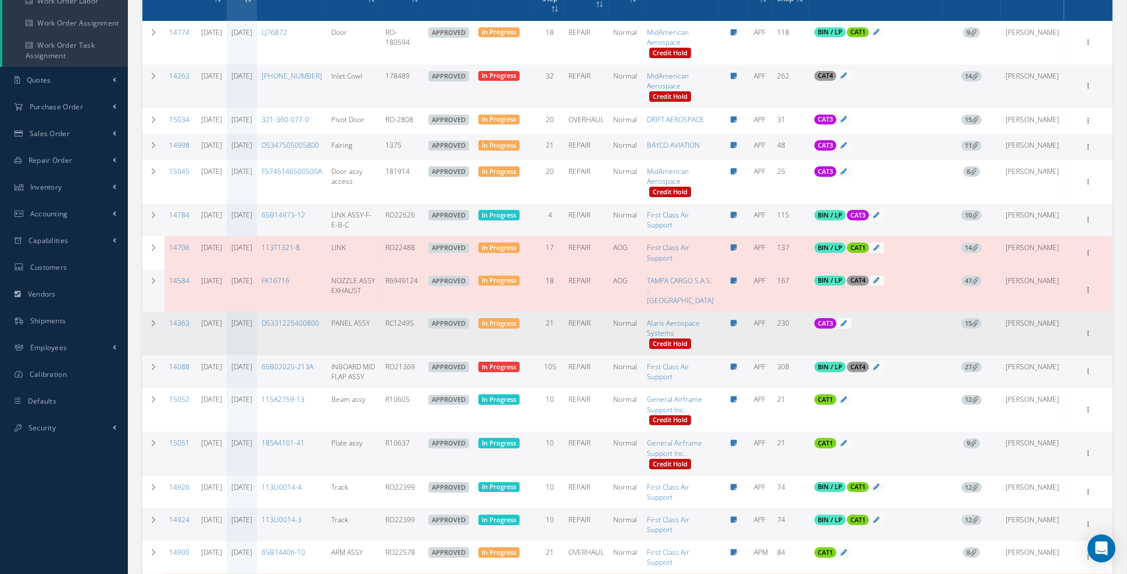
scroll to position [217, 0]
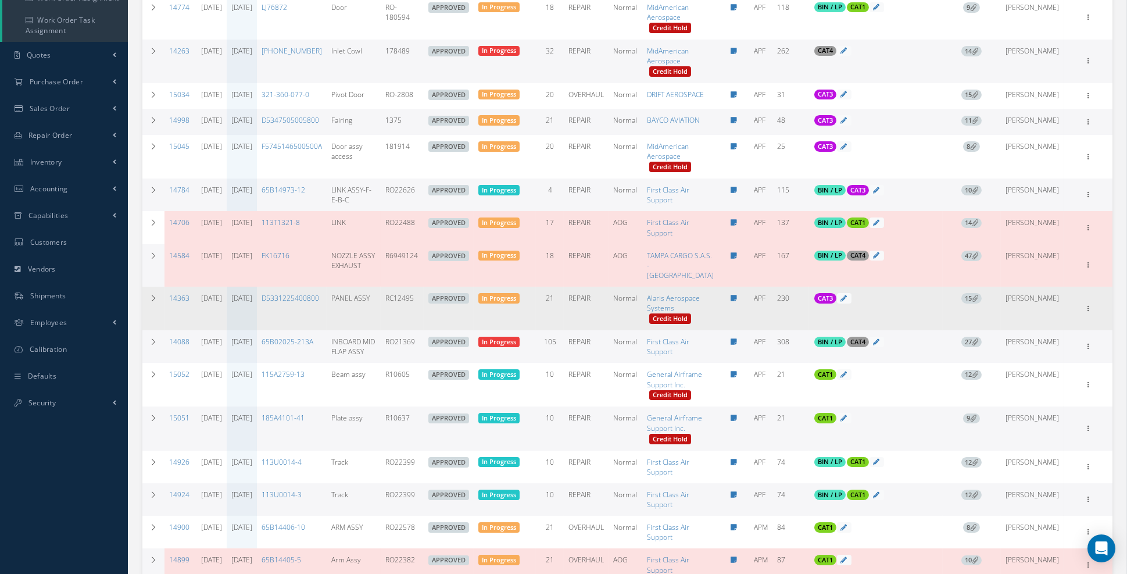
click at [982, 303] on span "15" at bounding box center [971, 298] width 20 height 10
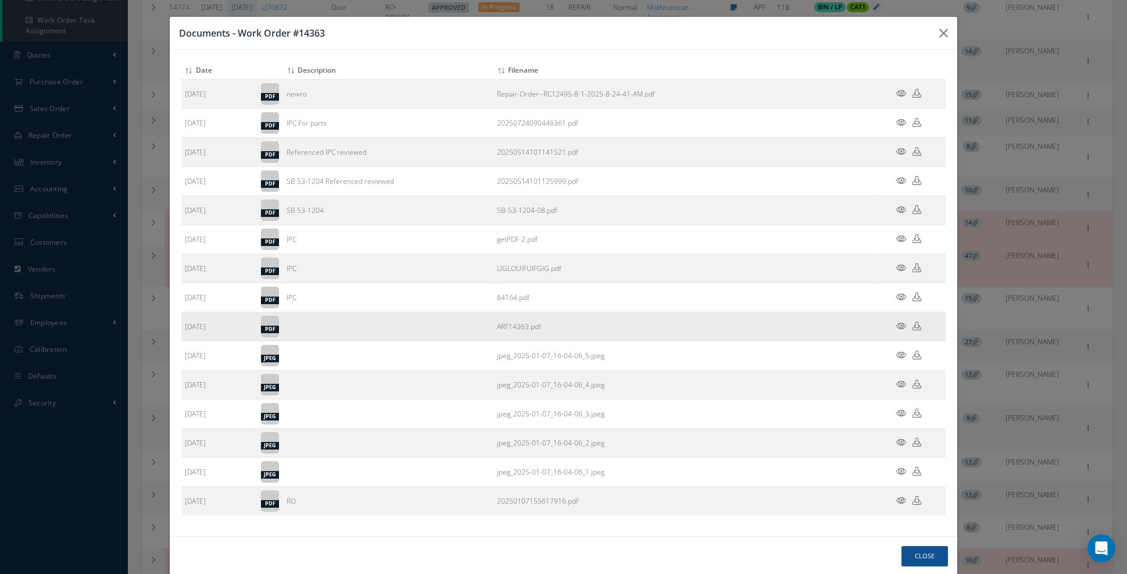
click at [900, 327] on icon at bounding box center [901, 325] width 10 height 9
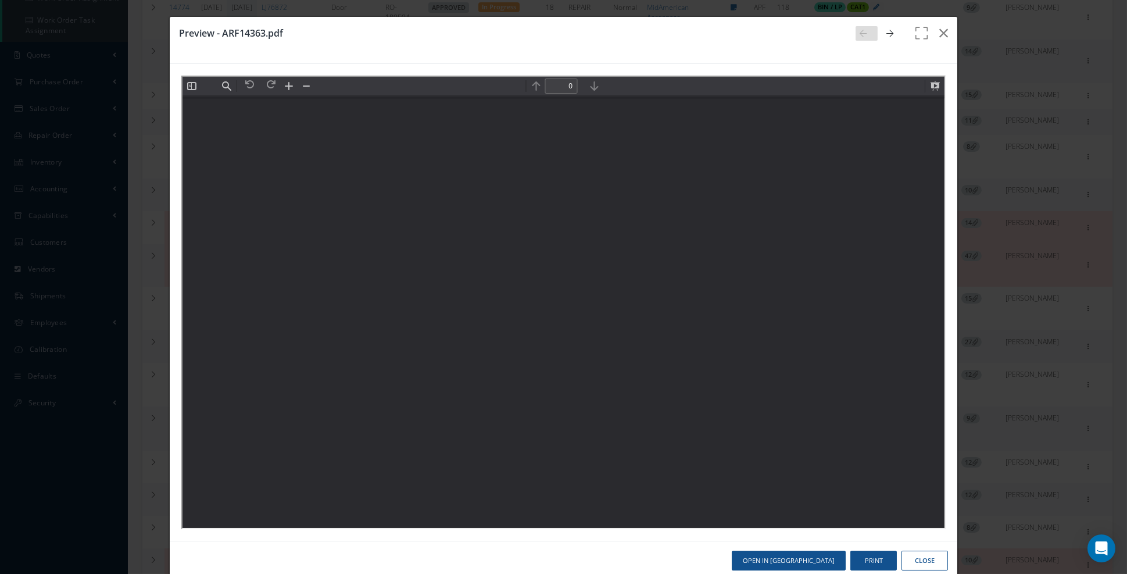
scroll to position [0, 0]
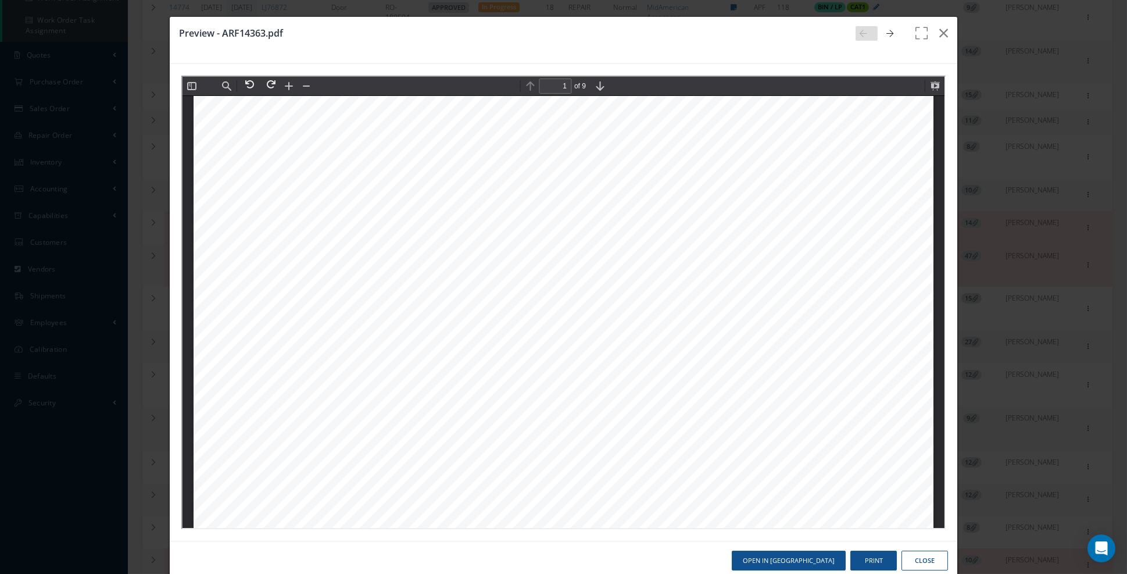
type input "2"
click at [947, 30] on icon "button" at bounding box center [943, 33] width 9 height 14
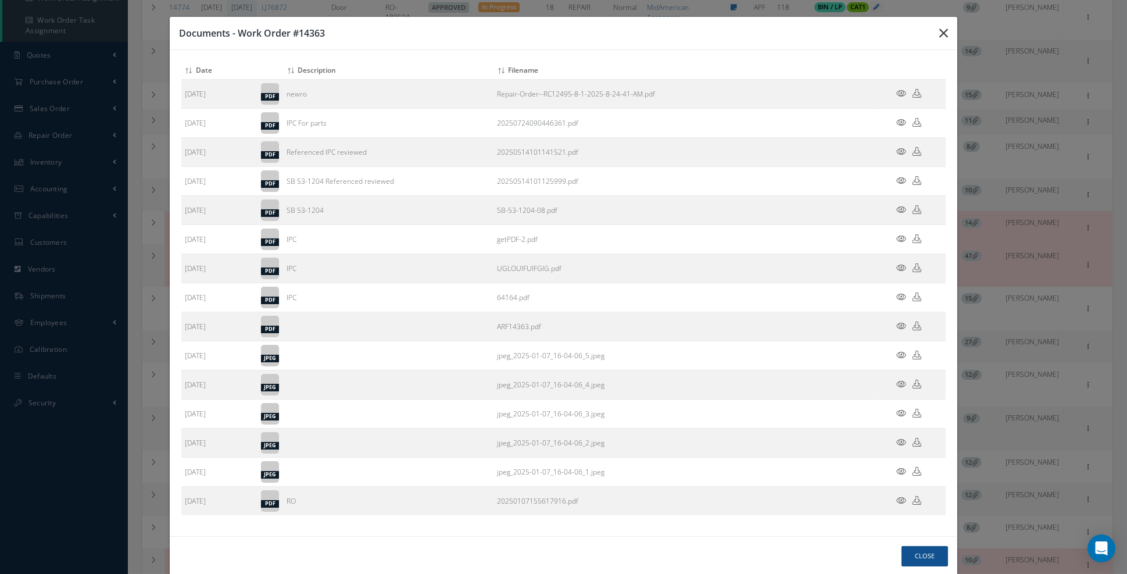
click at [0, 0] on icon "button" at bounding box center [0, 0] width 0 height 0
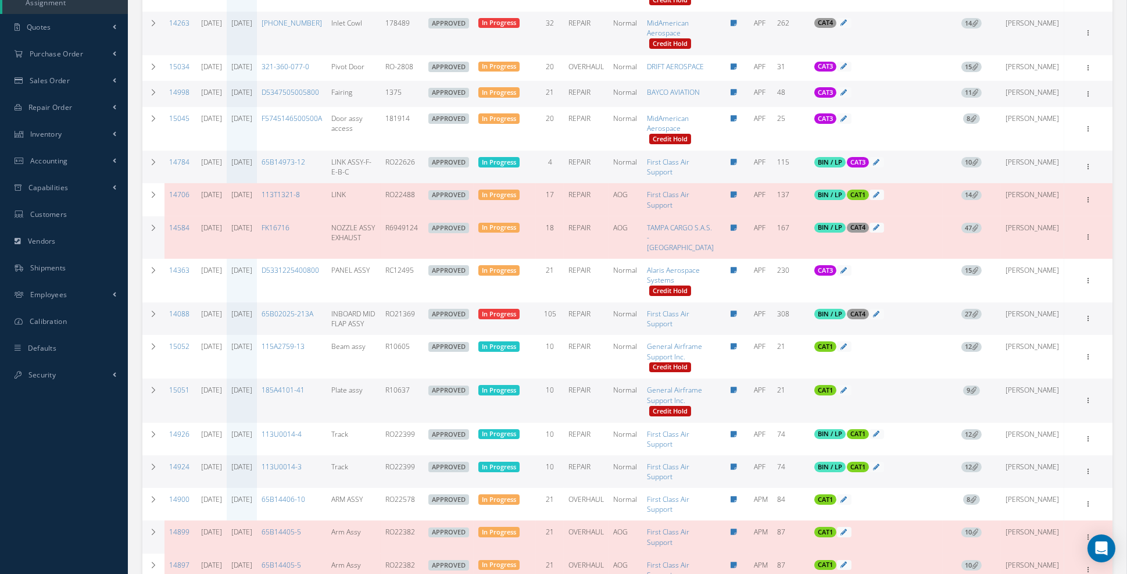
scroll to position [246, 0]
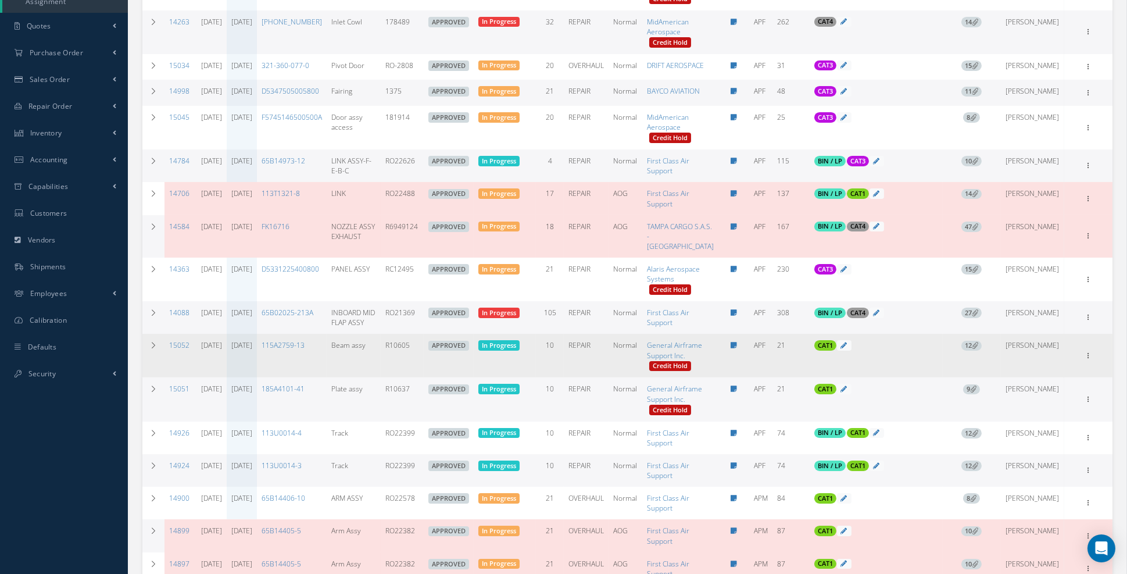
click at [982, 351] on span "12" at bounding box center [971, 346] width 20 height 10
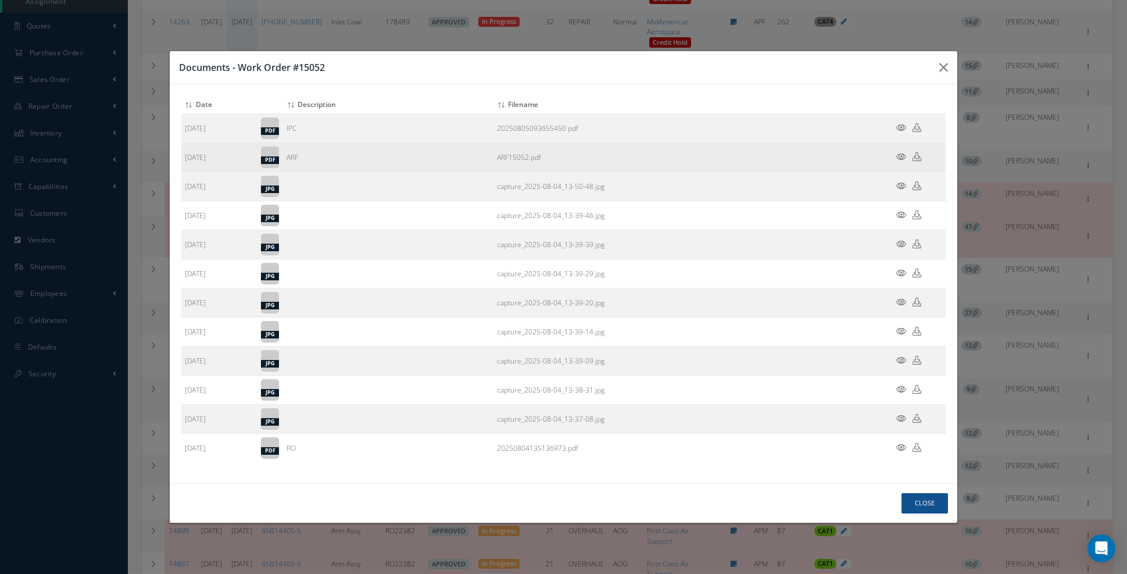
click at [904, 161] on icon at bounding box center [901, 156] width 10 height 9
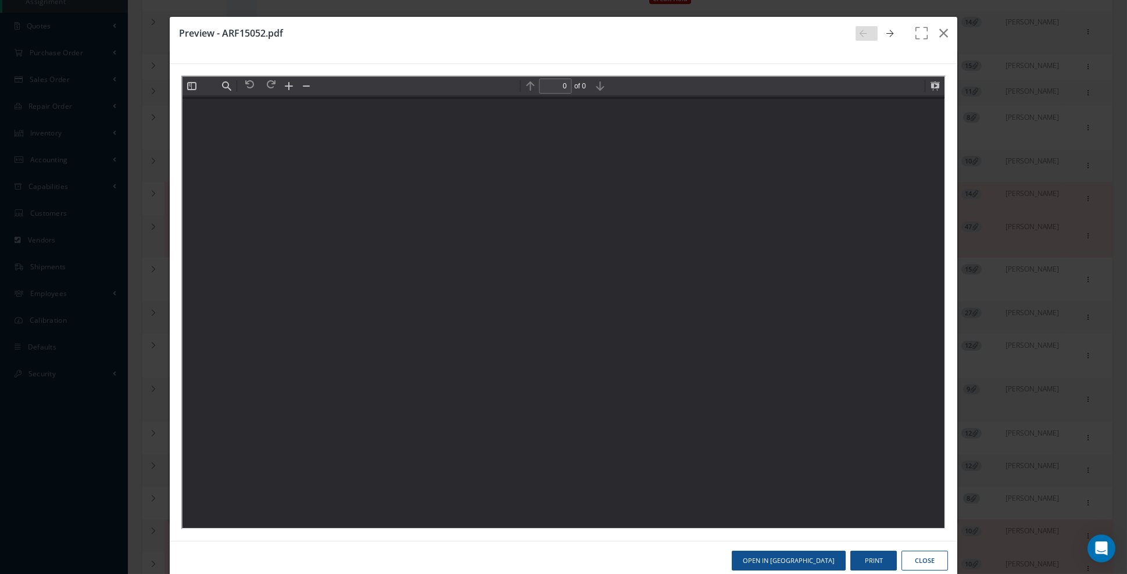
scroll to position [0, 0]
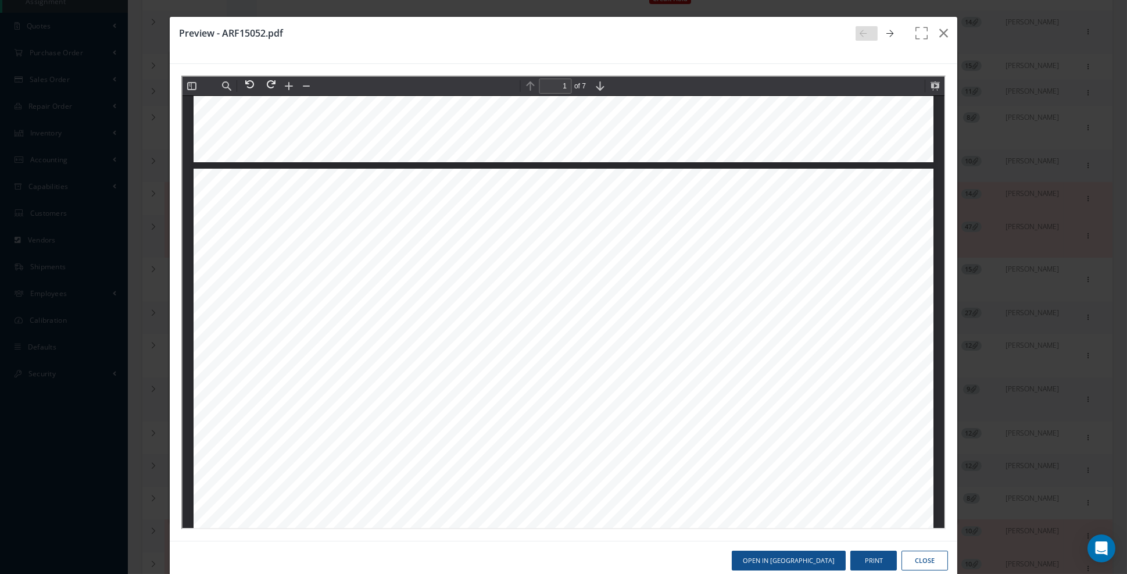
type input "2"
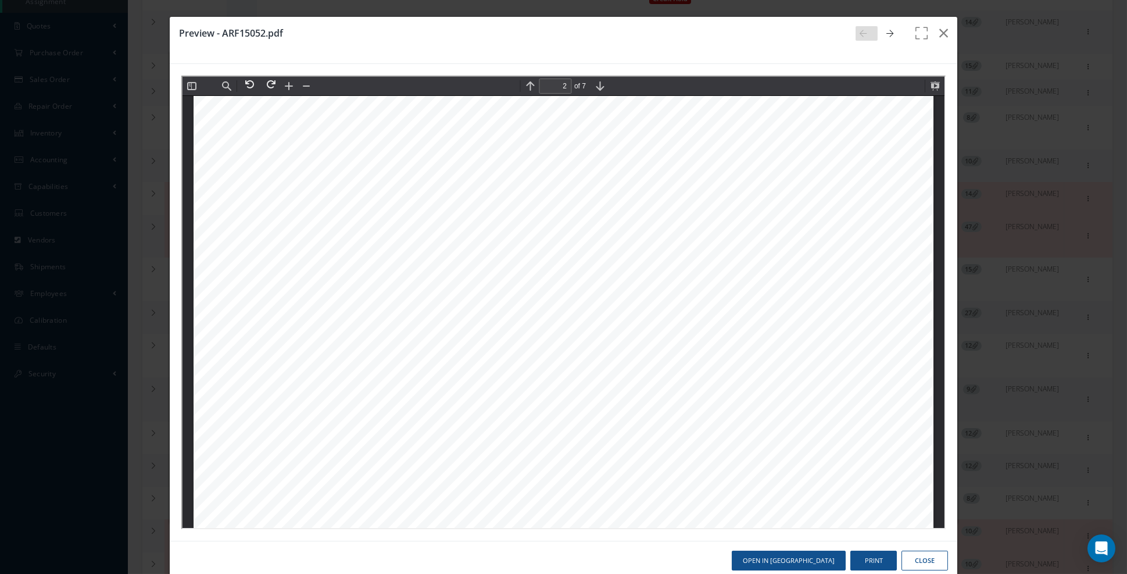
scroll to position [1246, 0]
click at [943, 30] on icon "button" at bounding box center [943, 33] width 9 height 14
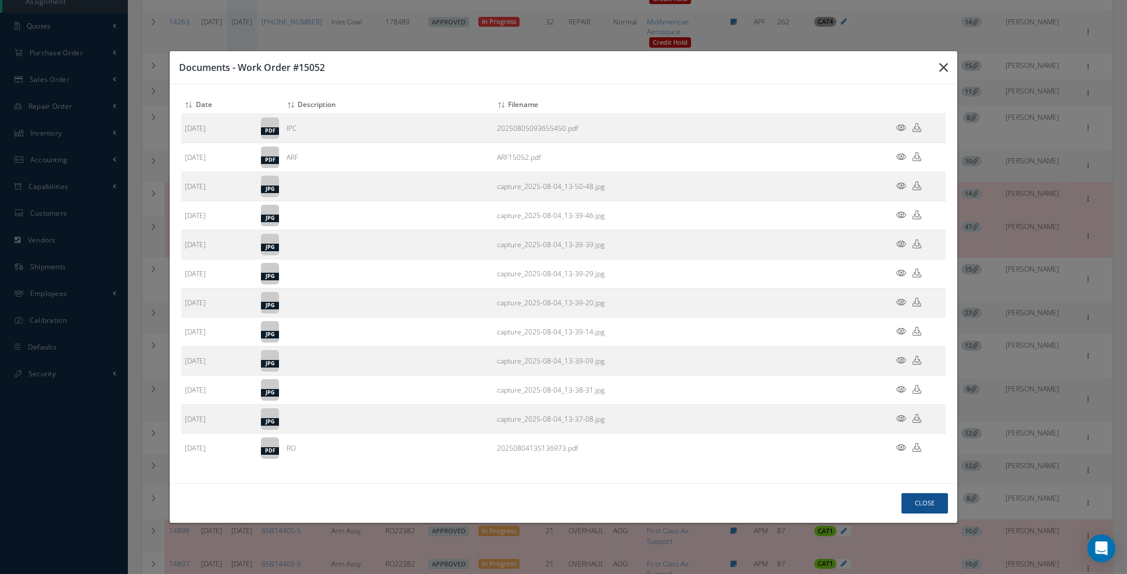
click at [0, 0] on icon "button" at bounding box center [0, 0] width 0 height 0
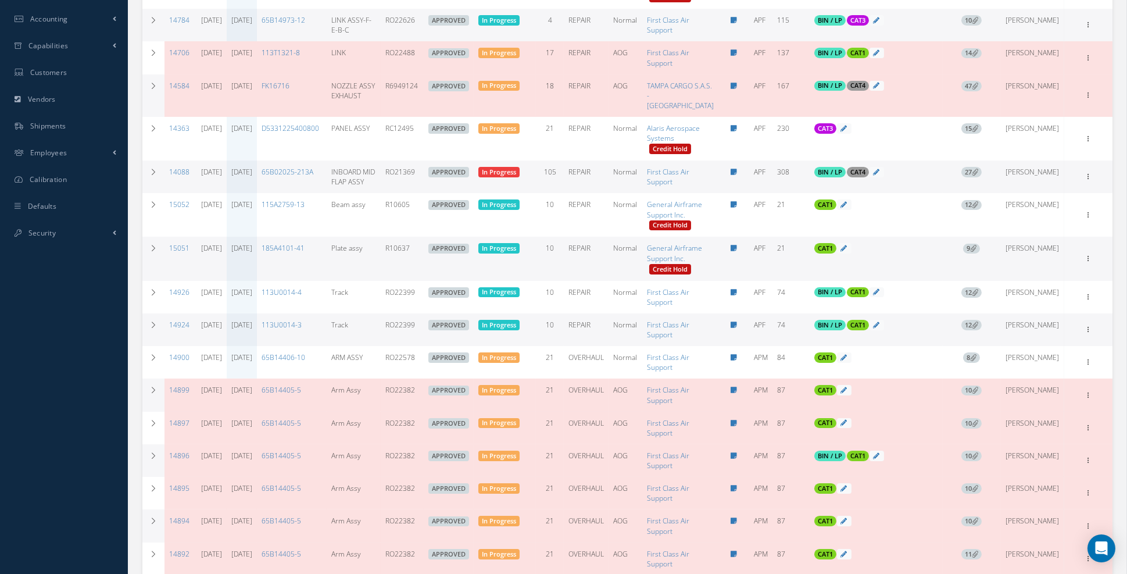
scroll to position [388, 0]
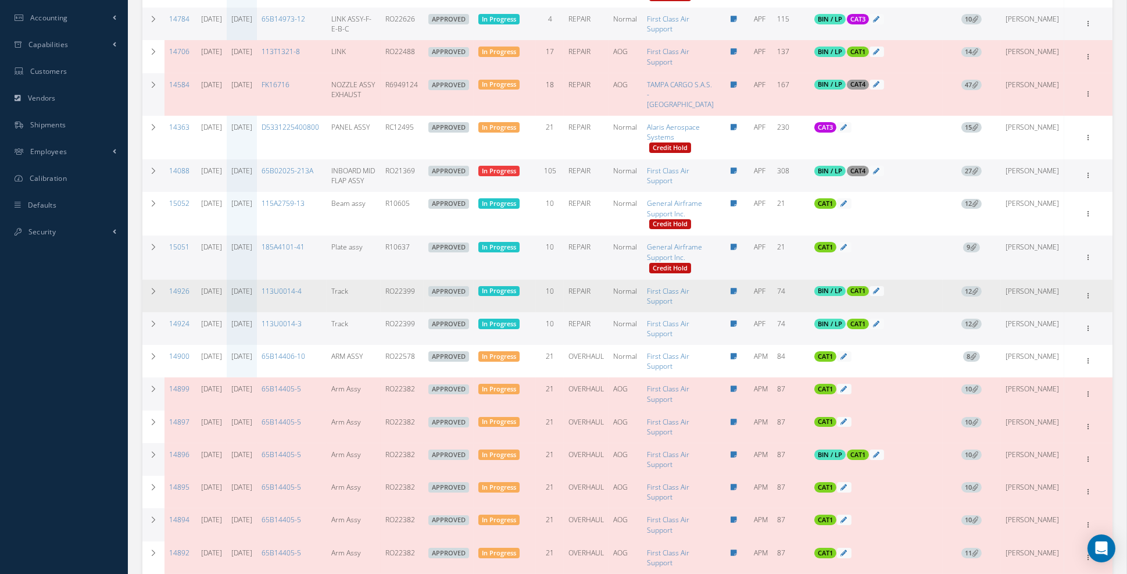
click at [982, 296] on span "12" at bounding box center [971, 291] width 20 height 10
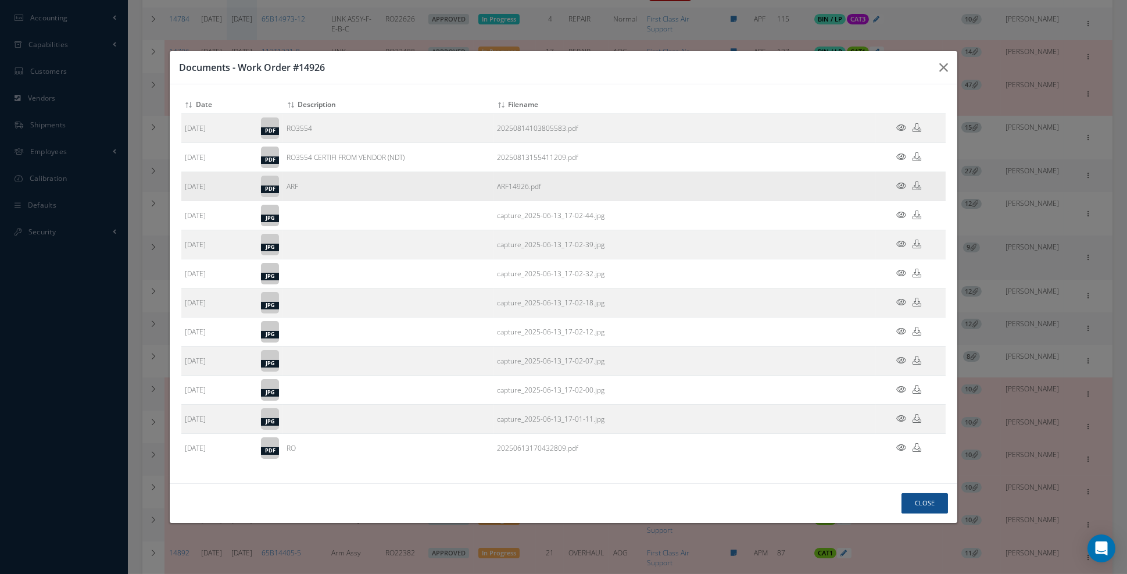
click at [901, 190] on icon at bounding box center [901, 185] width 10 height 9
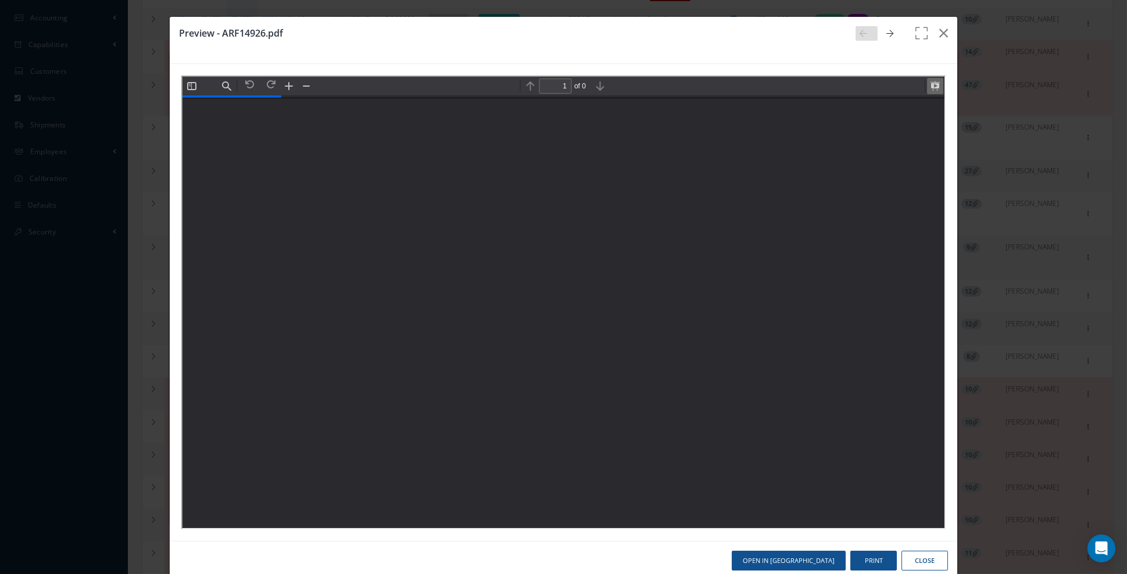
scroll to position [5, 0]
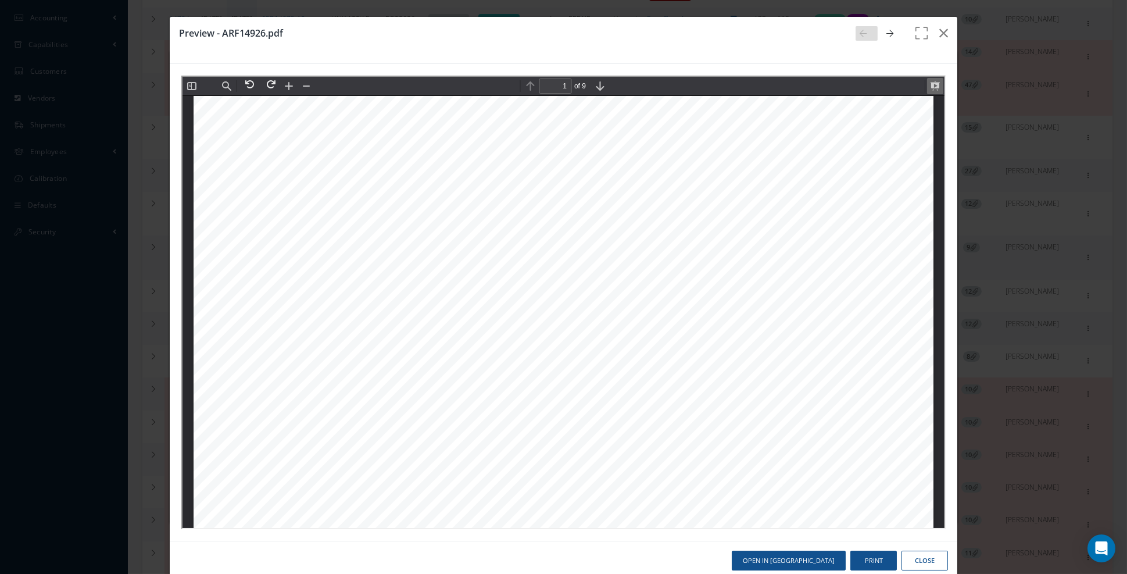
click at [934, 87] on button at bounding box center [933, 85] width 16 height 16
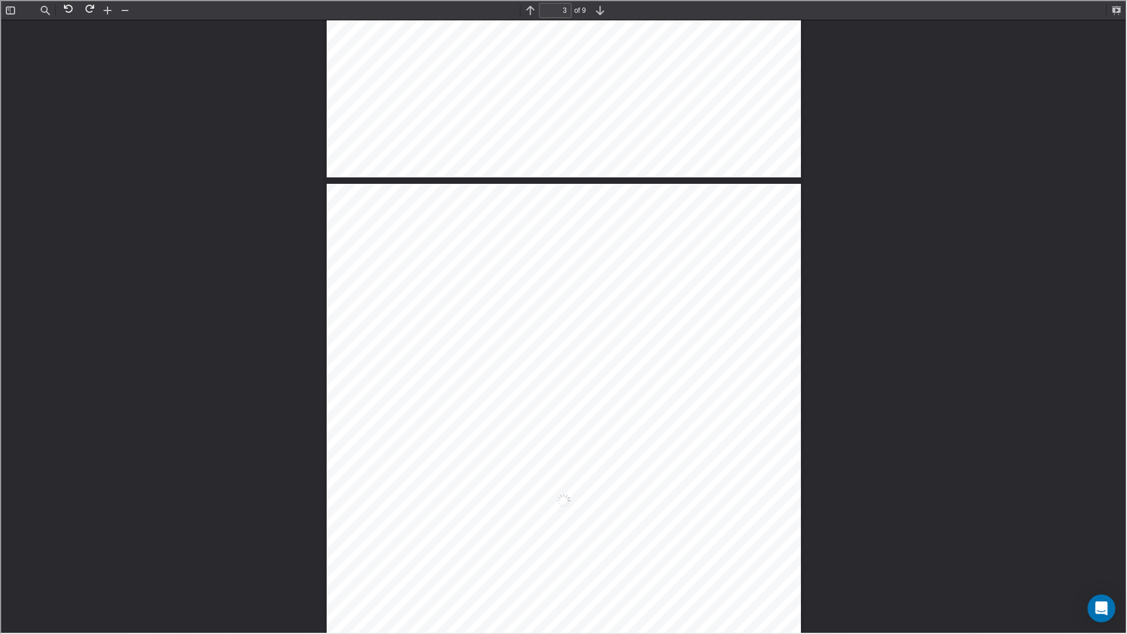
scroll to position [3520, 0]
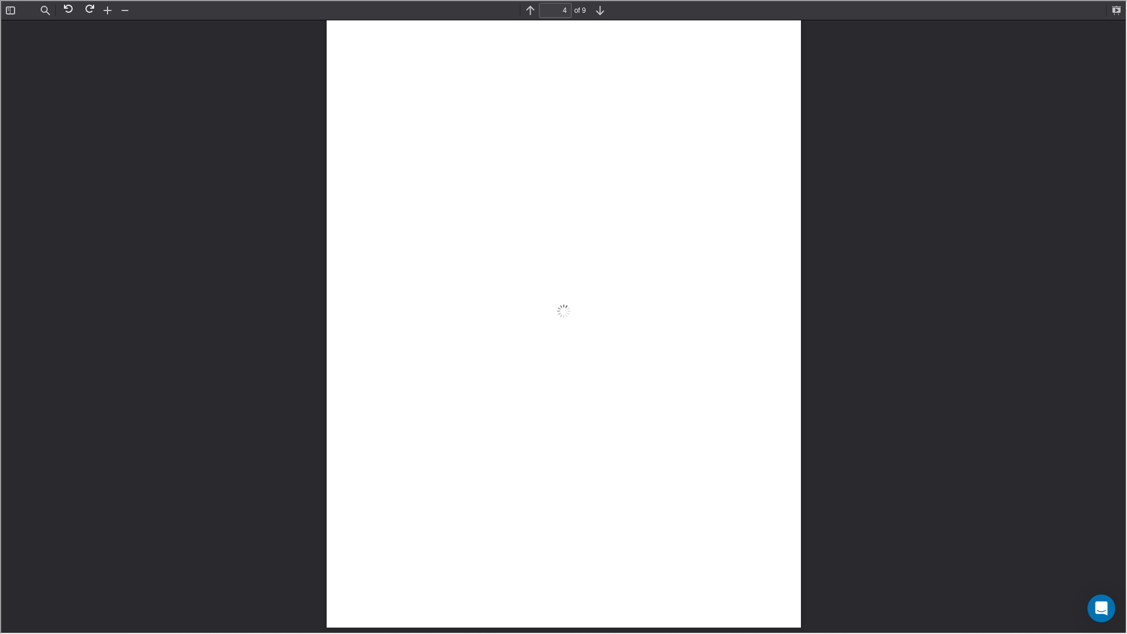
type input "5"
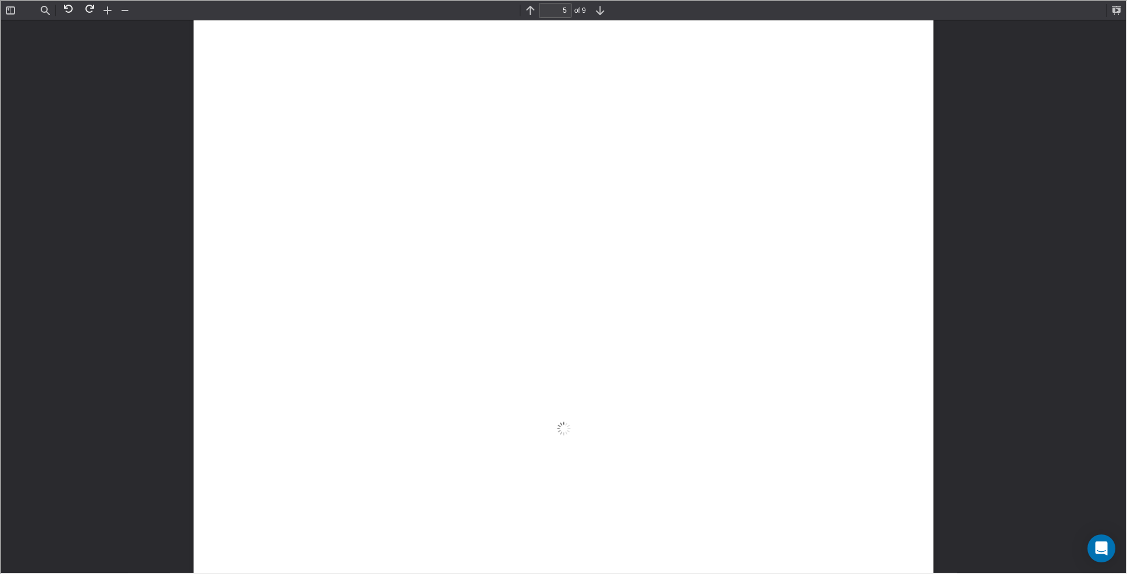
scroll to position [3974, 0]
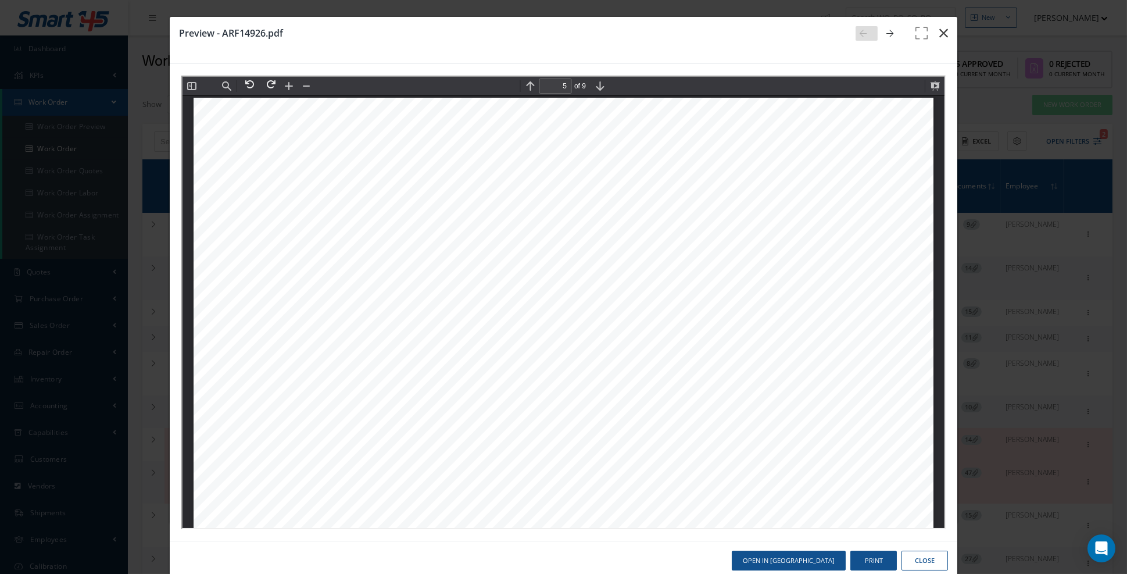
click at [939, 34] on button "button" at bounding box center [943, 33] width 27 height 33
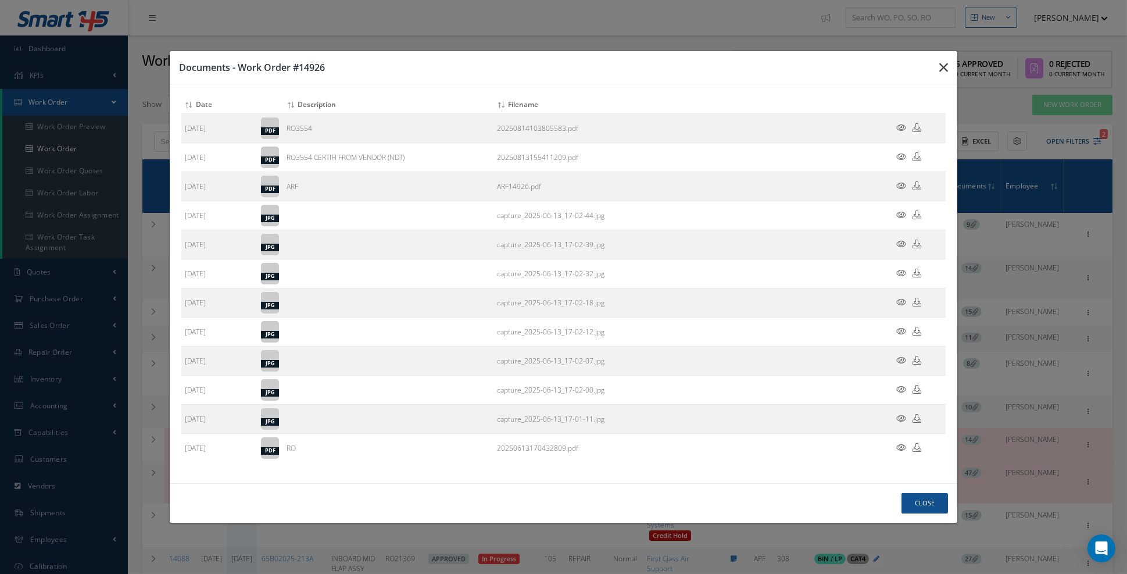
click at [0, 0] on icon "button" at bounding box center [0, 0] width 0 height 0
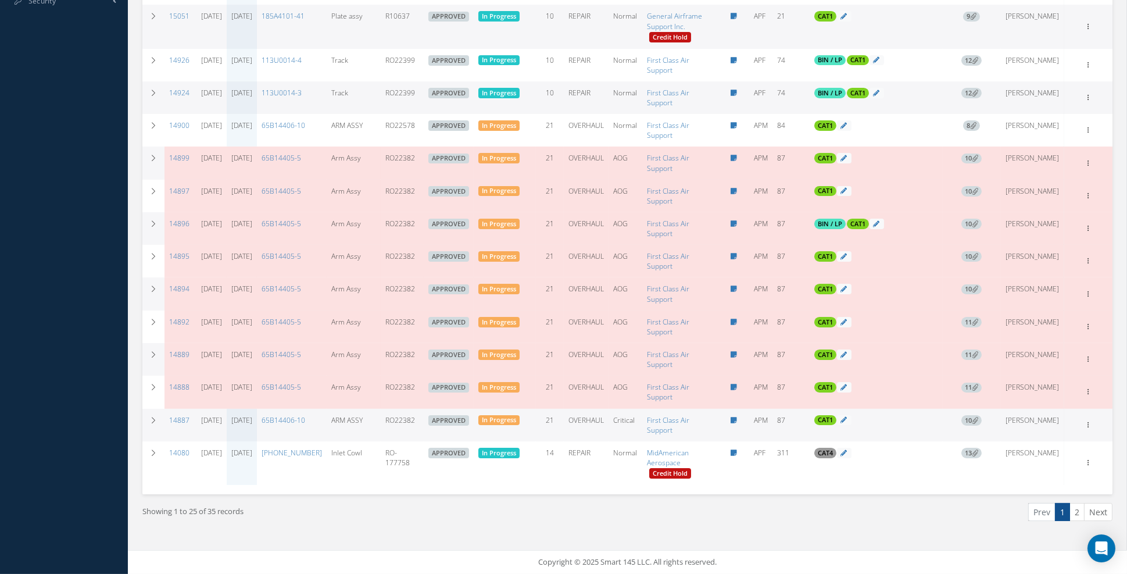
scroll to position [724, 0]
click at [1078, 515] on link "2" at bounding box center [1076, 512] width 15 height 18
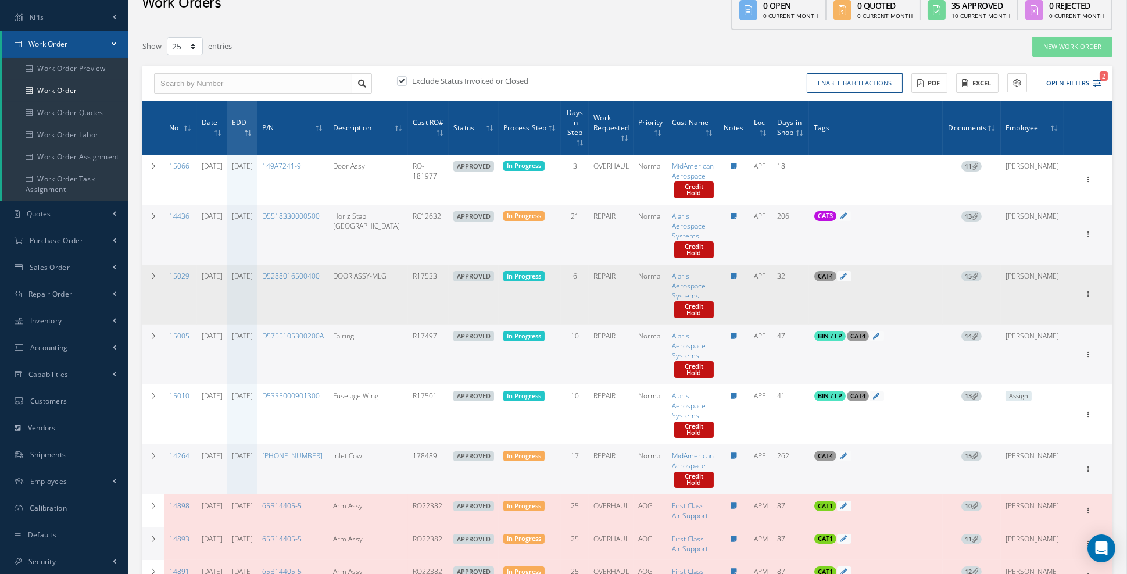
scroll to position [196, 0]
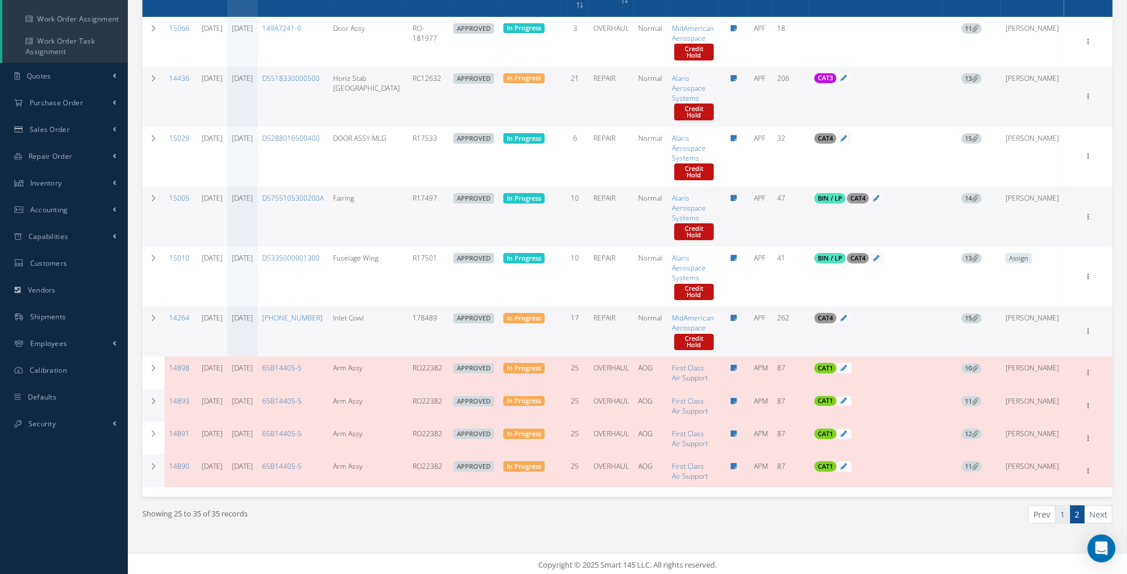
click at [1061, 518] on link "1" at bounding box center [1062, 514] width 15 height 18
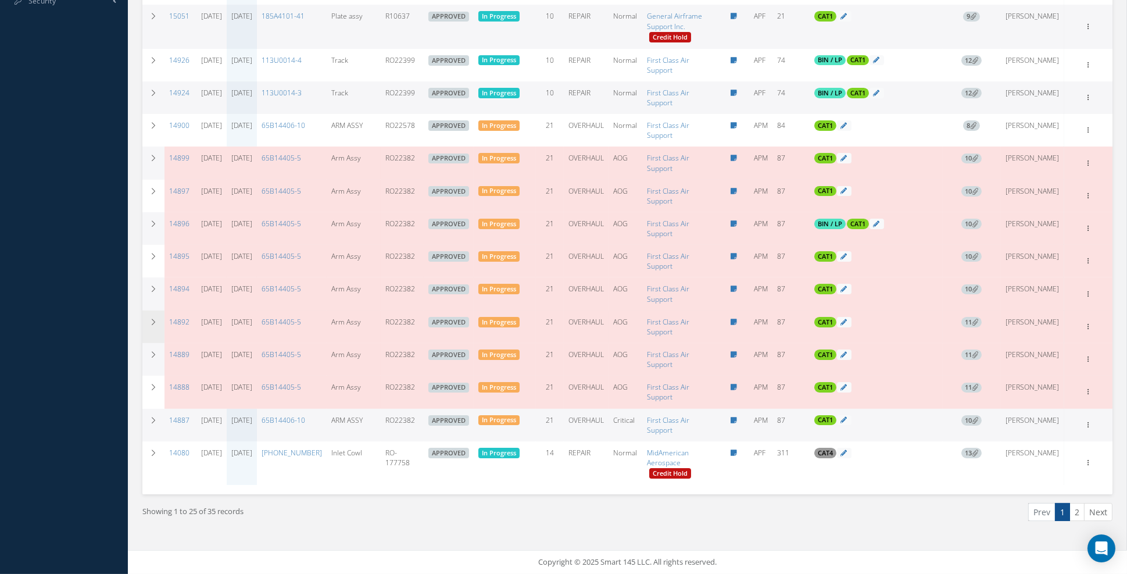
scroll to position [724, 0]
click at [1079, 515] on link "2" at bounding box center [1076, 512] width 15 height 18
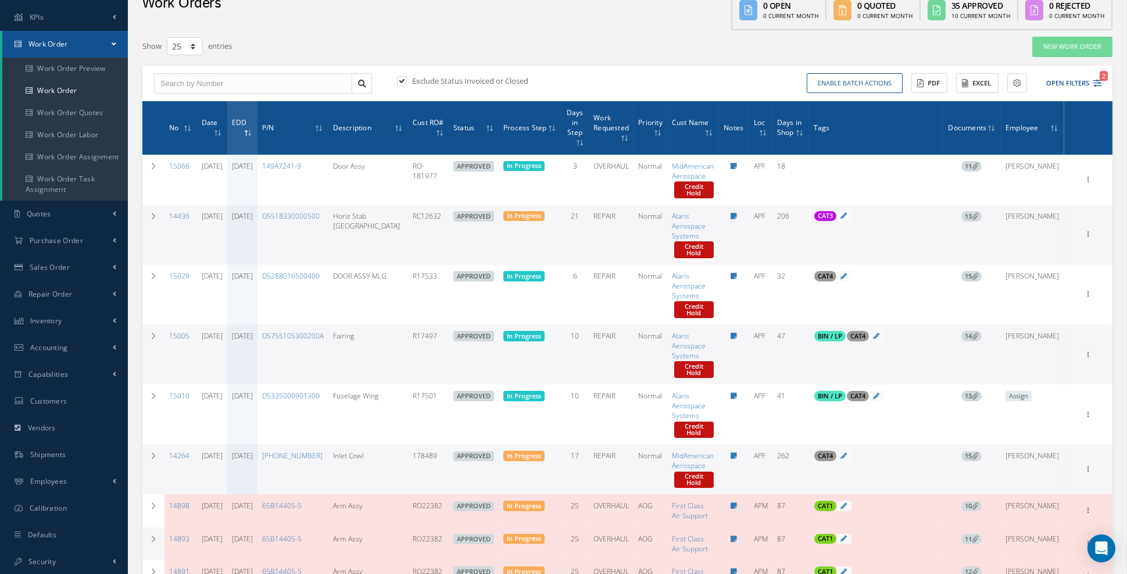
click at [978, 213] on icon at bounding box center [975, 216] width 6 height 6
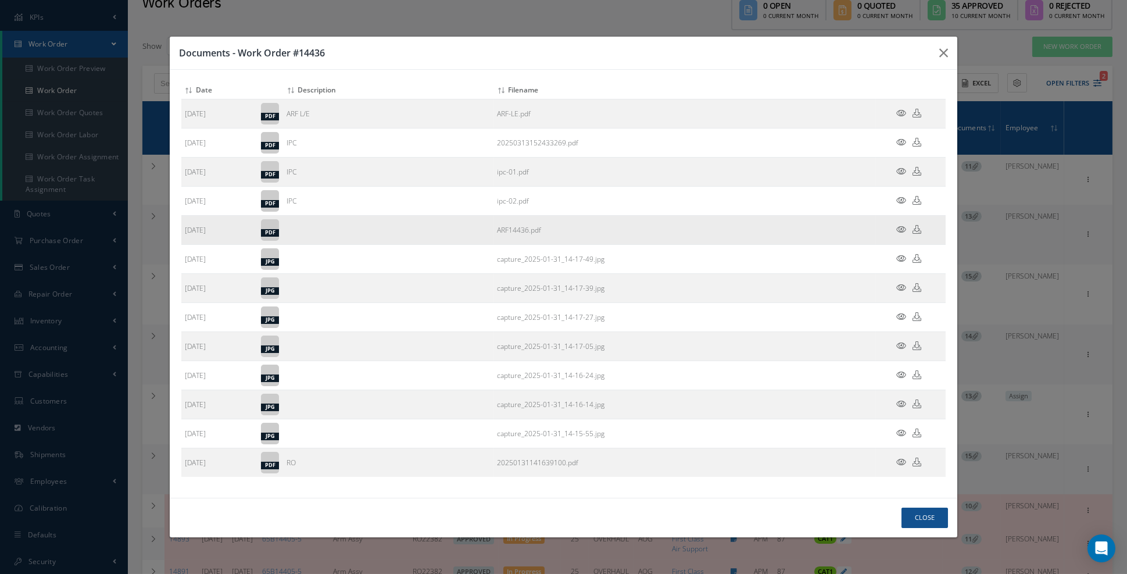
click at [901, 233] on td at bounding box center [911, 230] width 70 height 29
click at [901, 234] on icon at bounding box center [901, 229] width 10 height 9
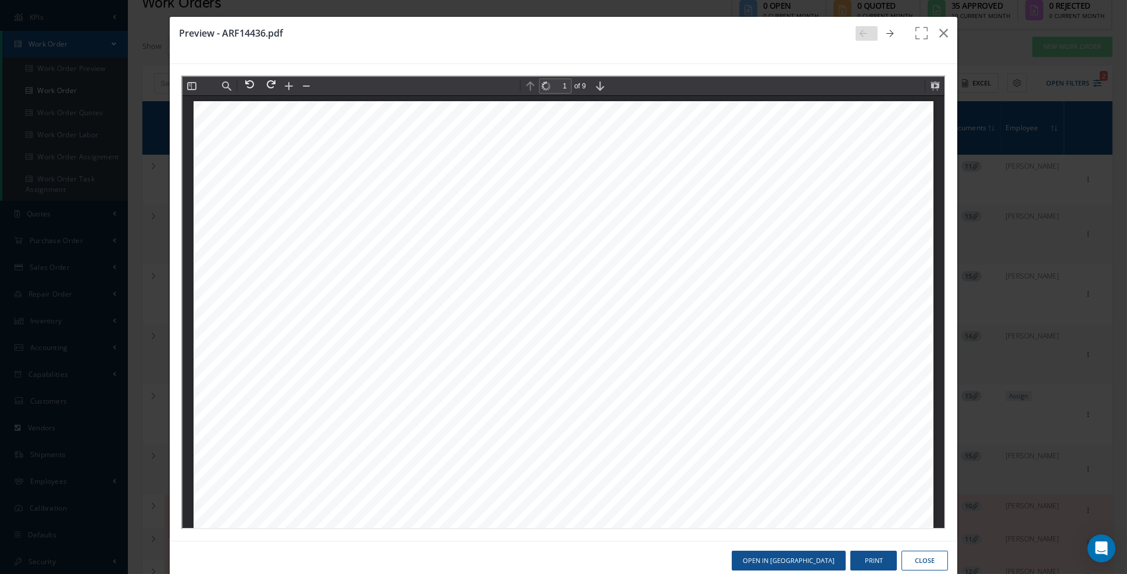
scroll to position [5, 0]
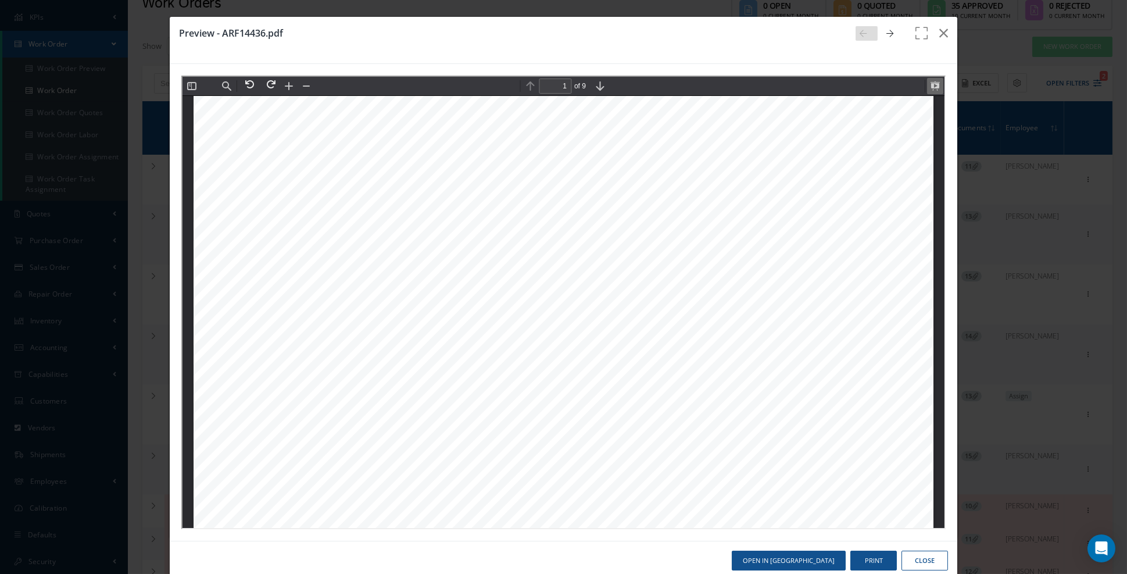
click at [931, 87] on button at bounding box center [933, 85] width 16 height 16
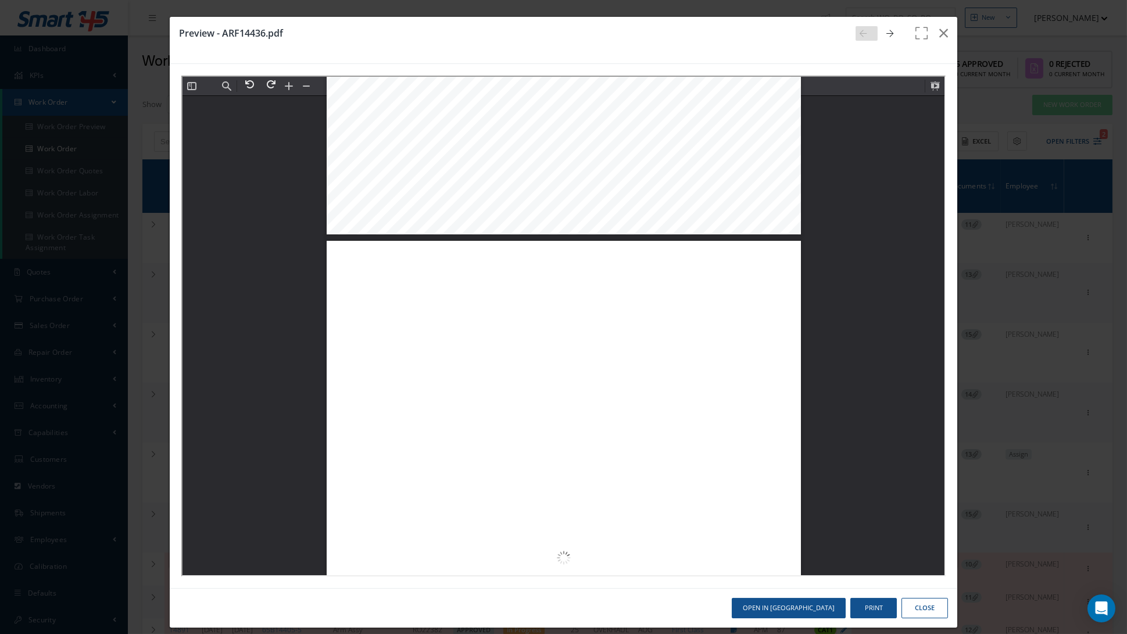
scroll to position [3520, 0]
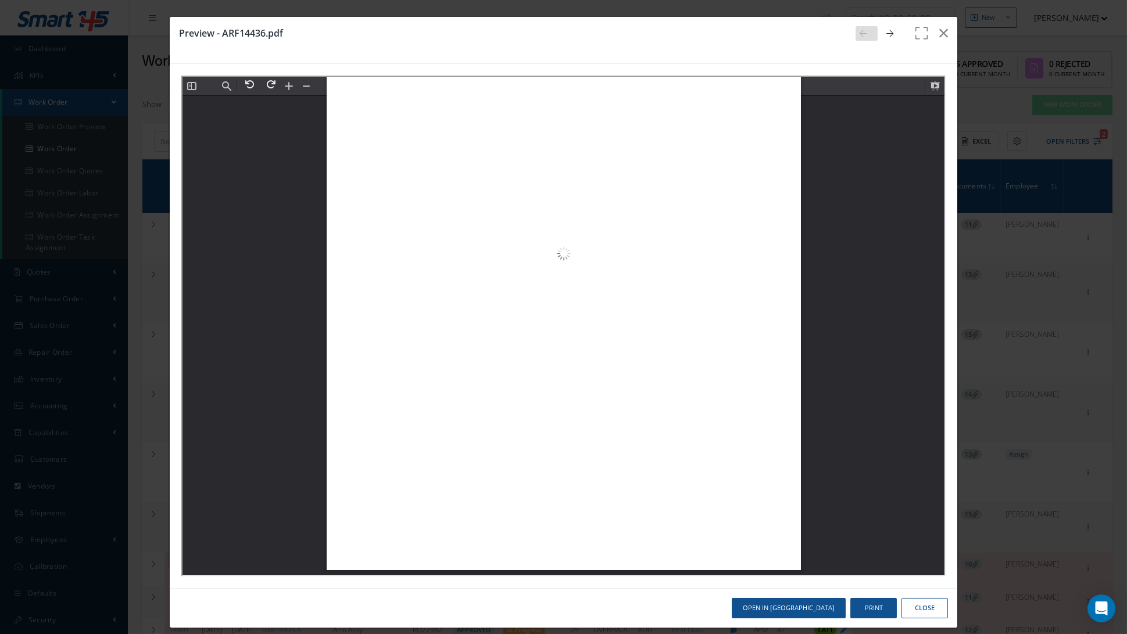
type input "3"
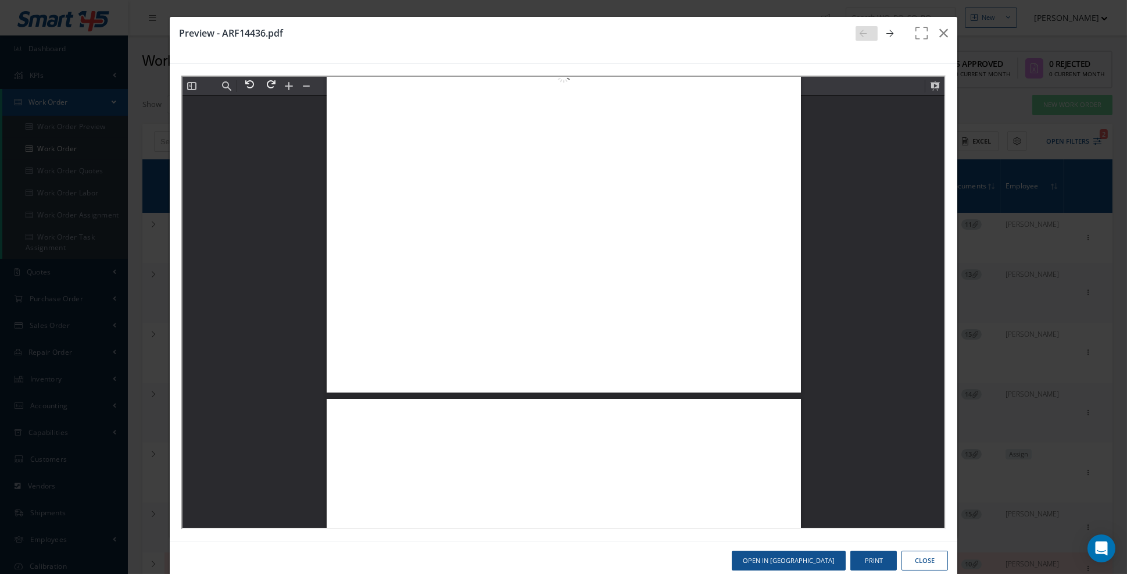
scroll to position [1989, 0]
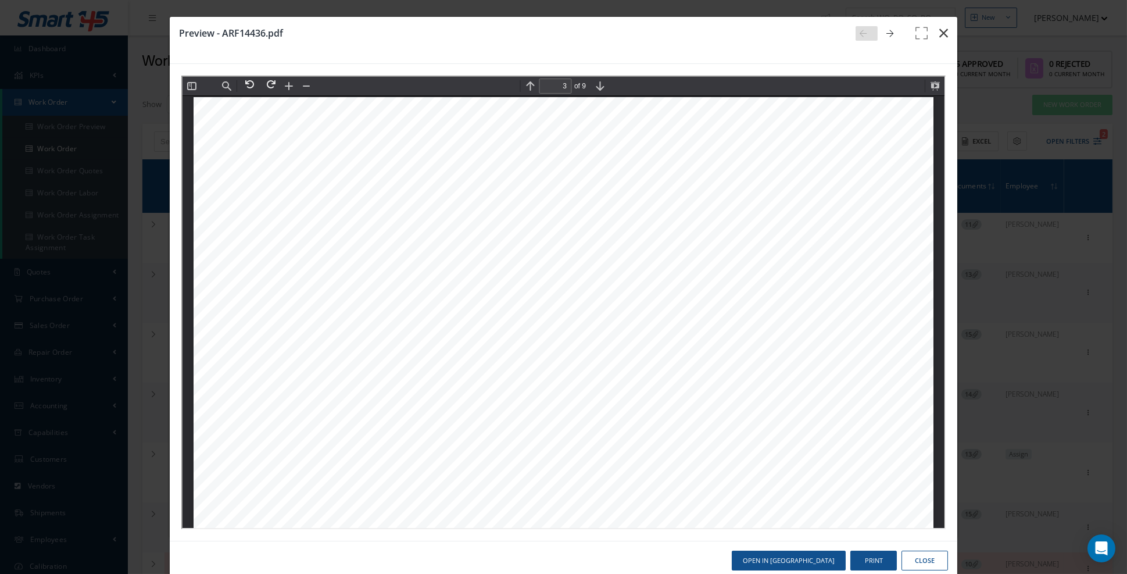
click at [943, 30] on icon "button" at bounding box center [943, 33] width 9 height 14
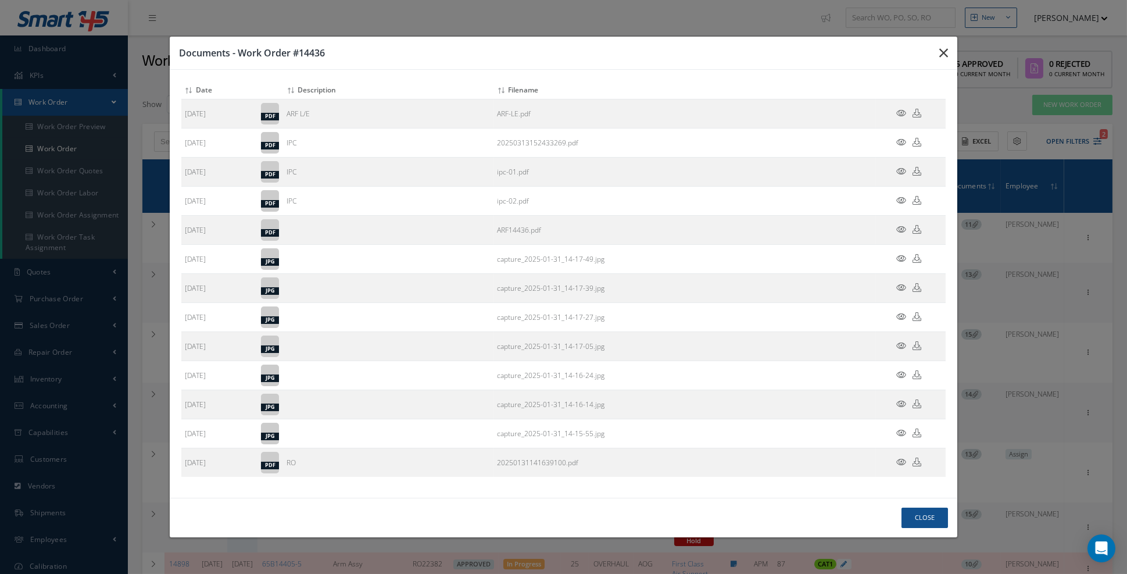
click at [0, 0] on icon "button" at bounding box center [0, 0] width 0 height 0
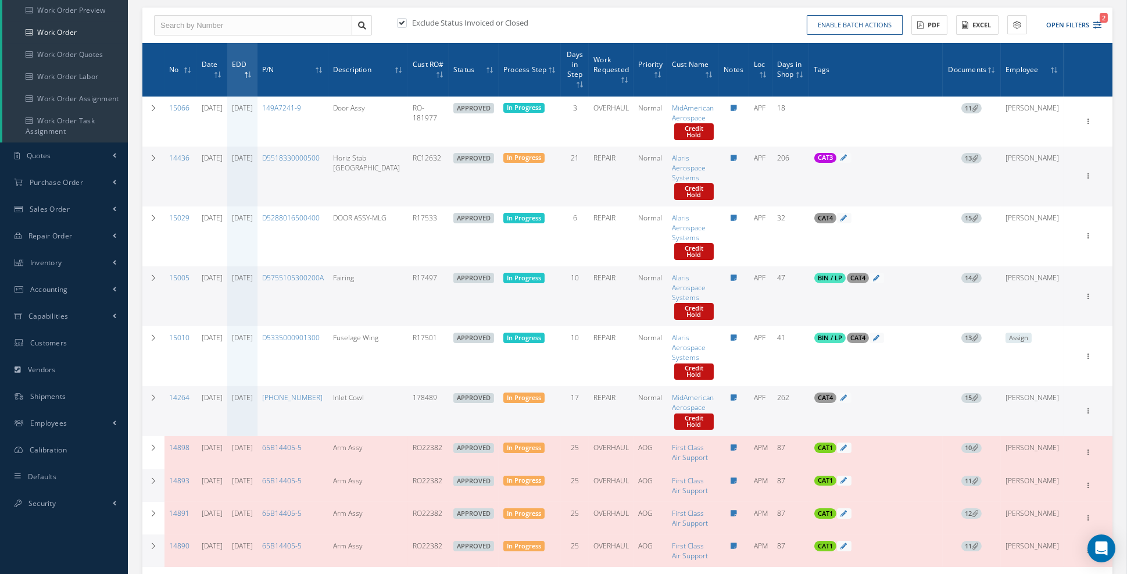
scroll to position [116, 0]
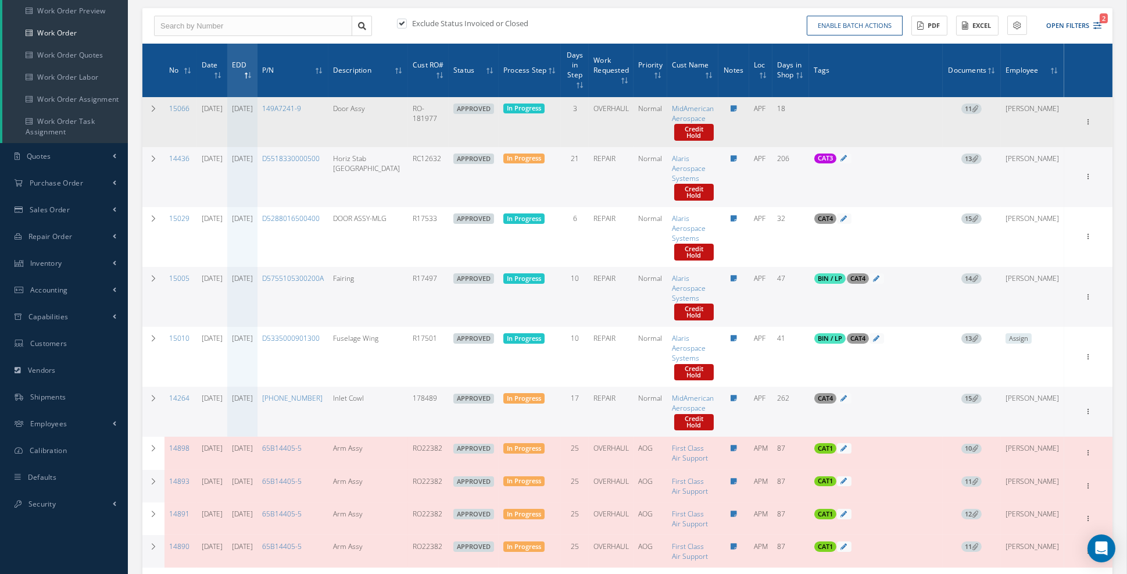
click at [978, 107] on icon at bounding box center [975, 108] width 6 height 6
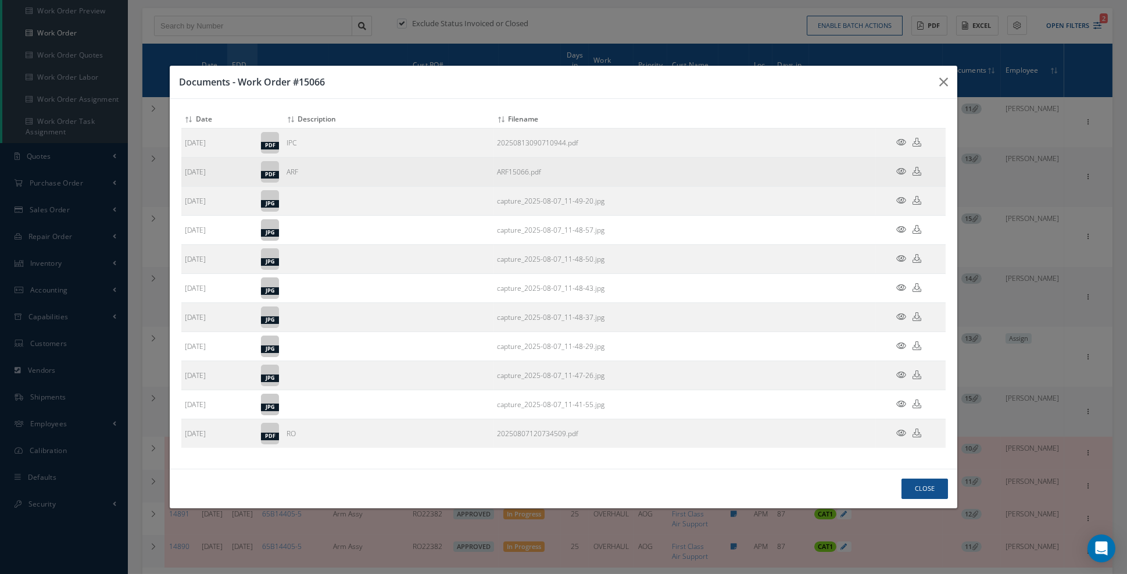
click at [903, 176] on icon at bounding box center [901, 171] width 10 height 9
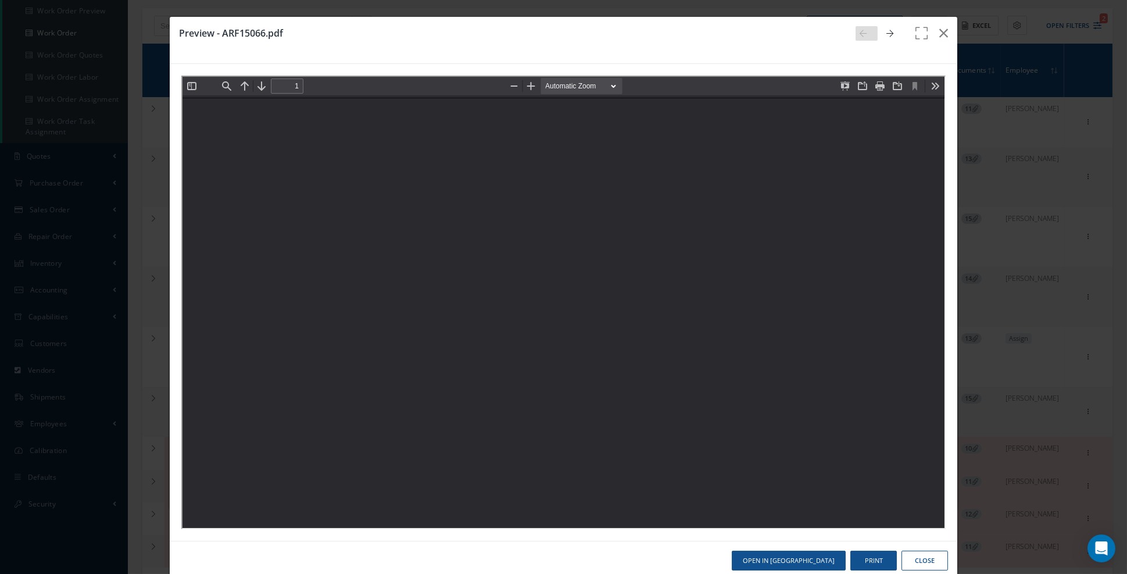
scroll to position [0, 0]
type input "0"
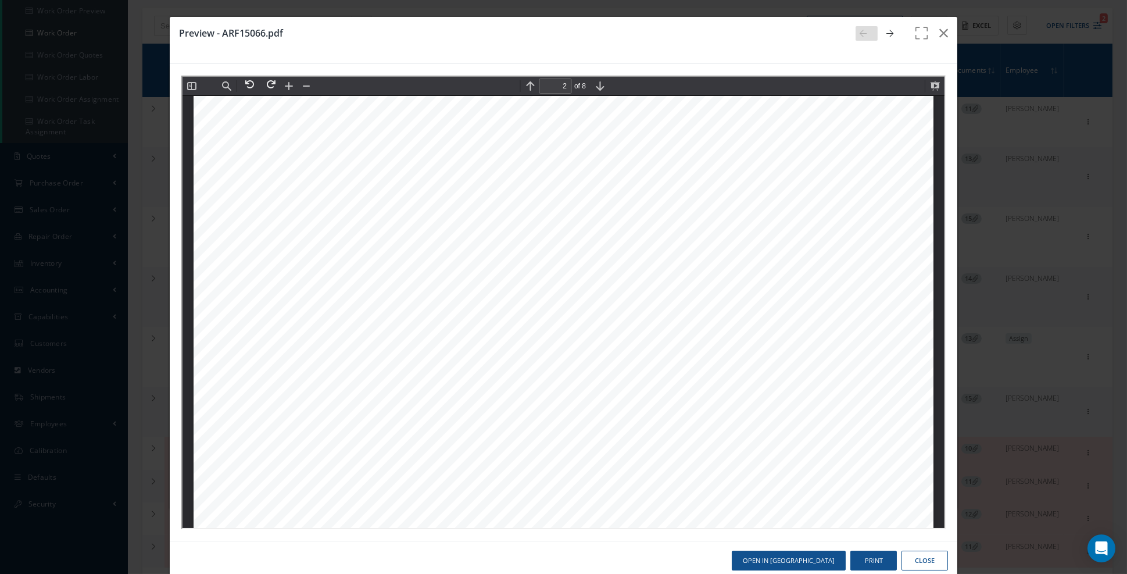
type input "3"
click at [946, 35] on icon "button" at bounding box center [943, 33] width 9 height 14
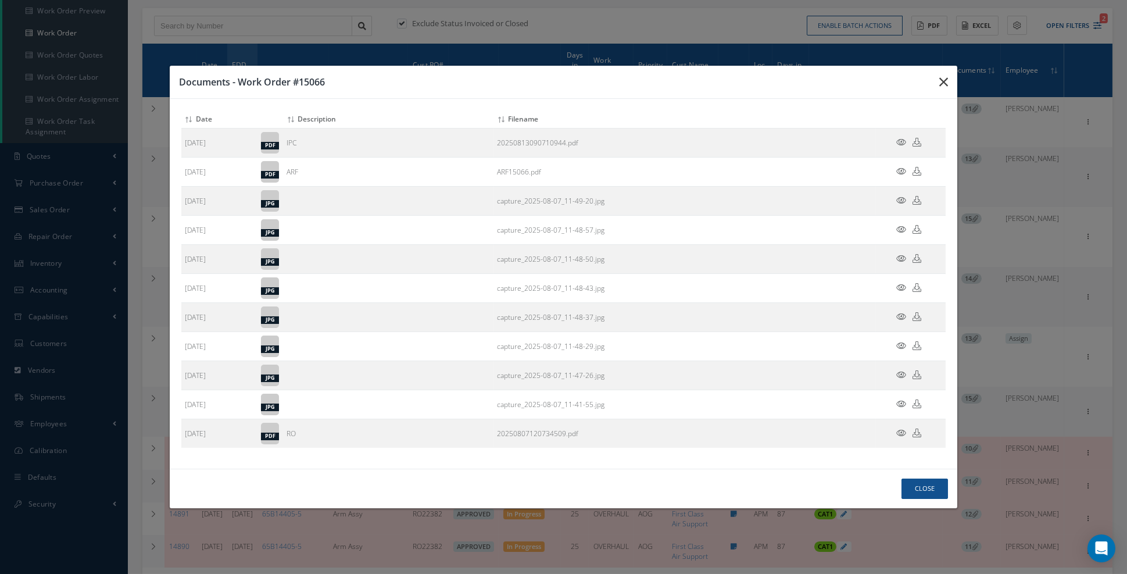
click at [0, 0] on icon "button" at bounding box center [0, 0] width 0 height 0
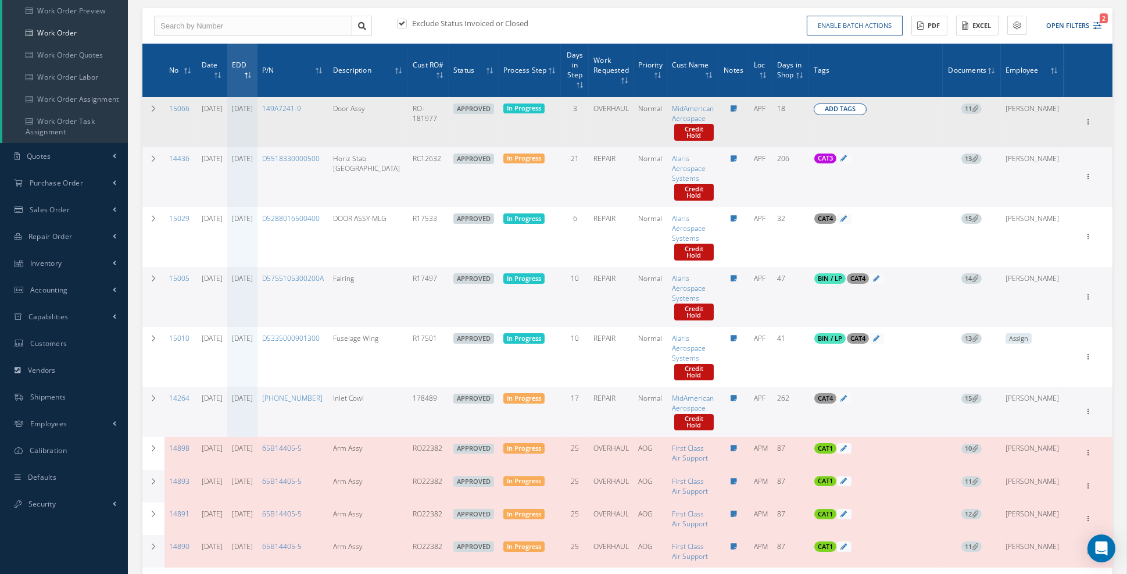
click at [856, 109] on span "Add Tags" at bounding box center [840, 109] width 31 height 10
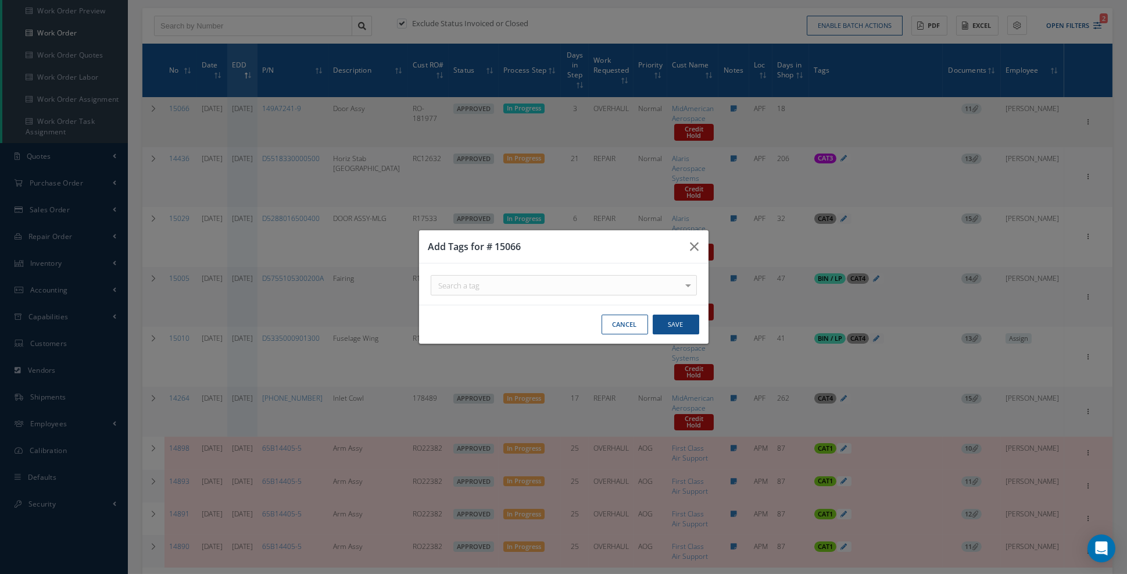
click at [689, 295] on div at bounding box center [688, 284] width 16 height 19
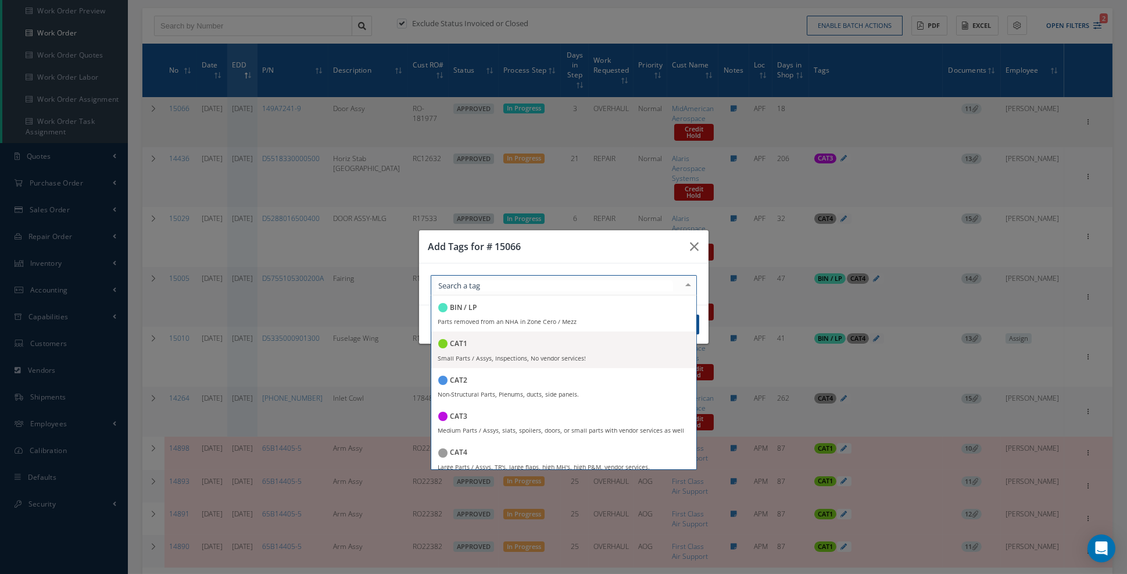
click at [538, 352] on div "CAT1" at bounding box center [563, 345] width 251 height 16
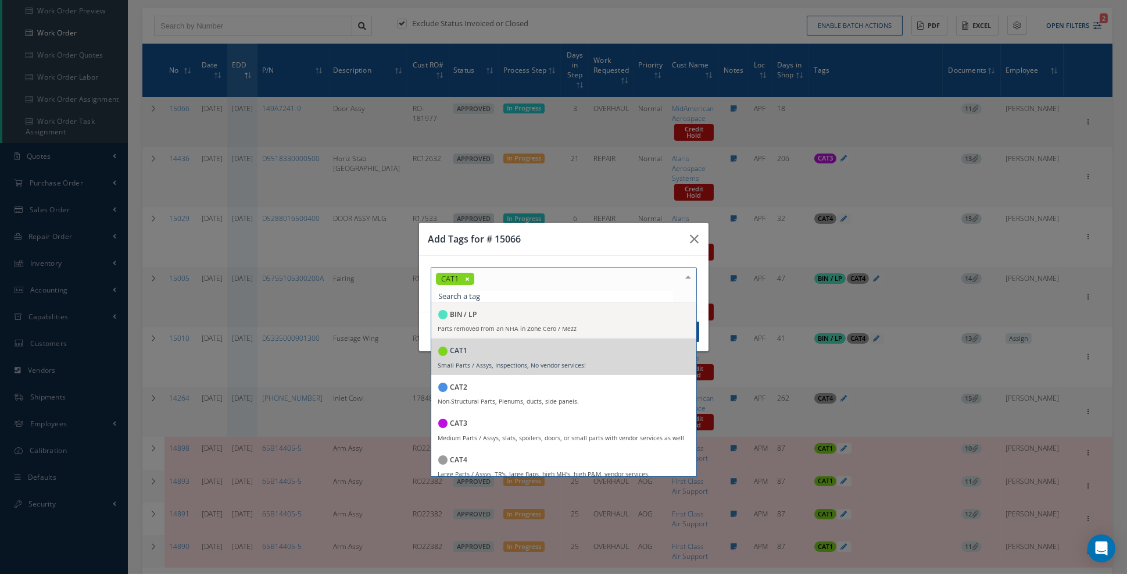
click at [613, 245] on div "Add Tags for # 15066" at bounding box center [563, 239] width 289 height 33
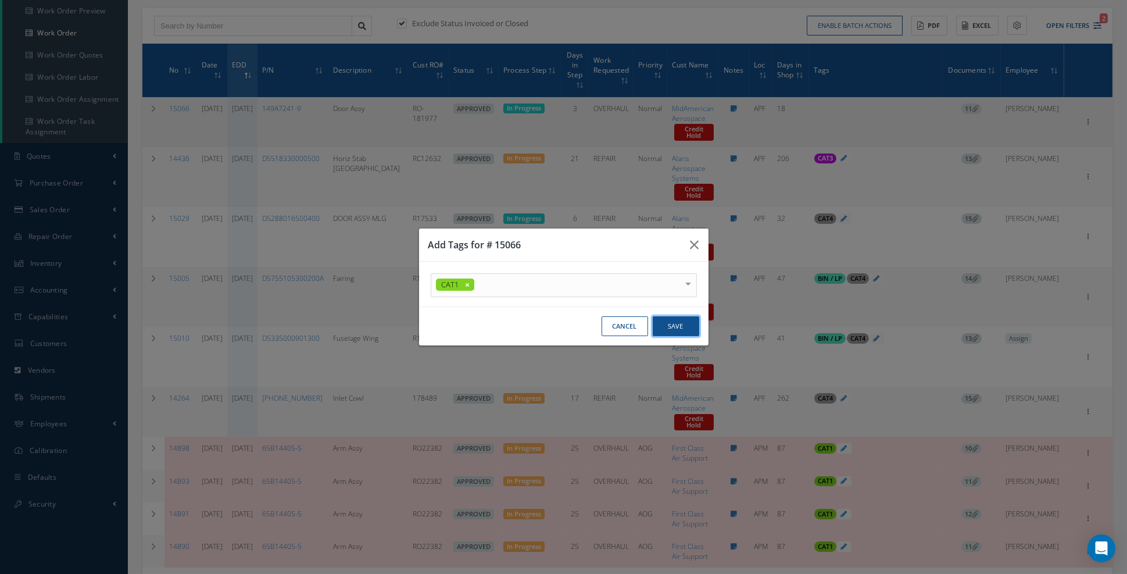
click at [670, 337] on button "Save" at bounding box center [676, 326] width 46 height 20
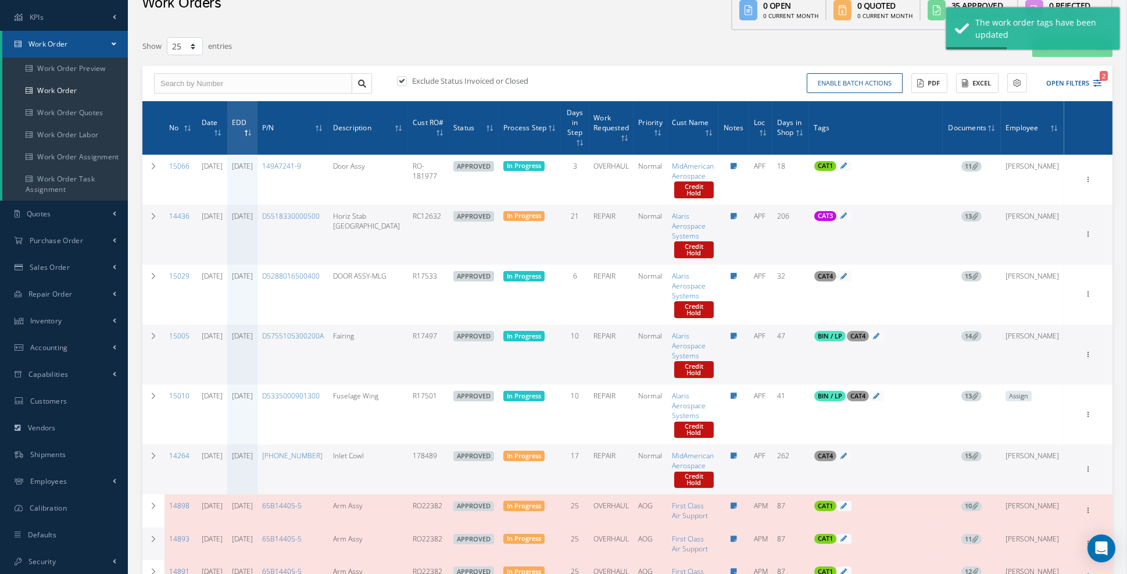
scroll to position [116, 0]
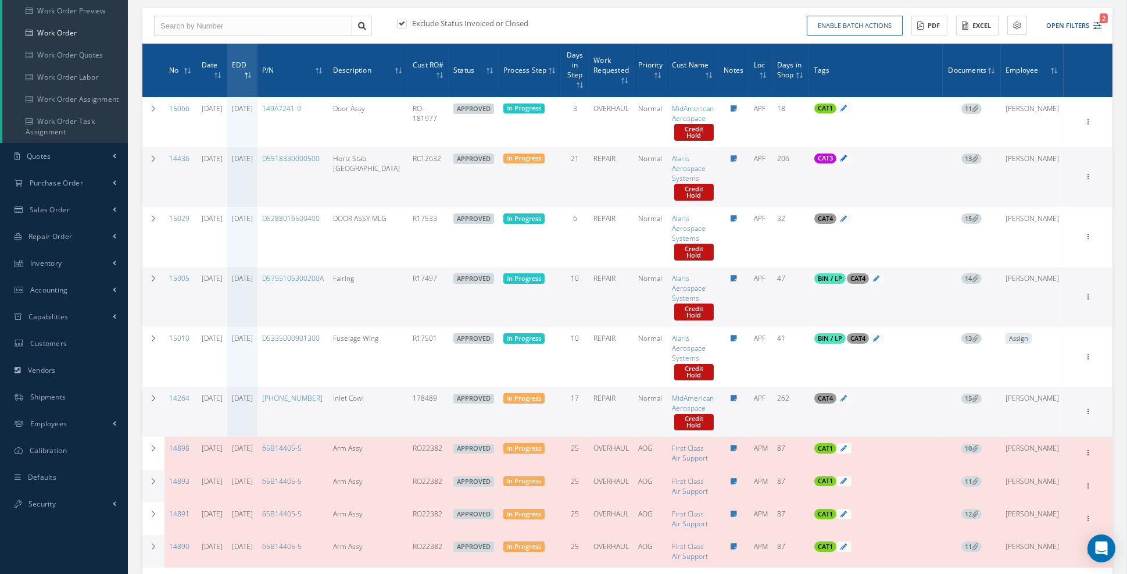
click at [847, 158] on icon at bounding box center [843, 158] width 6 height 6
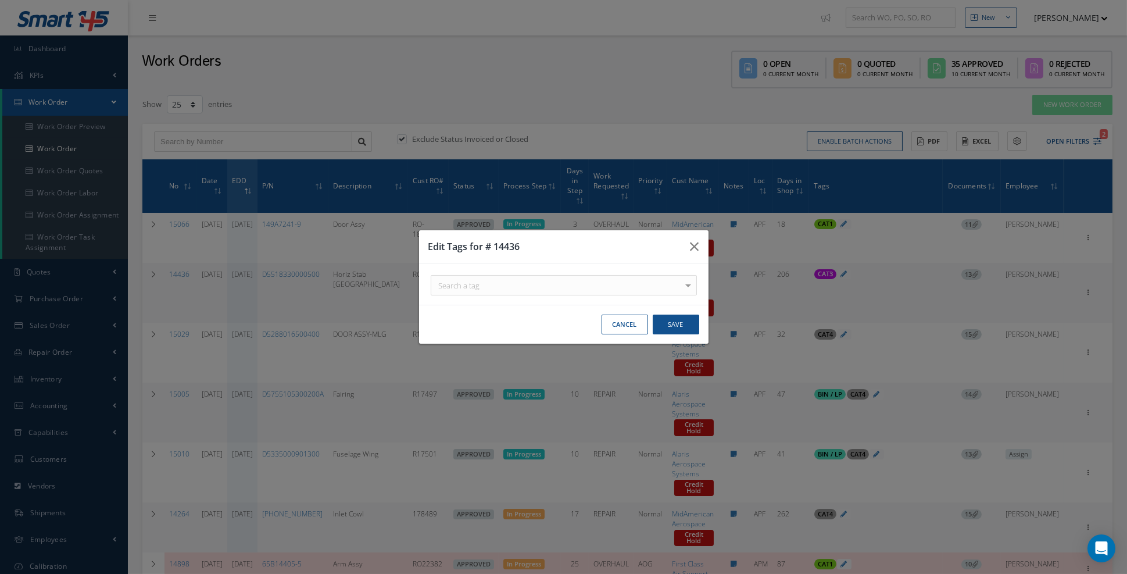
click at [0, 0] on div at bounding box center [0, 0] width 0 height 0
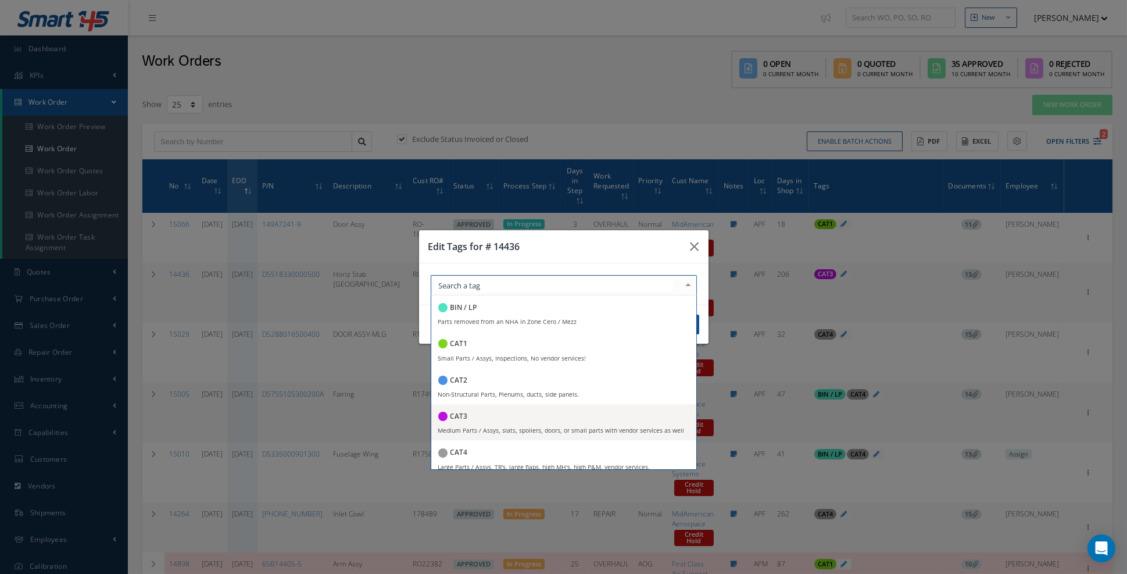
click at [532, 434] on small "Medium Parts / Assys, slats, spoilers, doors, or small parts with vendor servic…" at bounding box center [561, 430] width 246 height 8
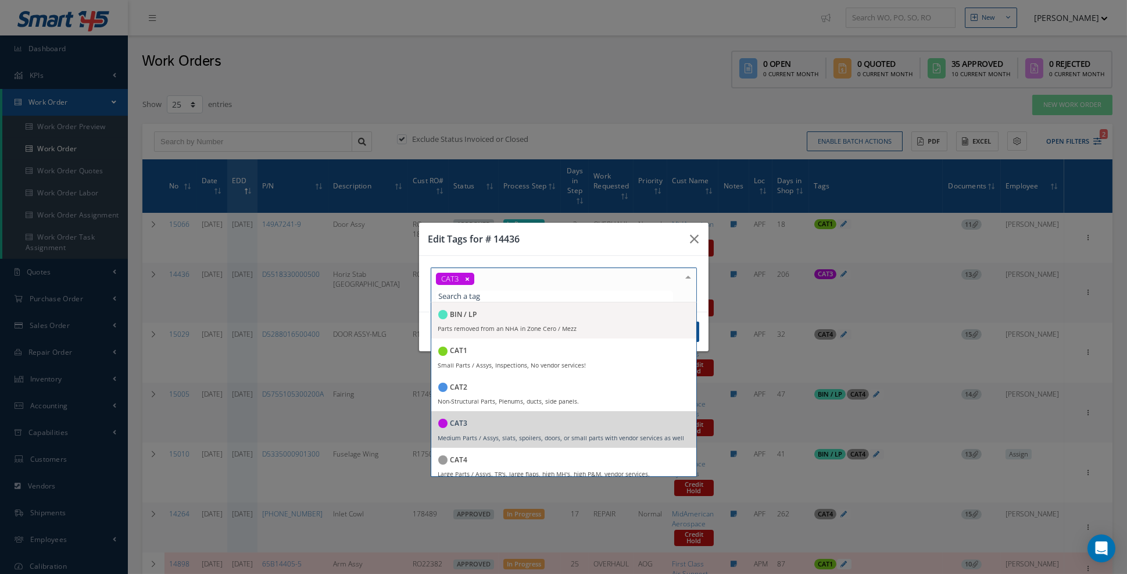
click at [0, 0] on h3 "Edit Tags for # 14436" at bounding box center [0, 0] width 0 height 0
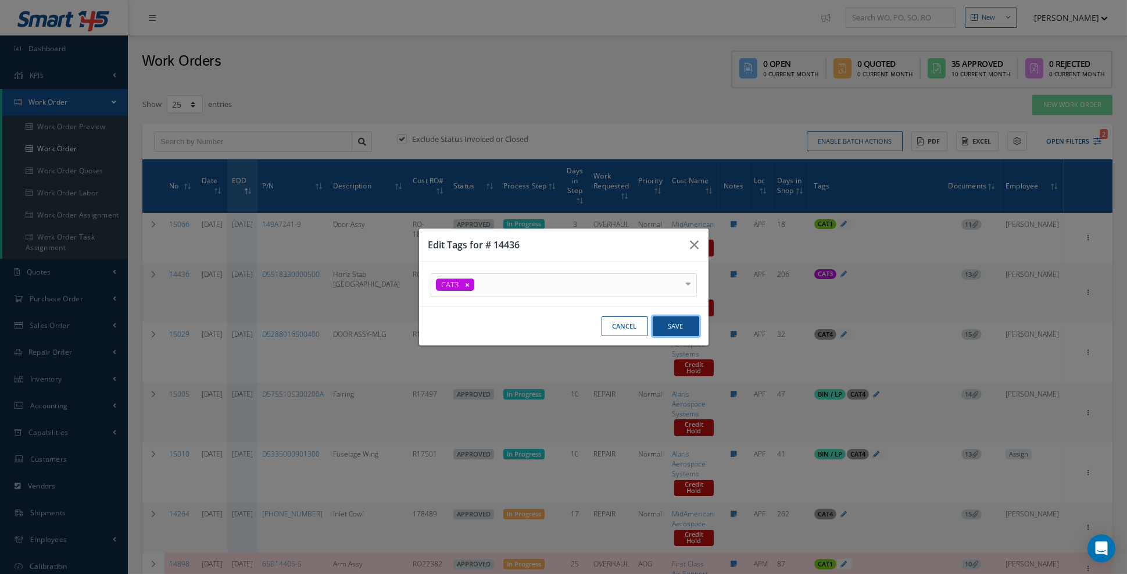
click at [0, 0] on button "Save" at bounding box center [0, 0] width 0 height 0
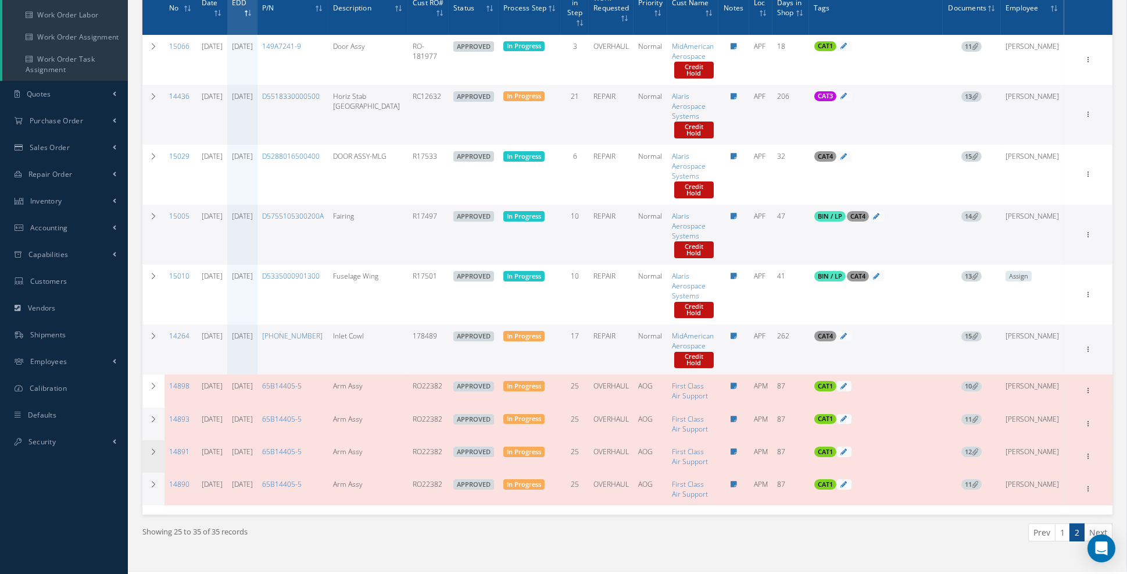
scroll to position [196, 0]
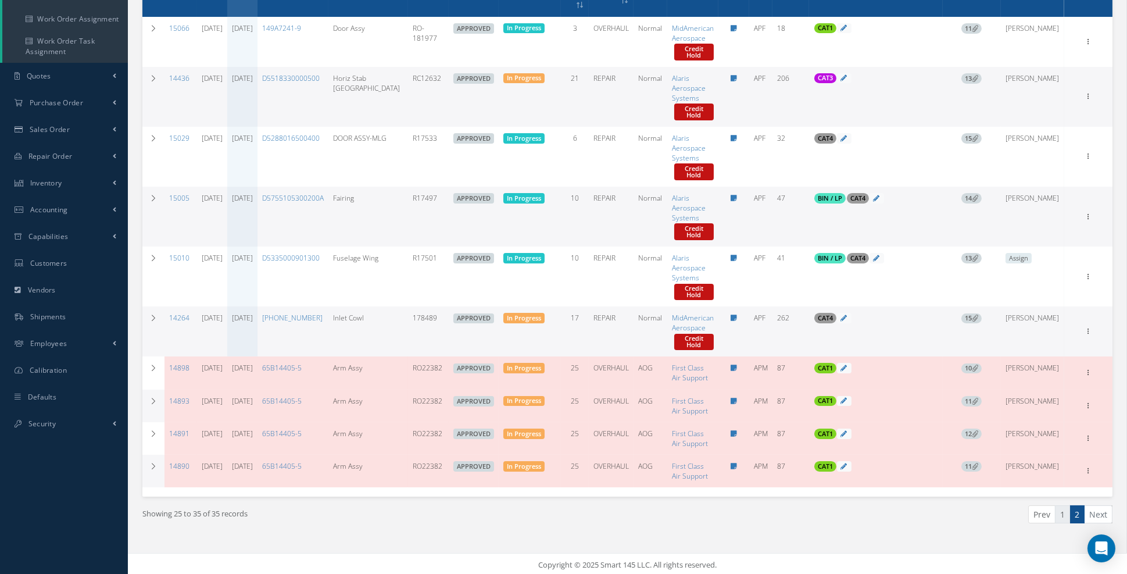
click at [1064, 513] on link "1" at bounding box center [1062, 514] width 15 height 18
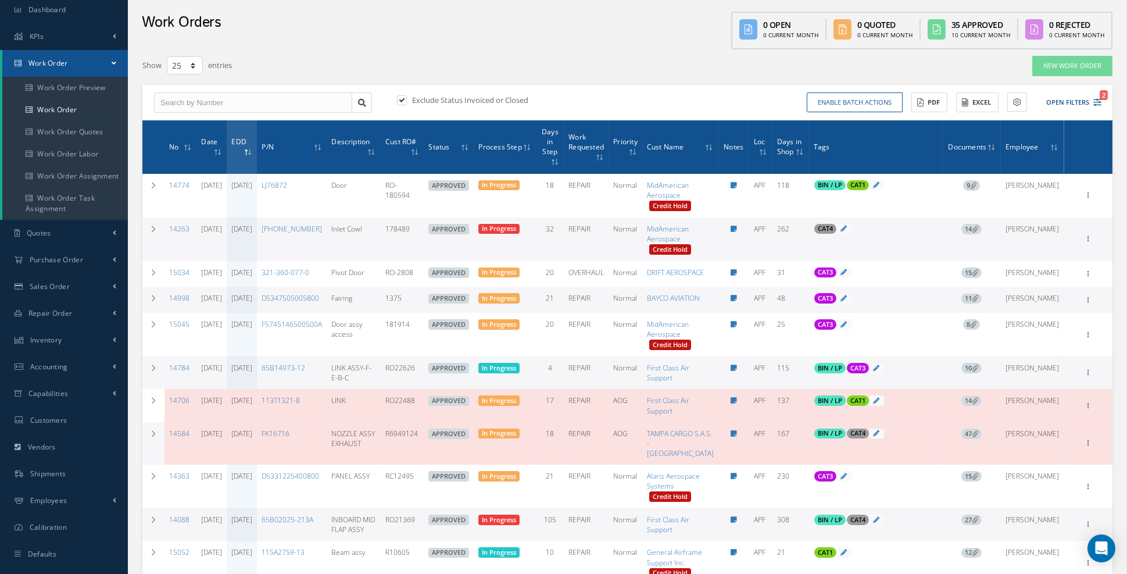
scroll to position [0, 0]
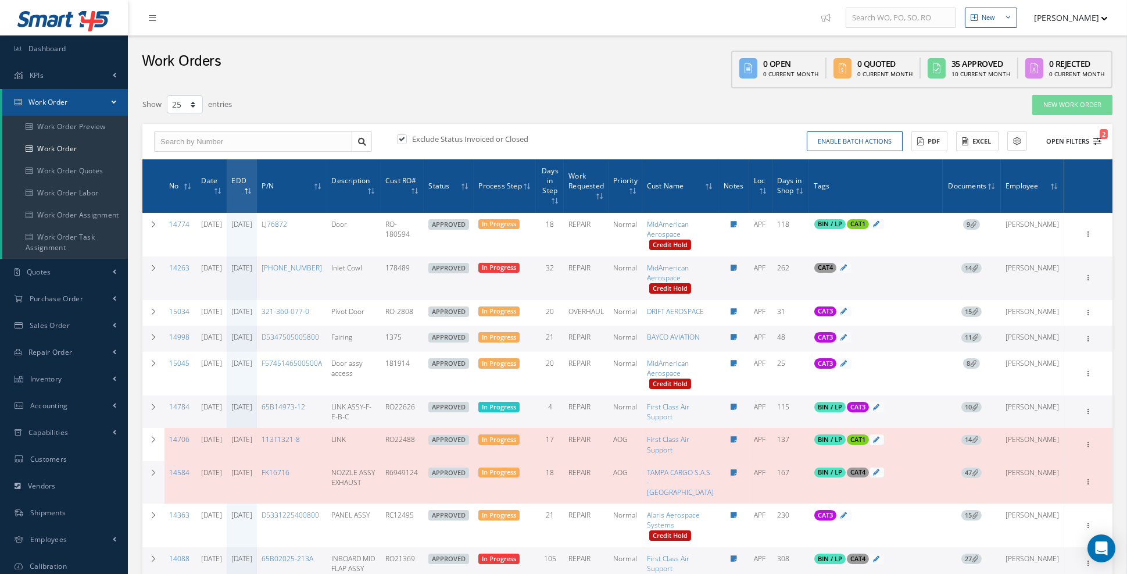
click at [1100, 141] on icon "2" at bounding box center [1097, 141] width 8 height 8
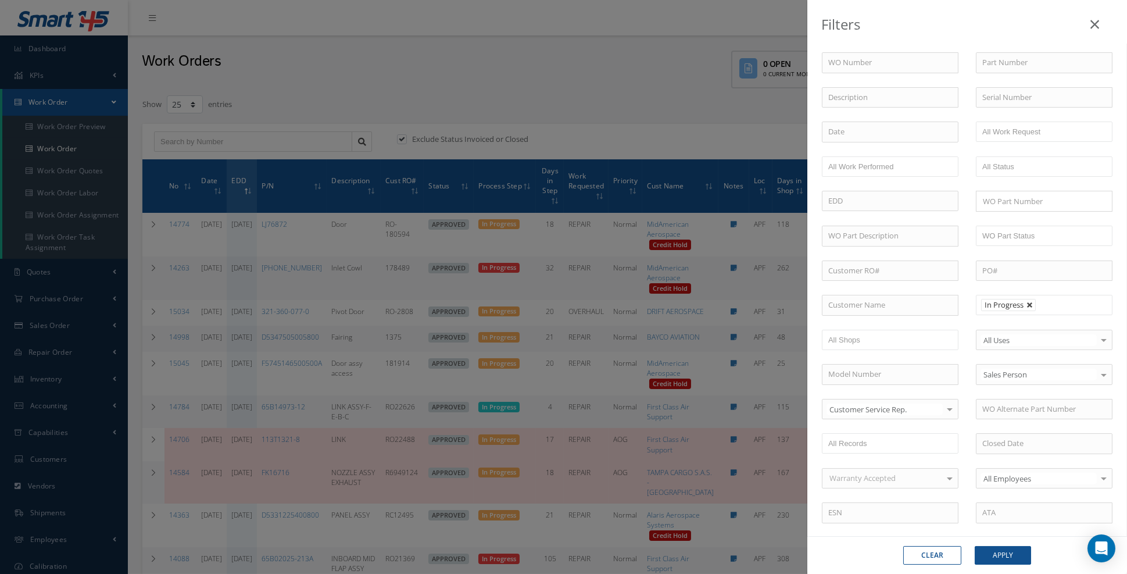
click at [1029, 302] on link at bounding box center [1029, 305] width 7 height 7
type input "All Proccess Step"
click at [1028, 301] on input "All Proccess Step" at bounding box center [1019, 305] width 74 height 15
click at [1003, 553] on button "Apply" at bounding box center [1003, 555] width 56 height 19
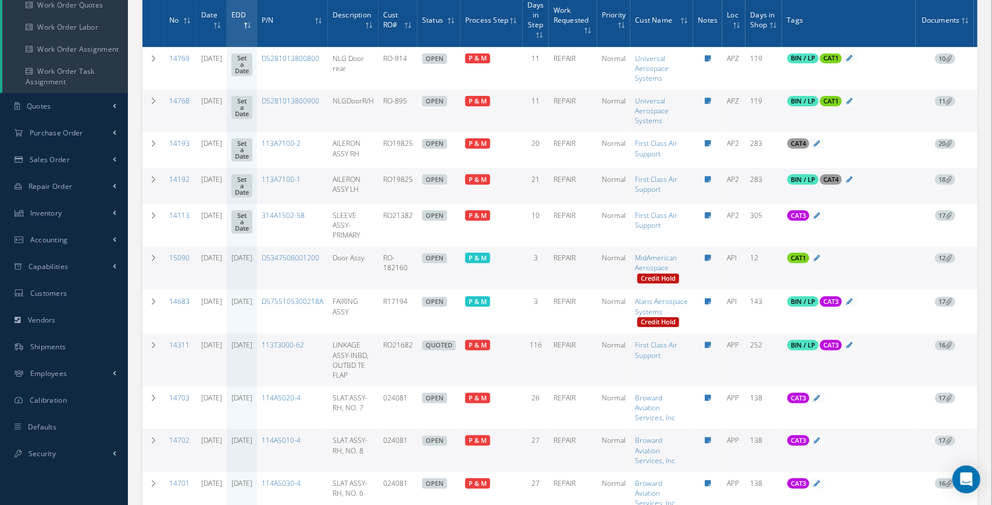
scroll to position [151, 0]
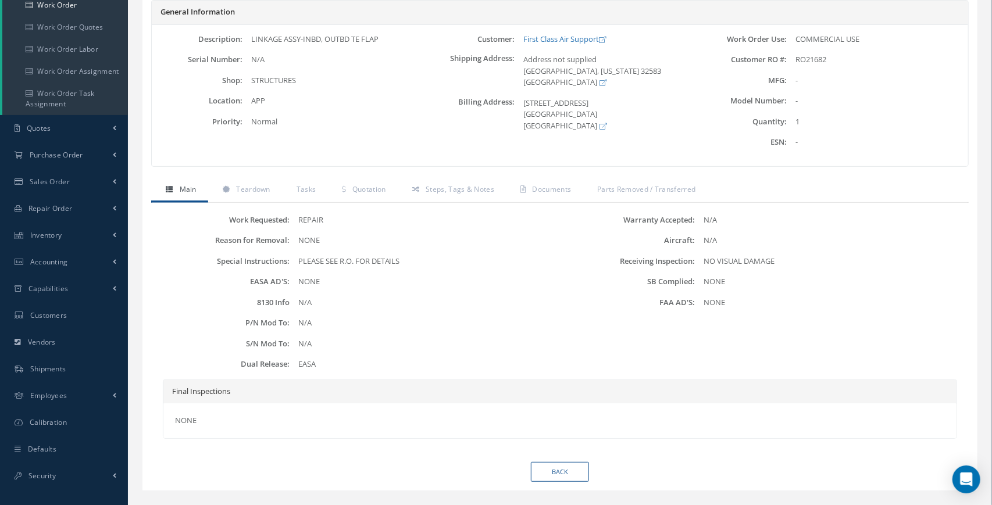
scroll to position [166, 0]
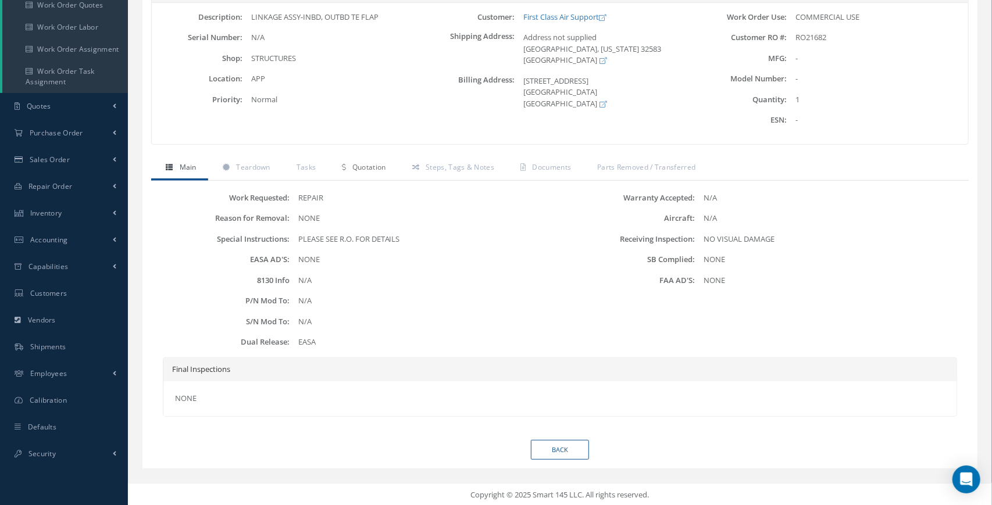
click at [363, 170] on span "Quotation" at bounding box center [369, 167] width 34 height 10
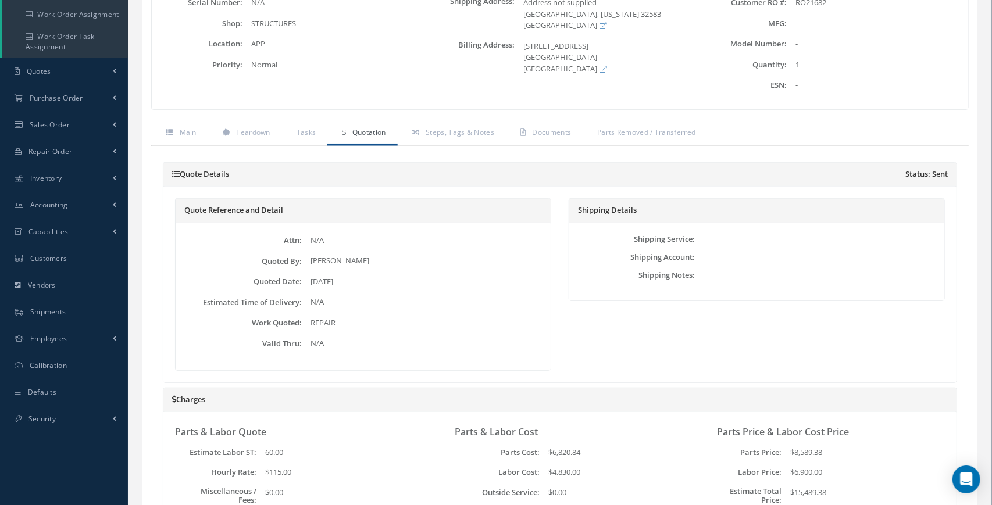
scroll to position [201, 0]
click at [550, 134] on span "Documents" at bounding box center [551, 132] width 39 height 10
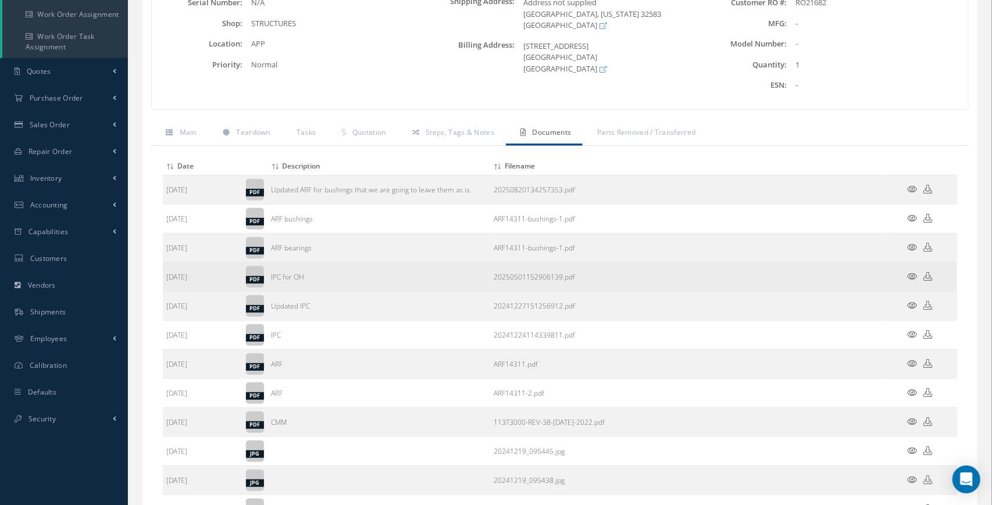
click at [911, 277] on icon at bounding box center [912, 276] width 10 height 9
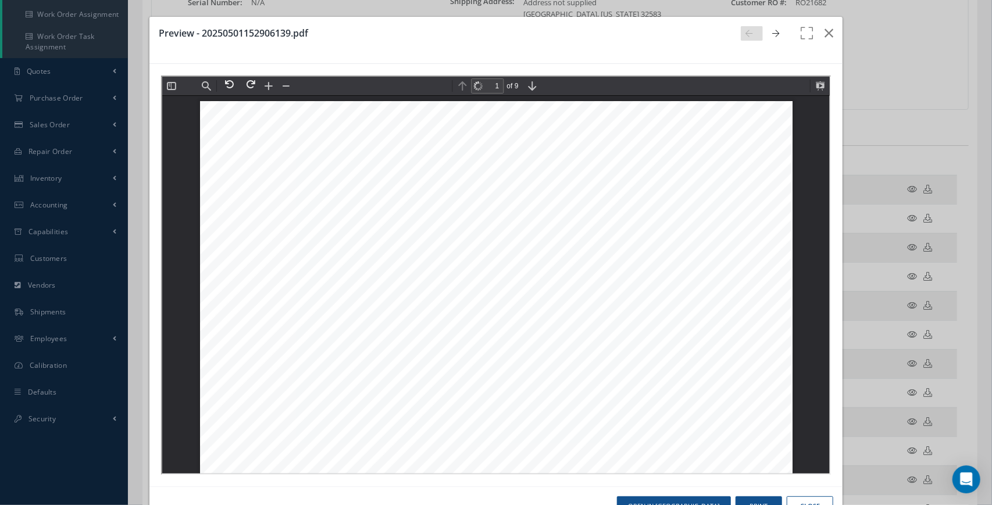
scroll to position [5, 0]
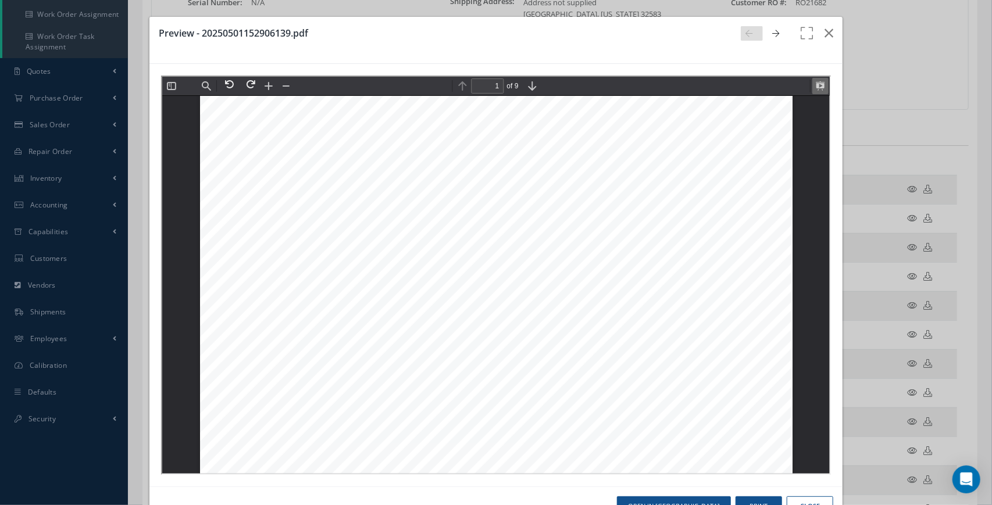
click at [818, 88] on button at bounding box center [818, 84] width 16 height 16
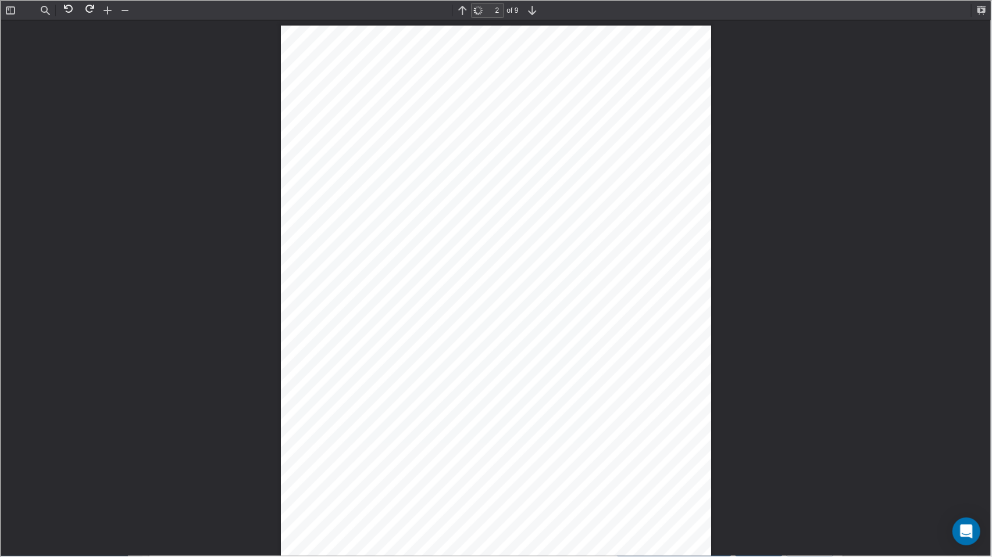
scroll to position [1548, 0]
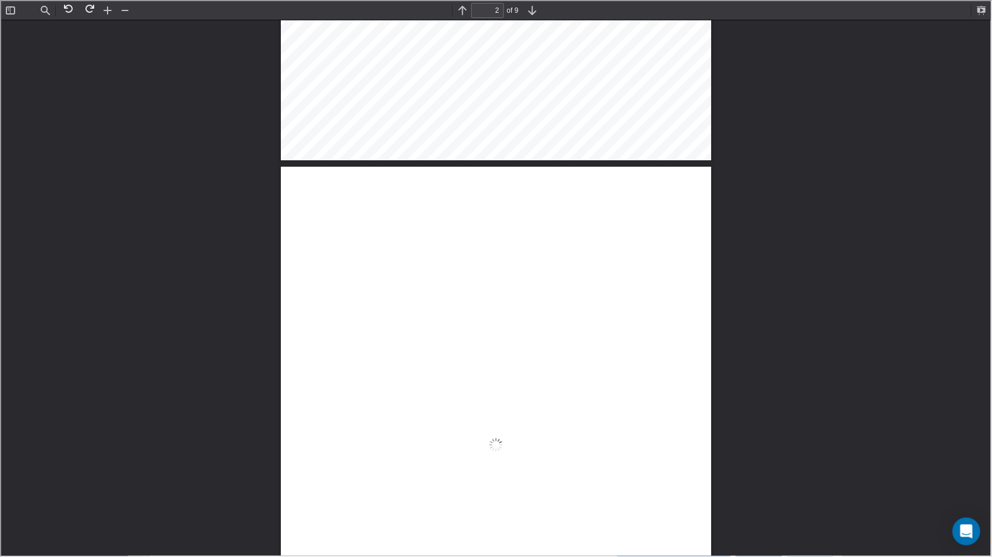
type input "1"
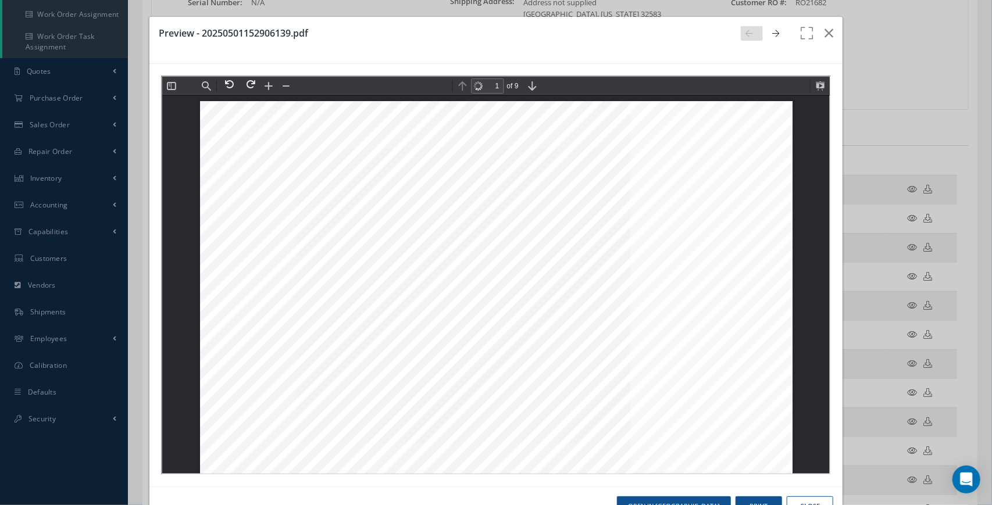
scroll to position [5, 0]
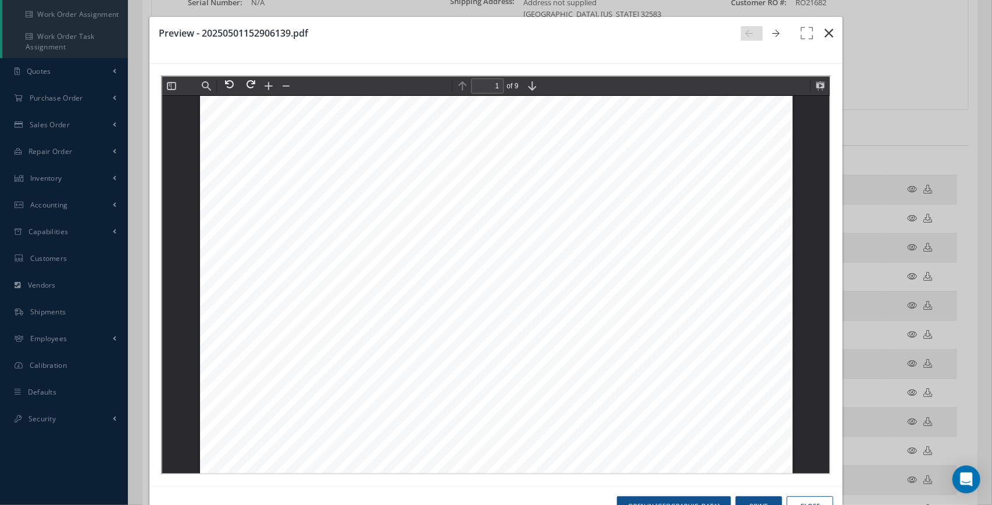
click at [826, 33] on icon "button" at bounding box center [828, 33] width 9 height 14
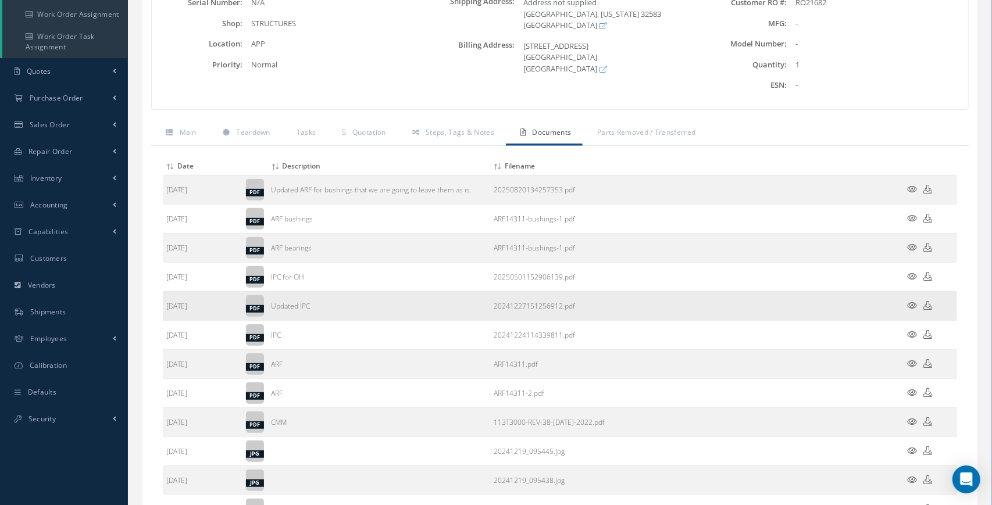
click at [911, 303] on icon at bounding box center [912, 305] width 10 height 9
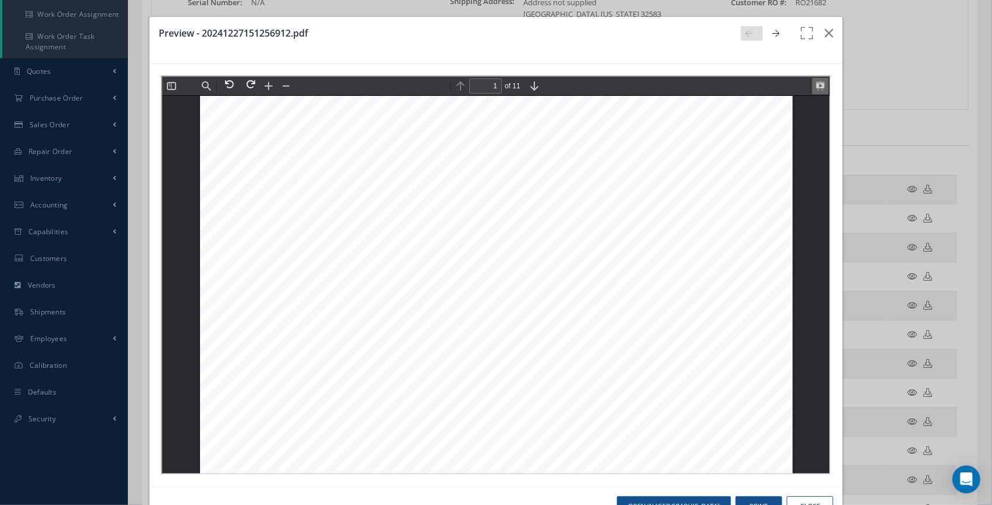
click at [816, 84] on button at bounding box center [818, 84] width 16 height 16
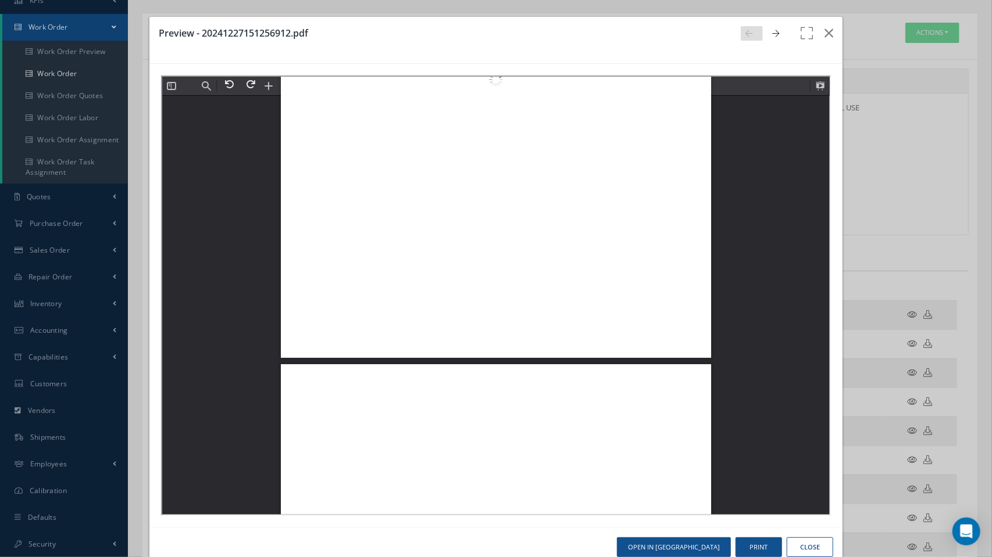
scroll to position [1548, 0]
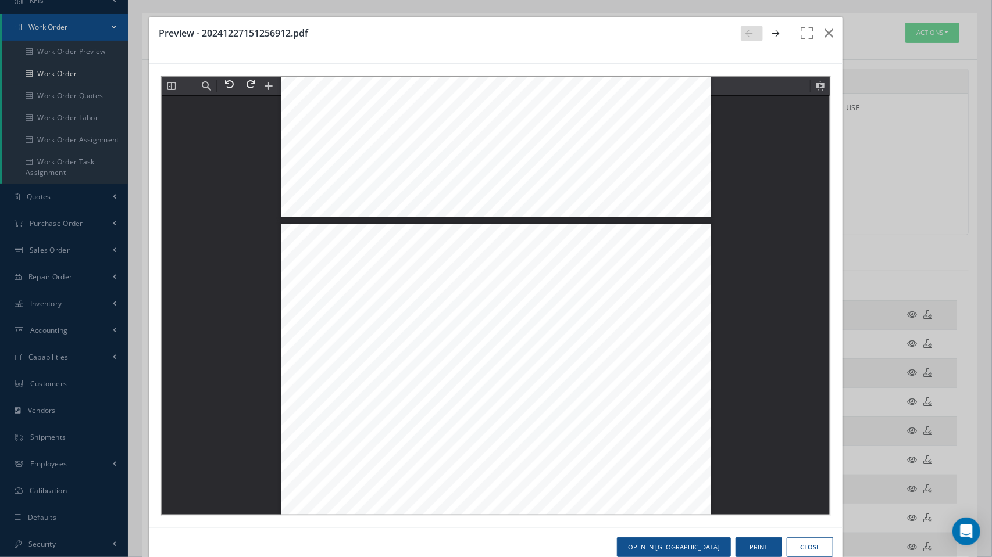
type input "1"
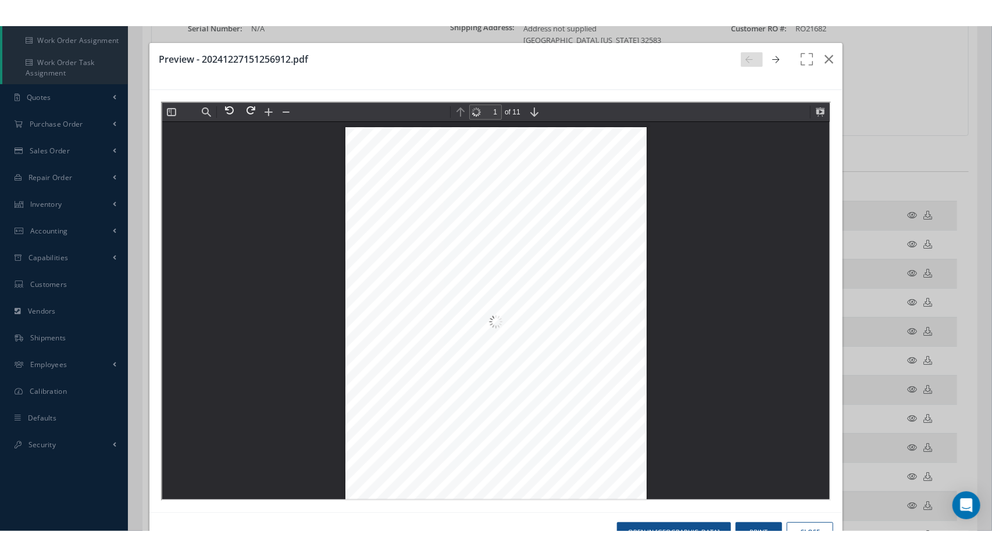
scroll to position [5, 0]
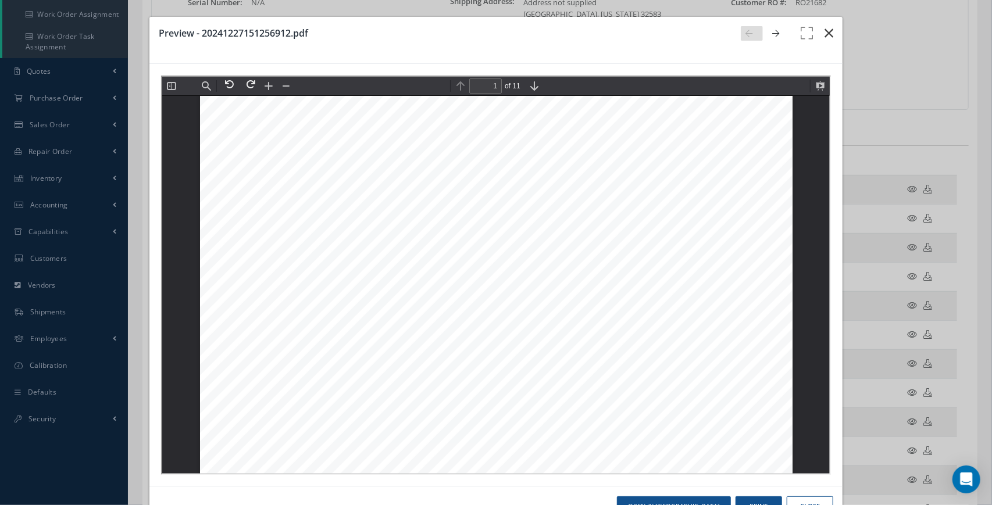
click at [827, 35] on icon "button" at bounding box center [828, 33] width 9 height 14
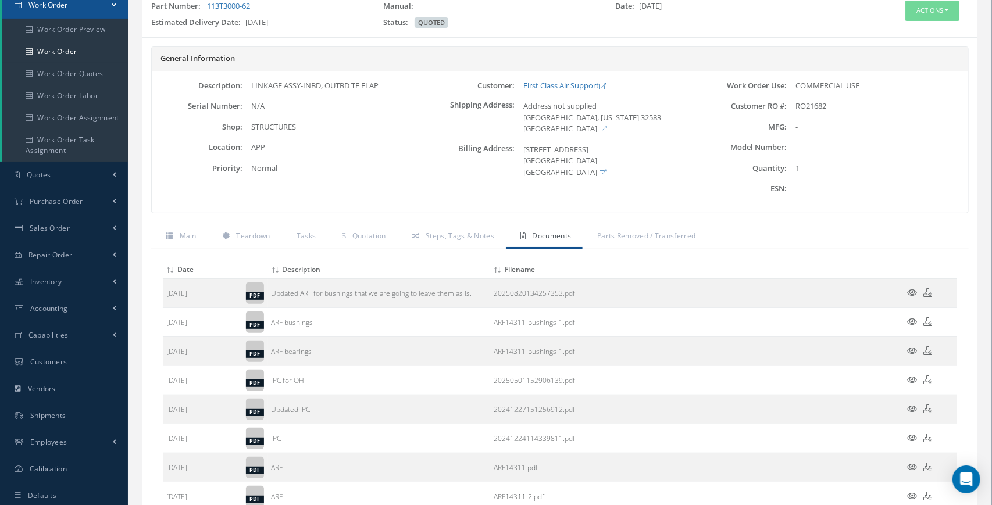
scroll to position [0, 0]
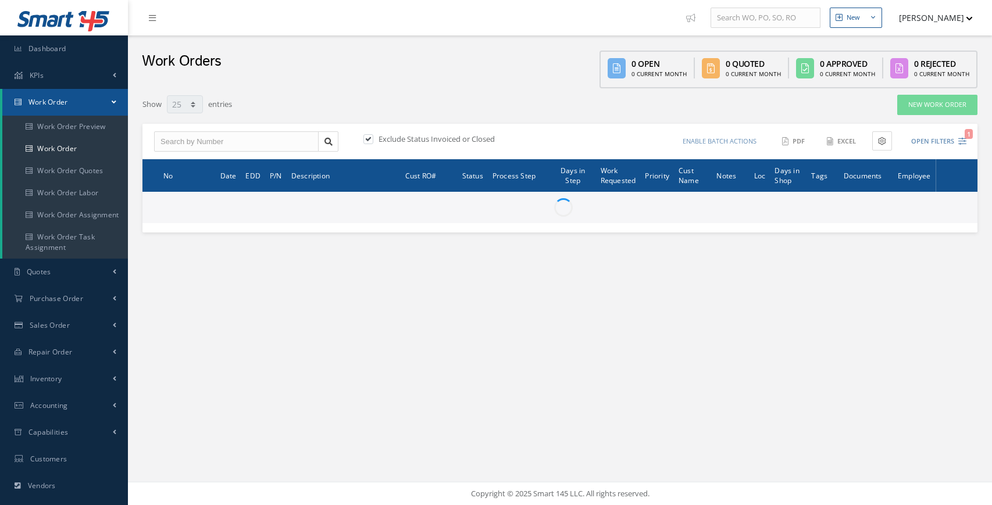
select select "25"
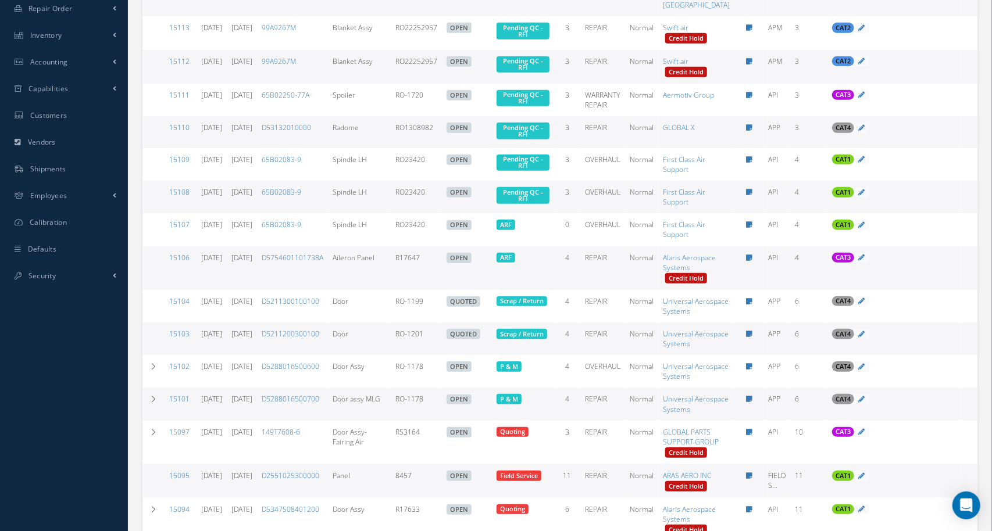
scroll to position [345, 0]
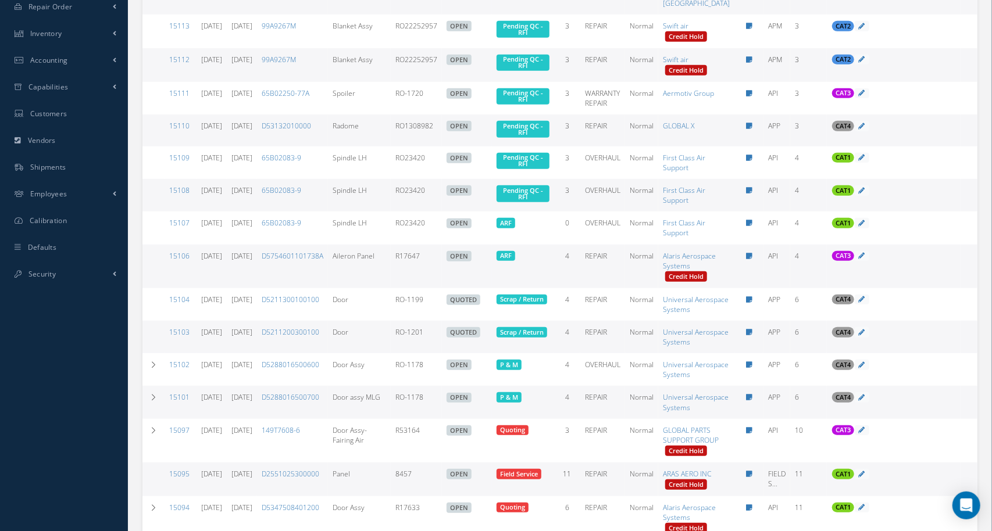
click at [835, 260] on span "CAT3" at bounding box center [842, 255] width 15 height 9
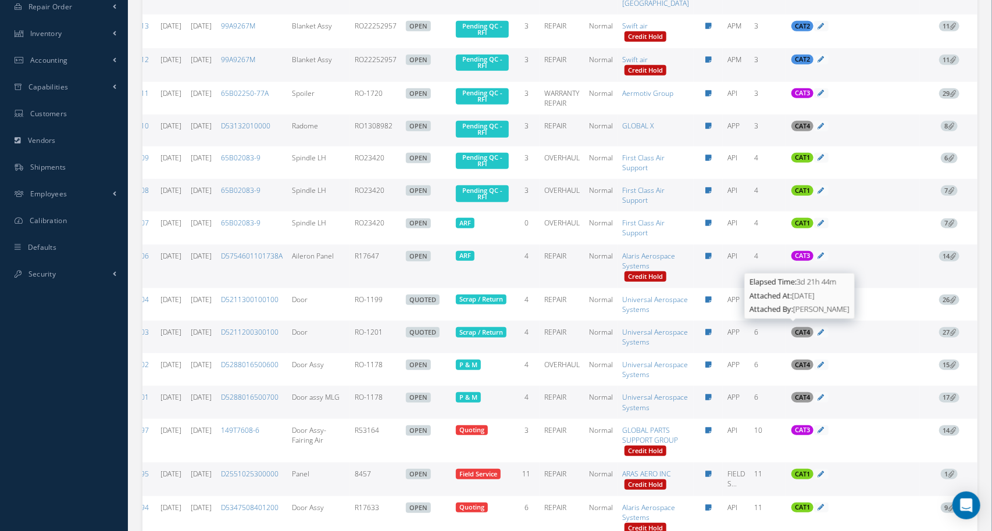
scroll to position [0, 45]
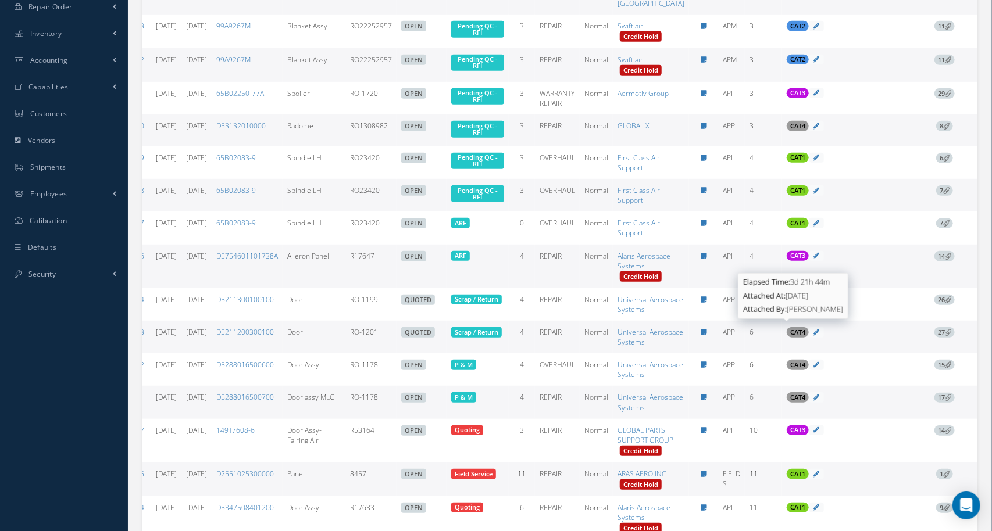
click at [934, 262] on span "14" at bounding box center [944, 256] width 20 height 10
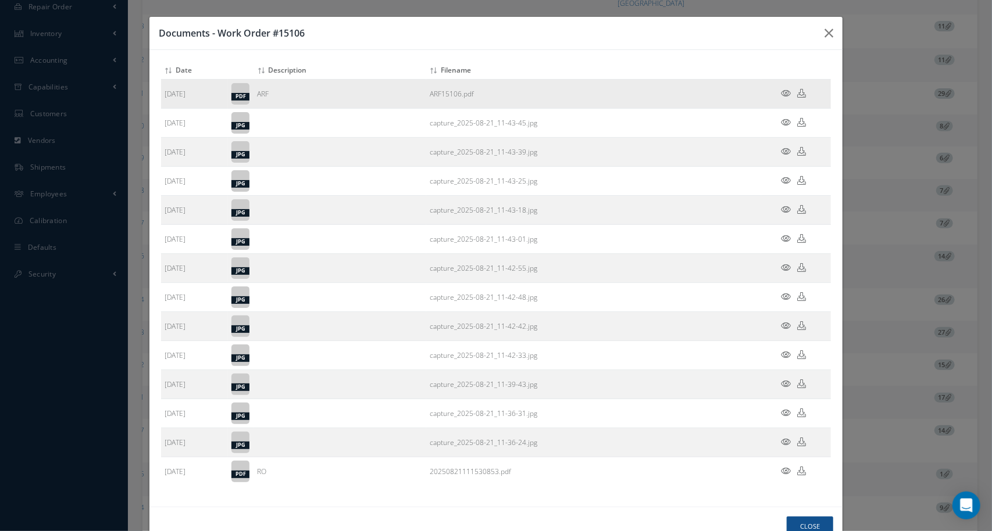
click at [785, 95] on icon at bounding box center [786, 93] width 10 height 9
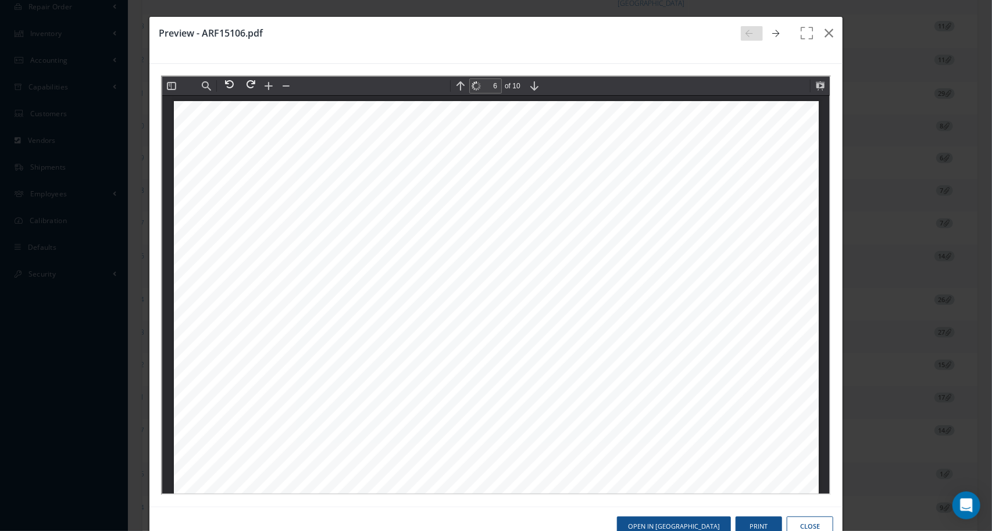
scroll to position [4332, 0]
click at [815, 87] on button at bounding box center [818, 84] width 16 height 16
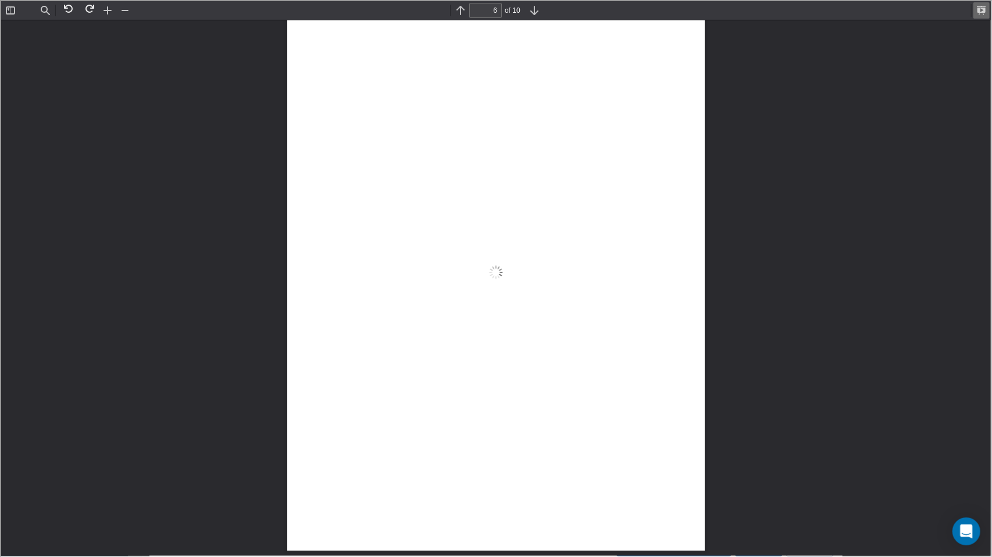
scroll to position [7743, 0]
type input "4"
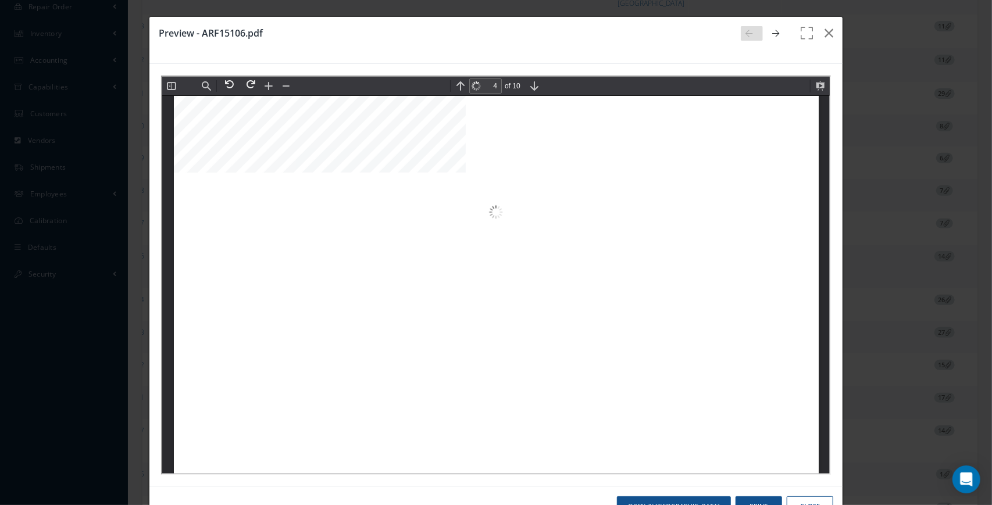
scroll to position [2601, 0]
click at [828, 37] on icon "button" at bounding box center [828, 33] width 9 height 14
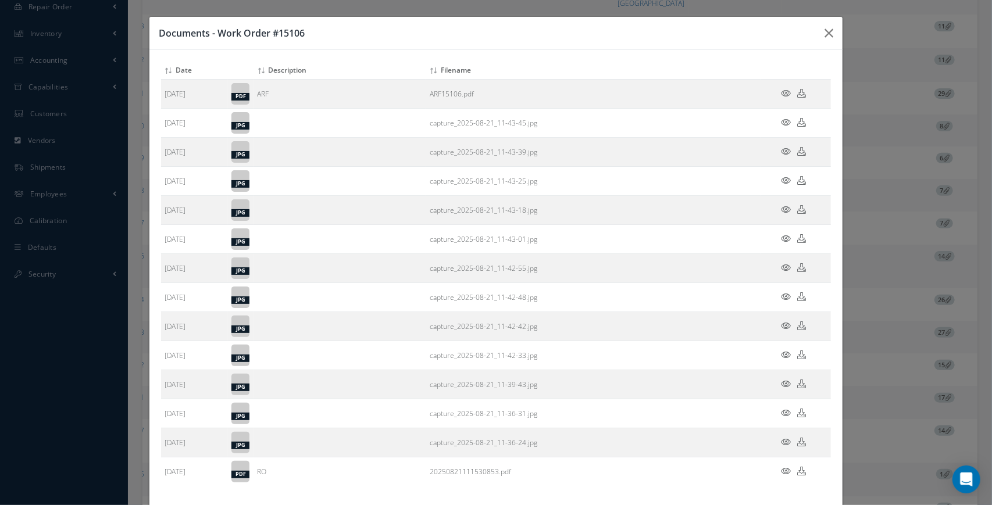
click at [0, 0] on div "Documents - Work Order #15106 Attach File(s) Click inside this area or drag and…" at bounding box center [0, 0] width 0 height 0
click at [0, 0] on icon "button" at bounding box center [0, 0] width 0 height 0
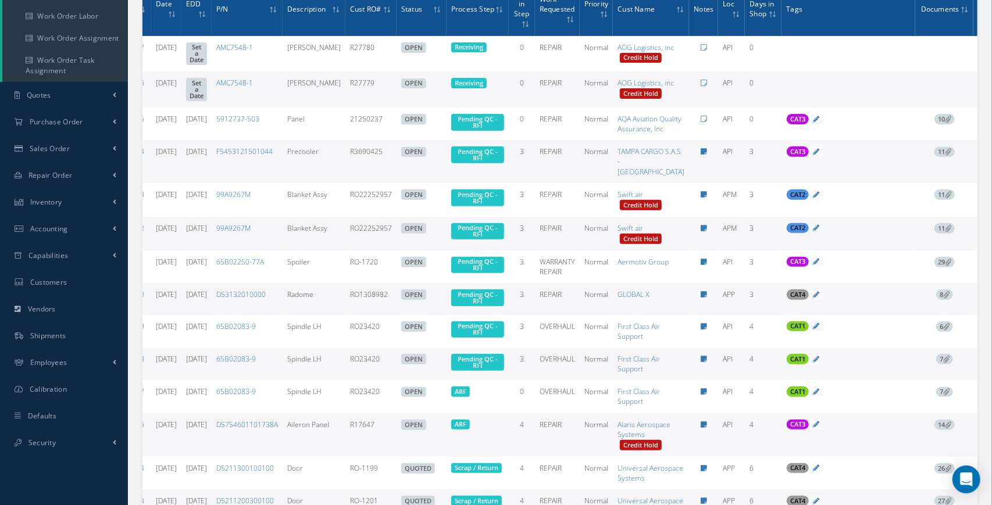
scroll to position [0, 0]
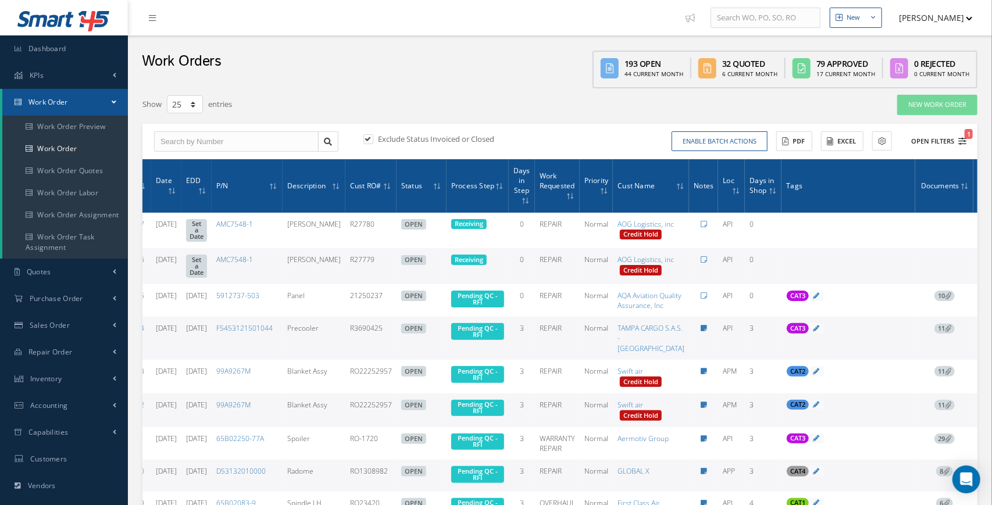
click at [964, 142] on icon "1" at bounding box center [962, 141] width 8 height 8
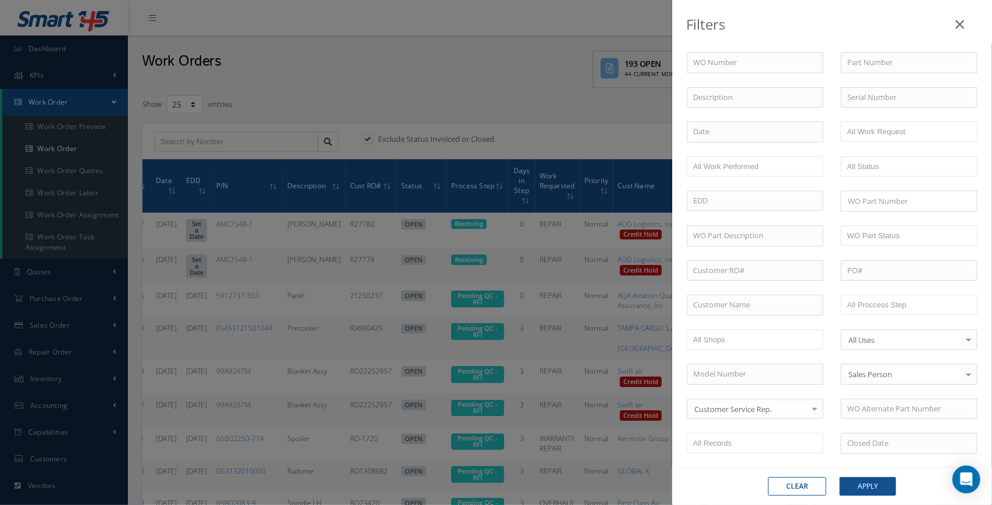
click at [585, 98] on div "Filters WO Number Part Number Description Serial Number BALANCE BENCH CHECK BER…" at bounding box center [496, 252] width 992 height 505
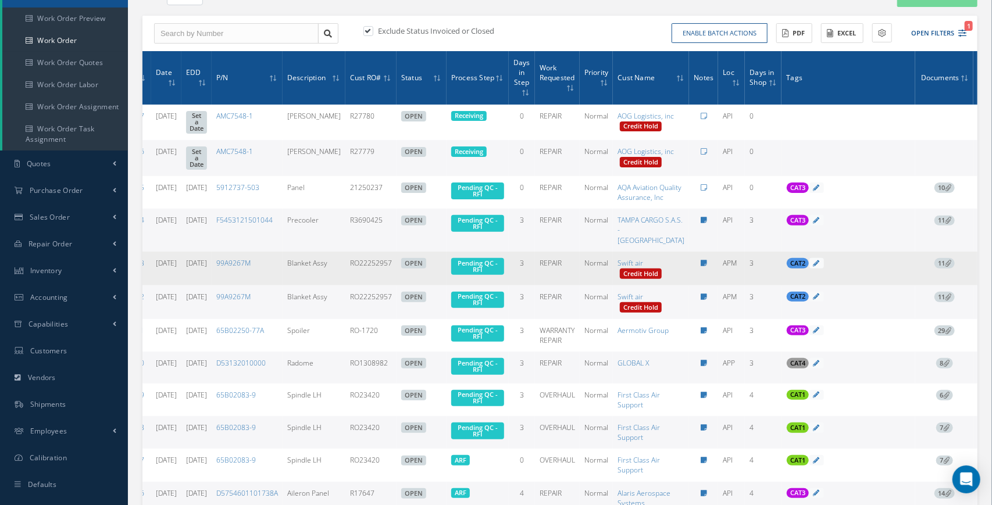
scroll to position [112, 0]
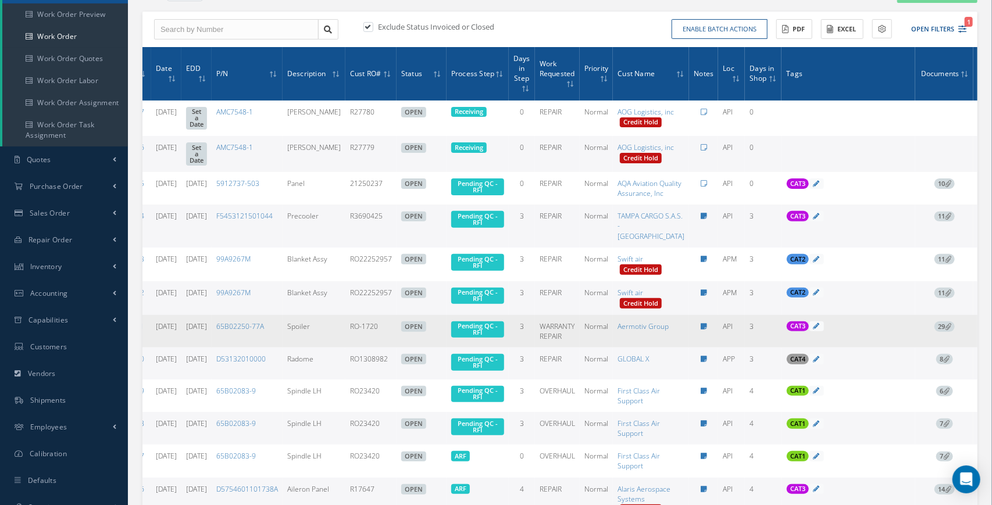
click at [934, 332] on span "29" at bounding box center [944, 326] width 20 height 10
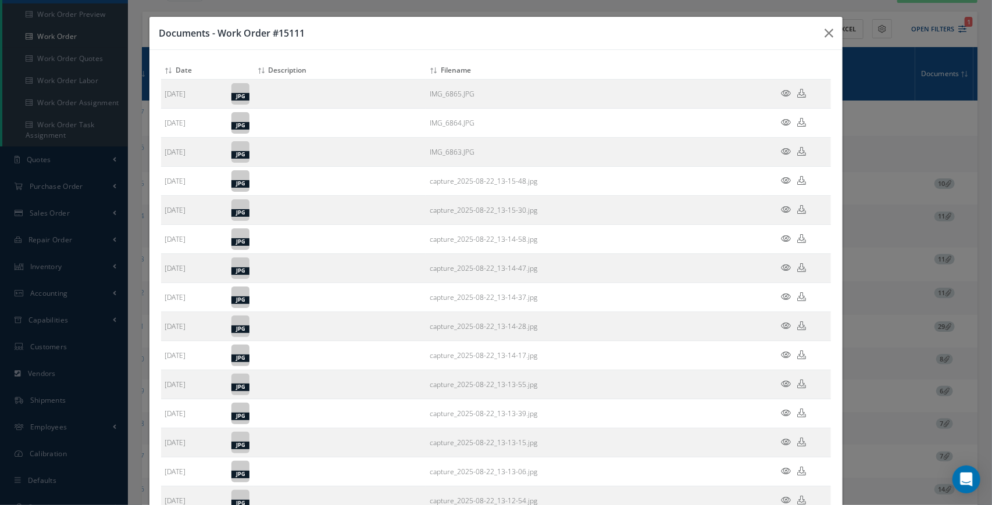
click at [785, 178] on icon at bounding box center [786, 180] width 10 height 9
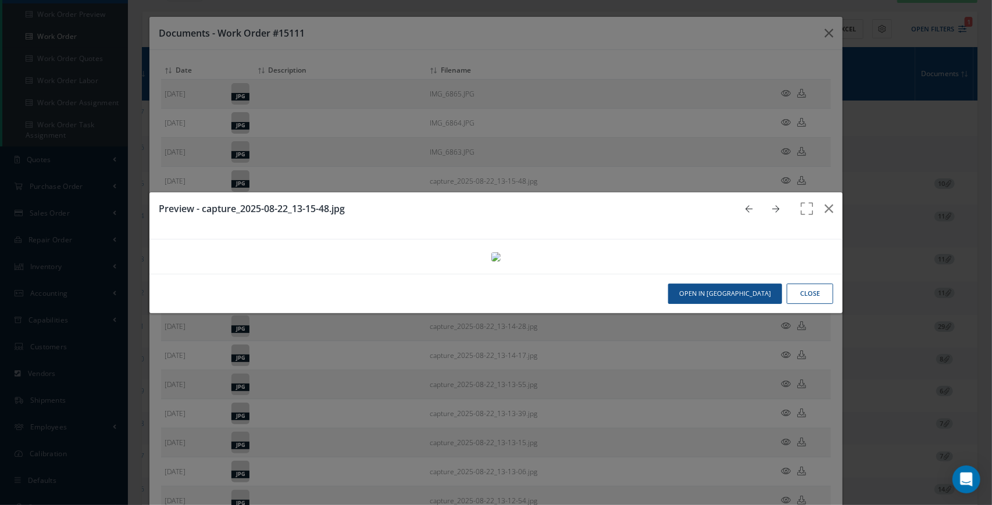
click at [775, 205] on icon at bounding box center [775, 209] width 7 height 8
click at [776, 205] on icon at bounding box center [775, 209] width 7 height 8
click at [750, 205] on icon at bounding box center [748, 209] width 7 height 8
click at [774, 202] on link at bounding box center [778, 209] width 22 height 15
click at [775, 202] on link at bounding box center [778, 209] width 22 height 15
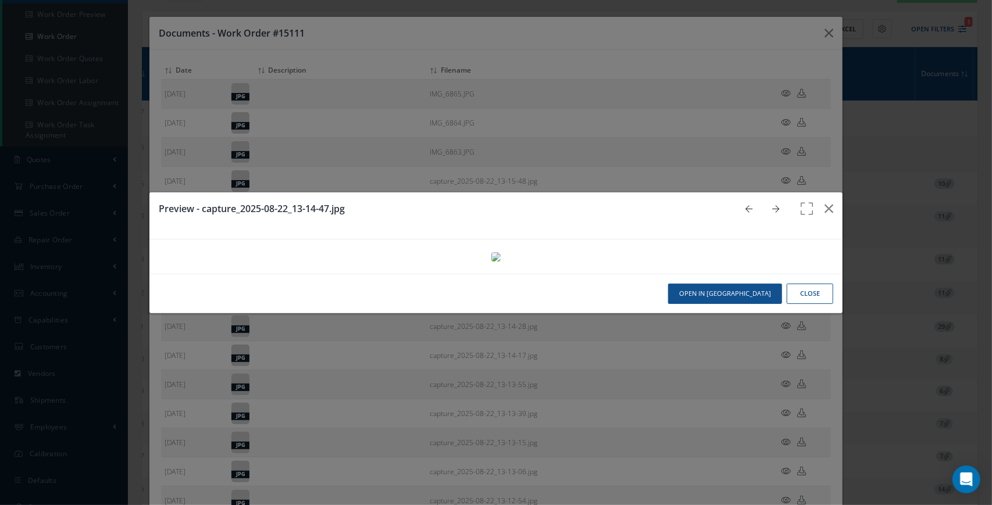
click at [776, 205] on icon at bounding box center [775, 209] width 7 height 8
click at [753, 202] on link at bounding box center [751, 209] width 22 height 15
click at [491, 262] on img at bounding box center [495, 256] width 9 height 9
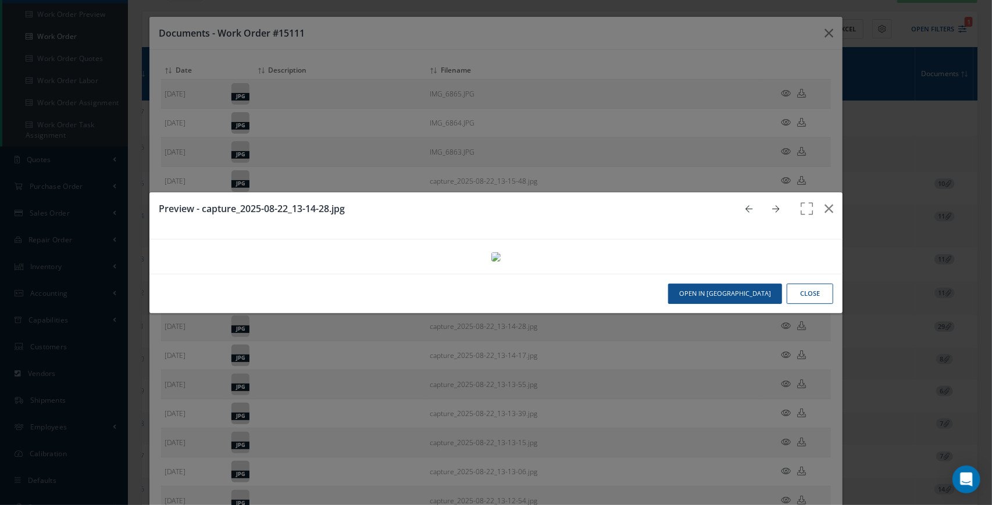
click at [775, 205] on icon at bounding box center [775, 209] width 7 height 8
click at [833, 192] on button "button" at bounding box center [828, 208] width 27 height 33
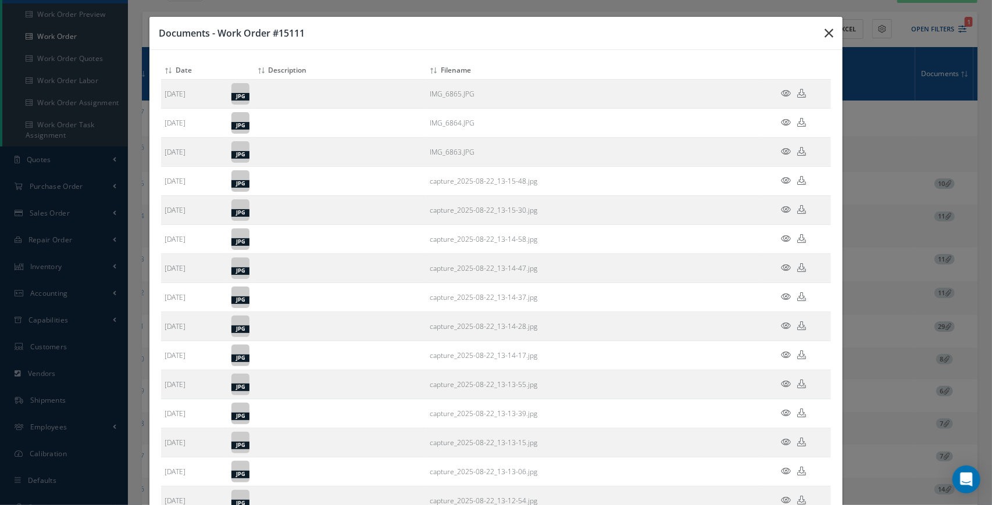
click at [0, 0] on icon "button" at bounding box center [0, 0] width 0 height 0
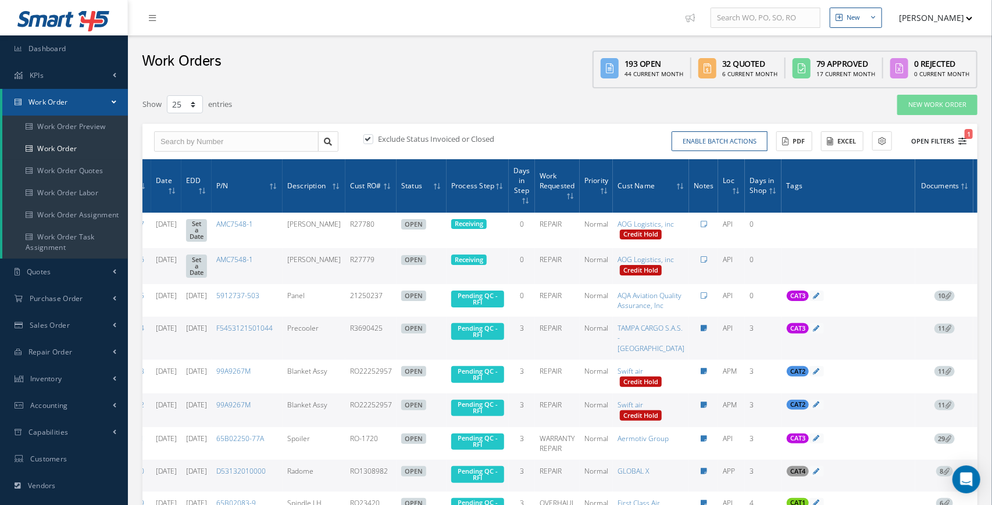
click at [960, 146] on button "Open Filters 1" at bounding box center [933, 141] width 66 height 19
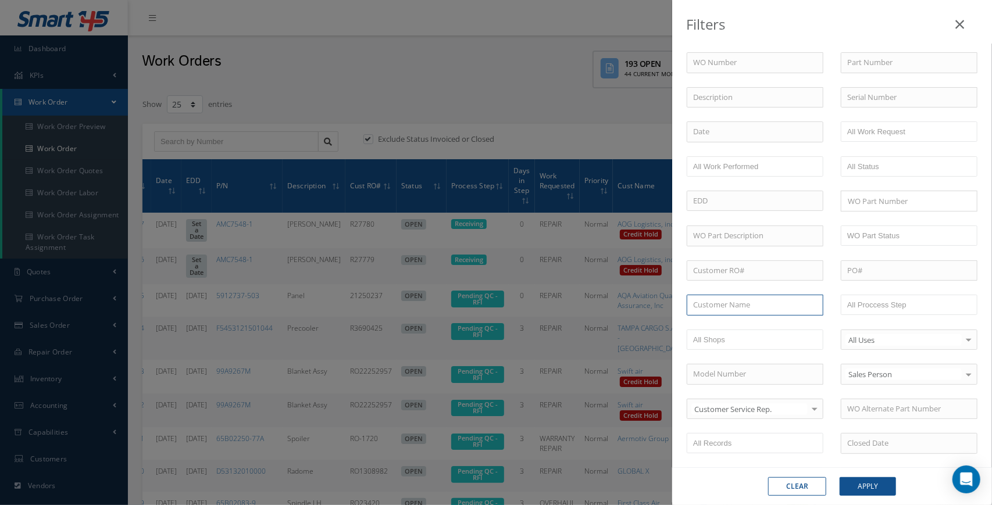
click at [753, 302] on input "text" at bounding box center [754, 305] width 137 height 21
click at [724, 330] on div "TAMPA CARGO S.A.S. - [GEOGRAPHIC_DATA]" at bounding box center [755, 331] width 124 height 23
type input "TAMPA CARGO S.A.S. - [GEOGRAPHIC_DATA]"
click at [869, 489] on button "Apply" at bounding box center [867, 486] width 56 height 19
